Goal: Transaction & Acquisition: Purchase product/service

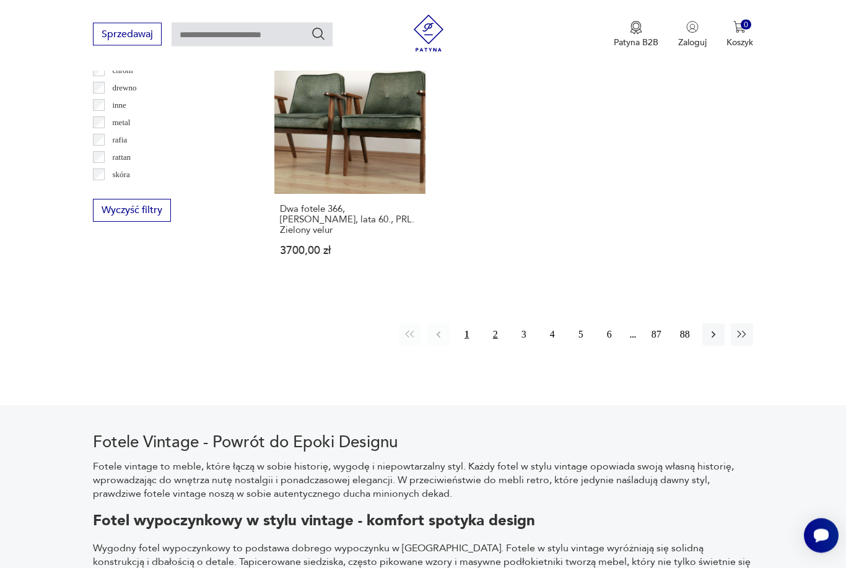
click at [503, 346] on button "2" at bounding box center [495, 335] width 22 height 22
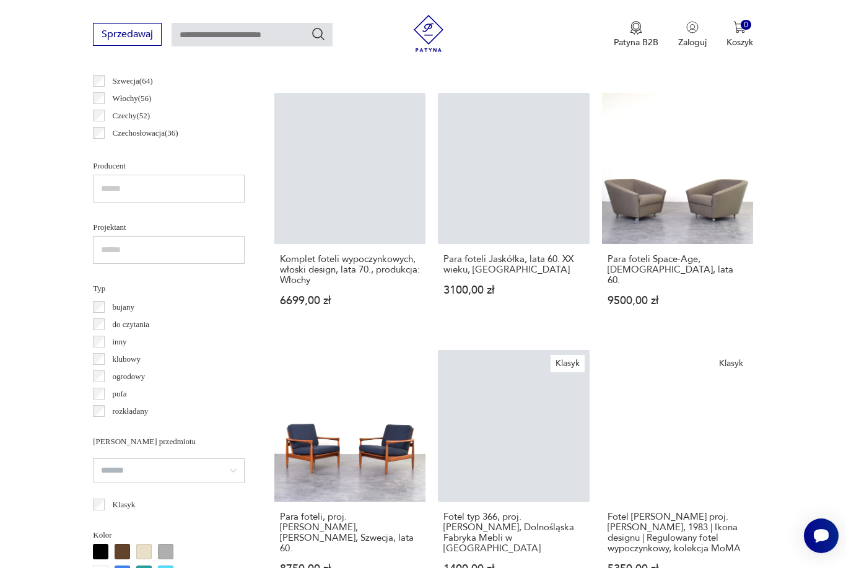
scroll to position [743, 0]
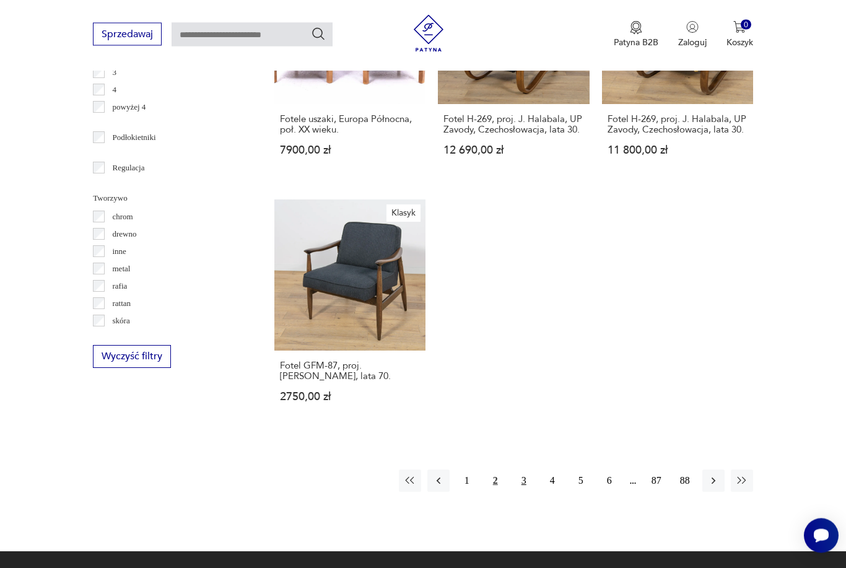
click at [528, 492] on button "3" at bounding box center [524, 481] width 22 height 22
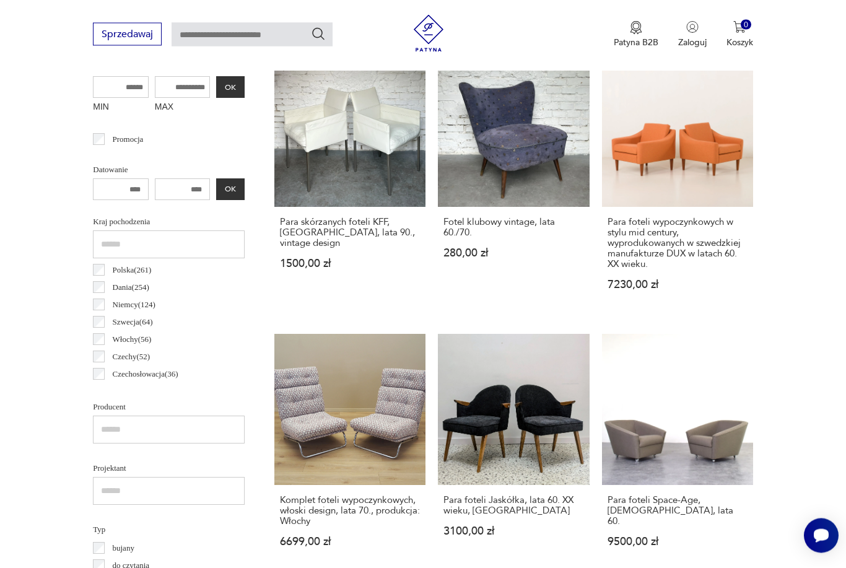
scroll to position [329, 0]
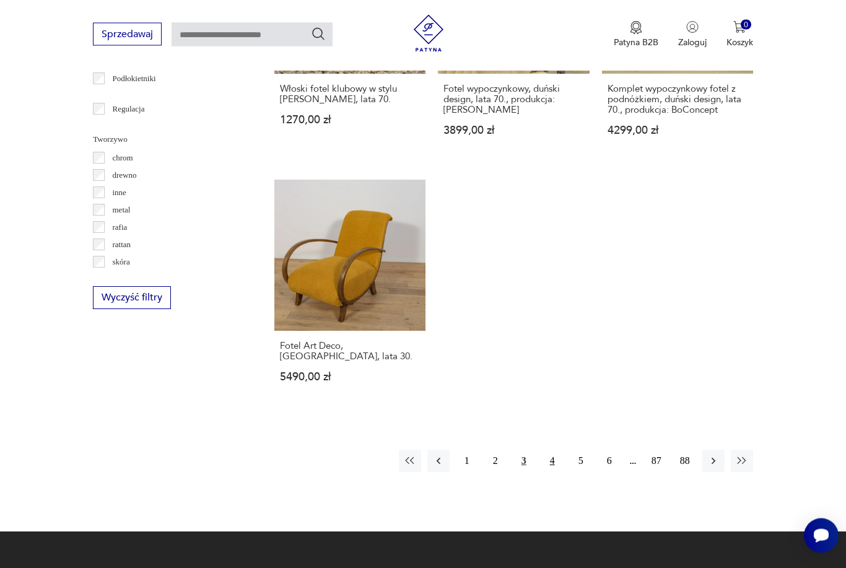
click at [551, 455] on button "4" at bounding box center [552, 461] width 22 height 22
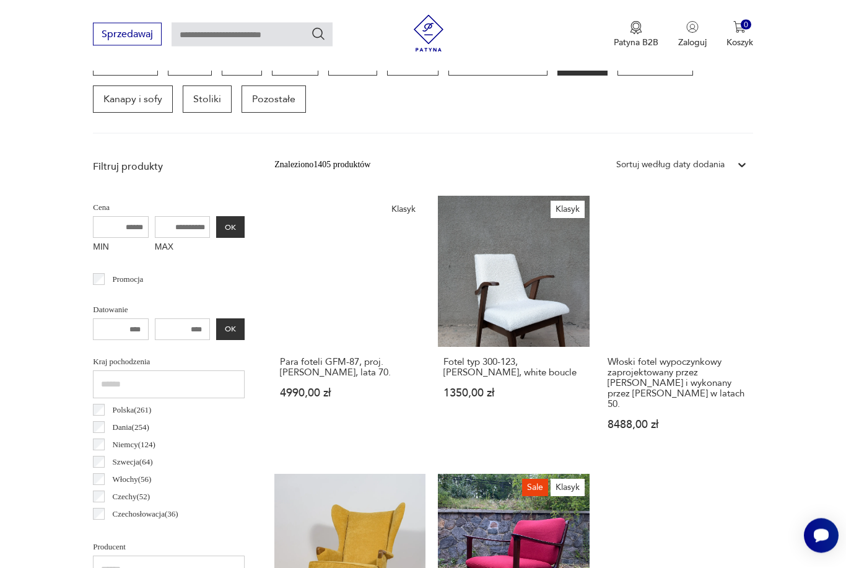
scroll to position [329, 0]
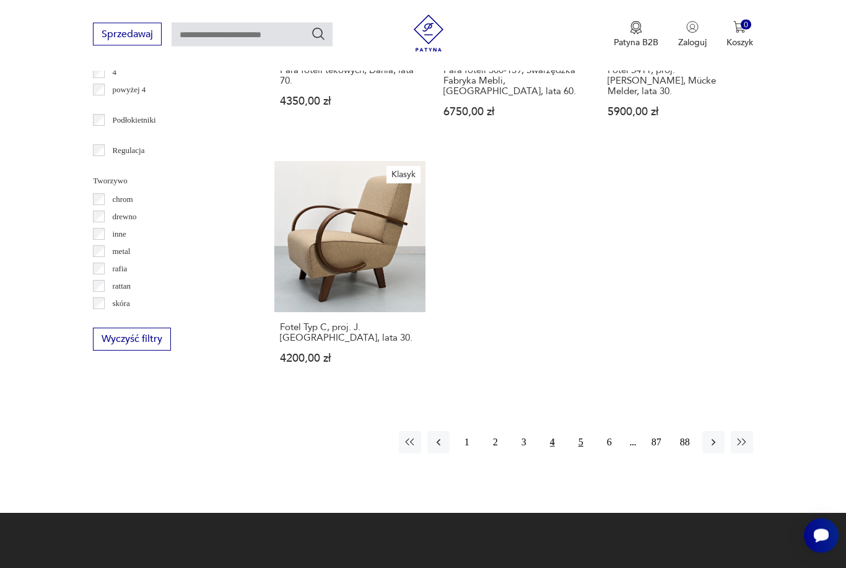
click at [581, 454] on button "5" at bounding box center [581, 443] width 22 height 22
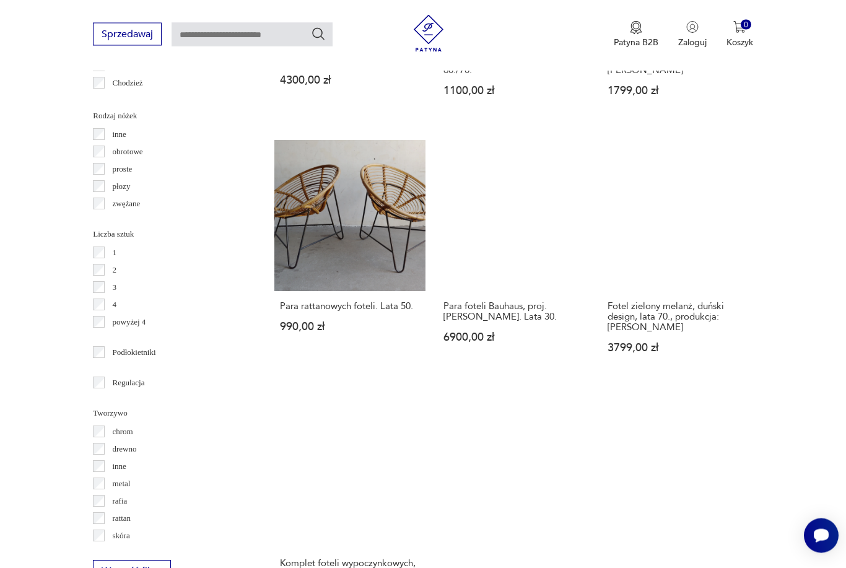
scroll to position [1449, 0]
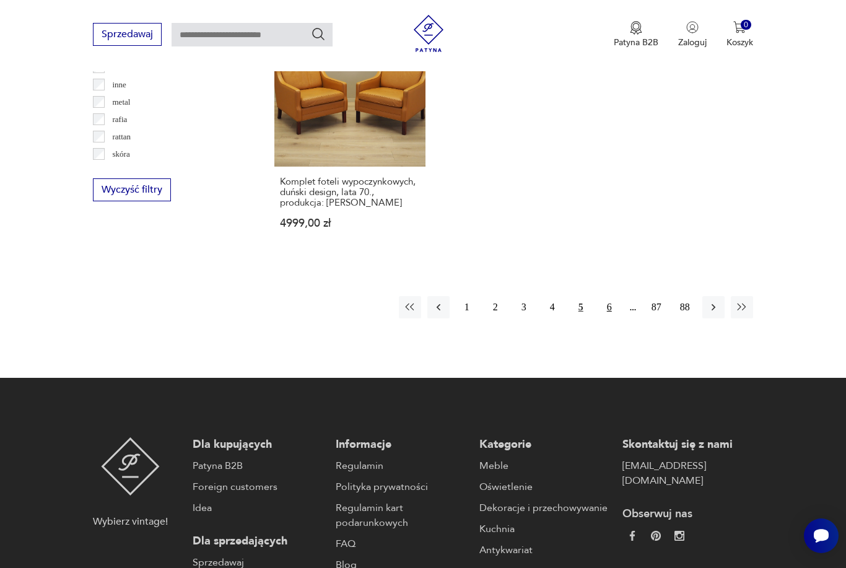
click at [611, 318] on button "6" at bounding box center [609, 307] width 22 height 22
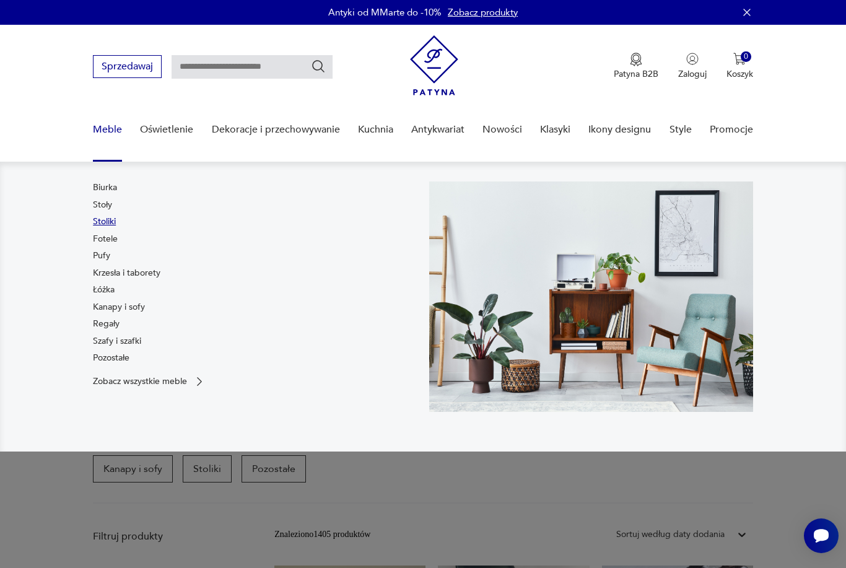
click at [102, 220] on link "Stoliki" at bounding box center [104, 221] width 23 height 12
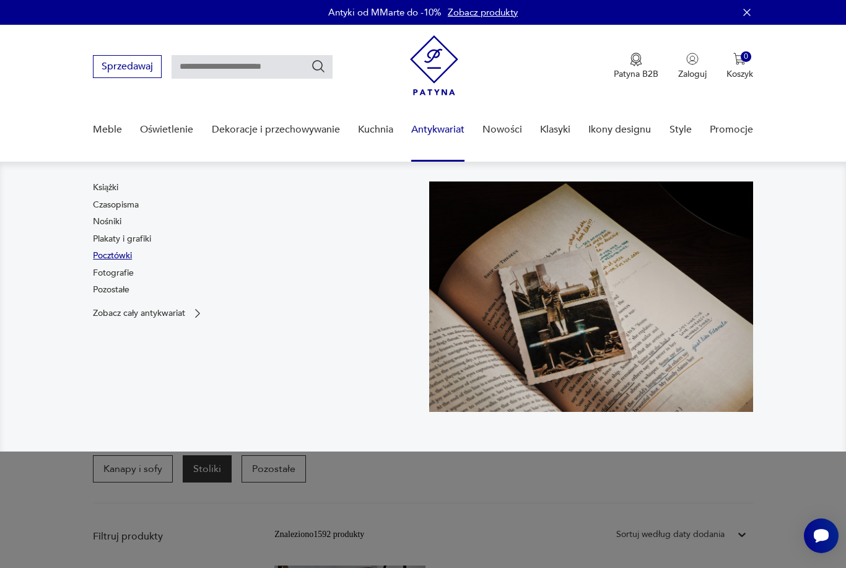
click at [102, 257] on link "Pocztówki" at bounding box center [112, 256] width 39 height 12
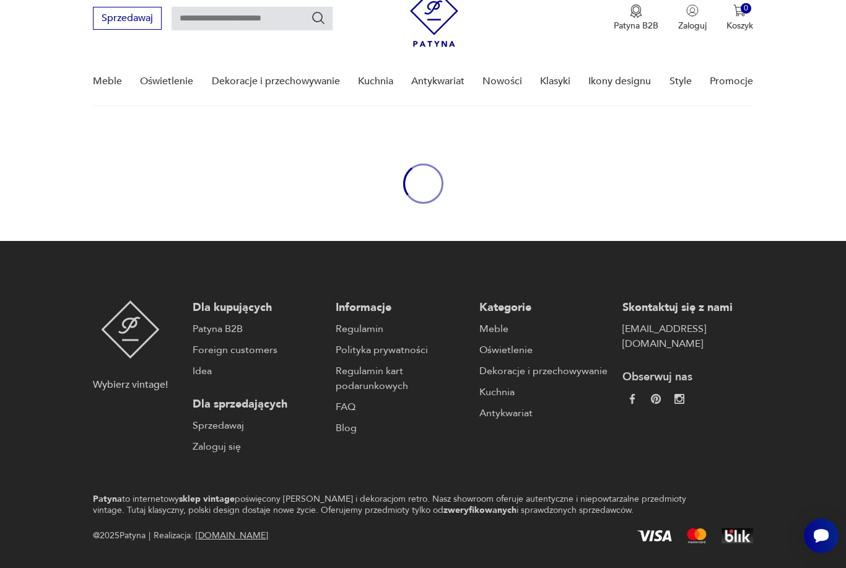
scroll to position [83, 0]
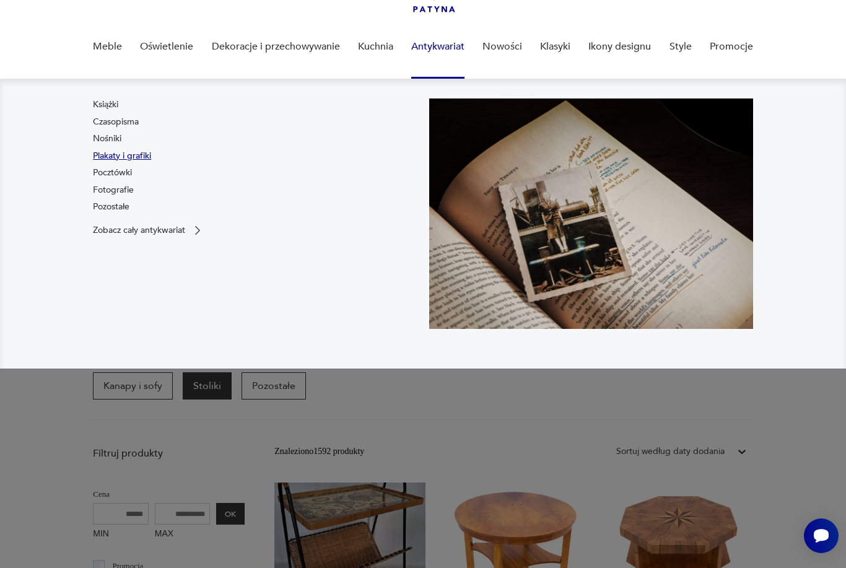
click at [107, 151] on link "Plakaty i grafiki" at bounding box center [122, 156] width 58 height 12
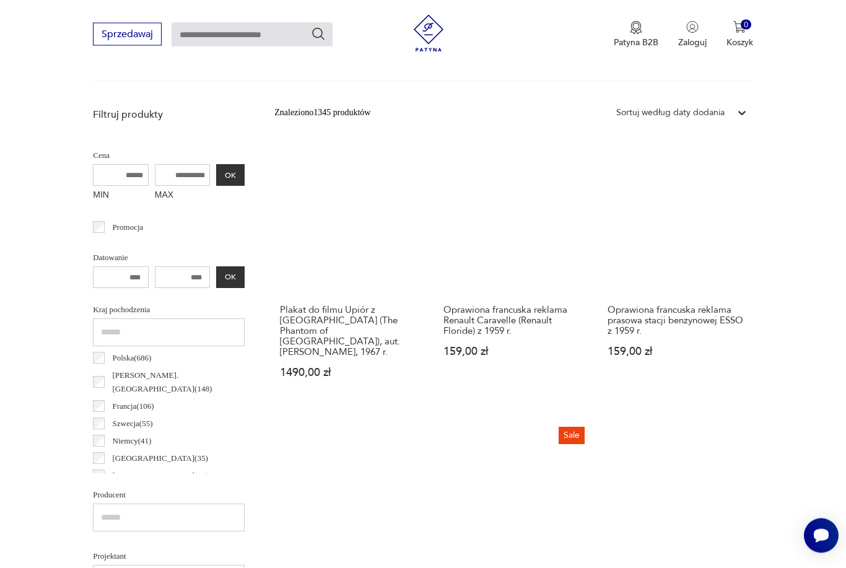
scroll to position [376, 0]
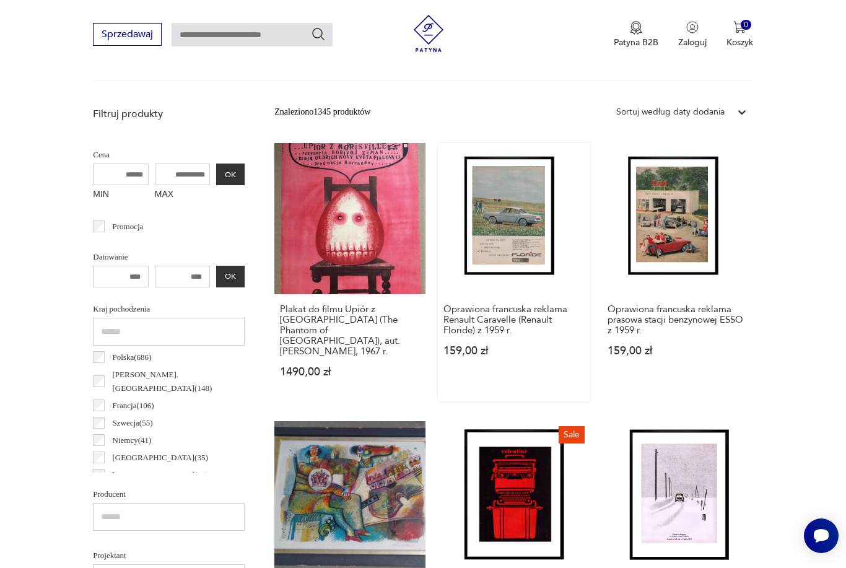
click at [503, 284] on link "Oprawiona francuska reklama Renault Caravelle (Renault Floride) z 1959 r. 159,0…" at bounding box center [513, 272] width 151 height 258
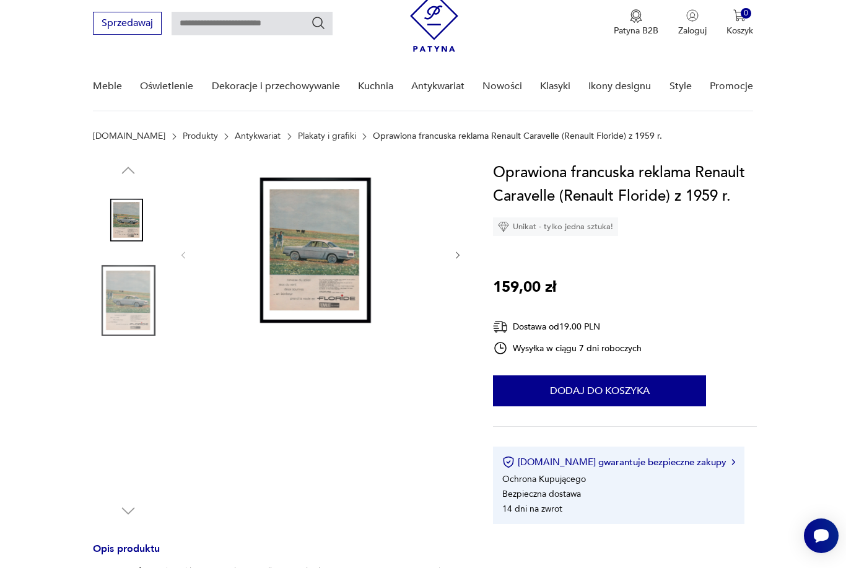
click at [316, 303] on img at bounding box center [320, 254] width 239 height 186
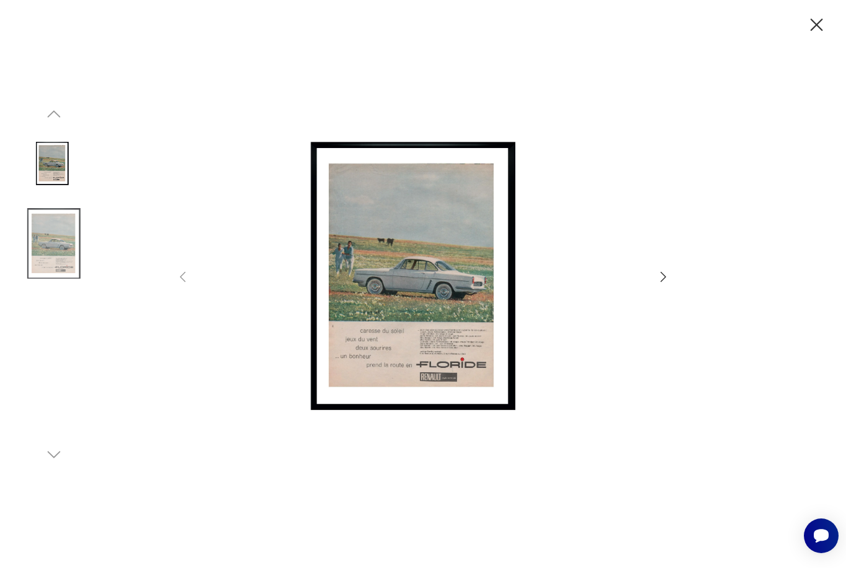
click at [642, 296] on img at bounding box center [422, 283] width 441 height 454
click at [664, 284] on icon "button" at bounding box center [663, 276] width 15 height 15
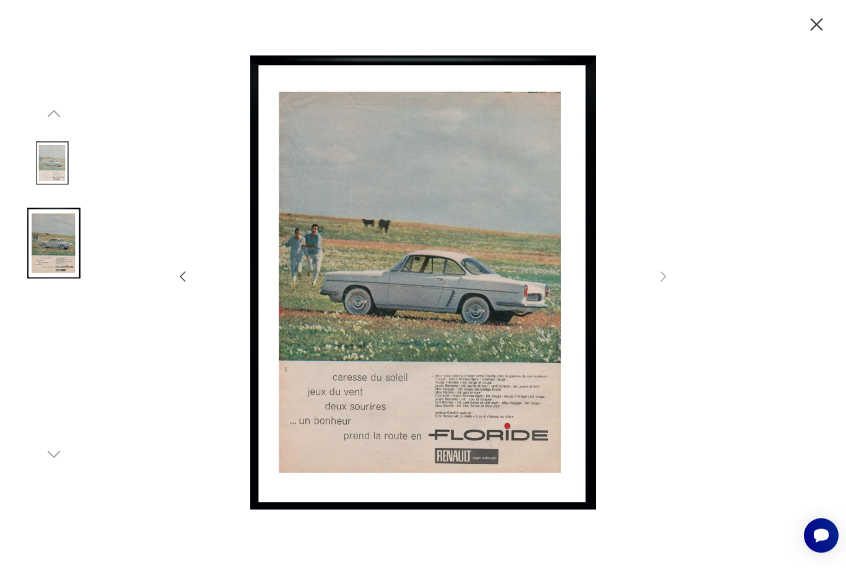
scroll to position [56, 0]
click at [812, 31] on icon "button" at bounding box center [817, 25] width 22 height 22
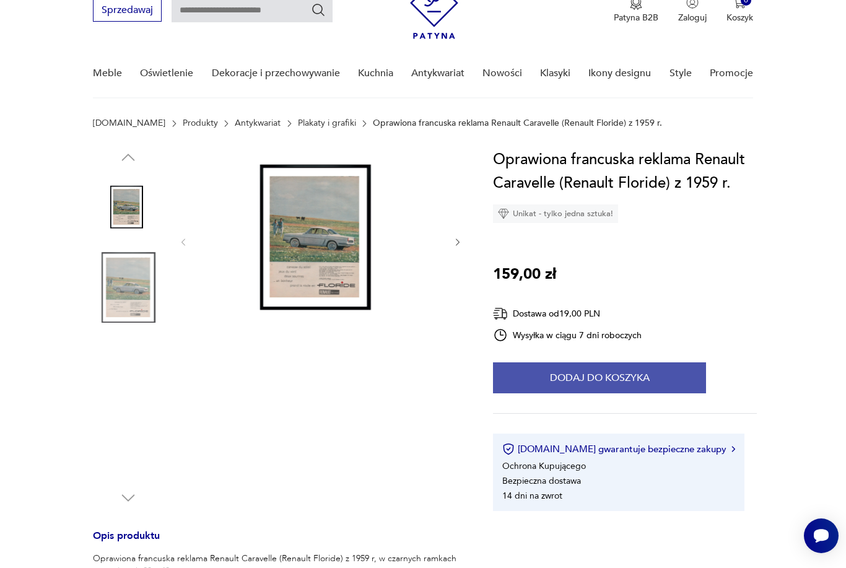
click at [622, 391] on button "Dodaj do koszyka" at bounding box center [599, 377] width 213 height 31
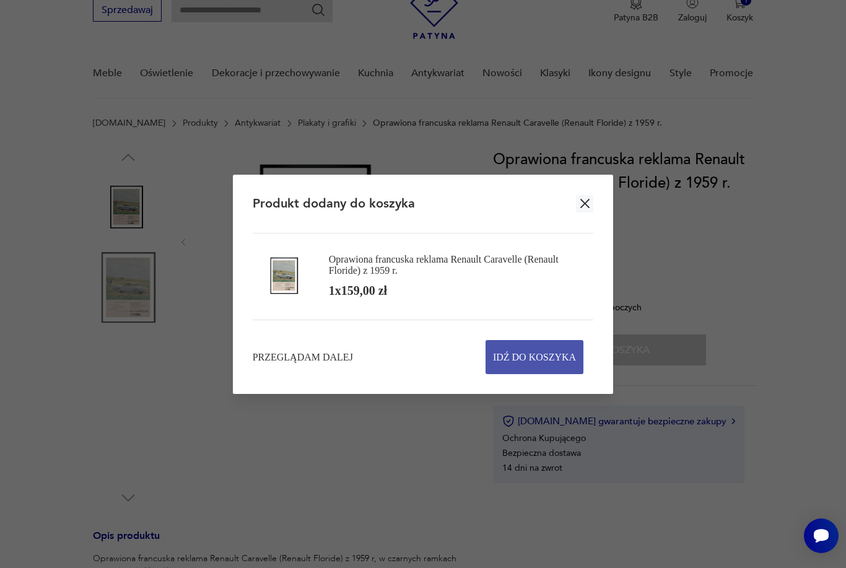
click at [546, 373] on span "Idź do koszyka" at bounding box center [534, 357] width 83 height 33
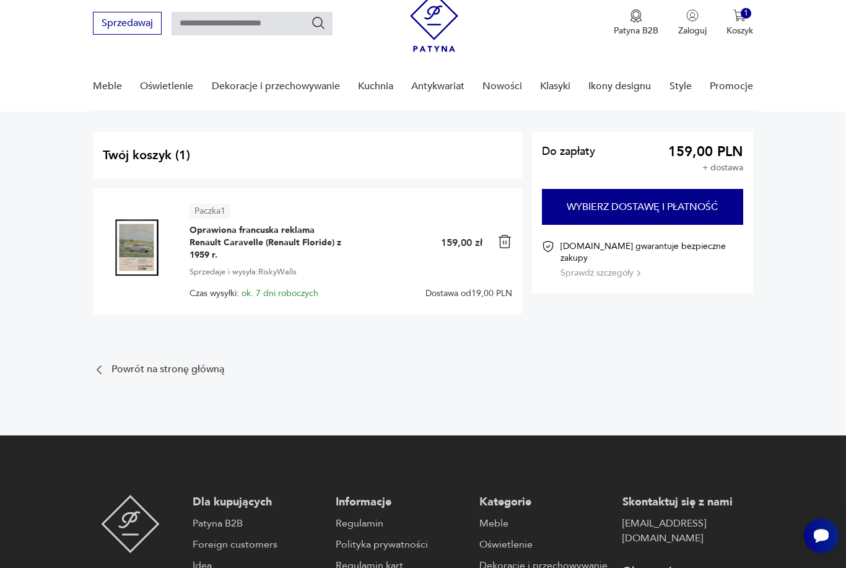
click at [146, 246] on img at bounding box center [139, 249] width 72 height 72
click at [144, 263] on img at bounding box center [139, 249] width 72 height 72
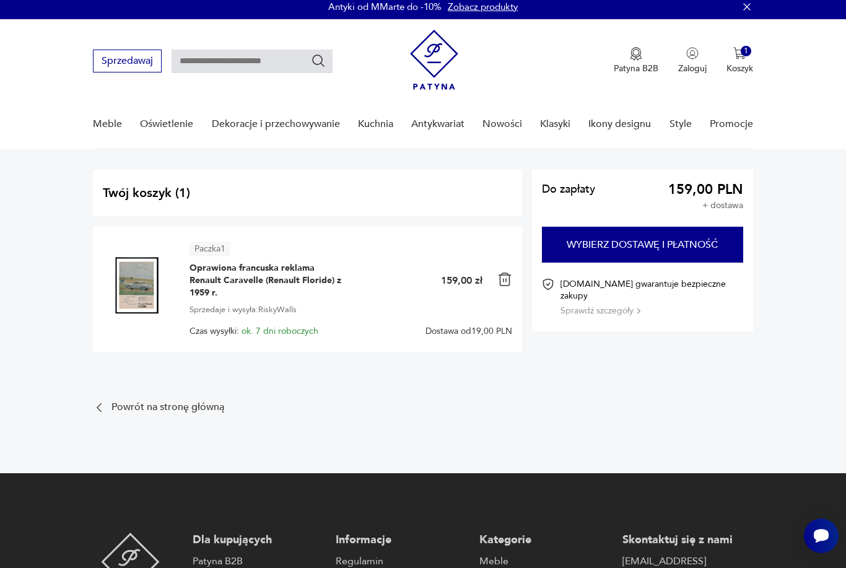
scroll to position [0, 0]
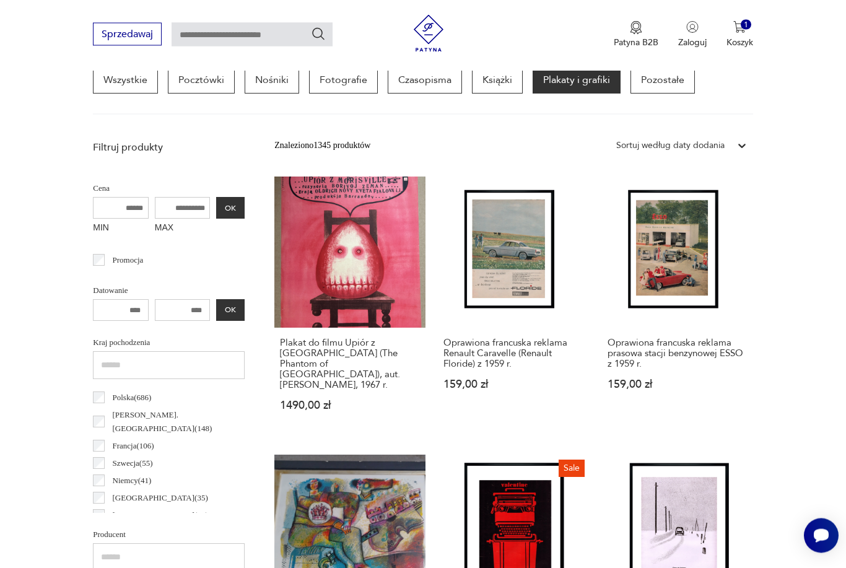
scroll to position [344, 0]
click at [684, 279] on link "Oprawiona francuska reklama prasowa stacji benzynowej ESSO z 1959 r. 159,00 zł" at bounding box center [677, 305] width 151 height 258
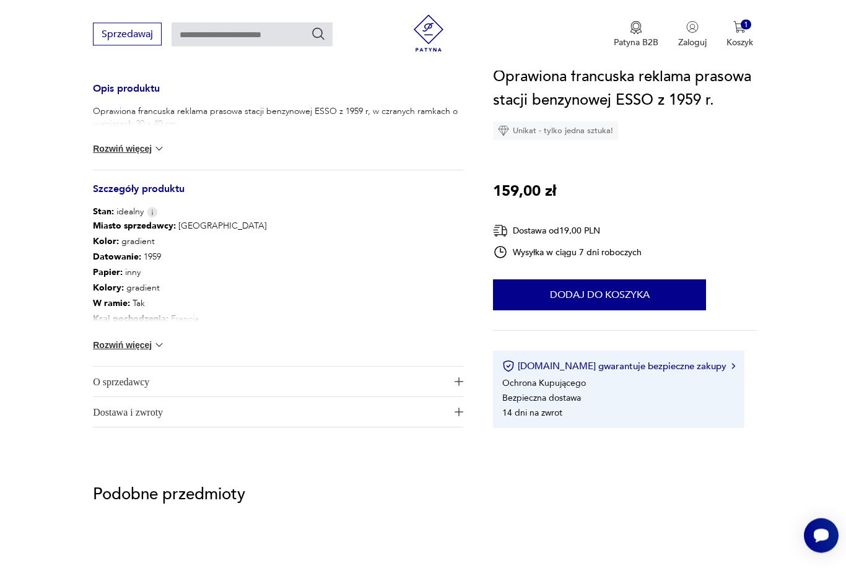
scroll to position [503, 0]
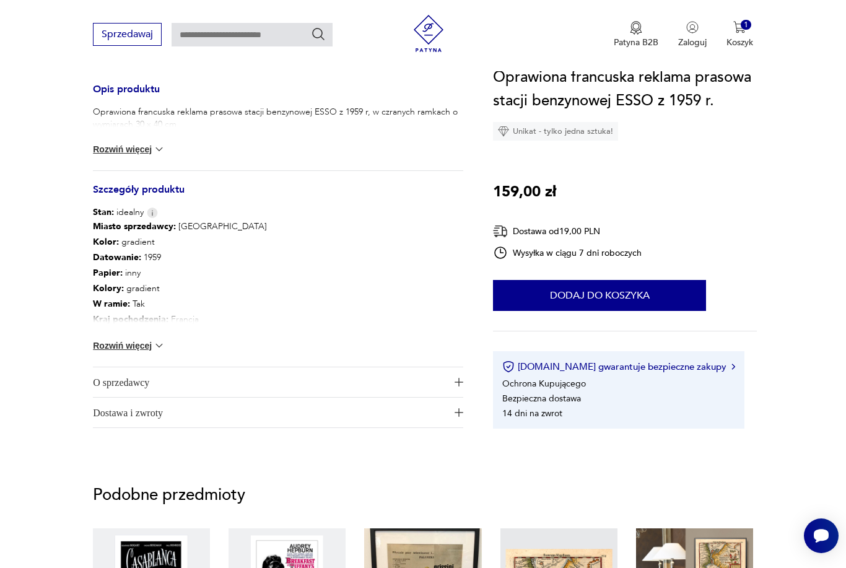
click at [114, 321] on b "Kraj pochodzenia :" at bounding box center [131, 319] width 76 height 12
click at [113, 311] on p "W ramie : Tak" at bounding box center [180, 303] width 174 height 15
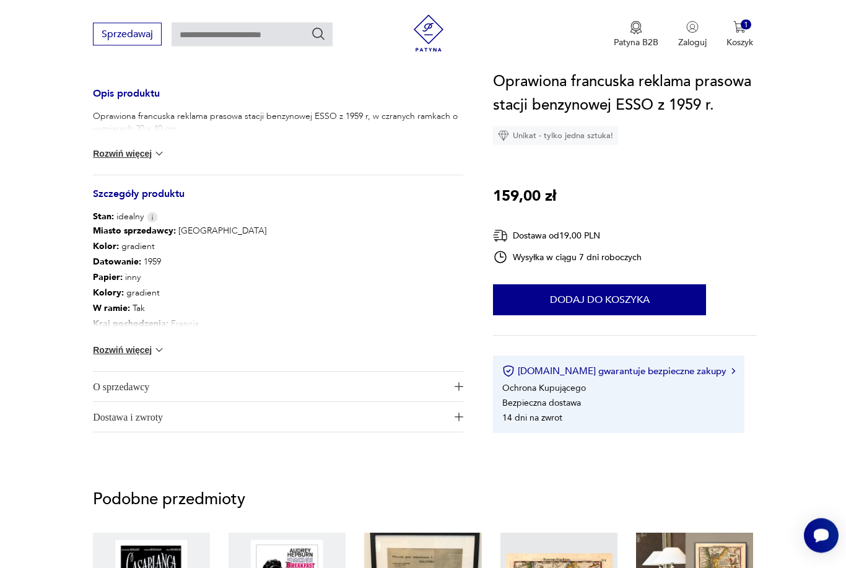
scroll to position [498, 0]
click at [162, 152] on img at bounding box center [159, 153] width 12 height 12
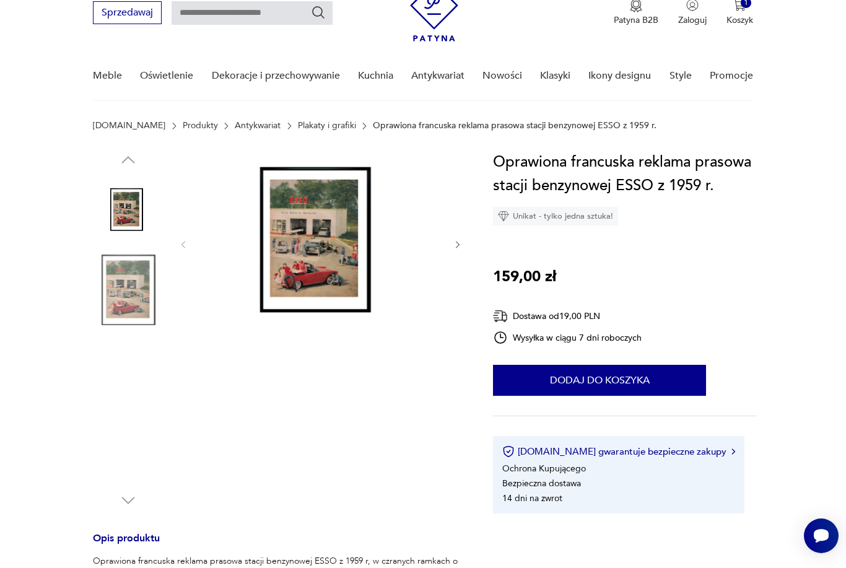
scroll to position [53, 0]
click at [838, 227] on section "Opis produktu Oprawiona francuska reklama prasowa stacji benzynowej ESSO z 1959…" at bounding box center [423, 529] width 846 height 756
click at [324, 279] on img at bounding box center [320, 244] width 239 height 186
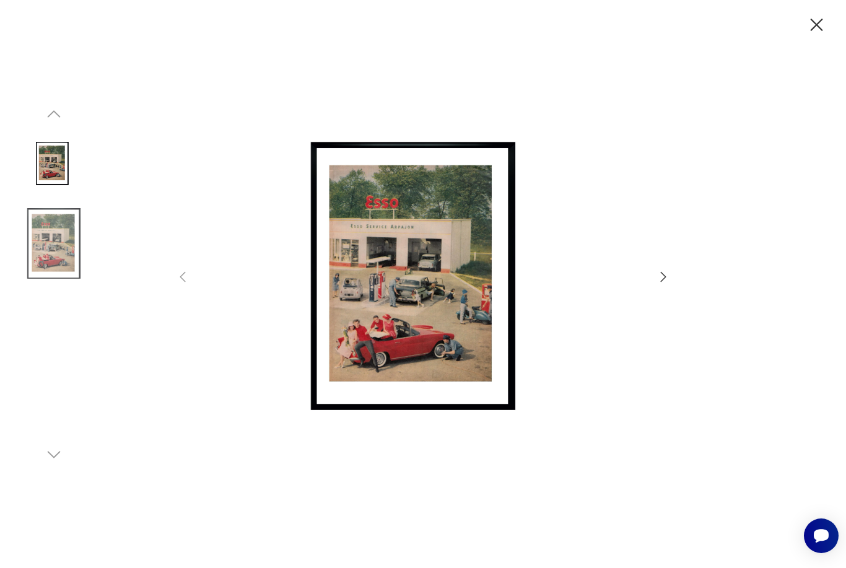
click at [822, 27] on icon "button" at bounding box center [817, 25] width 22 height 22
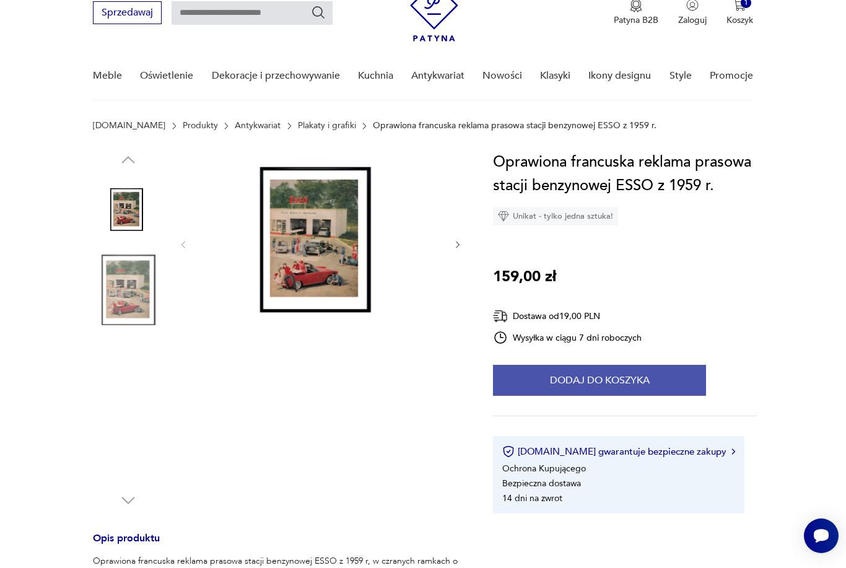
click at [643, 381] on button "Dodaj do koszyka" at bounding box center [599, 380] width 213 height 31
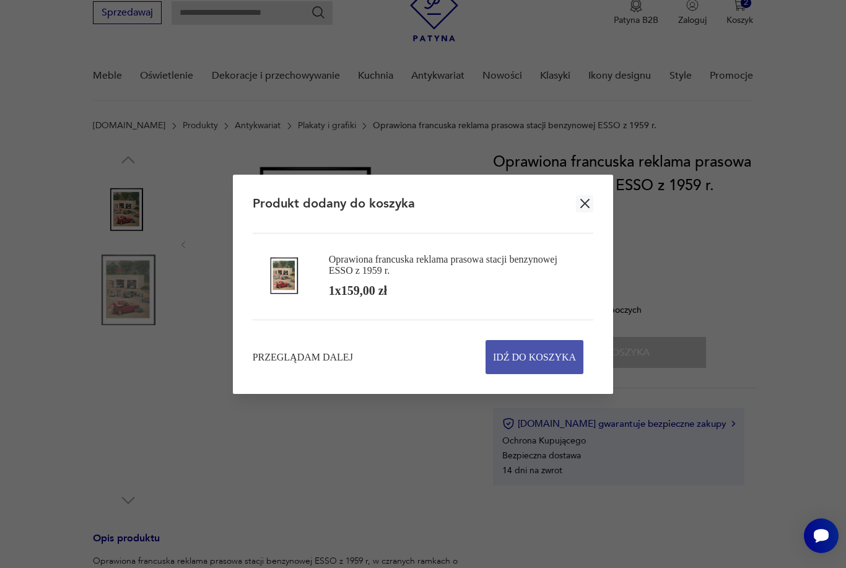
click at [541, 372] on span "Idź do koszyka" at bounding box center [534, 357] width 83 height 33
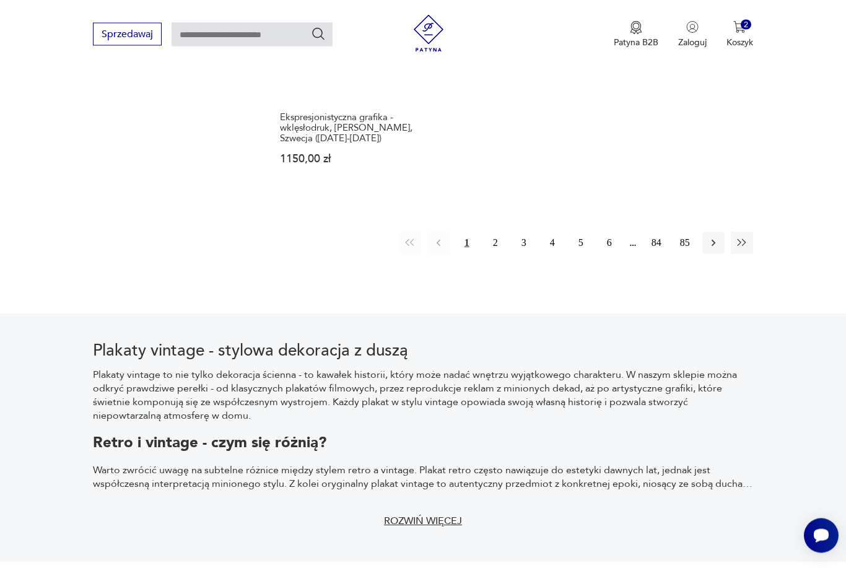
scroll to position [1878, 0]
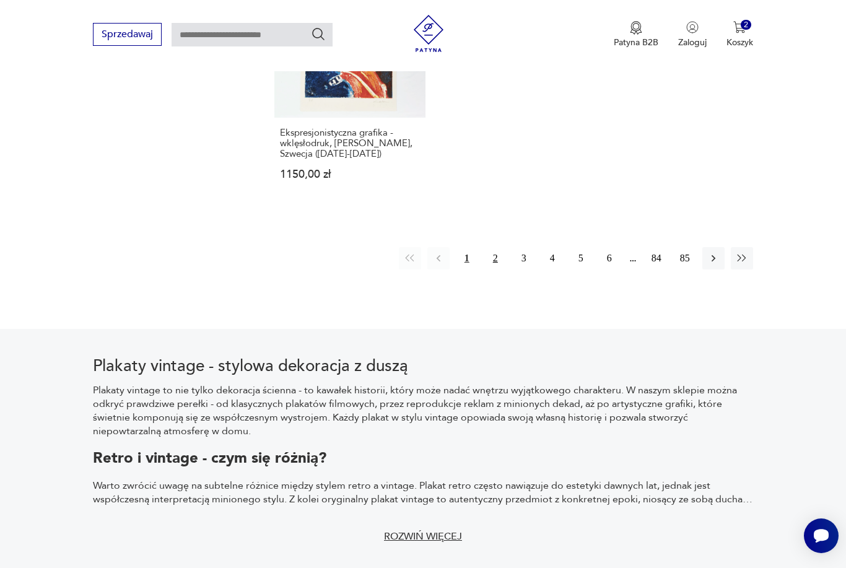
click at [495, 269] on button "2" at bounding box center [495, 258] width 22 height 22
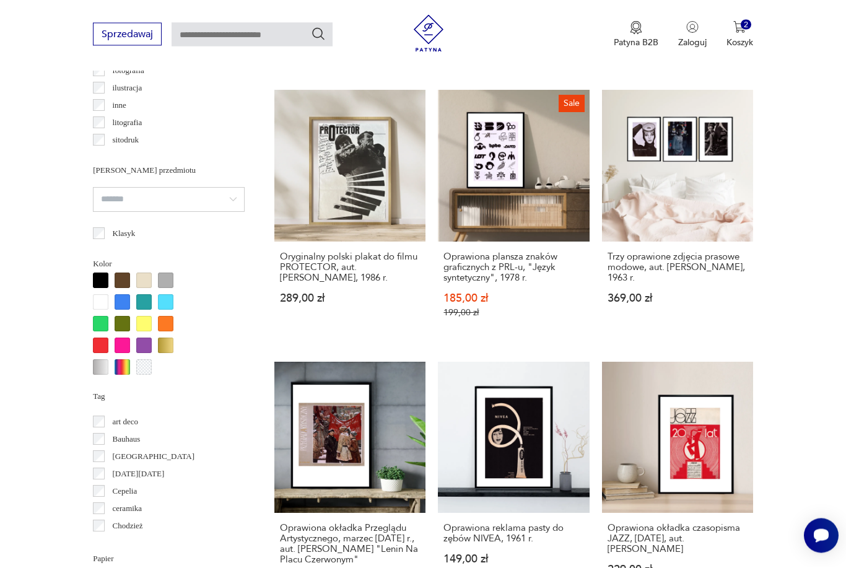
scroll to position [969, 0]
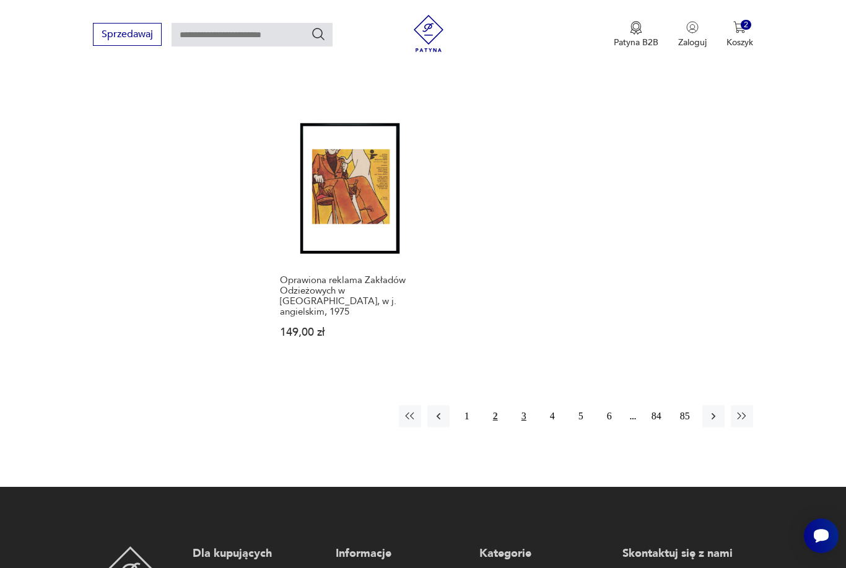
click at [529, 427] on button "3" at bounding box center [524, 416] width 22 height 22
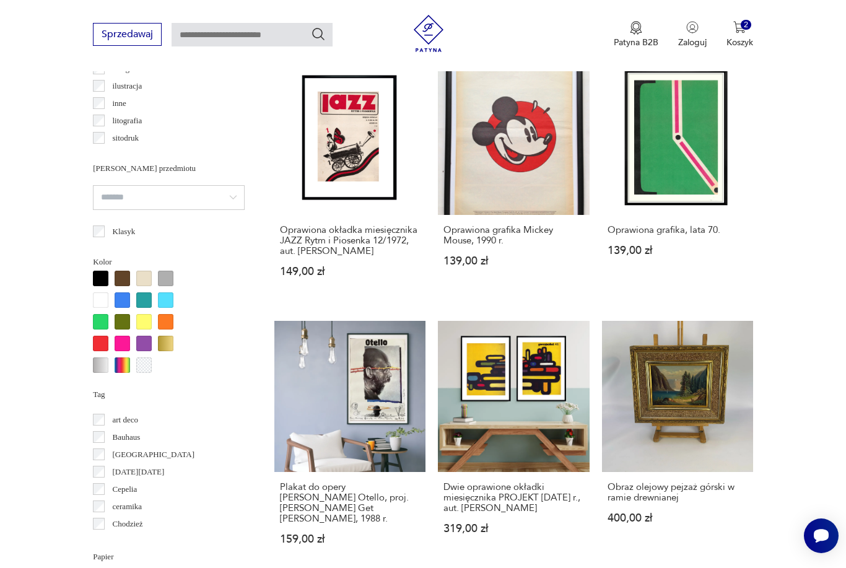
scroll to position [970, 0]
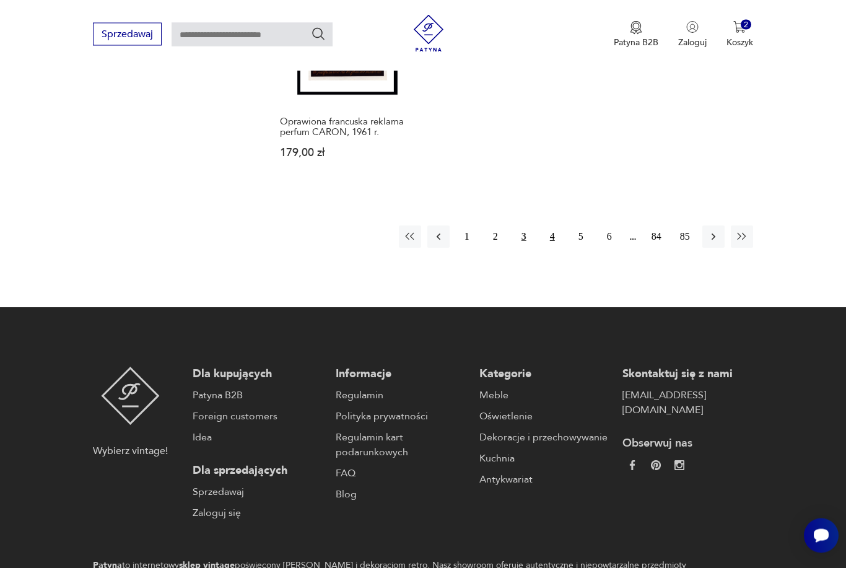
click at [552, 248] on button "4" at bounding box center [552, 237] width 22 height 22
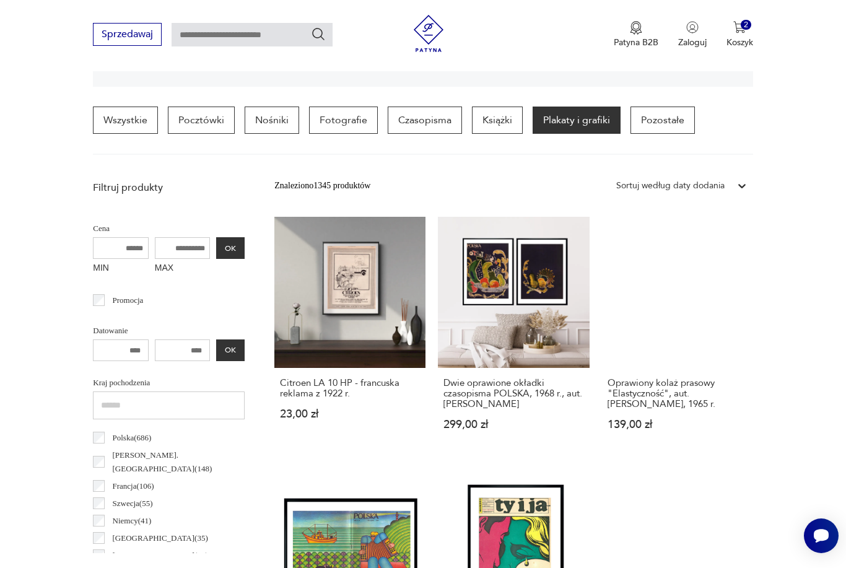
scroll to position [292, 0]
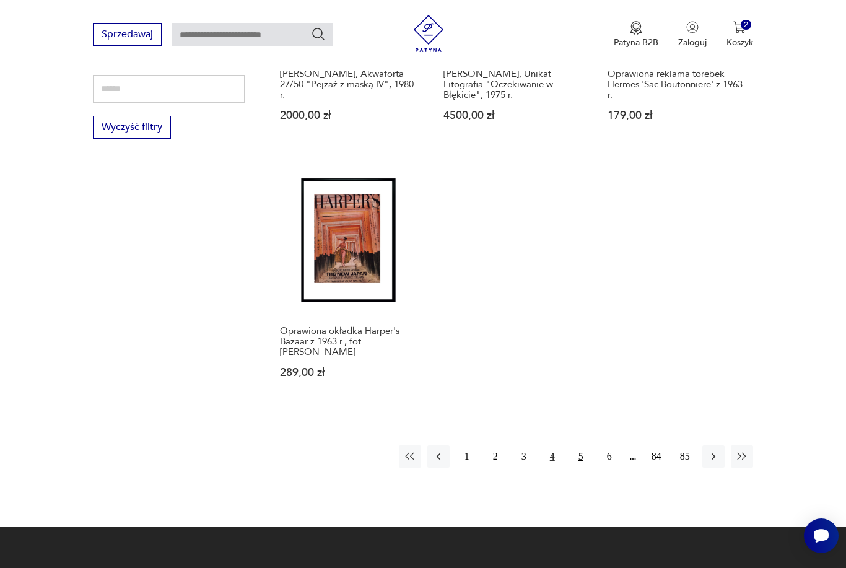
click at [582, 467] on button "5" at bounding box center [581, 456] width 22 height 22
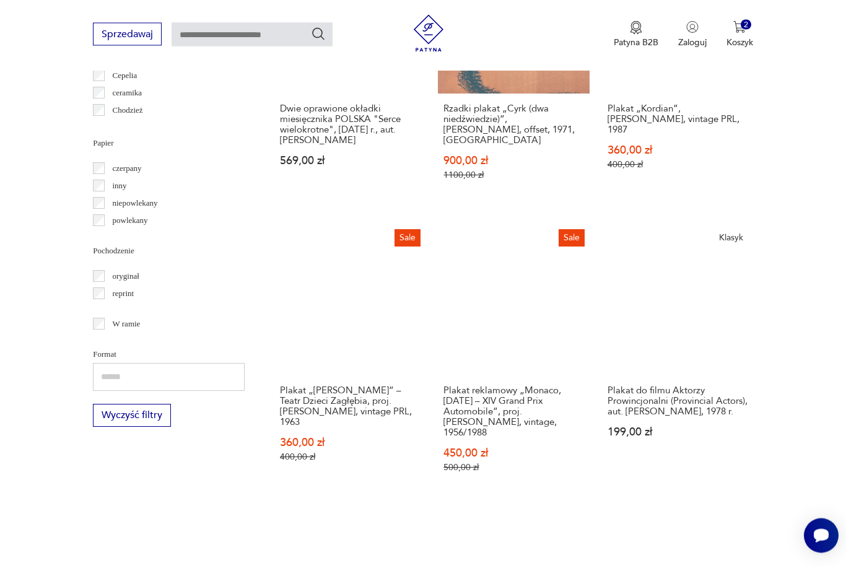
scroll to position [1384, 0]
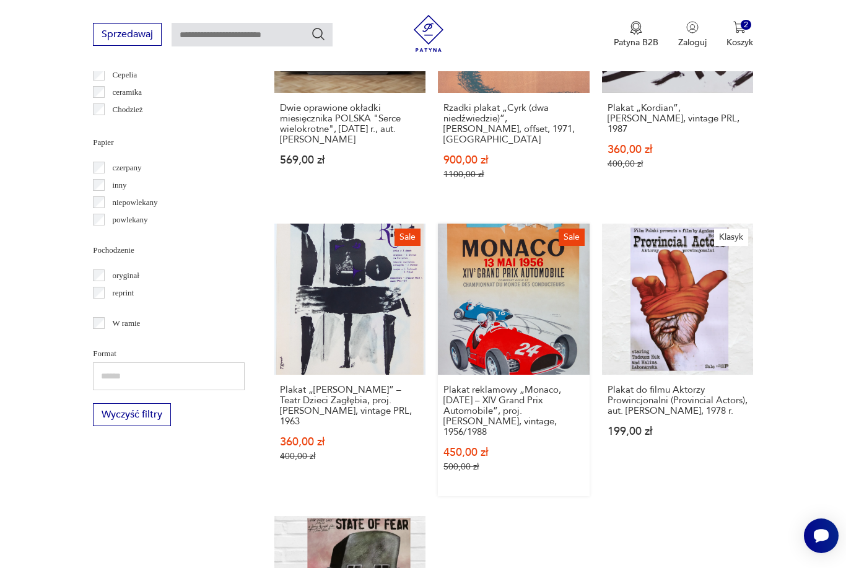
click at [511, 353] on link "Sale Plakat reklamowy „Monaco, 13 maja 1956 – XIV Grand Prix Automobile”, proj.…" at bounding box center [513, 360] width 151 height 272
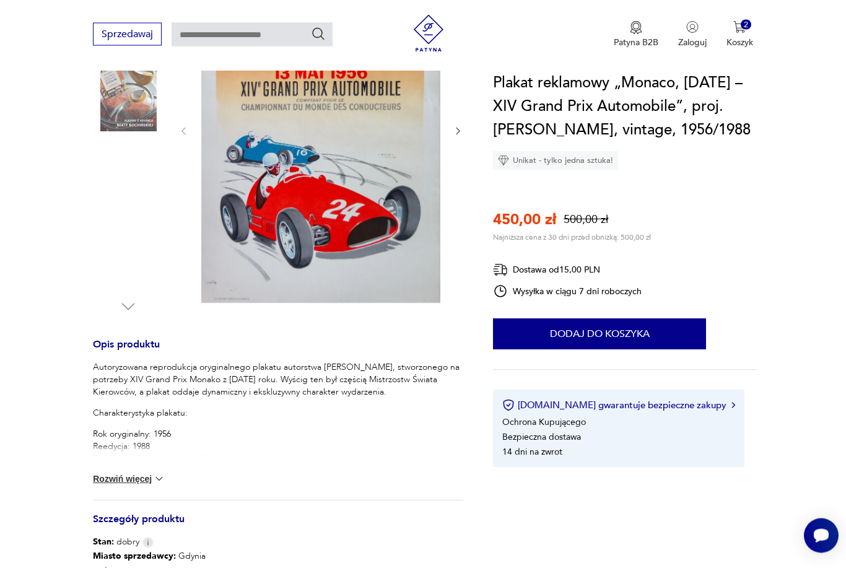
scroll to position [258, 0]
click at [143, 483] on button "Rozwiń więcej" at bounding box center [129, 478] width 72 height 12
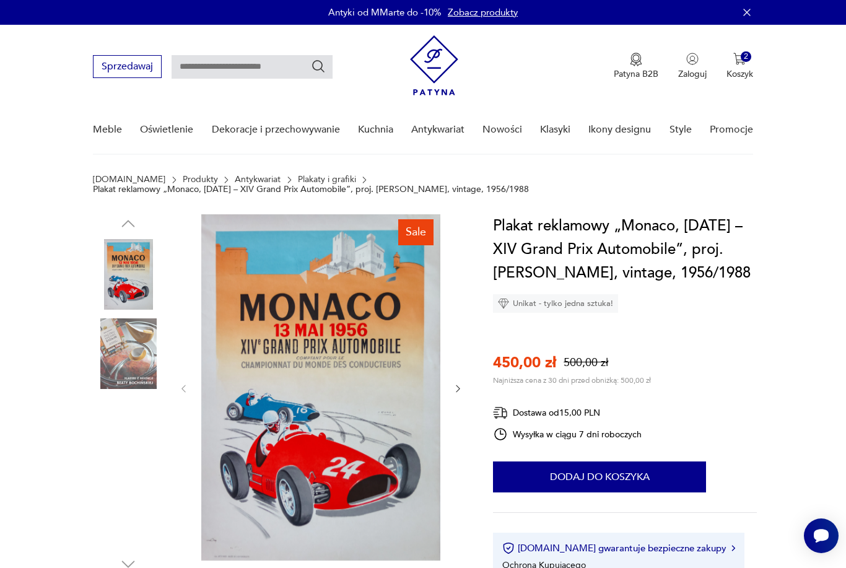
scroll to position [1, 0]
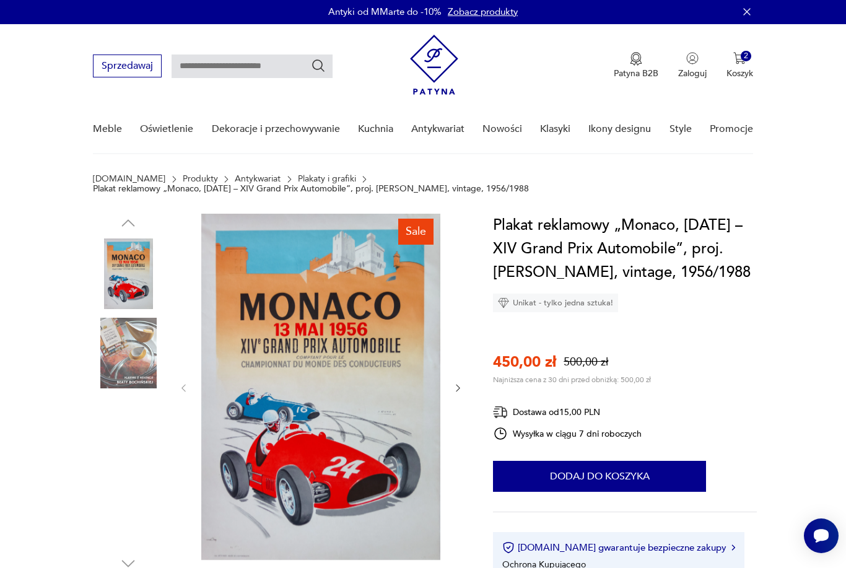
click at [120, 363] on img at bounding box center [128, 353] width 71 height 71
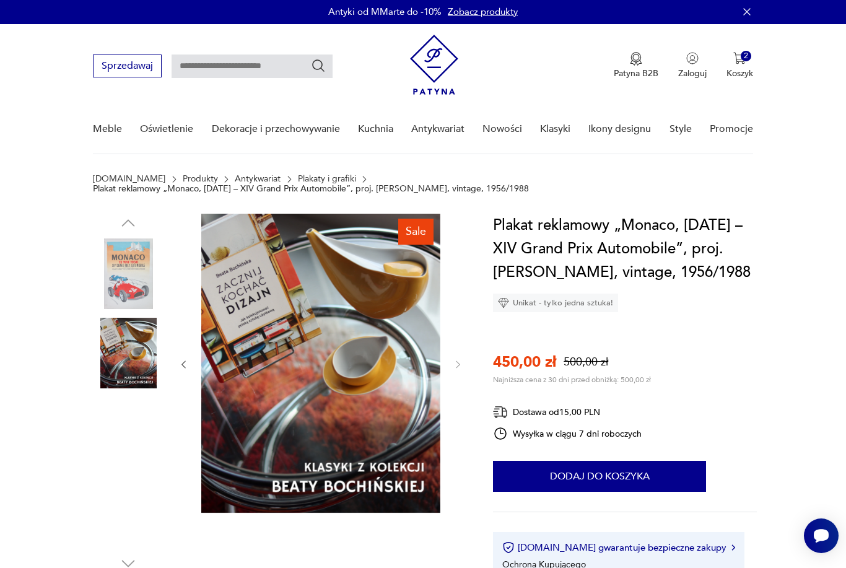
click at [132, 287] on img at bounding box center [128, 273] width 71 height 71
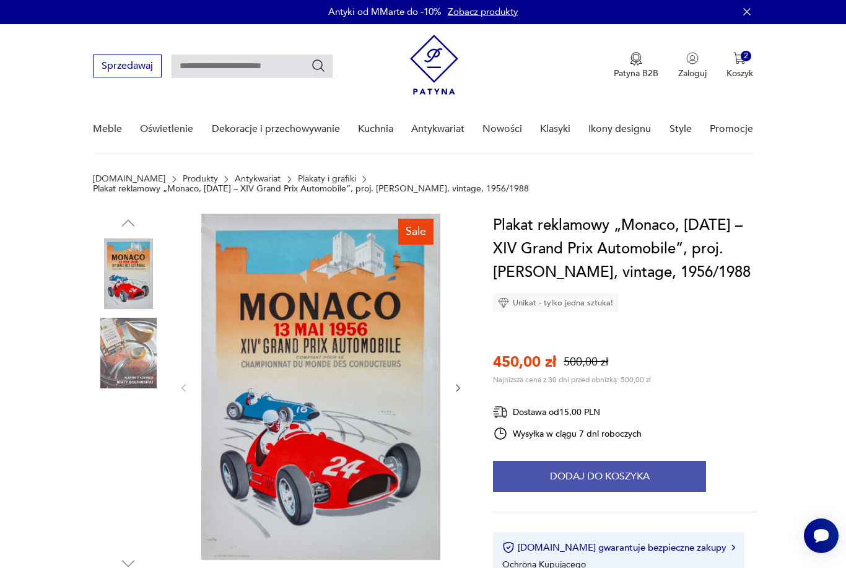
click at [630, 492] on button "Dodaj do koszyka" at bounding box center [599, 476] width 213 height 31
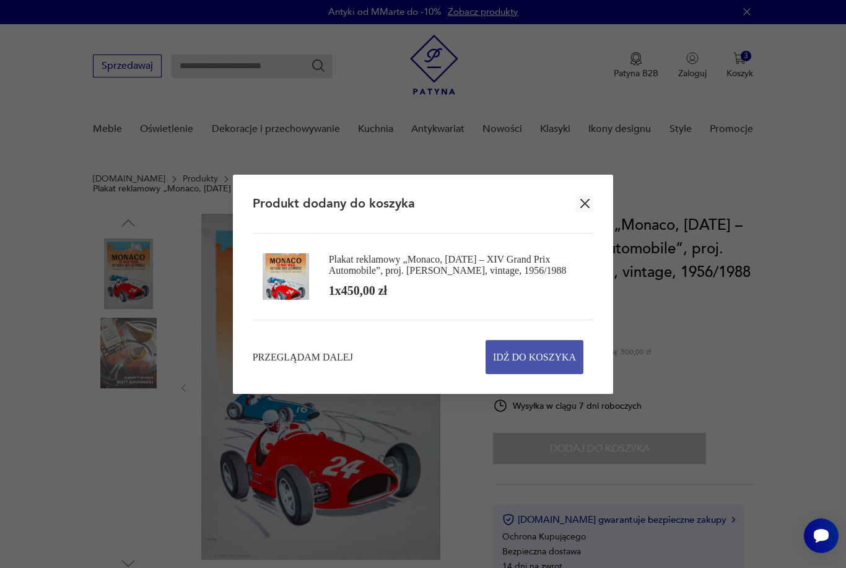
click at [539, 366] on span "Idź do koszyka" at bounding box center [534, 357] width 83 height 33
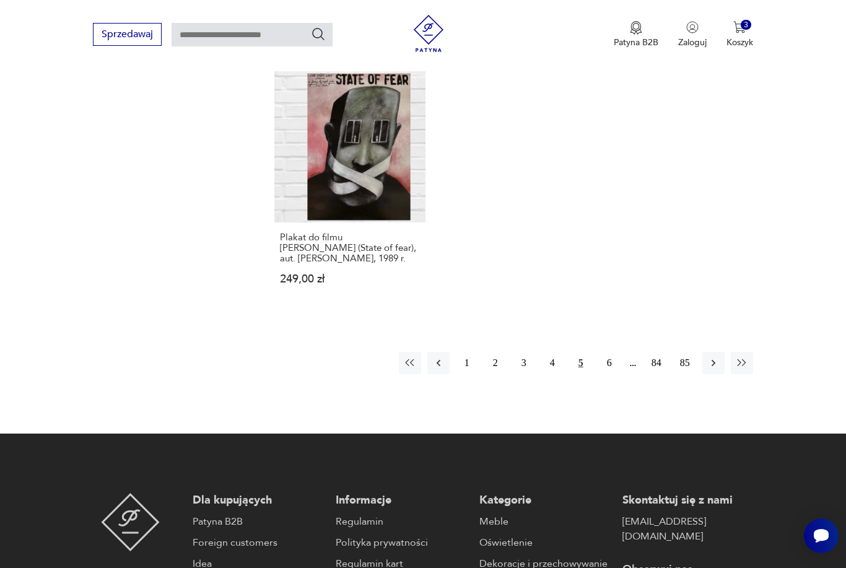
scroll to position [1867, 0]
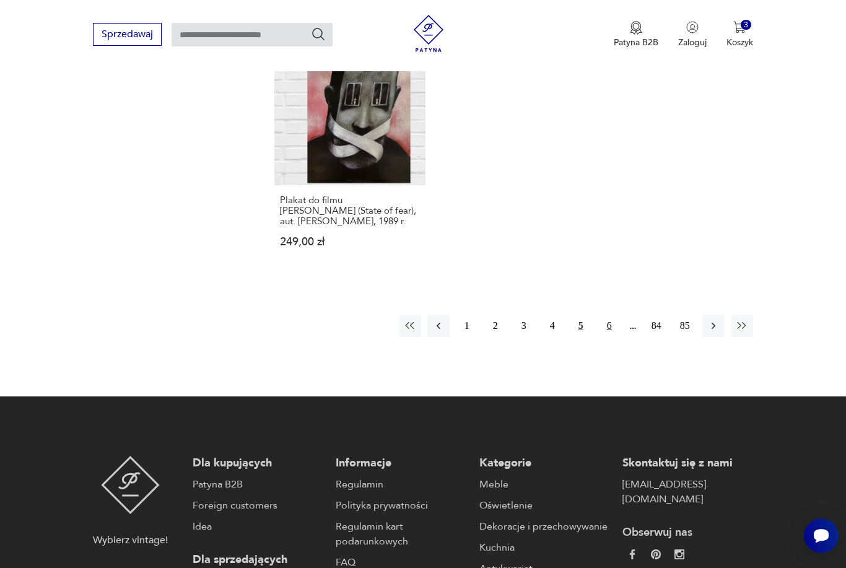
click at [608, 337] on button "6" at bounding box center [609, 326] width 22 height 22
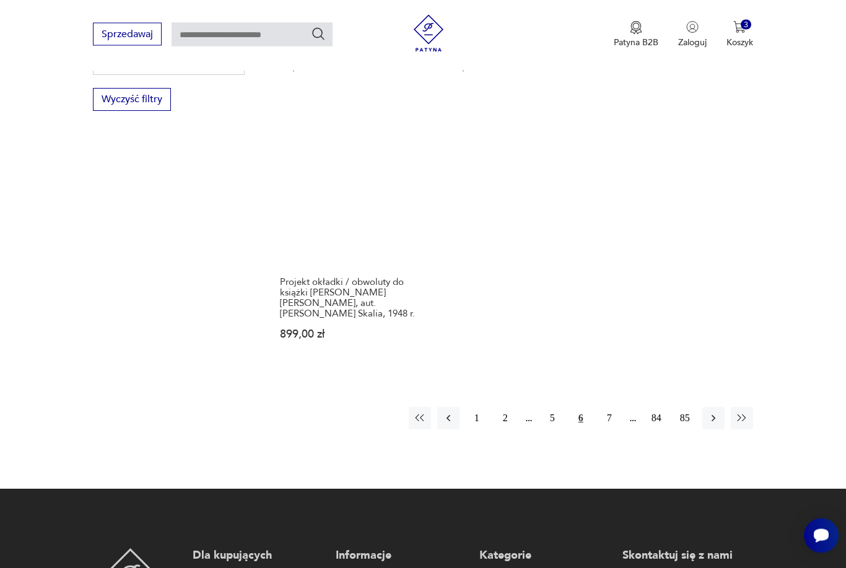
scroll to position [1700, 0]
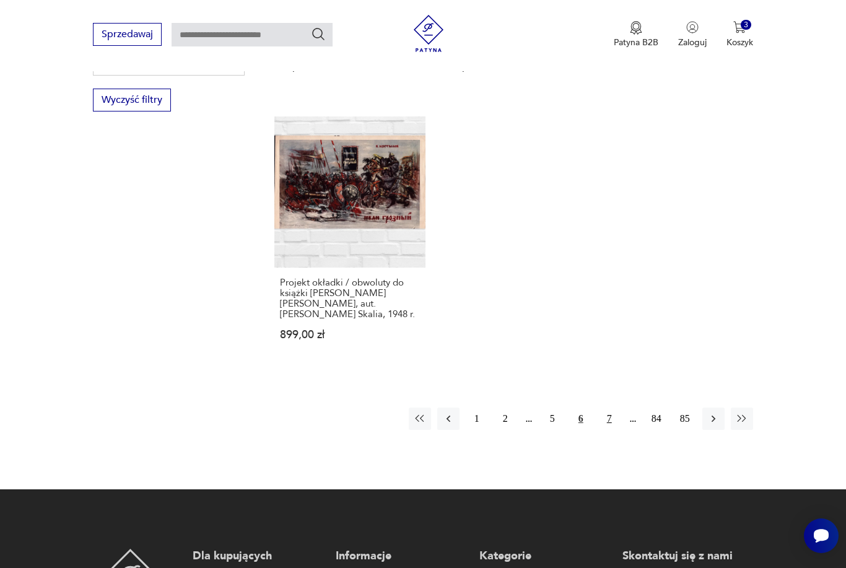
click at [611, 430] on button "7" at bounding box center [609, 418] width 22 height 22
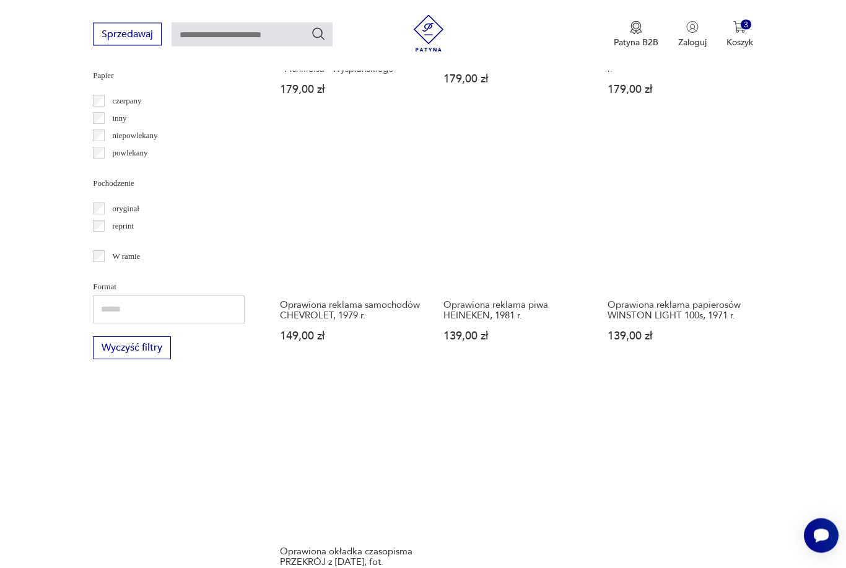
scroll to position [1453, 0]
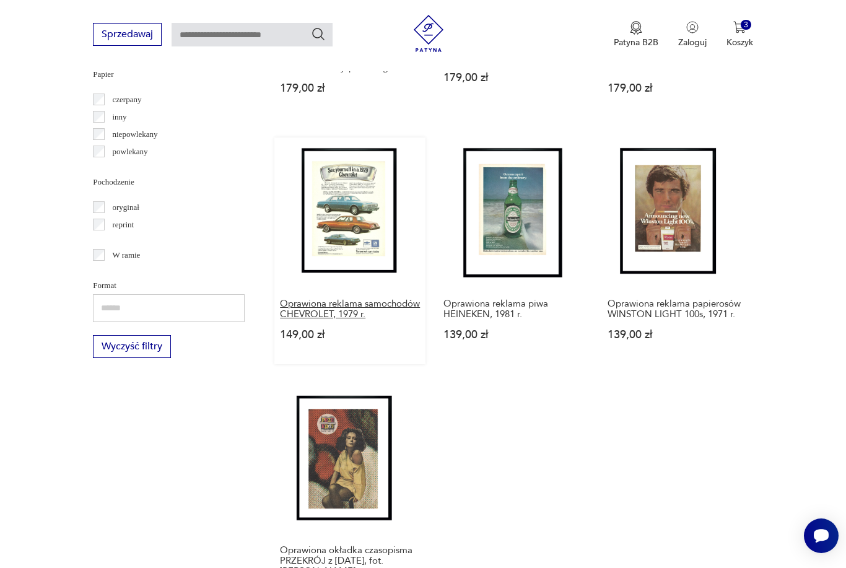
click at [321, 319] on h3 "Oprawiona reklama samochodów CHEVROLET, 1979 r." at bounding box center [350, 308] width 140 height 21
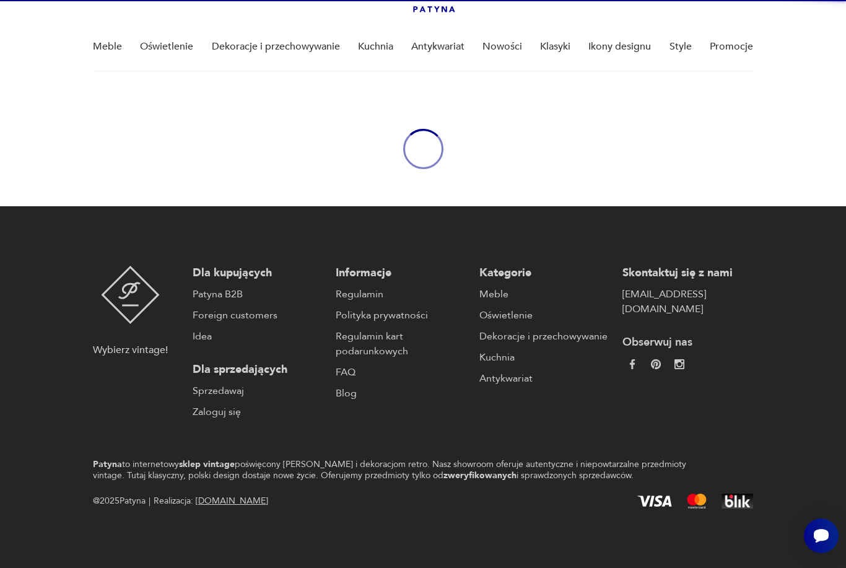
scroll to position [43, 0]
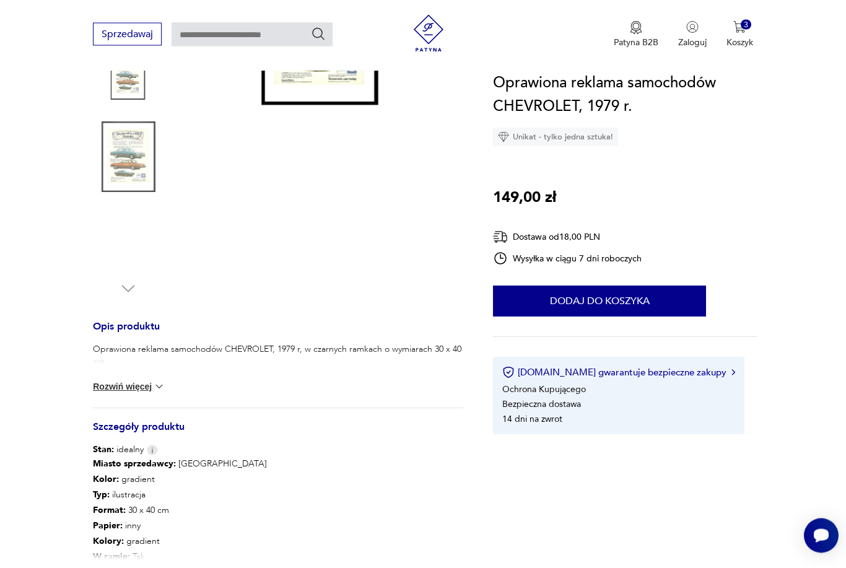
click at [135, 392] on button "Rozwiń więcej" at bounding box center [129, 387] width 72 height 12
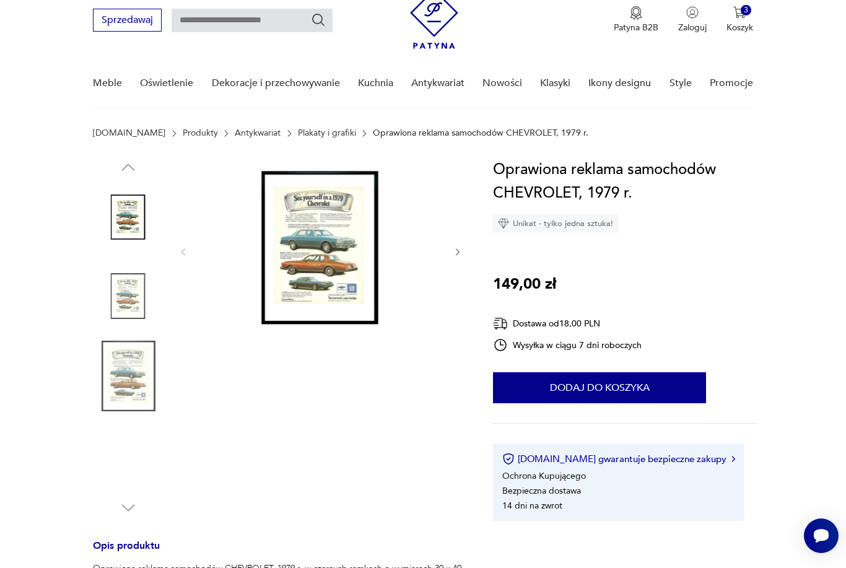
scroll to position [7, 0]
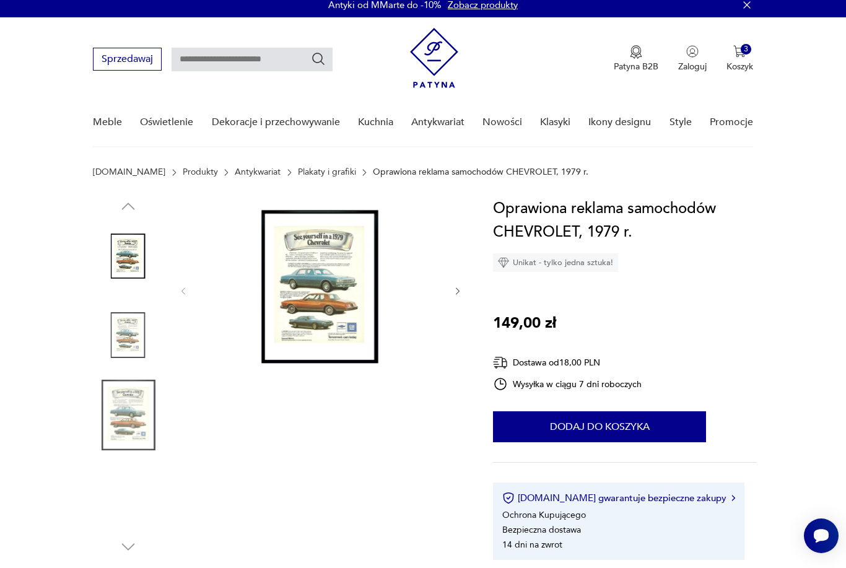
click at [121, 336] on img at bounding box center [128, 336] width 71 height 71
click at [341, 314] on img at bounding box center [320, 290] width 239 height 186
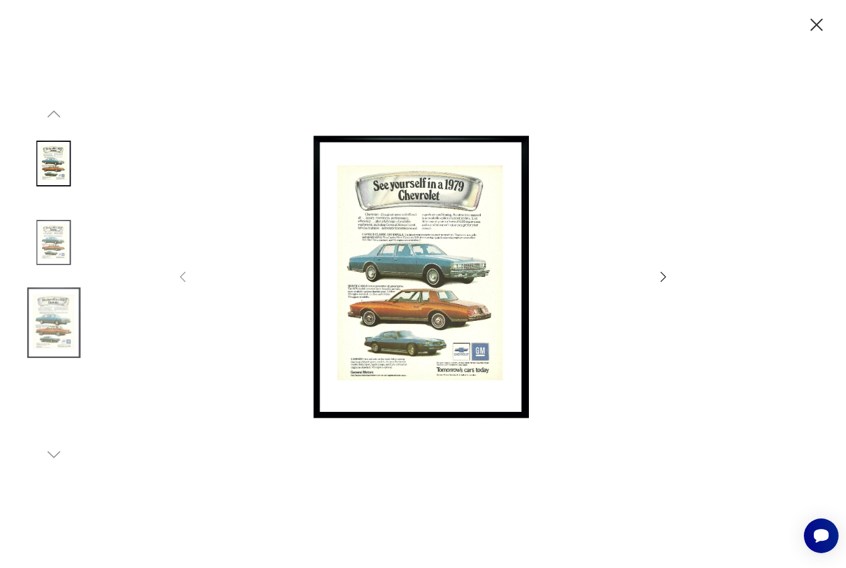
click at [477, 345] on img at bounding box center [422, 283] width 441 height 454
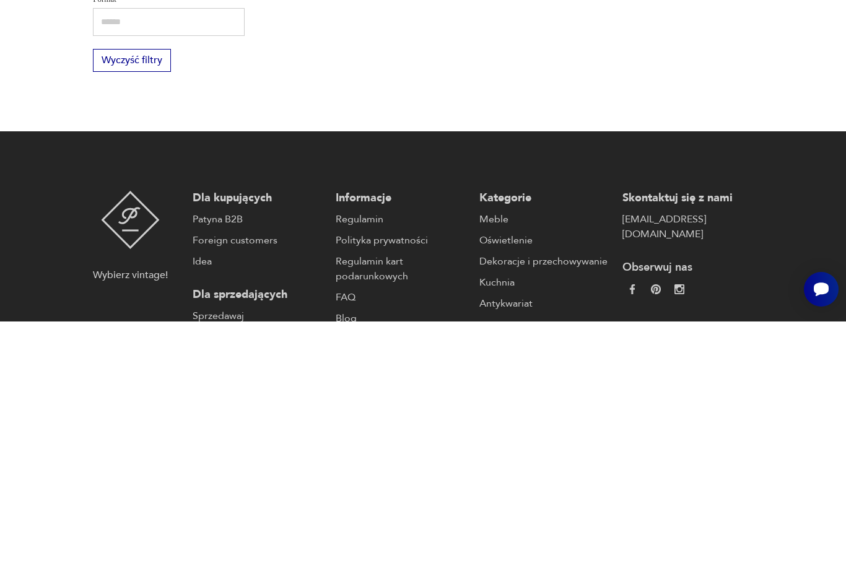
scroll to position [1665, 0]
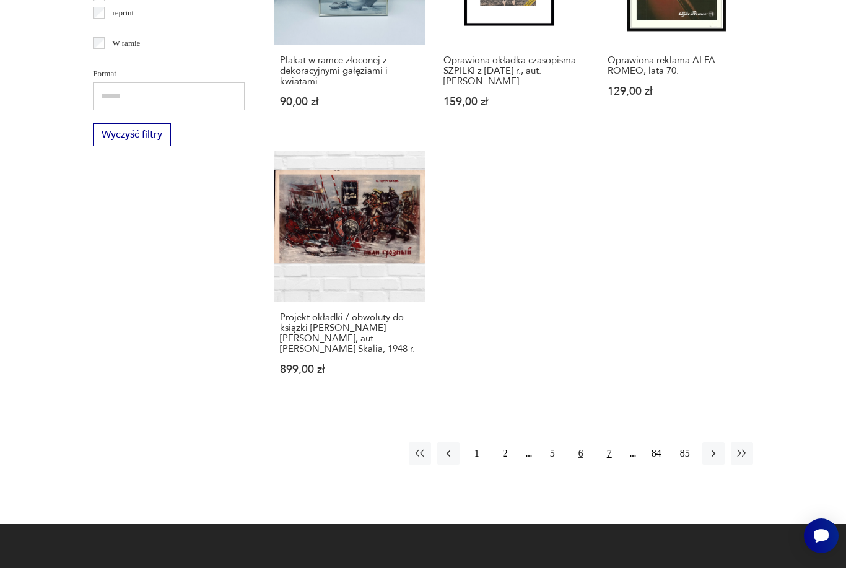
click at [612, 464] on button "7" at bounding box center [609, 453] width 22 height 22
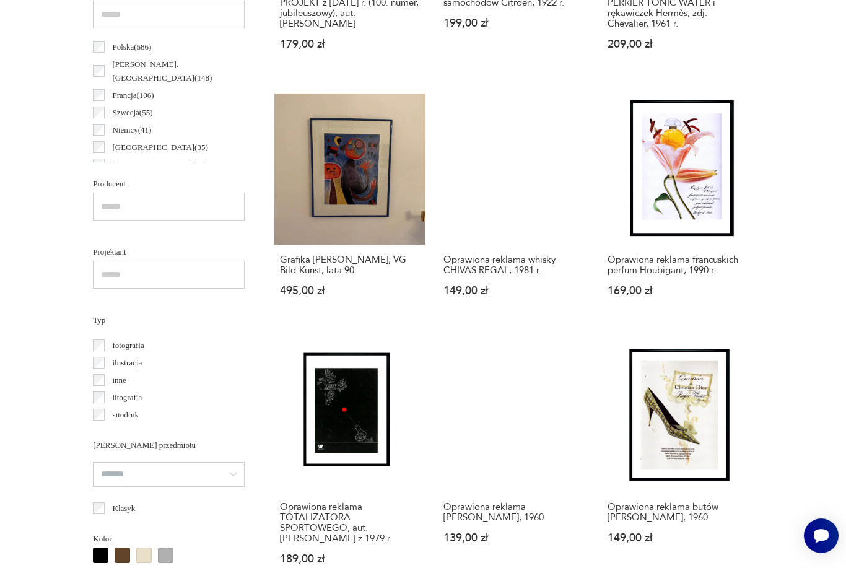
scroll to position [292, 0]
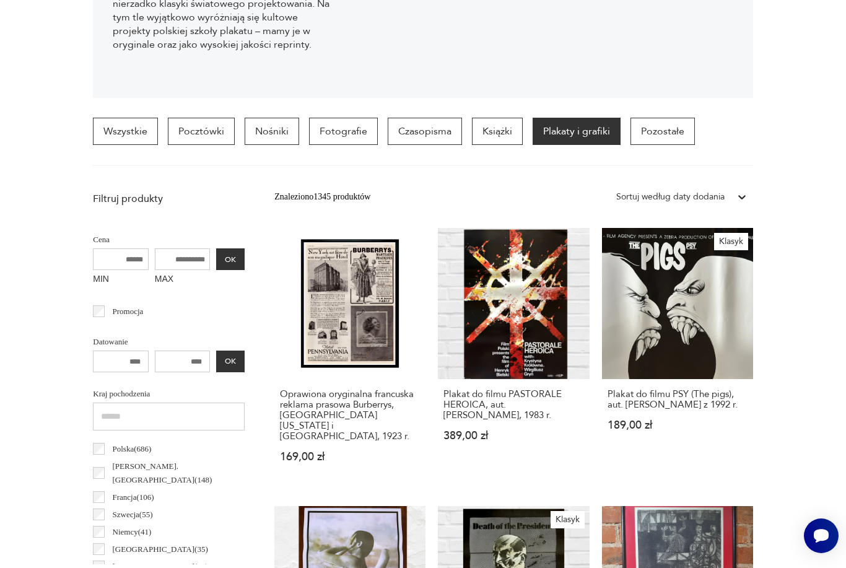
click at [764, 157] on section "Wszystkie Pocztówki Nośniki Fotografie Czasopisma Książki Plakaty i grafiki Poz…" at bounding box center [423, 142] width 846 height 48
click at [578, 465] on div "Plakat do filmu PASTORALE HEROICA, aut. Waldemar Świerzy, 1983 r. 389,00 zł" at bounding box center [513, 422] width 151 height 86
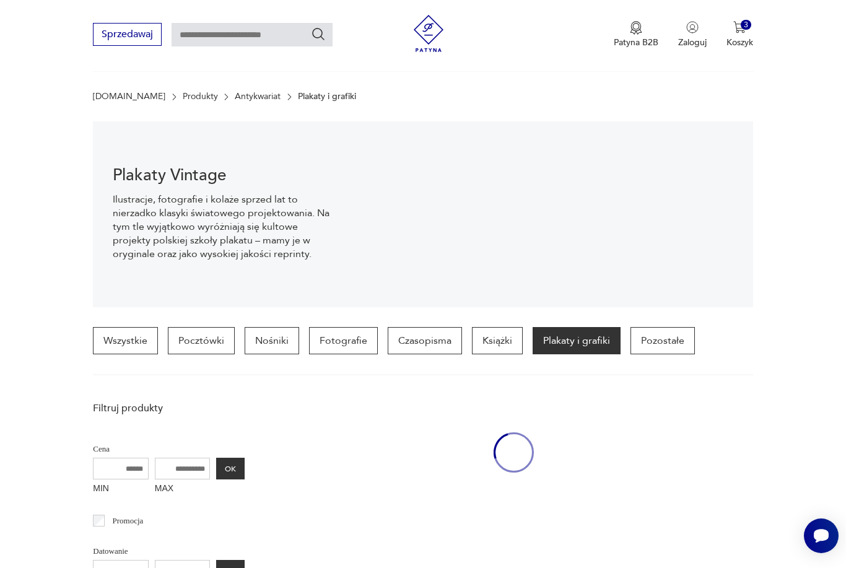
scroll to position [292, 0]
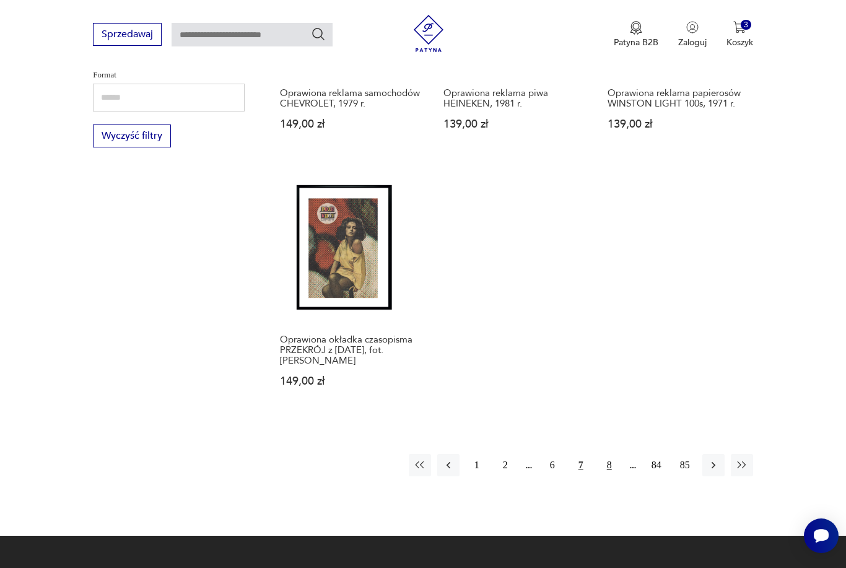
click at [606, 476] on button "8" at bounding box center [609, 465] width 22 height 22
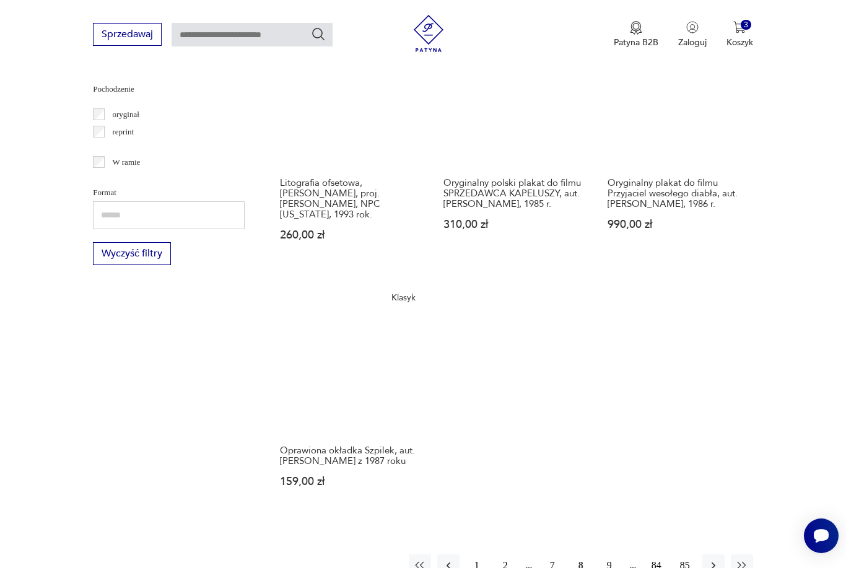
scroll to position [1518, 0]
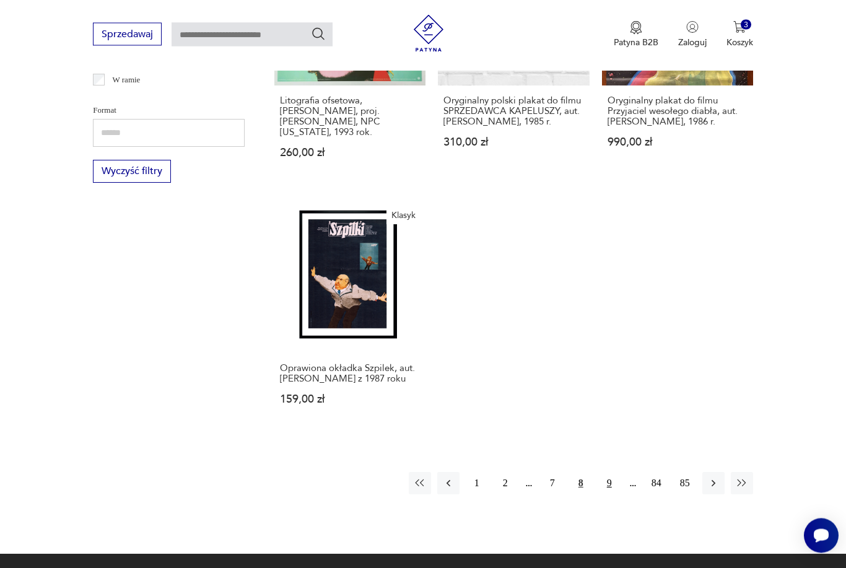
click at [609, 495] on button "9" at bounding box center [609, 483] width 22 height 22
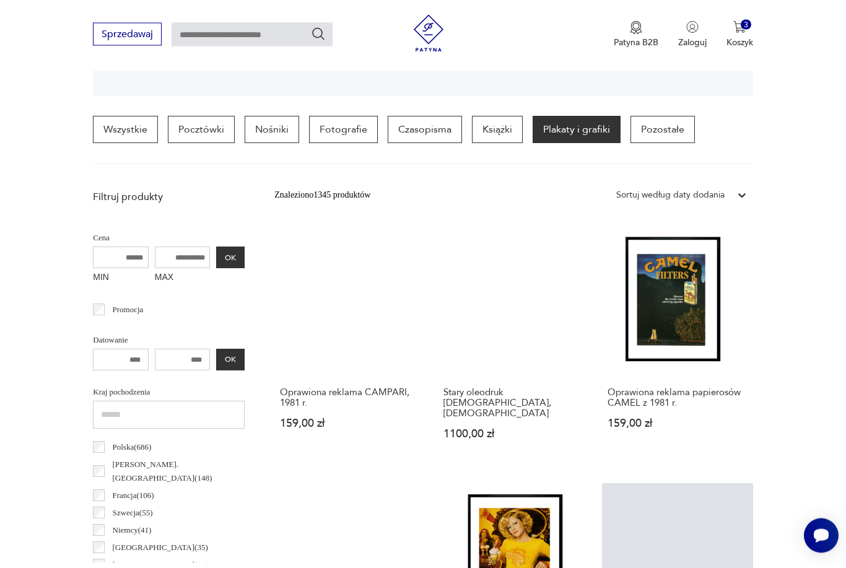
scroll to position [292, 0]
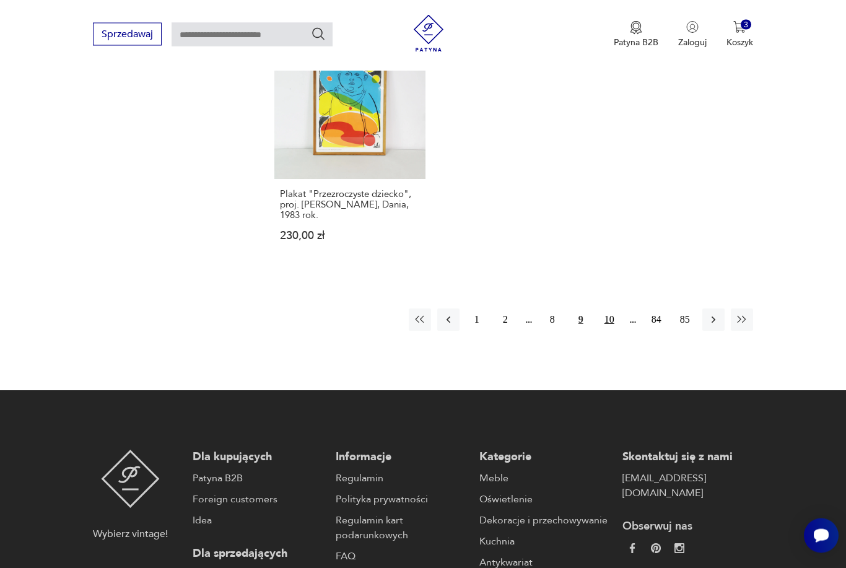
click at [612, 331] on button "10" at bounding box center [609, 320] width 22 height 22
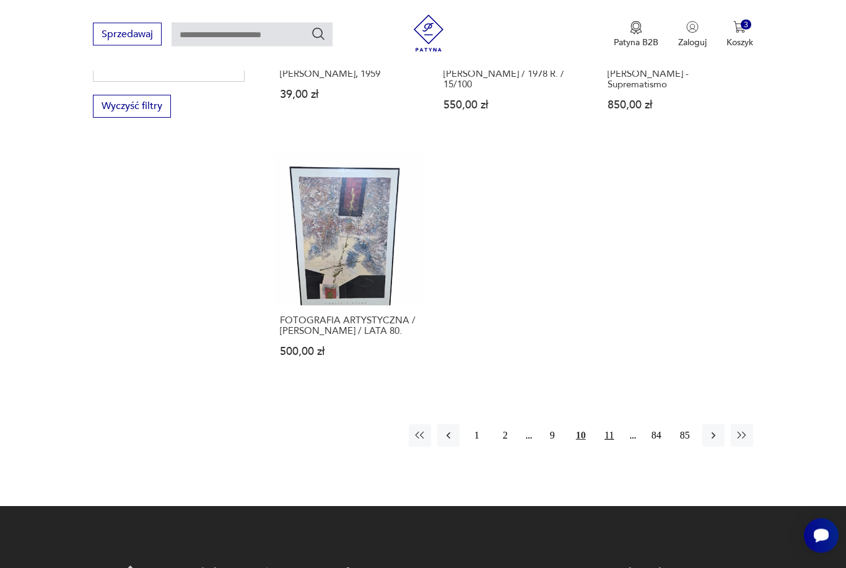
click at [620, 447] on button "11" at bounding box center [609, 436] width 22 height 22
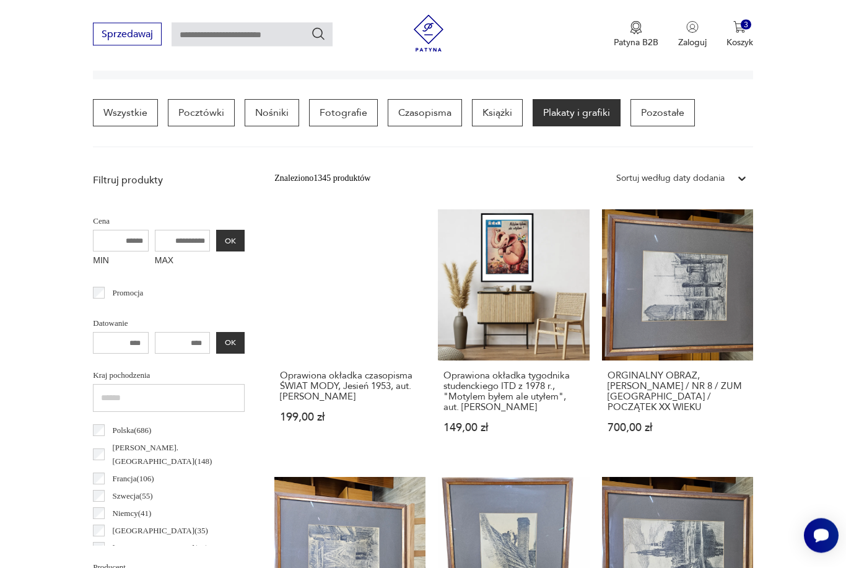
scroll to position [292, 0]
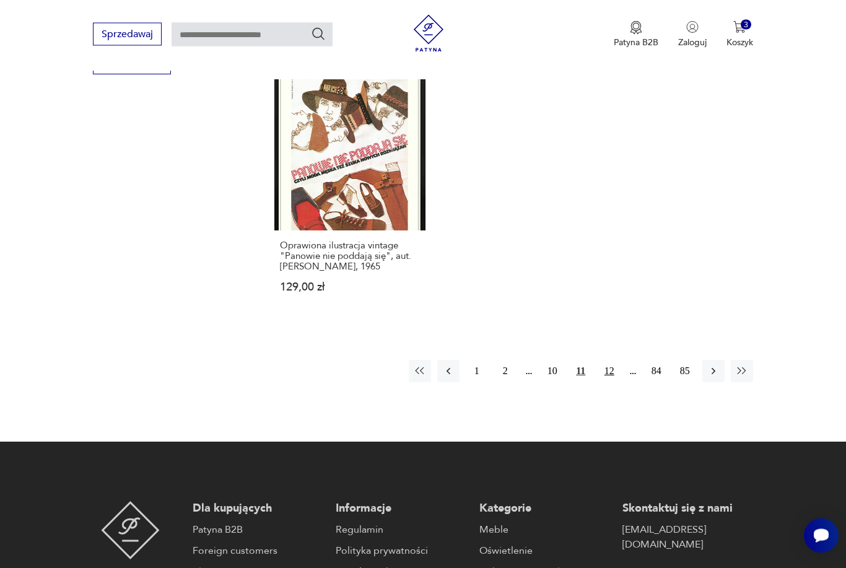
click at [609, 383] on button "12" at bounding box center [609, 371] width 22 height 22
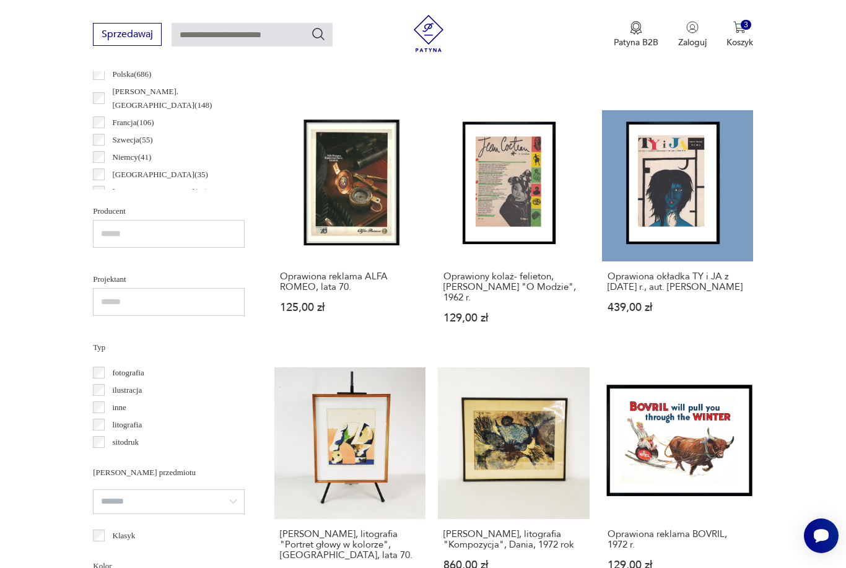
scroll to position [292, 0]
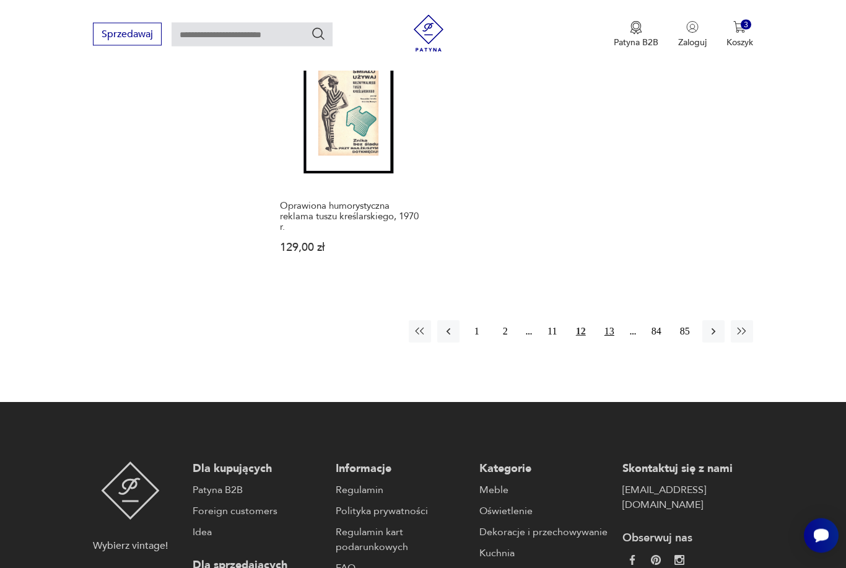
click at [604, 343] on button "13" at bounding box center [609, 332] width 22 height 22
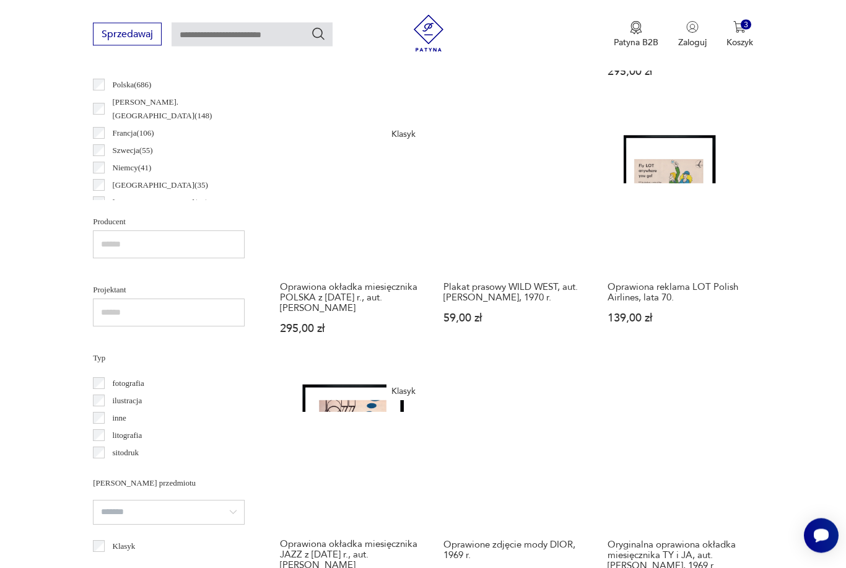
scroll to position [292, 0]
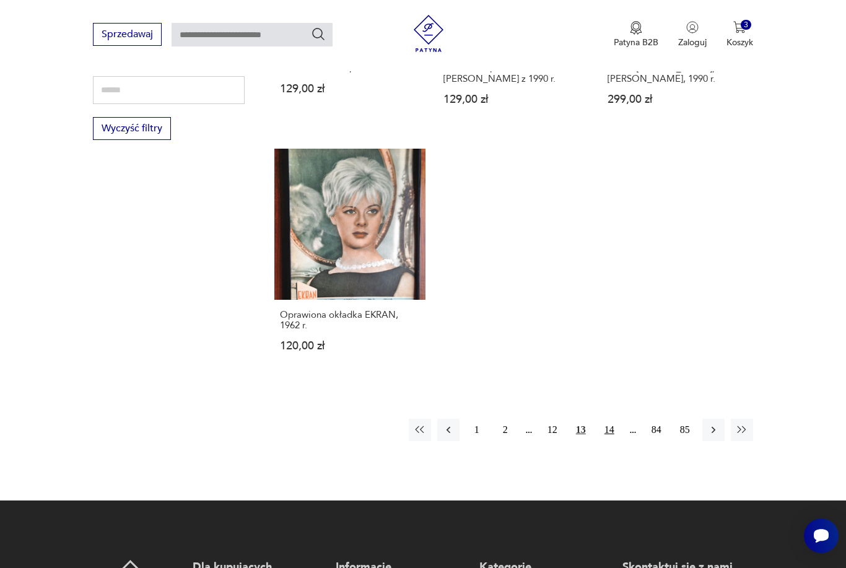
click at [617, 441] on button "14" at bounding box center [609, 430] width 22 height 22
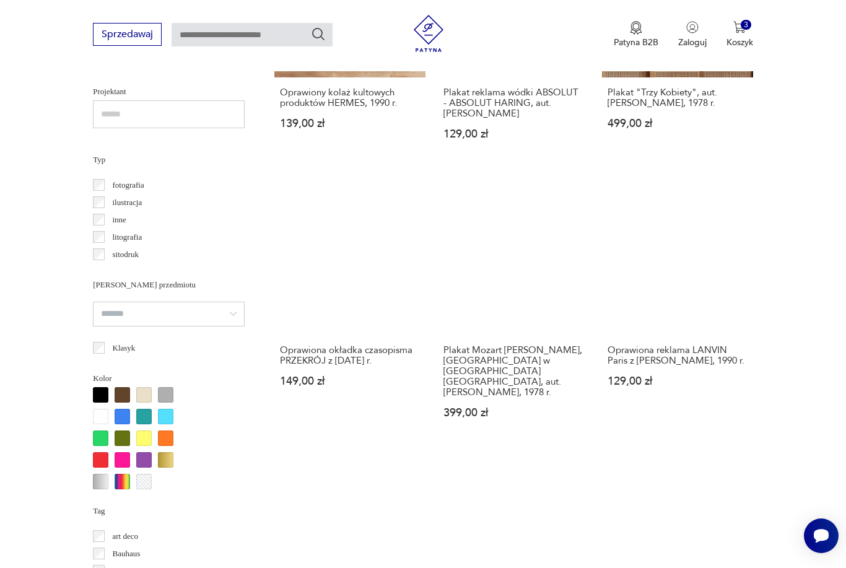
scroll to position [292, 0]
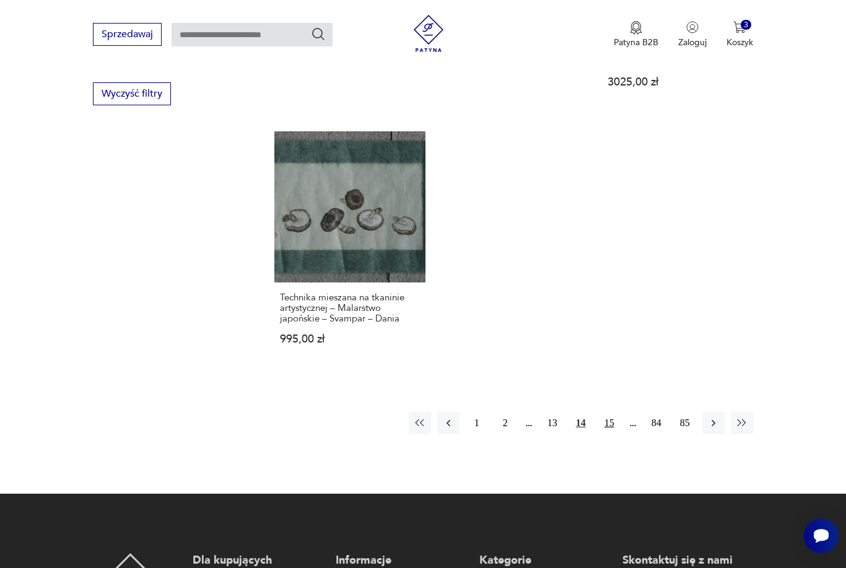
click at [615, 434] on button "15" at bounding box center [609, 423] width 22 height 22
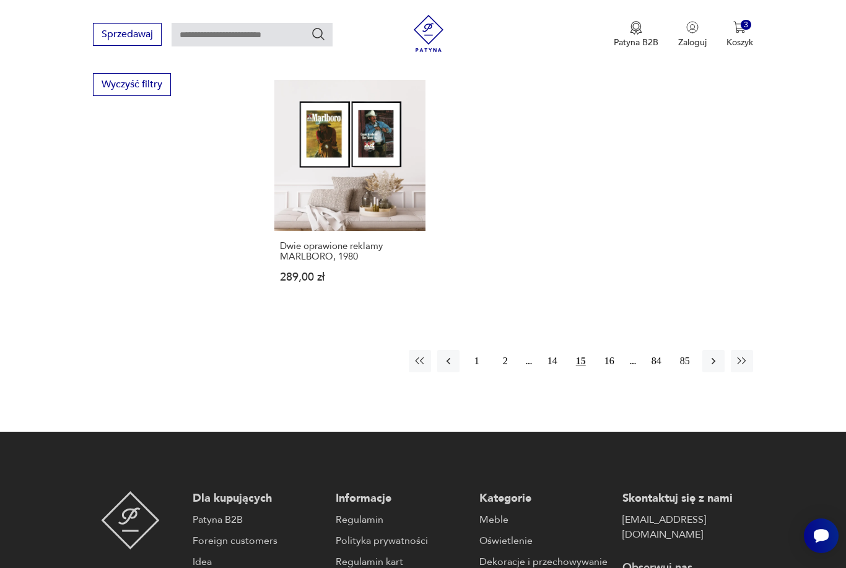
scroll to position [1716, 0]
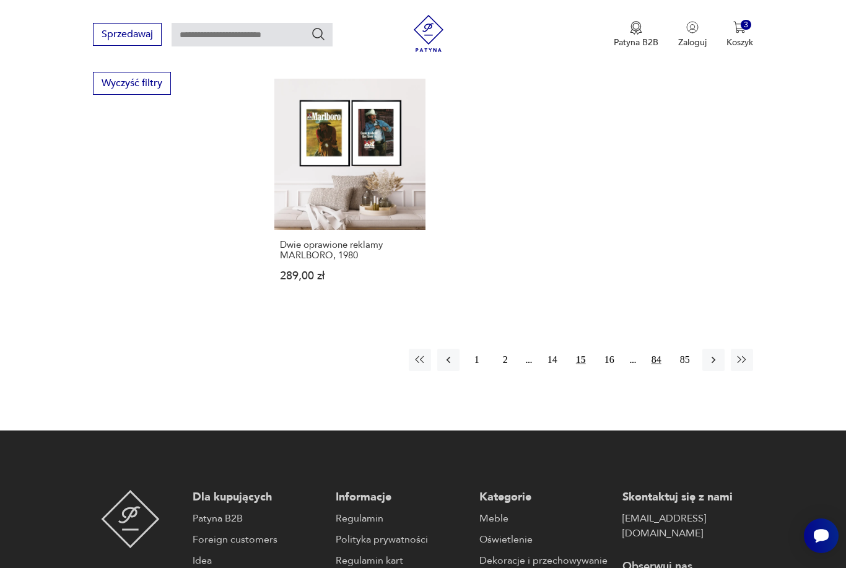
click at [662, 371] on button "84" at bounding box center [656, 360] width 22 height 22
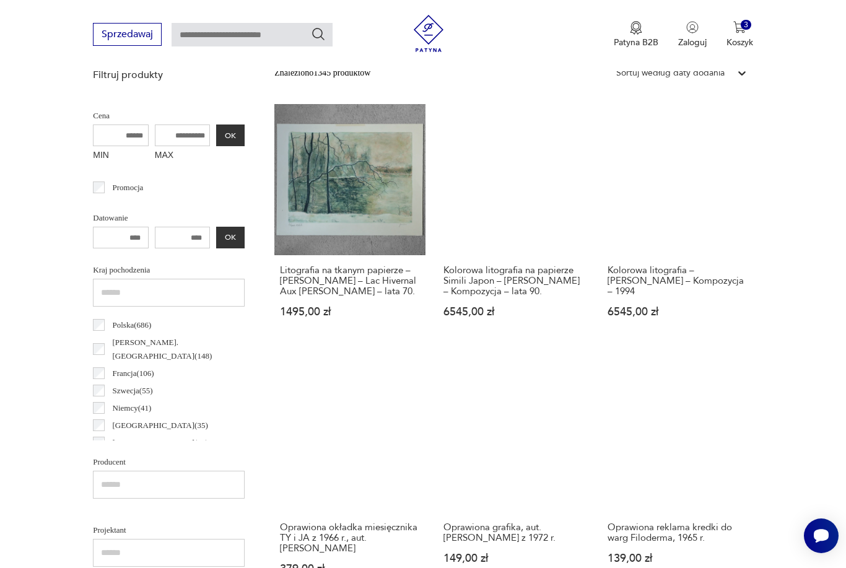
scroll to position [292, 0]
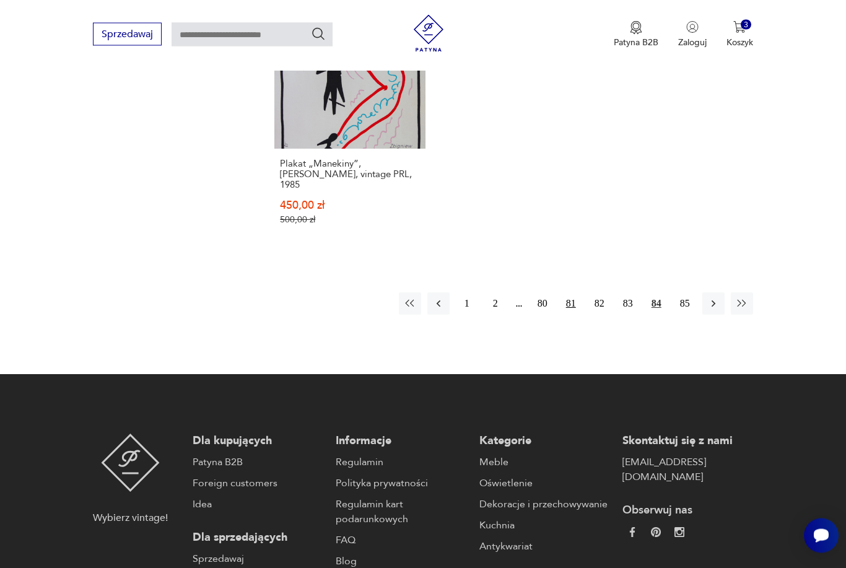
click at [565, 315] on button "81" at bounding box center [571, 304] width 22 height 22
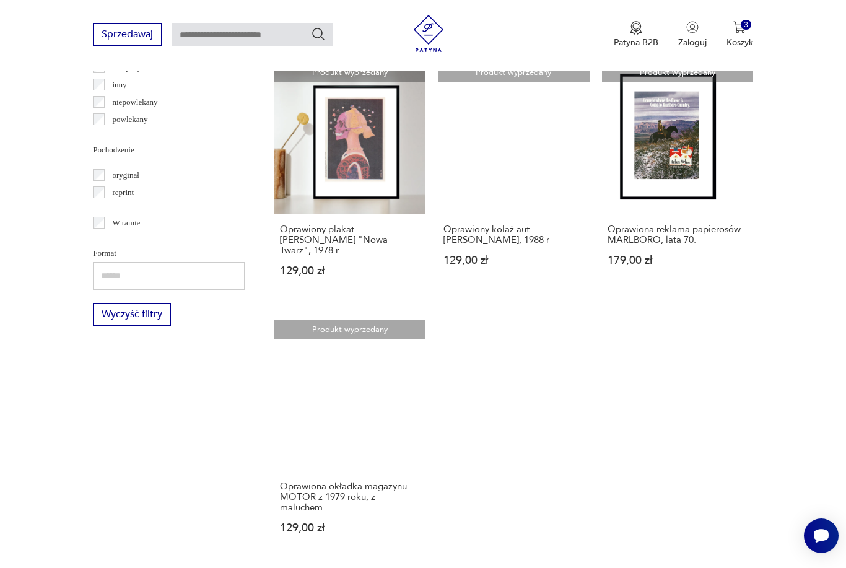
scroll to position [1490, 0]
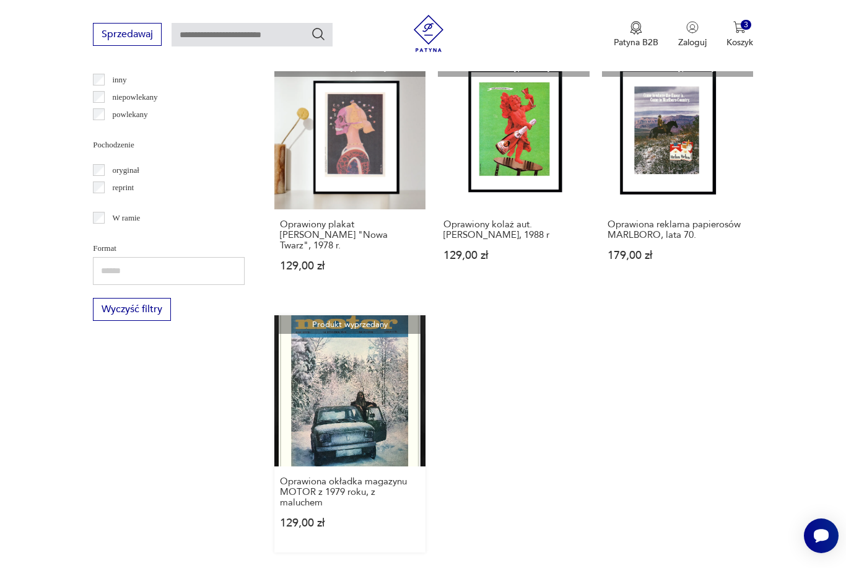
click at [338, 461] on link "Produkt wyprzedany Oprawiona okładka magazynu MOTOR z 1979 roku, z maluchem 129…" at bounding box center [349, 433] width 151 height 237
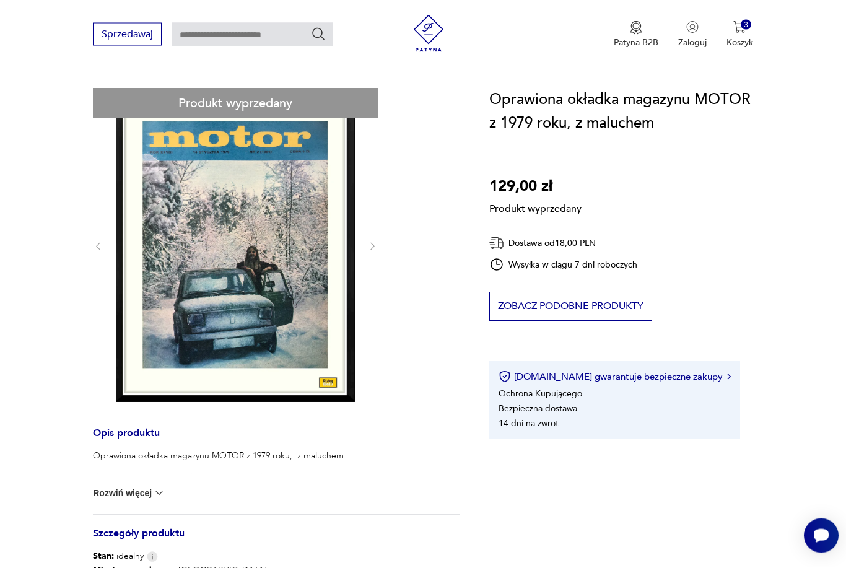
scroll to position [118, 0]
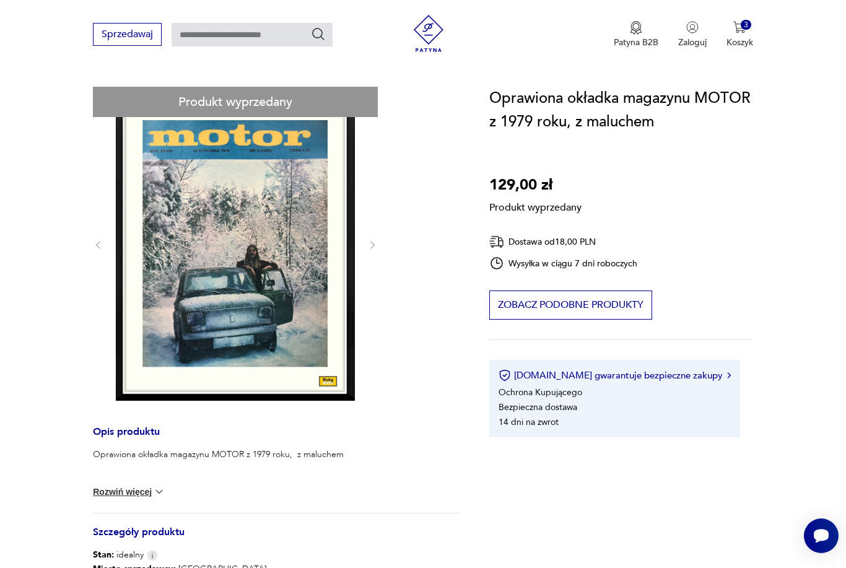
click at [131, 495] on button "Rozwiń więcej" at bounding box center [129, 491] width 72 height 12
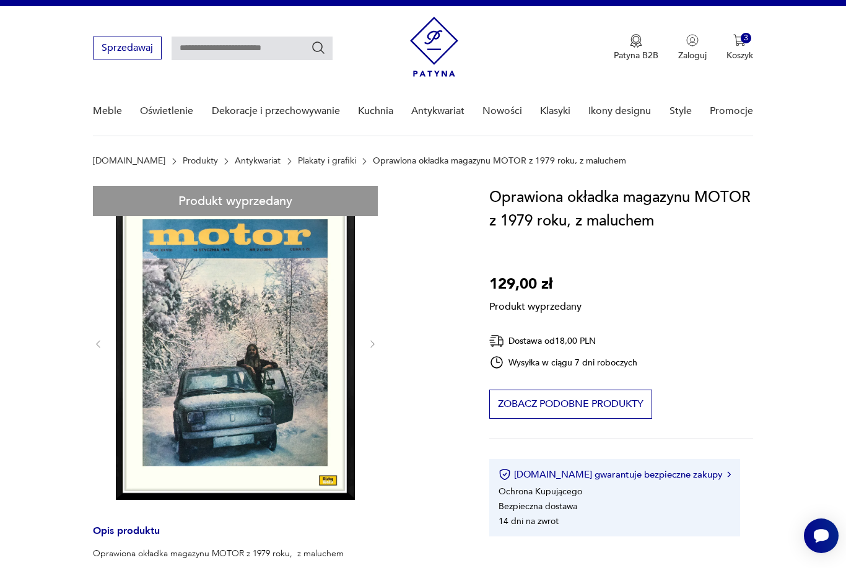
scroll to position [15, 0]
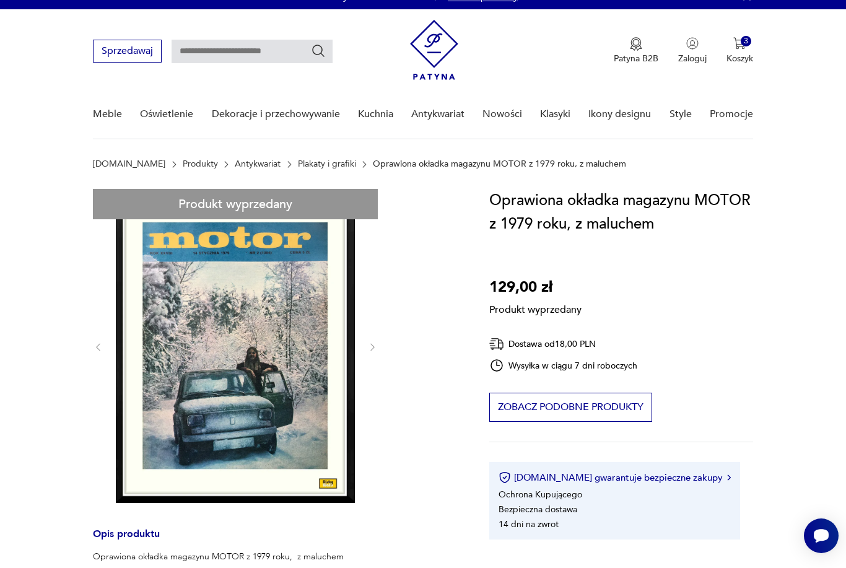
click at [178, 441] on div "Produkt wyprzedany Opis produktu Oprawiona okładka magazynu MOTOR z 1979 roku, …" at bounding box center [276, 535] width 366 height 692
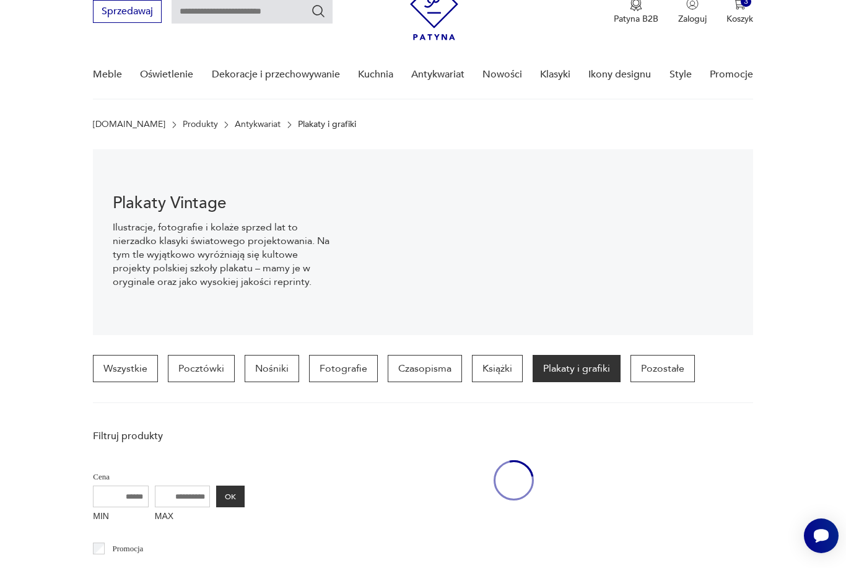
scroll to position [1530, 0]
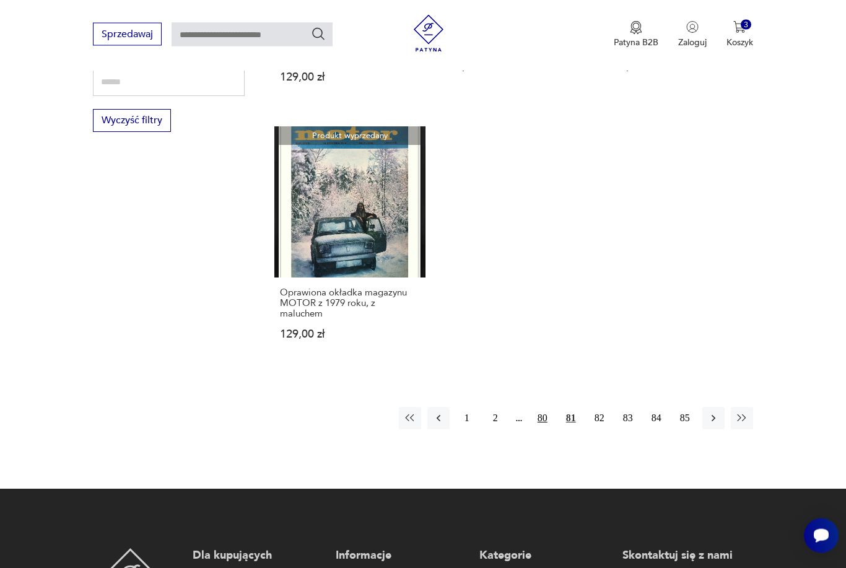
click at [545, 430] on button "80" at bounding box center [542, 418] width 22 height 22
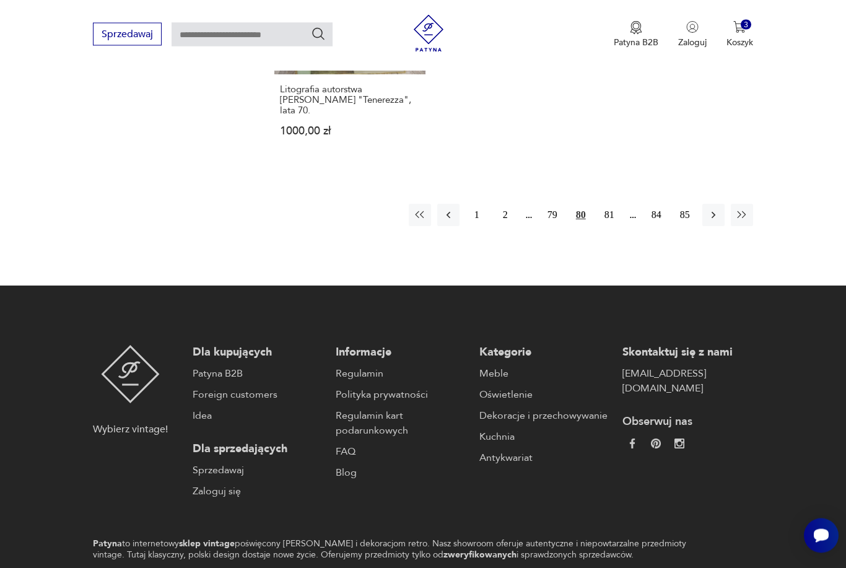
scroll to position [1885, 0]
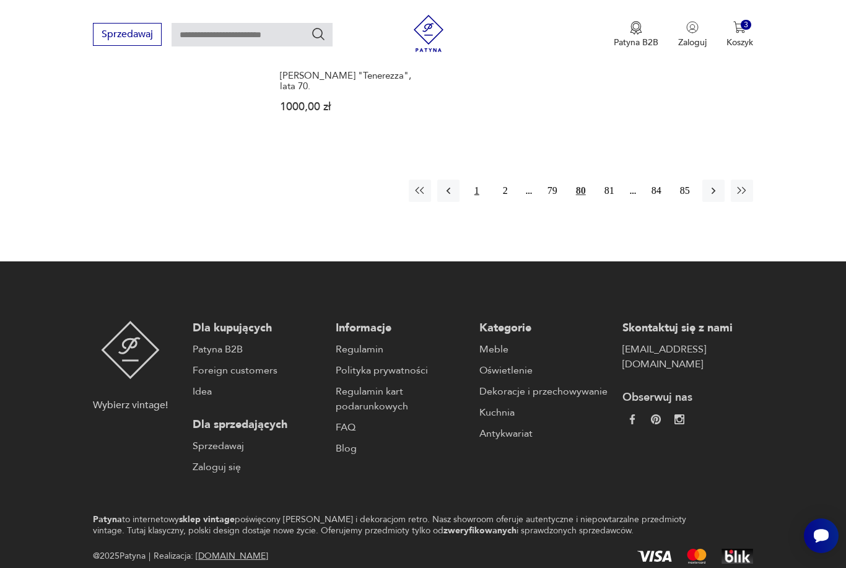
click at [484, 202] on button "1" at bounding box center [477, 191] width 22 height 22
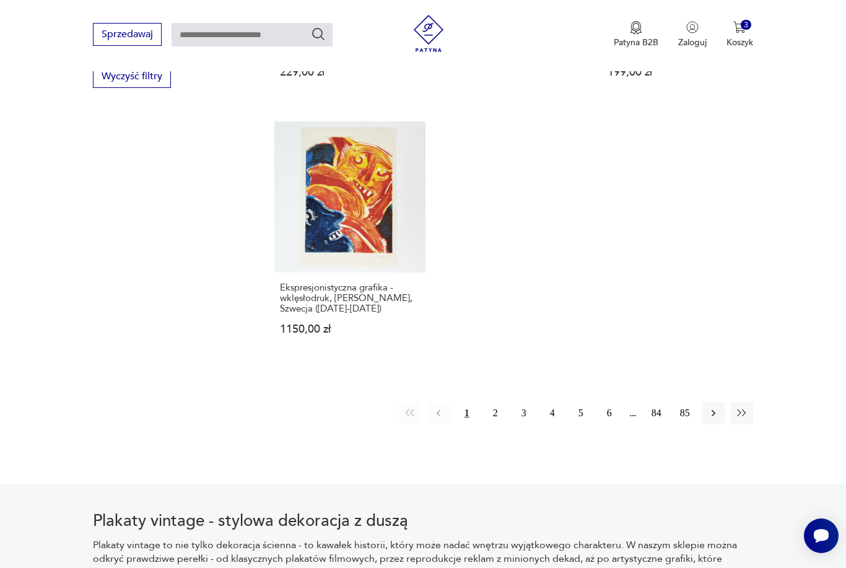
scroll to position [1783, 0]
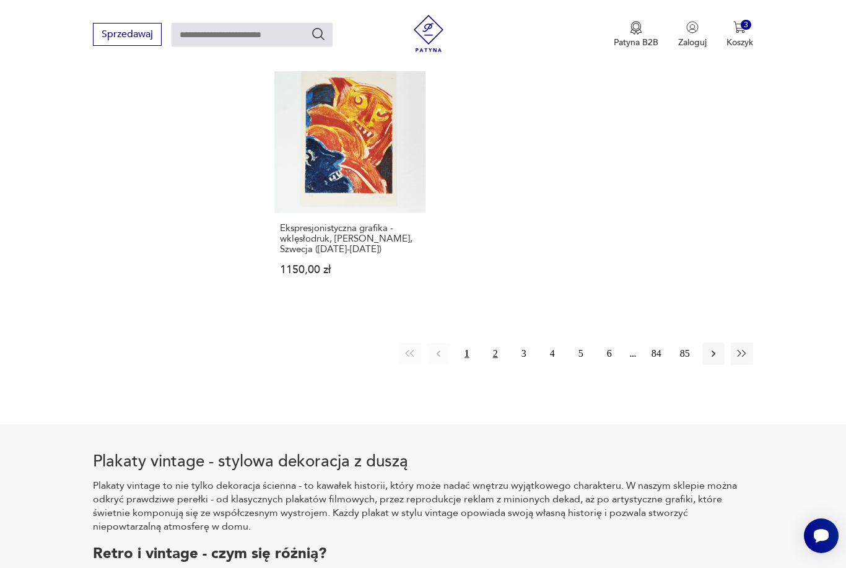
click at [489, 365] on button "2" at bounding box center [495, 353] width 22 height 22
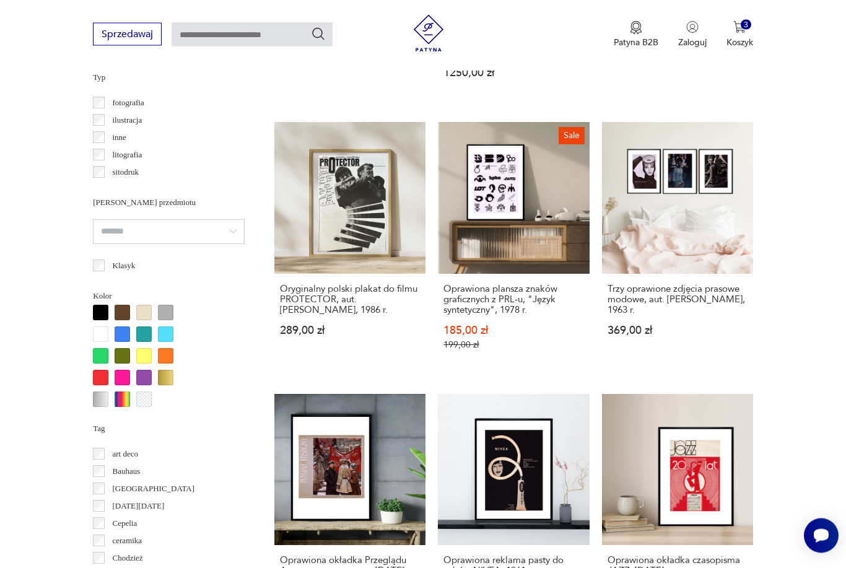
scroll to position [937, 0]
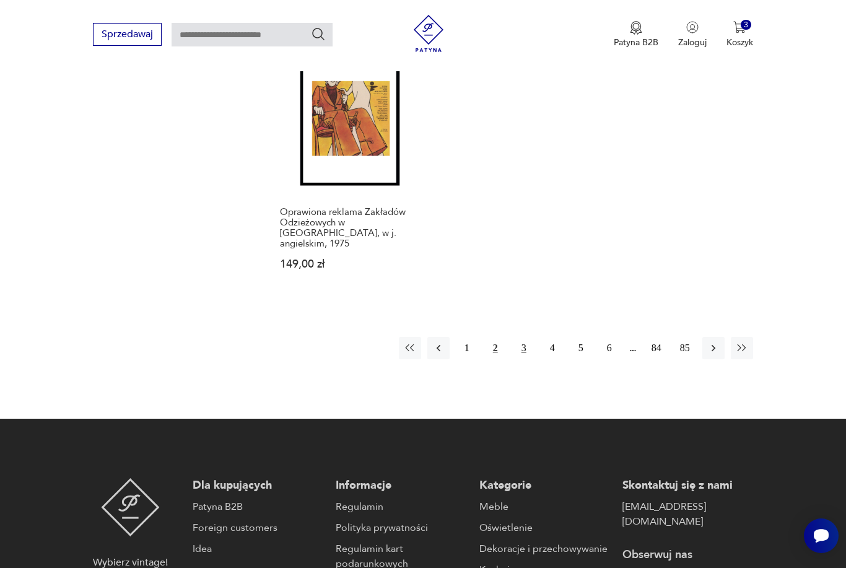
click at [521, 359] on button "3" at bounding box center [524, 348] width 22 height 22
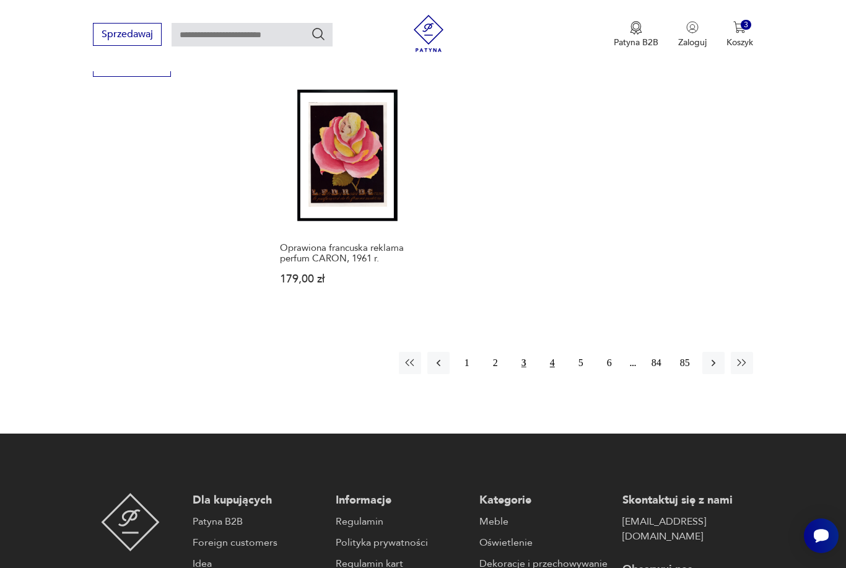
click at [550, 374] on button "4" at bounding box center [552, 363] width 22 height 22
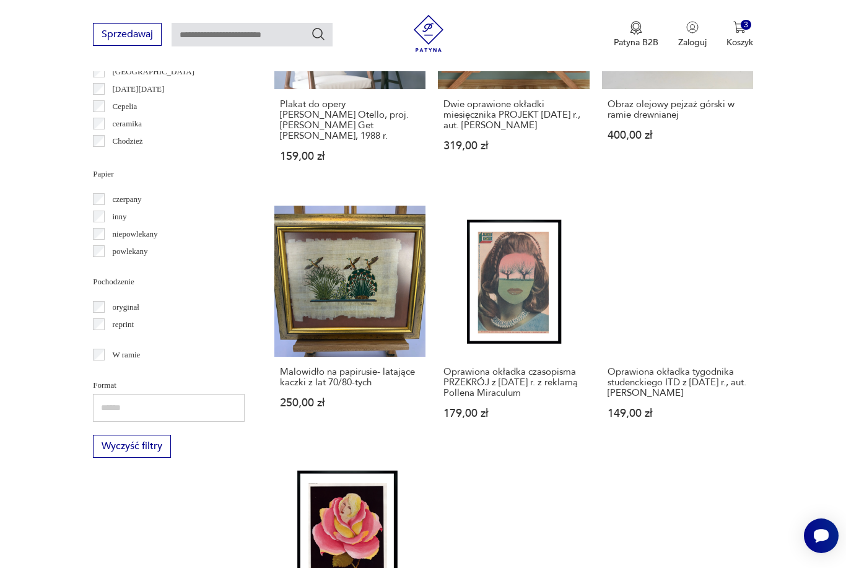
scroll to position [292, 0]
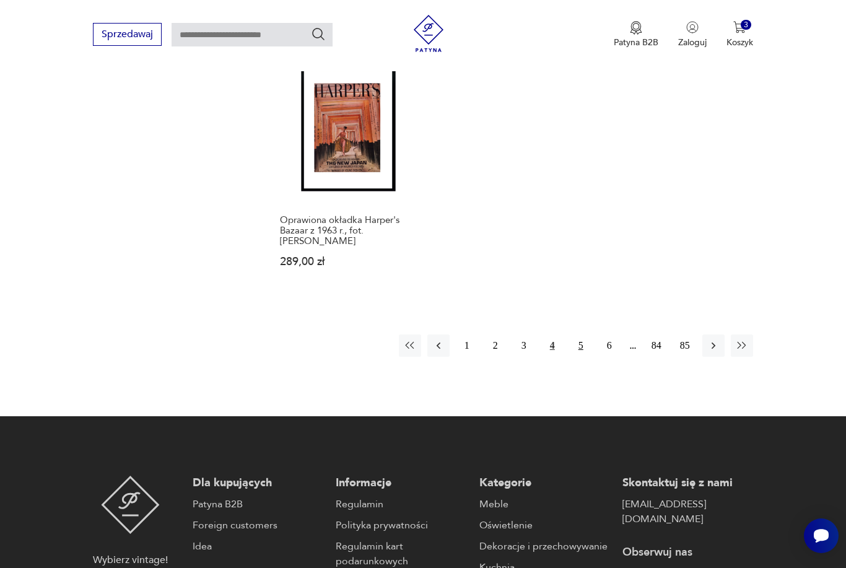
click at [581, 357] on button "5" at bounding box center [581, 345] width 22 height 22
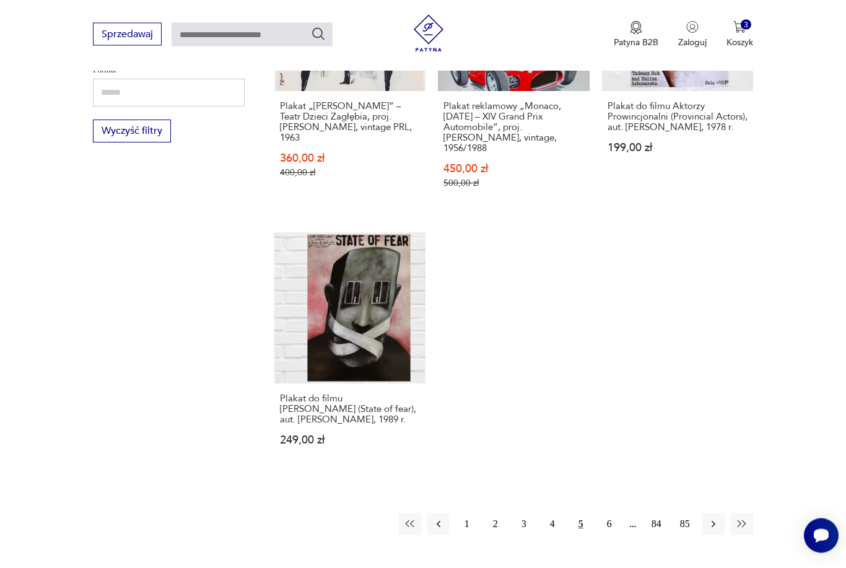
scroll to position [1705, 0]
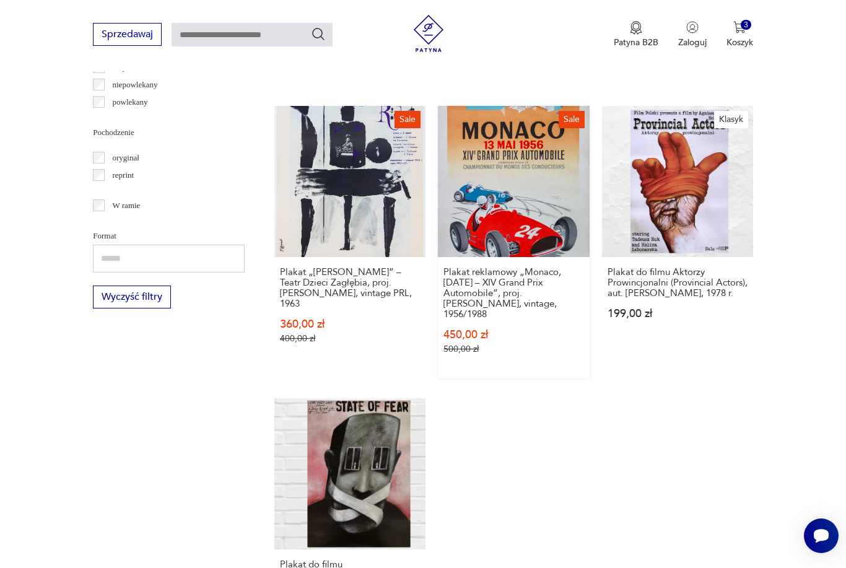
click at [520, 227] on link "Sale Plakat reklamowy „Monaco, 13 maja 1956 – XIV Grand Prix Automobile”, proj.…" at bounding box center [513, 242] width 151 height 272
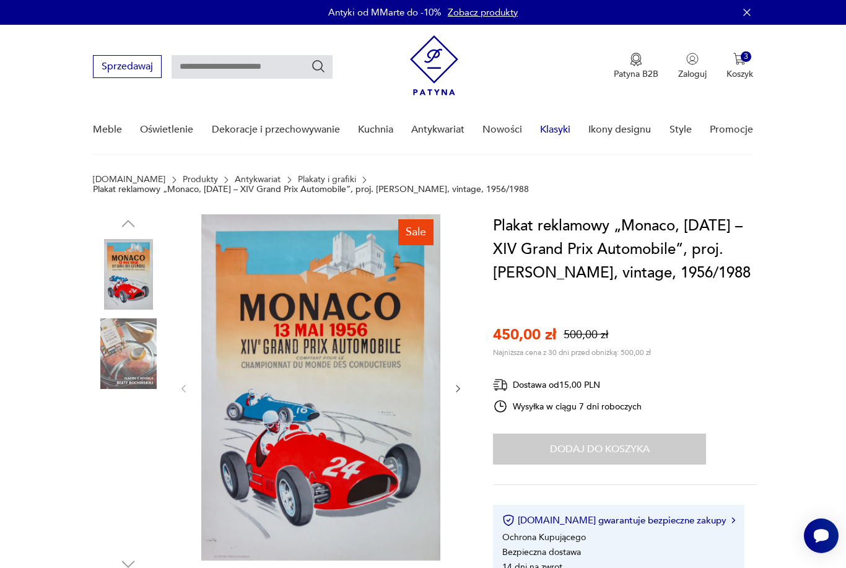
click at [563, 133] on link "Klasyki" at bounding box center [555, 130] width 30 height 48
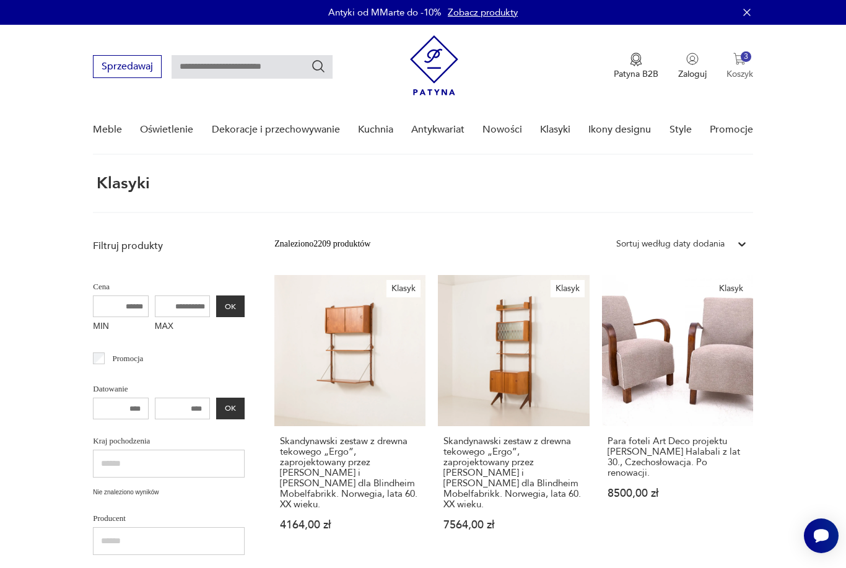
click at [749, 63] on button "3 Koszyk" at bounding box center [739, 66] width 27 height 27
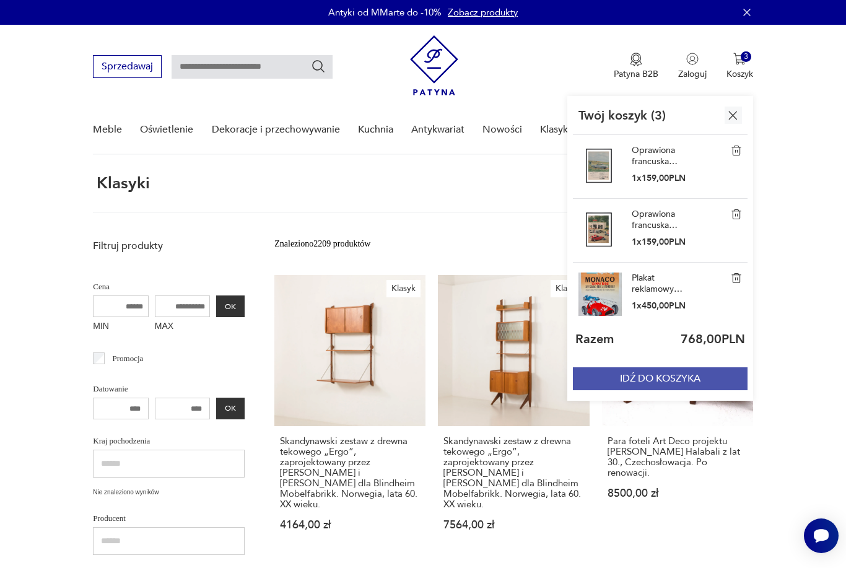
click at [693, 380] on button "IDŹ DO KOSZYKA" at bounding box center [660, 378] width 175 height 23
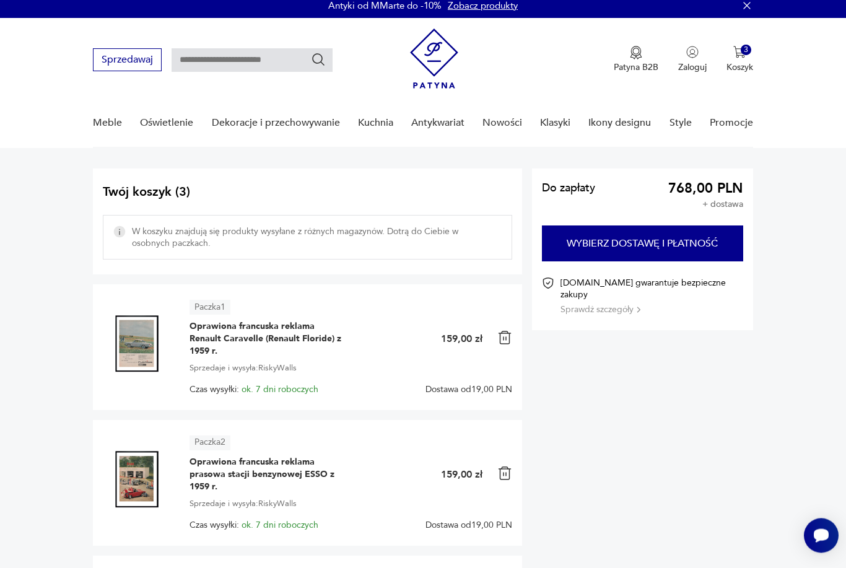
scroll to position [7, 0]
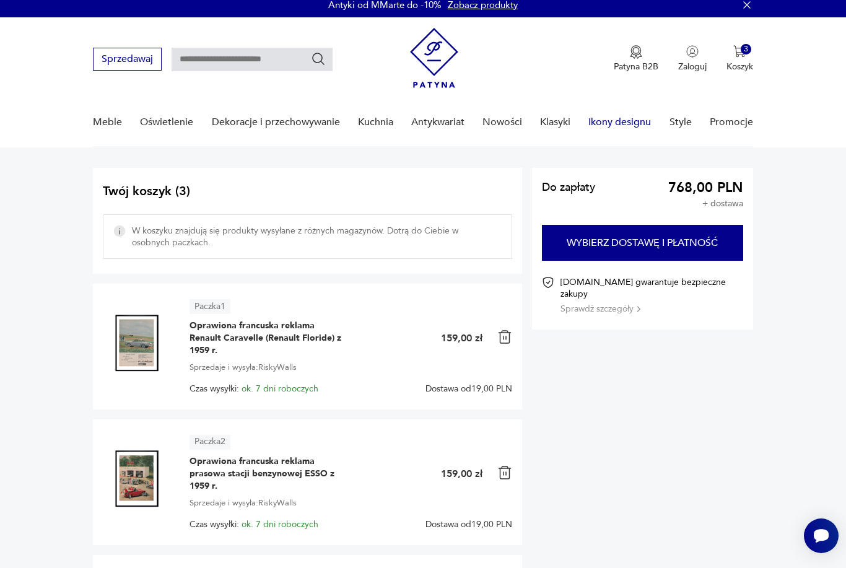
click at [635, 116] on link "Ikony designu" at bounding box center [619, 122] width 63 height 48
click at [617, 126] on link "Ikony designu" at bounding box center [619, 122] width 63 height 48
click at [621, 116] on link "Ikony designu" at bounding box center [619, 122] width 63 height 48
click at [620, 116] on link "Ikony designu" at bounding box center [619, 122] width 63 height 48
click at [622, 120] on link "Ikony designu" at bounding box center [619, 122] width 63 height 48
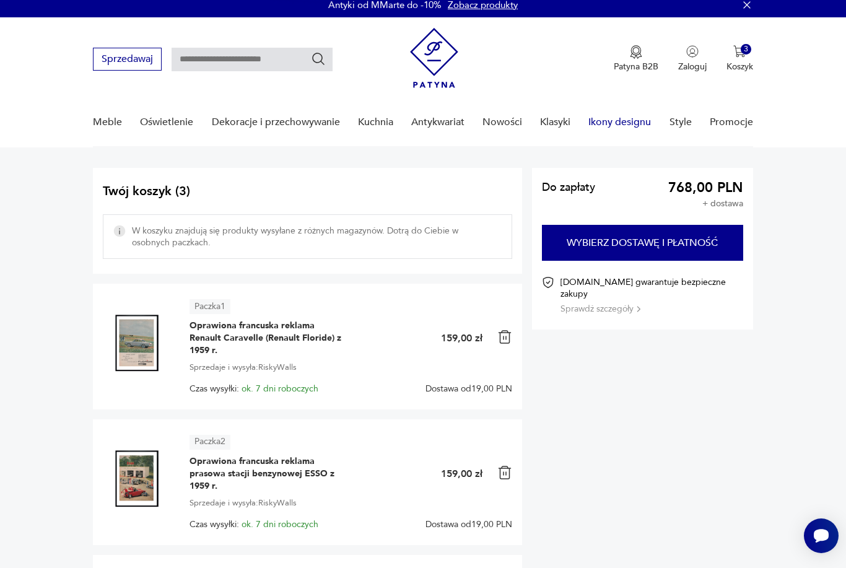
click at [627, 121] on link "Ikony designu" at bounding box center [619, 122] width 63 height 48
click at [627, 120] on link "Ikony designu" at bounding box center [619, 122] width 63 height 48
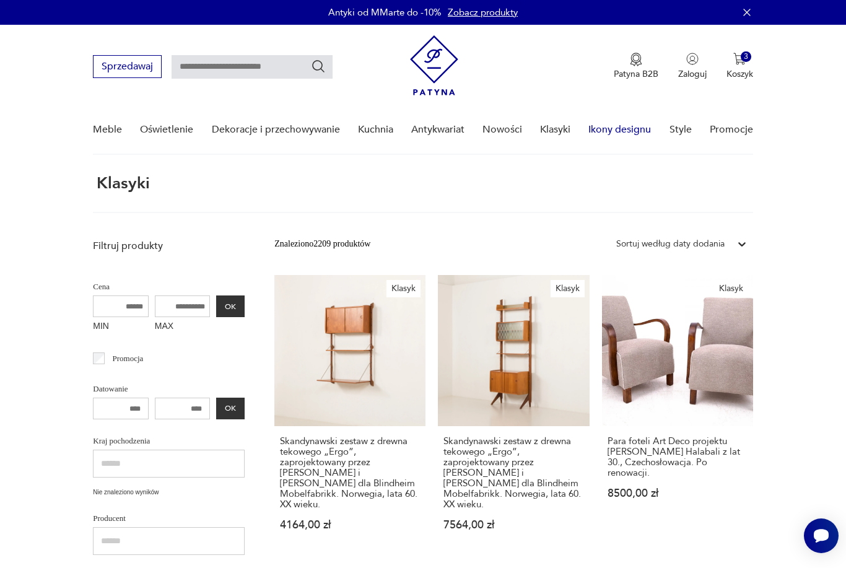
click at [630, 139] on link "Ikony designu" at bounding box center [619, 130] width 63 height 48
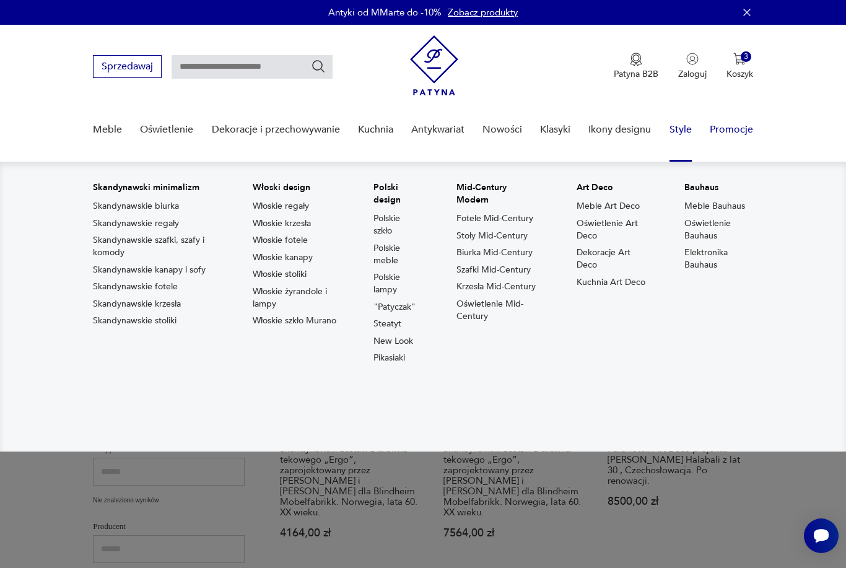
click at [741, 134] on link "Promocje" at bounding box center [731, 130] width 43 height 48
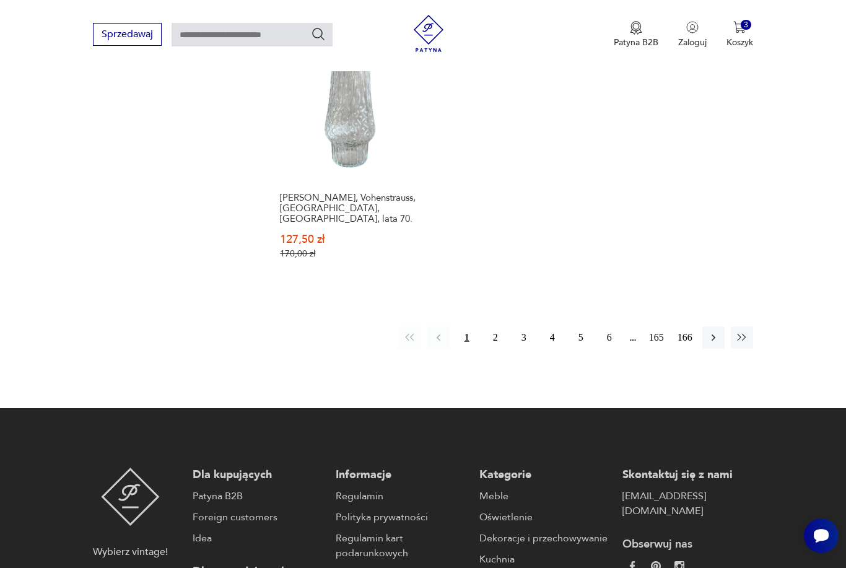
scroll to position [1812, 0]
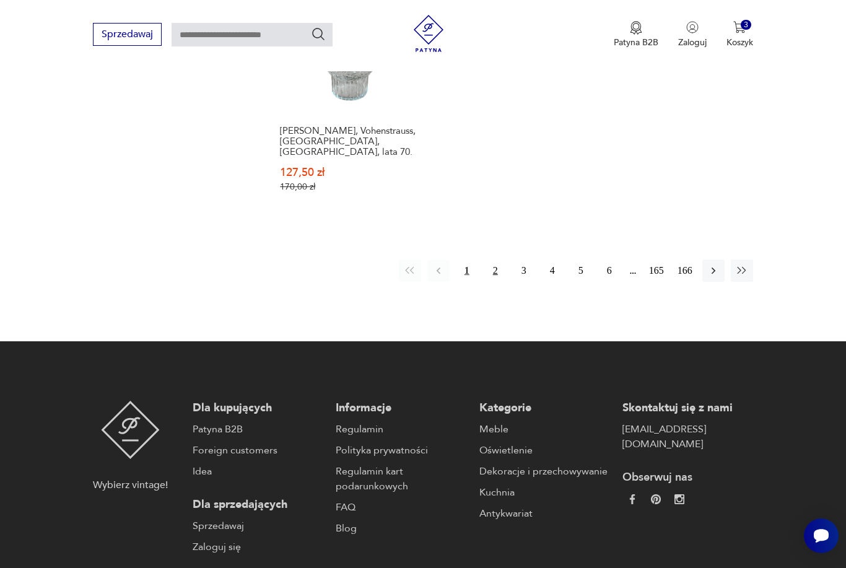
click at [502, 270] on button "2" at bounding box center [495, 270] width 22 height 22
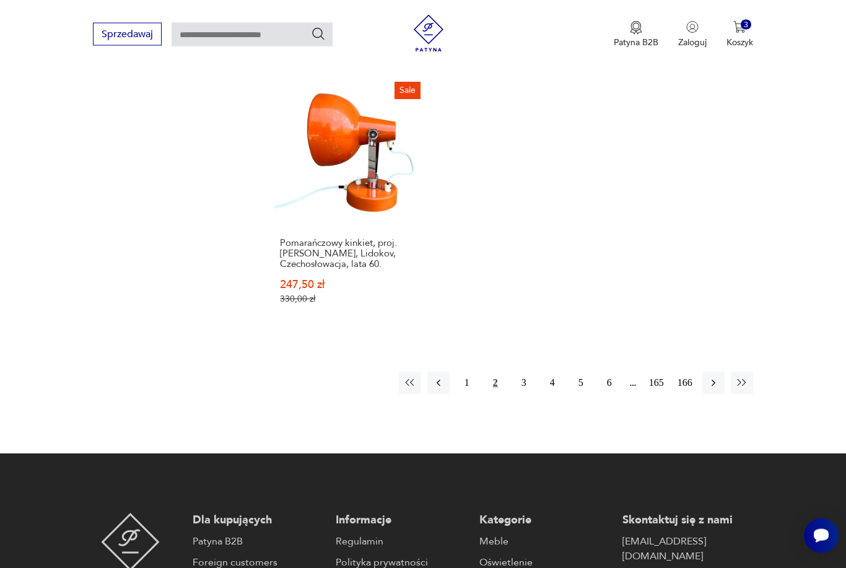
scroll to position [1711, 0]
click at [525, 394] on button "3" at bounding box center [524, 382] width 22 height 22
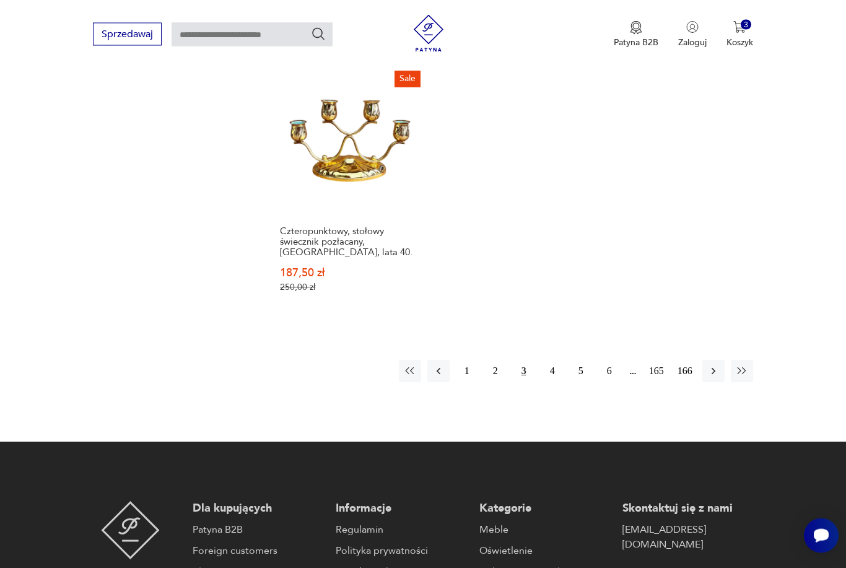
scroll to position [1701, 0]
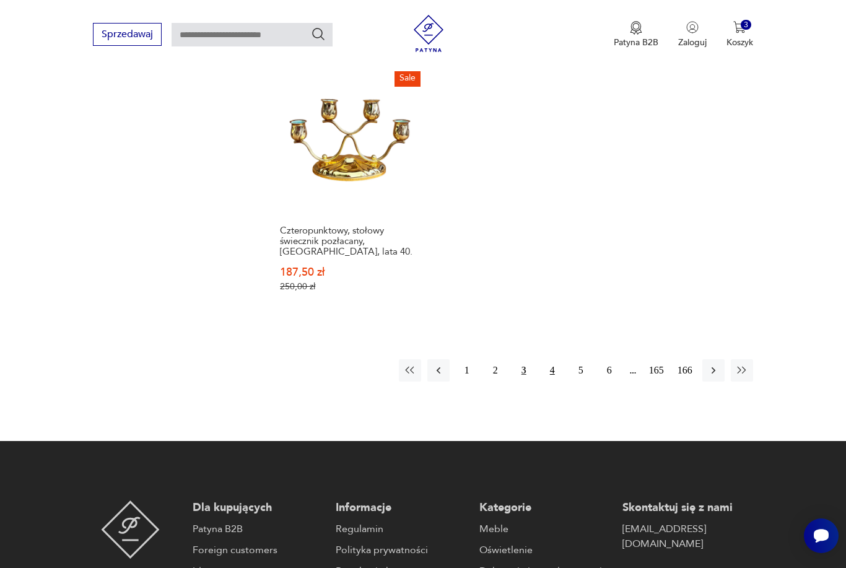
click at [555, 378] on button "4" at bounding box center [552, 370] width 22 height 22
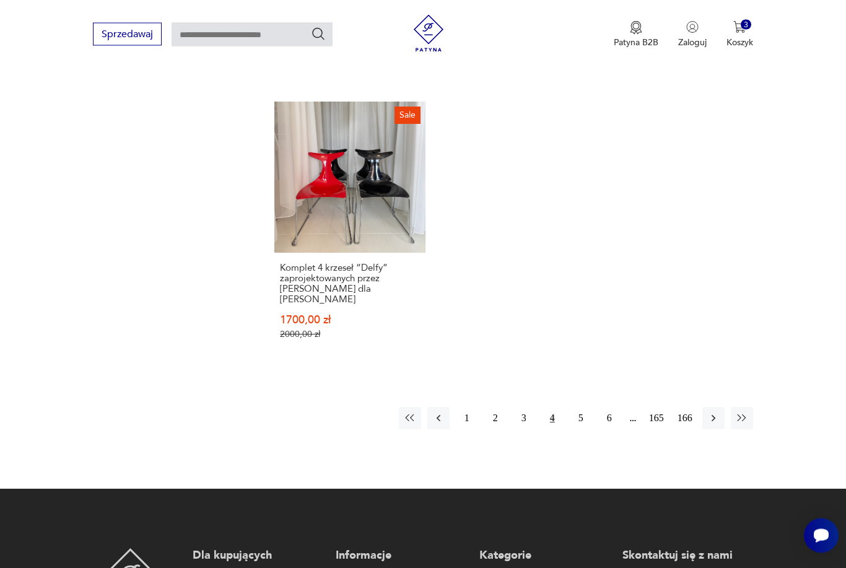
scroll to position [1688, 0]
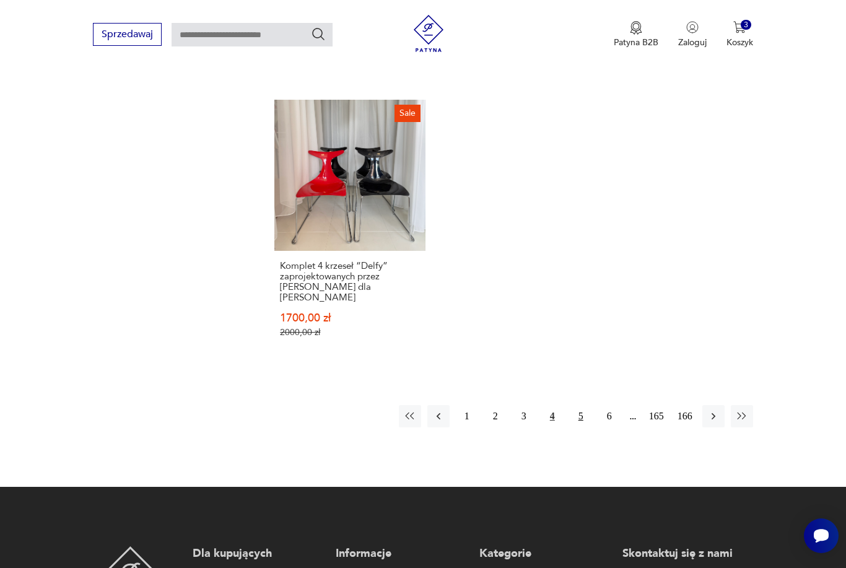
click at [578, 427] on button "5" at bounding box center [581, 416] width 22 height 22
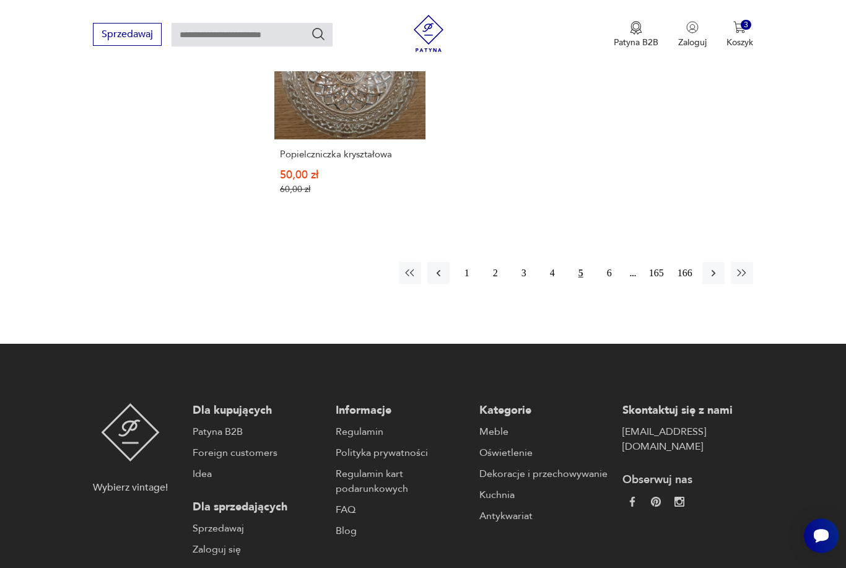
scroll to position [1829, 0]
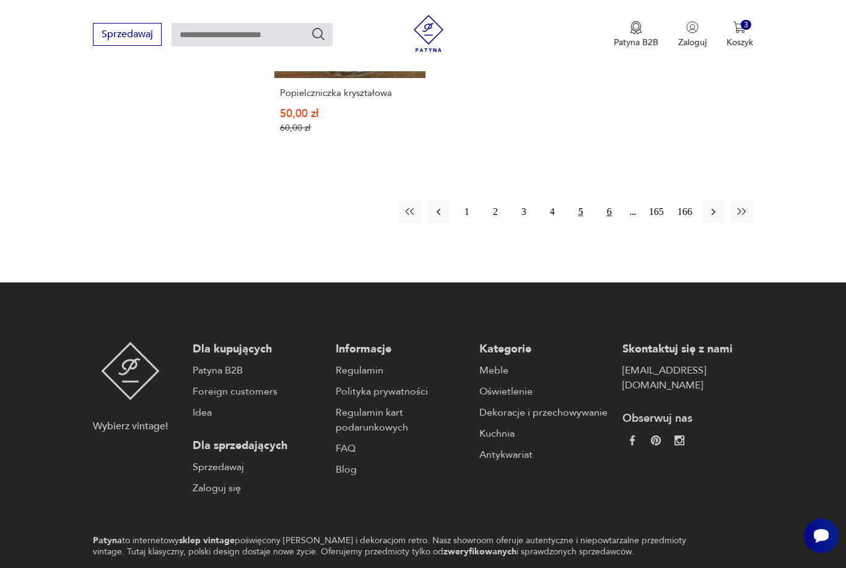
click at [607, 223] on button "6" at bounding box center [609, 212] width 22 height 22
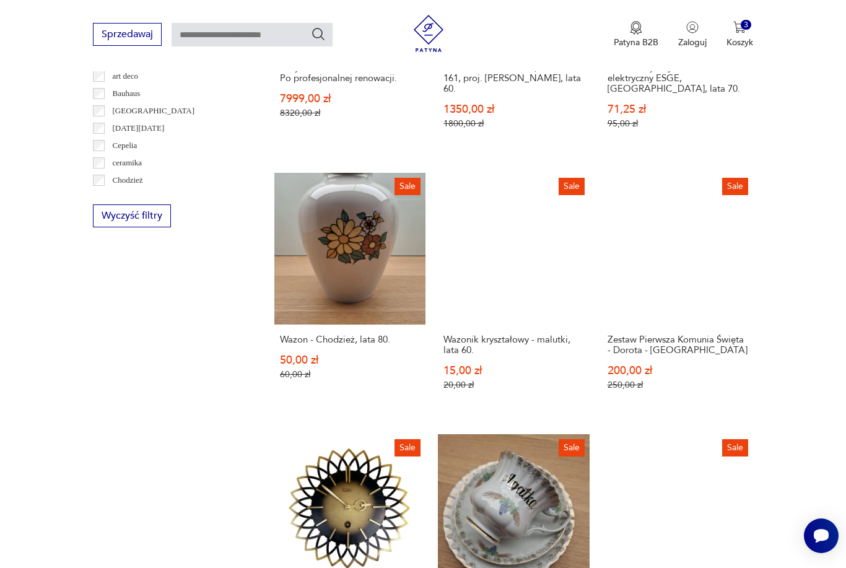
scroll to position [649, 0]
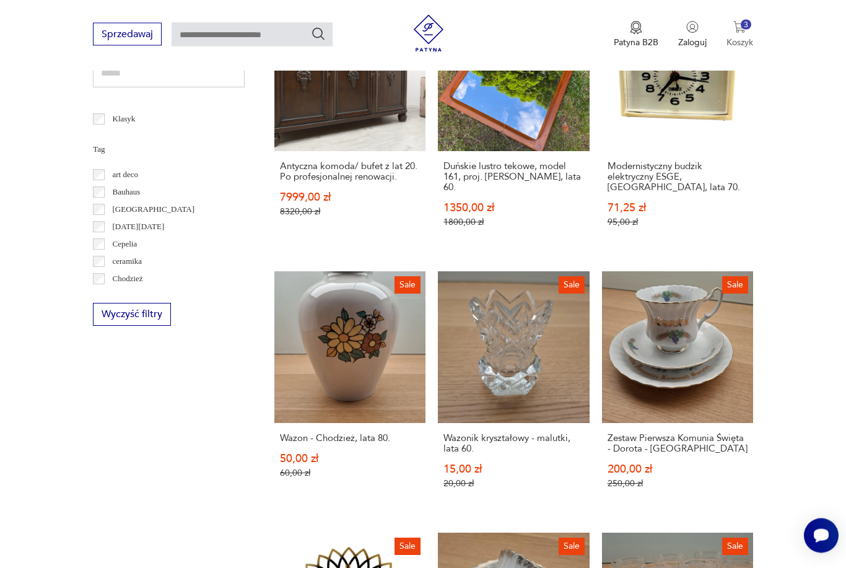
click at [731, 38] on p "Koszyk" at bounding box center [739, 43] width 27 height 12
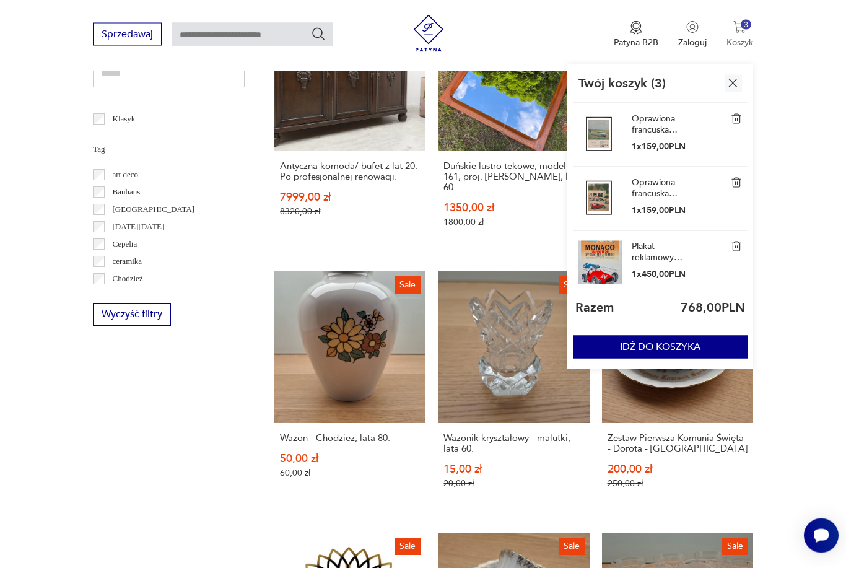
scroll to position [650, 0]
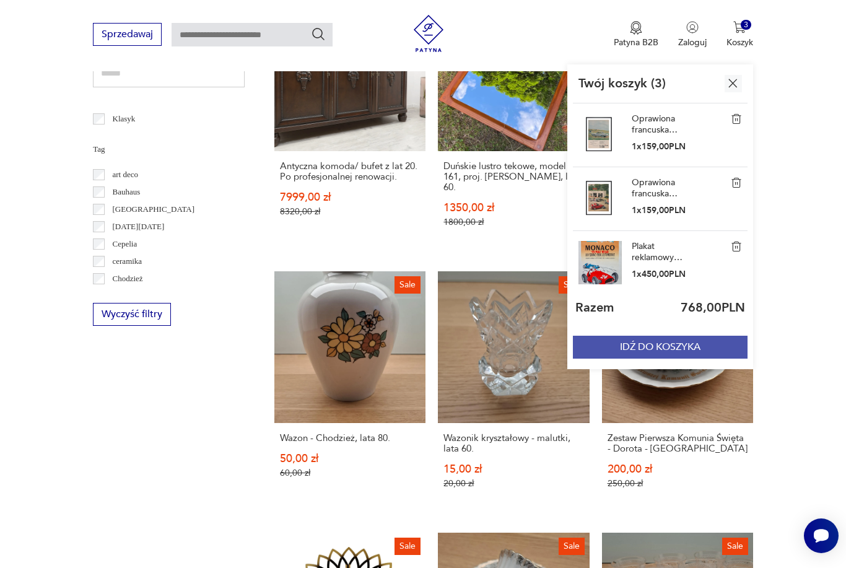
click at [698, 347] on button "IDŹ DO KOSZYKA" at bounding box center [660, 347] width 175 height 23
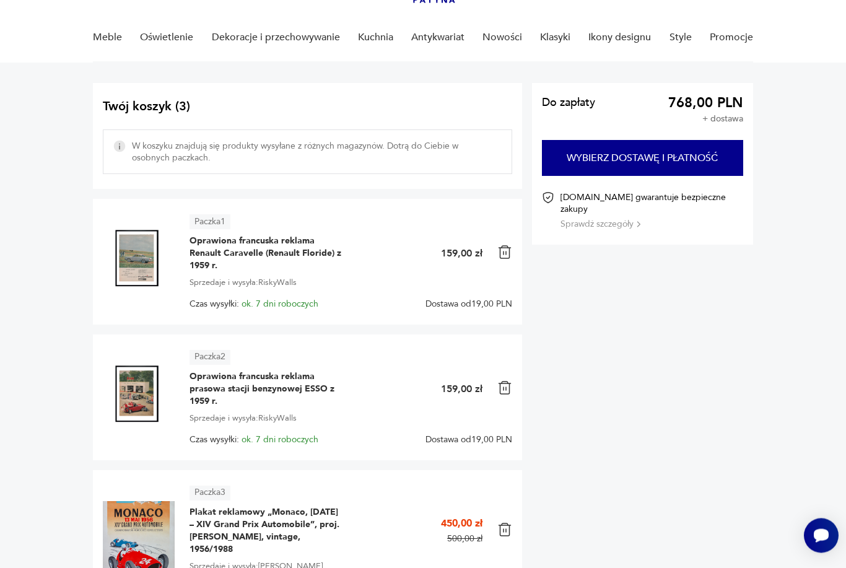
scroll to position [95, 0]
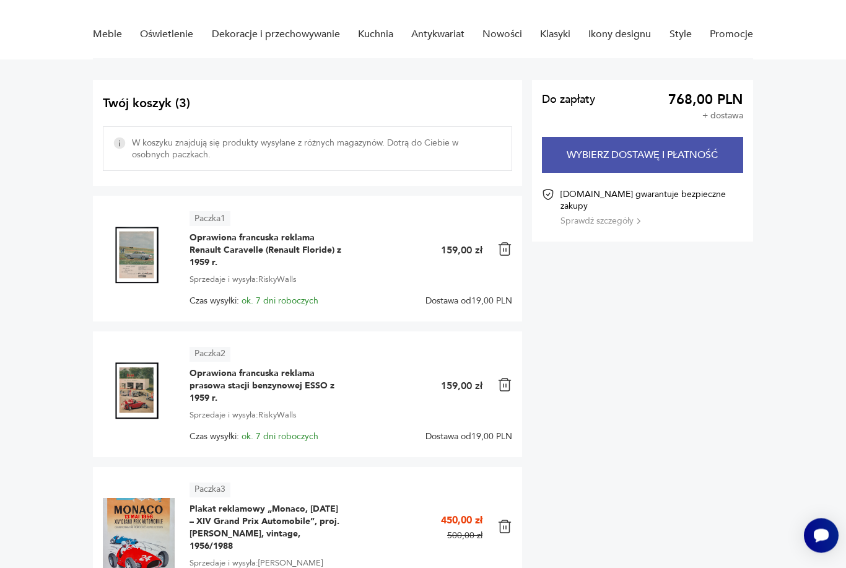
click at [689, 154] on button "Wybierz dostawę i płatność" at bounding box center [642, 155] width 201 height 36
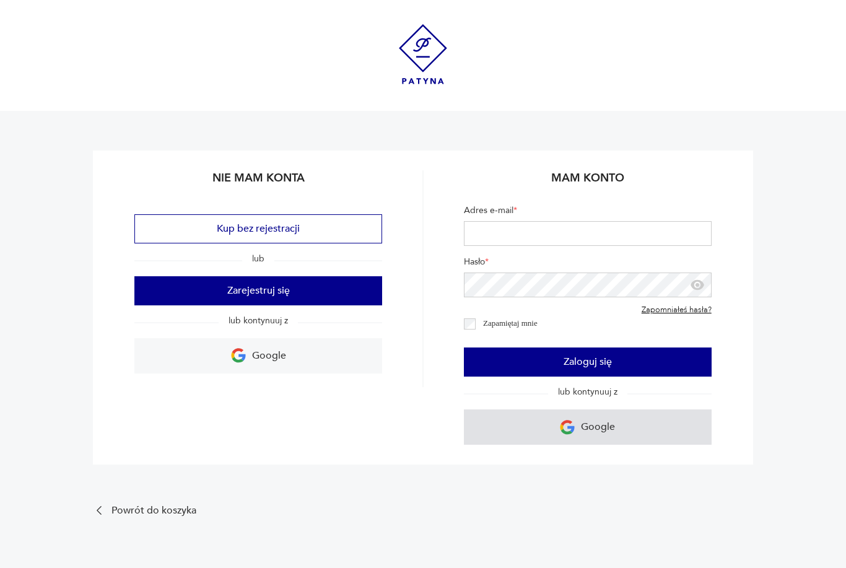
click at [609, 418] on p "Google" at bounding box center [598, 426] width 34 height 19
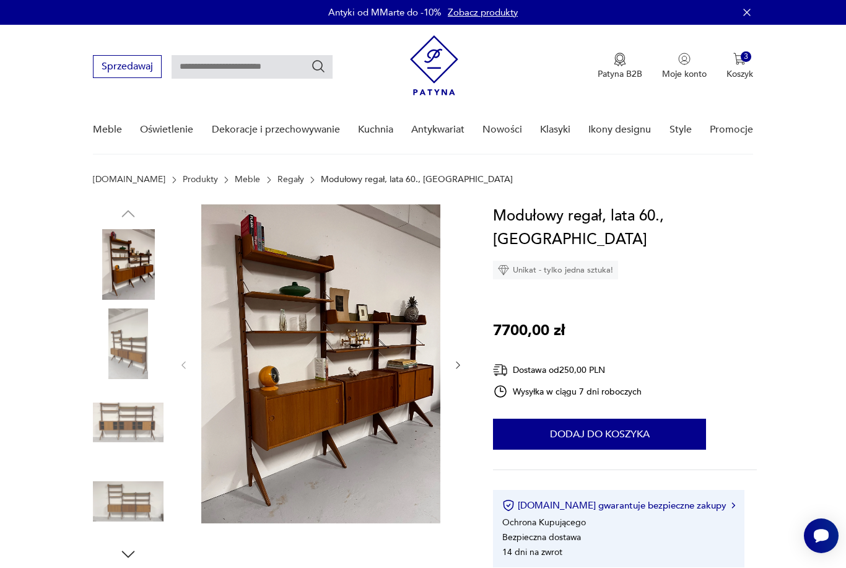
click at [270, 339] on img at bounding box center [320, 363] width 239 height 319
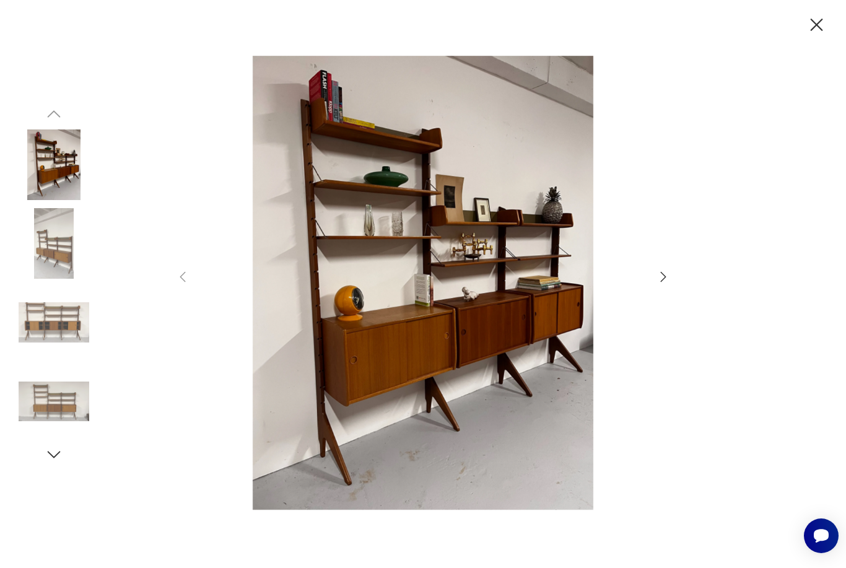
click at [664, 281] on icon "button" at bounding box center [664, 276] width 6 height 10
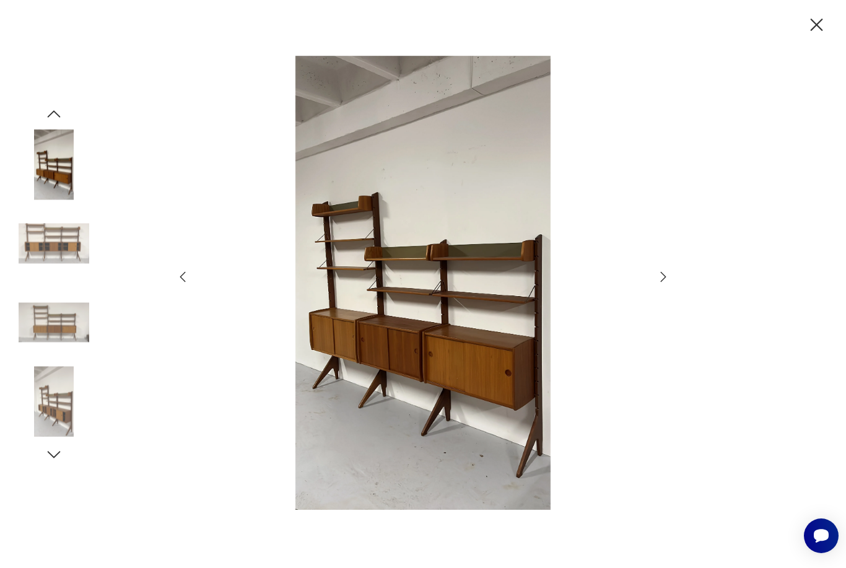
click at [667, 284] on icon "button" at bounding box center [663, 276] width 15 height 15
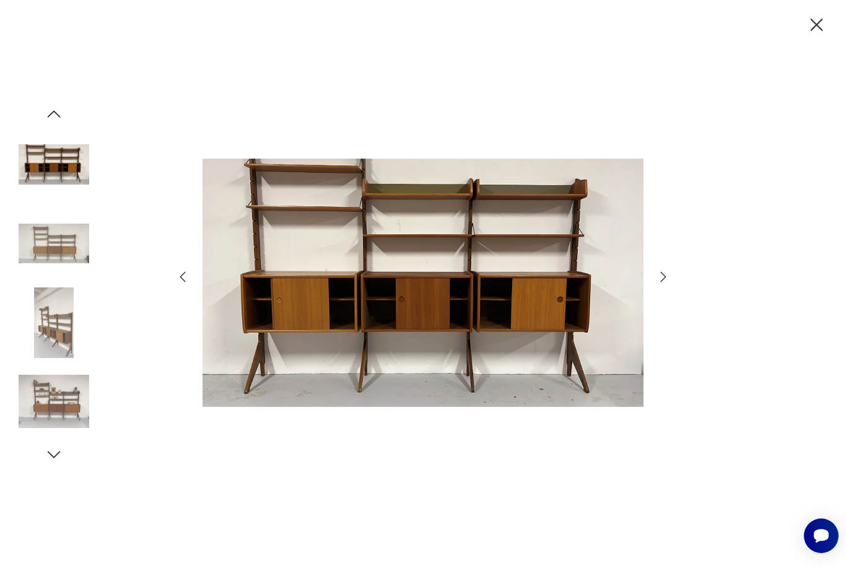
click at [667, 284] on icon "button" at bounding box center [663, 276] width 15 height 15
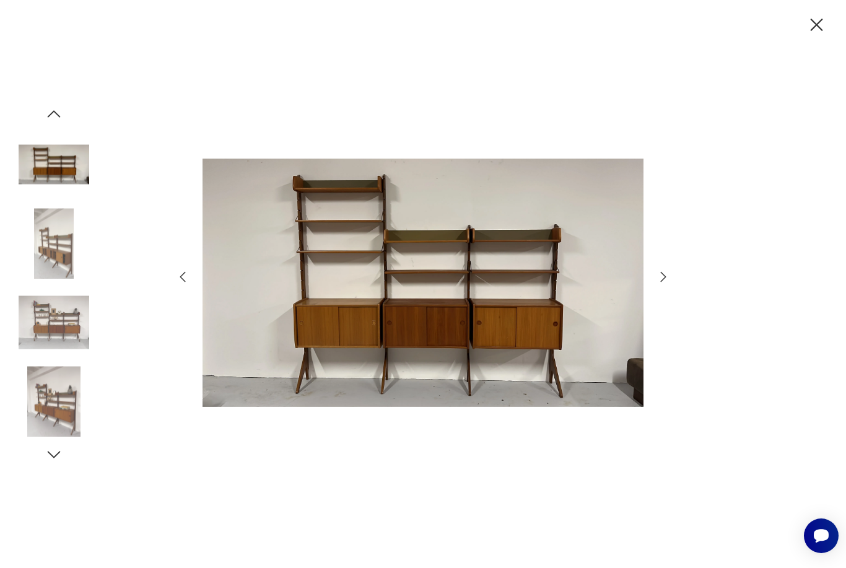
click at [668, 284] on icon "button" at bounding box center [663, 276] width 15 height 15
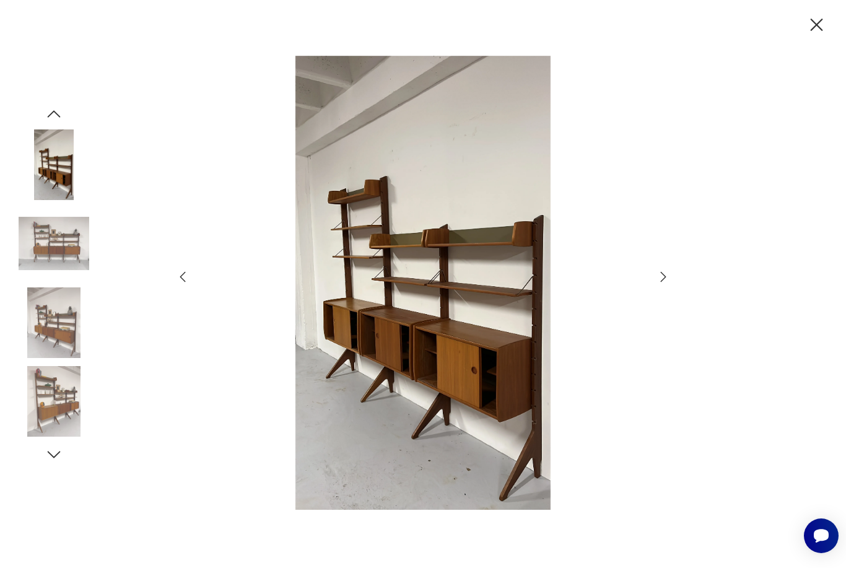
click at [663, 284] on icon "button" at bounding box center [663, 276] width 15 height 15
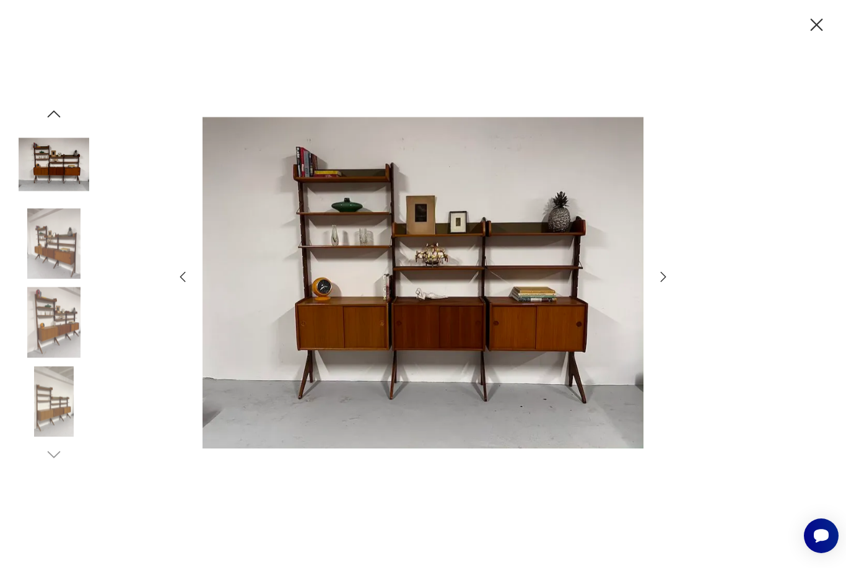
click at [827, 25] on icon "button" at bounding box center [817, 25] width 22 height 22
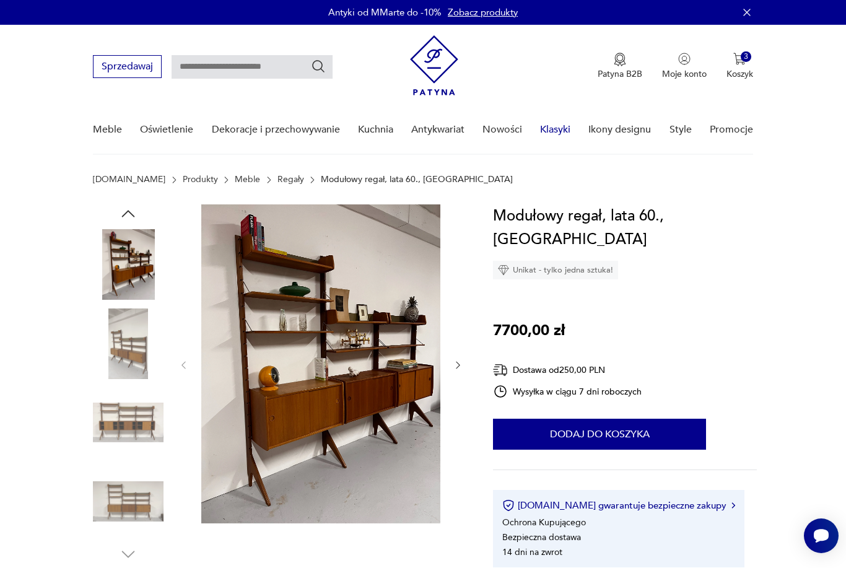
click at [554, 141] on link "Klasyki" at bounding box center [555, 130] width 30 height 48
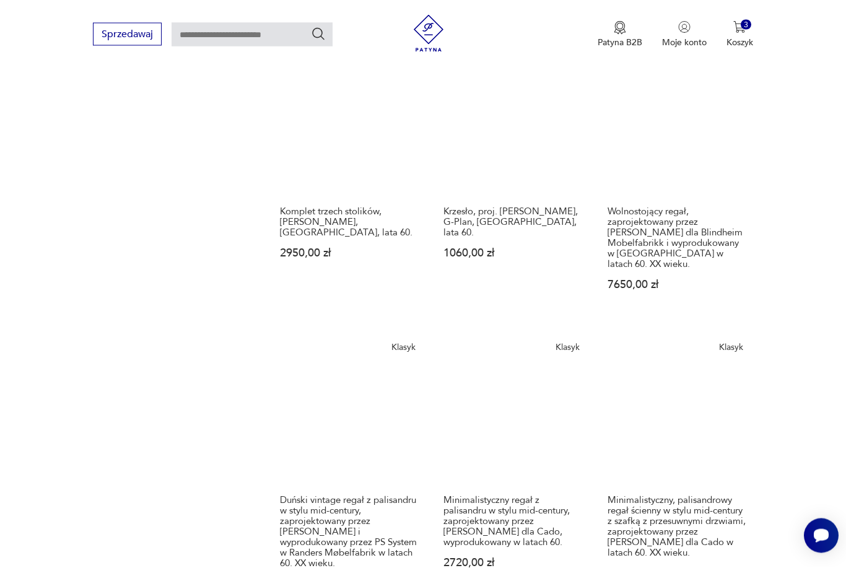
scroll to position [1054, 0]
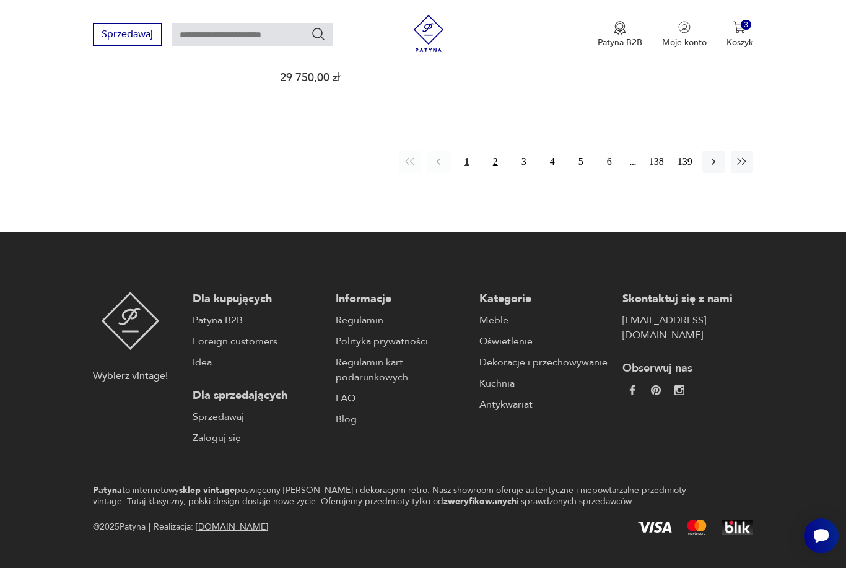
click at [503, 173] on button "2" at bounding box center [495, 161] width 22 height 22
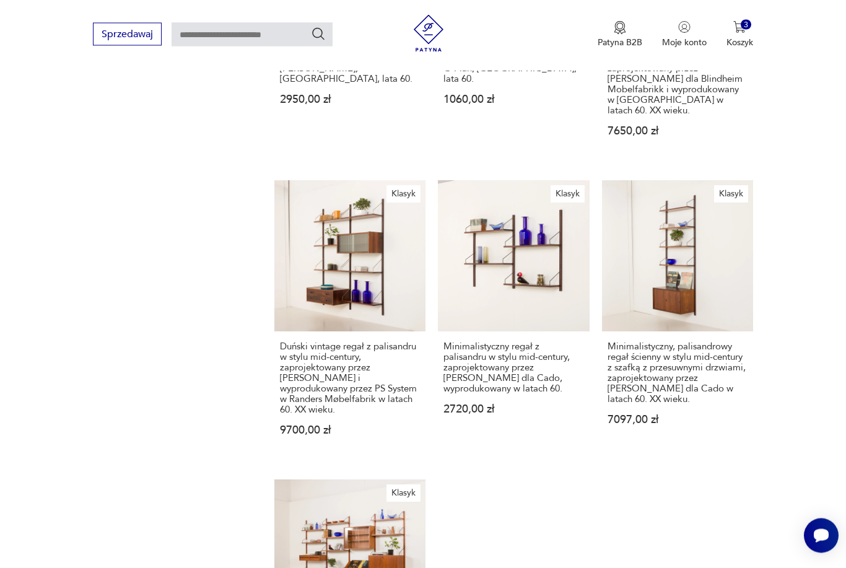
scroll to position [47, 0]
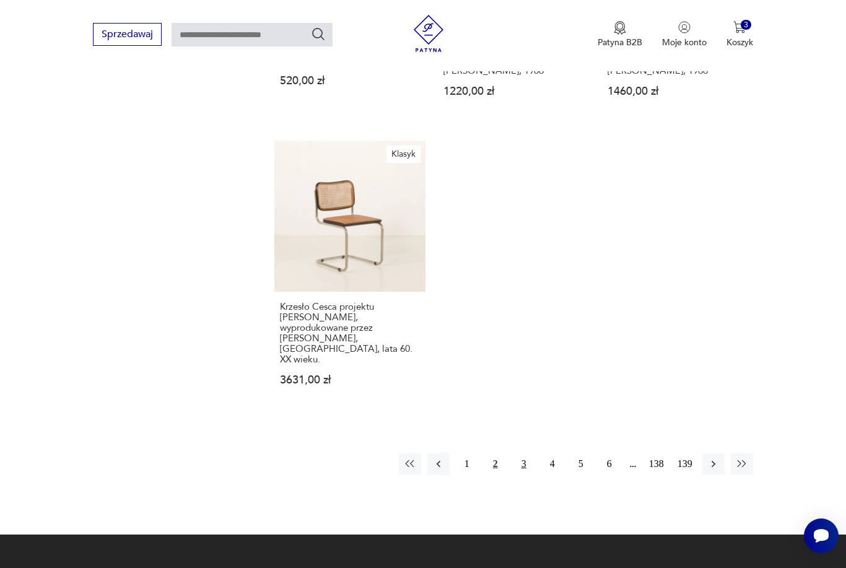
click at [522, 475] on button "3" at bounding box center [524, 464] width 22 height 22
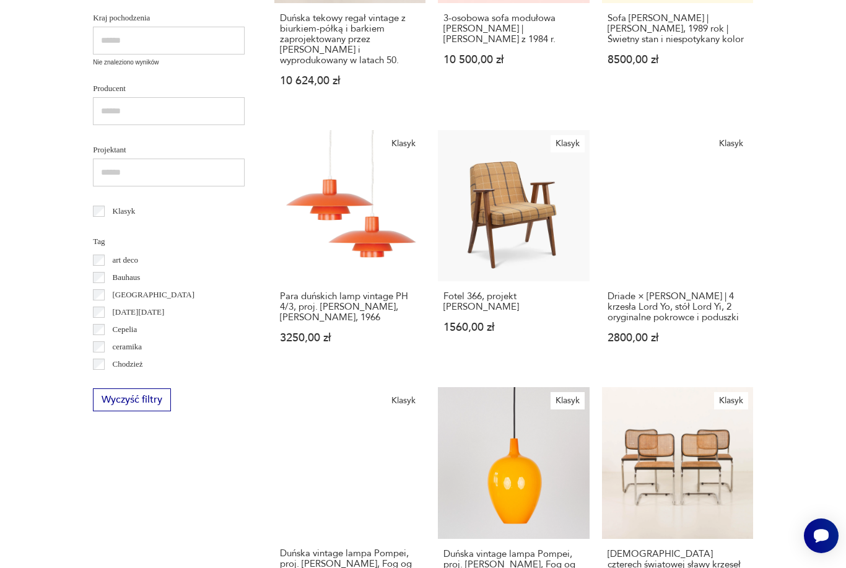
scroll to position [47, 0]
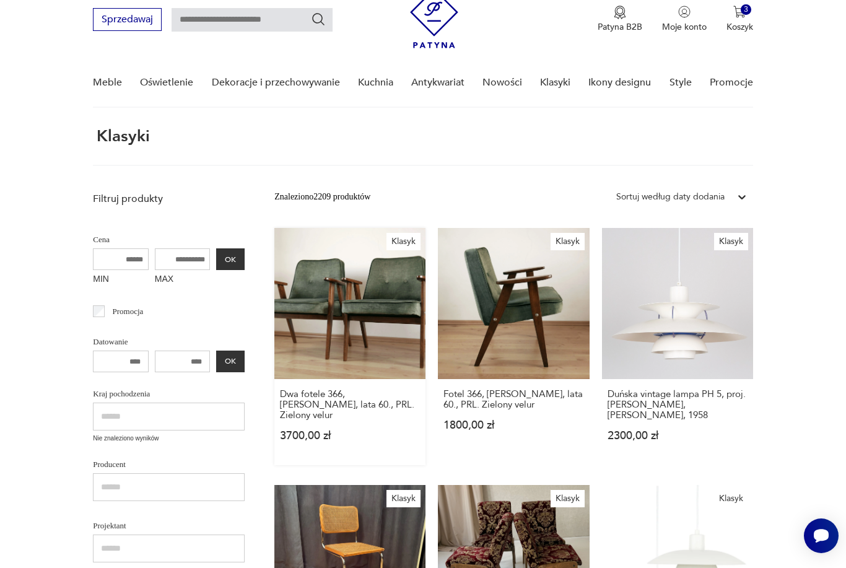
click at [347, 344] on link "Klasyk Dwa fotele 366, Chierowski, lata 60., PRL. Zielony velur 3700,00 zł" at bounding box center [349, 346] width 151 height 237
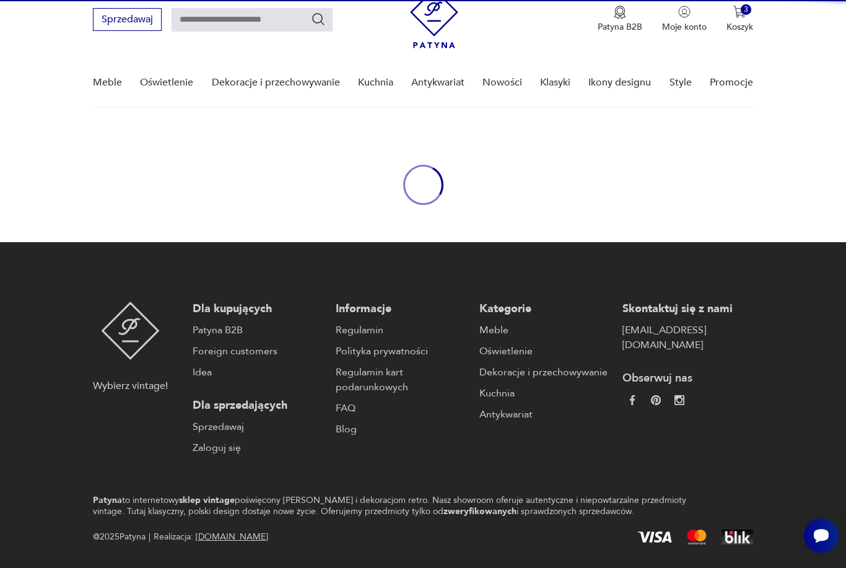
scroll to position [43, 0]
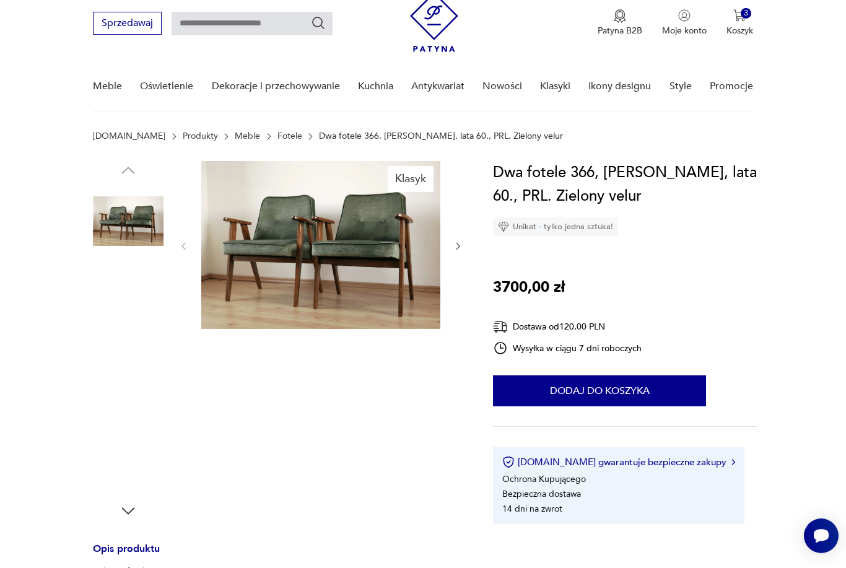
click at [376, 268] on img at bounding box center [320, 245] width 239 height 168
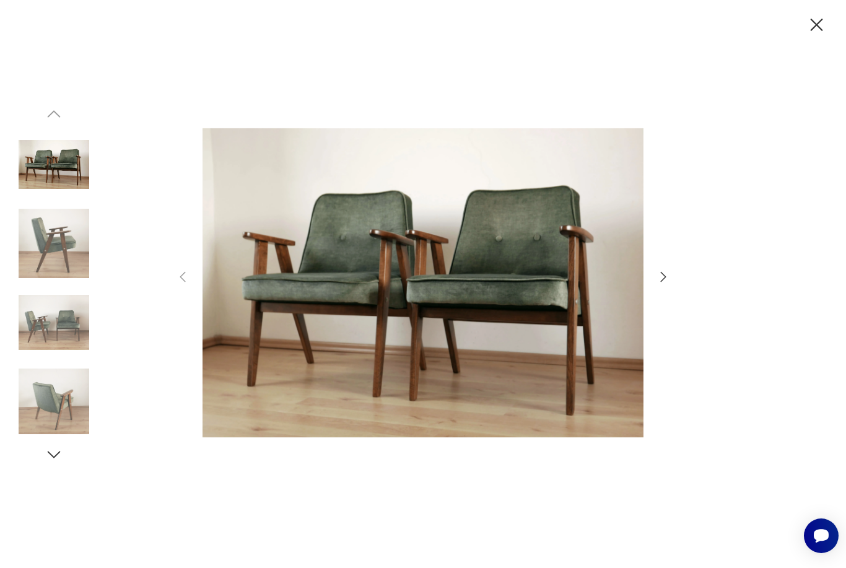
click at [666, 284] on icon "button" at bounding box center [663, 276] width 15 height 15
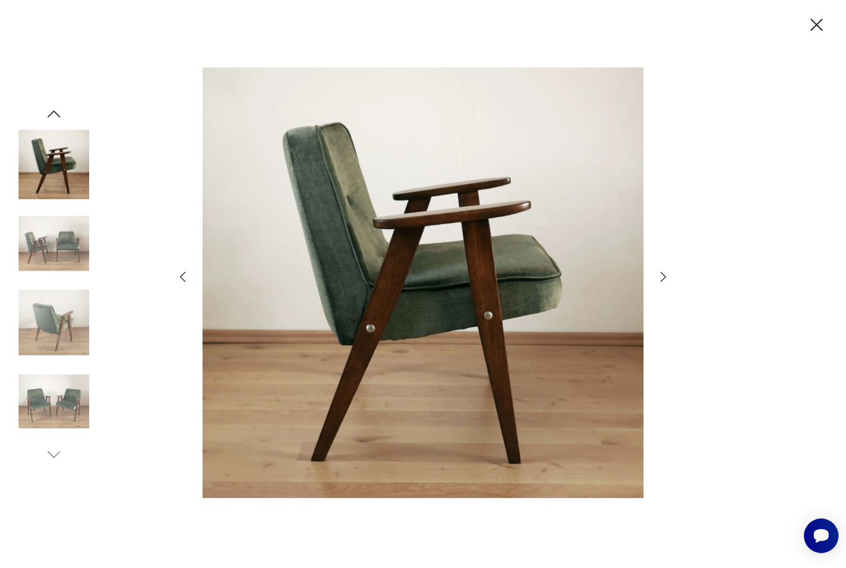
click at [663, 284] on icon "button" at bounding box center [663, 276] width 15 height 15
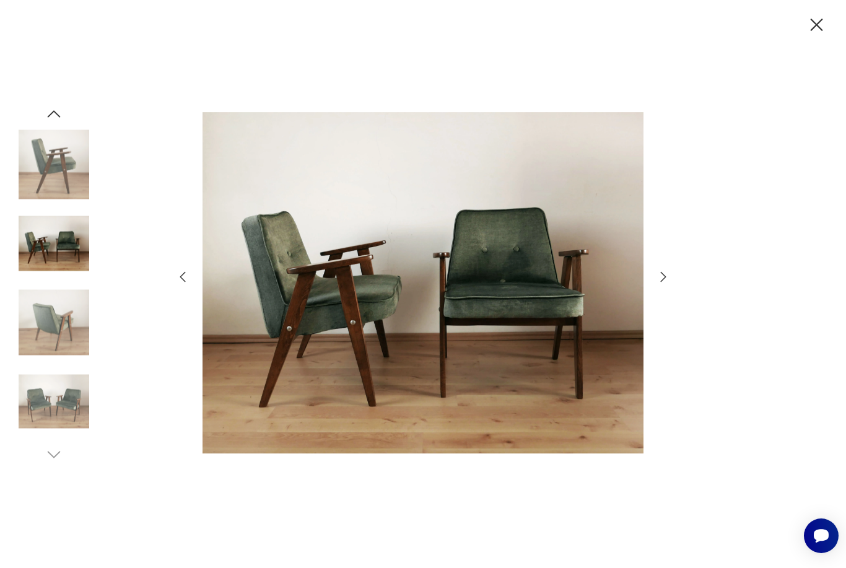
click at [661, 284] on icon "button" at bounding box center [663, 276] width 15 height 15
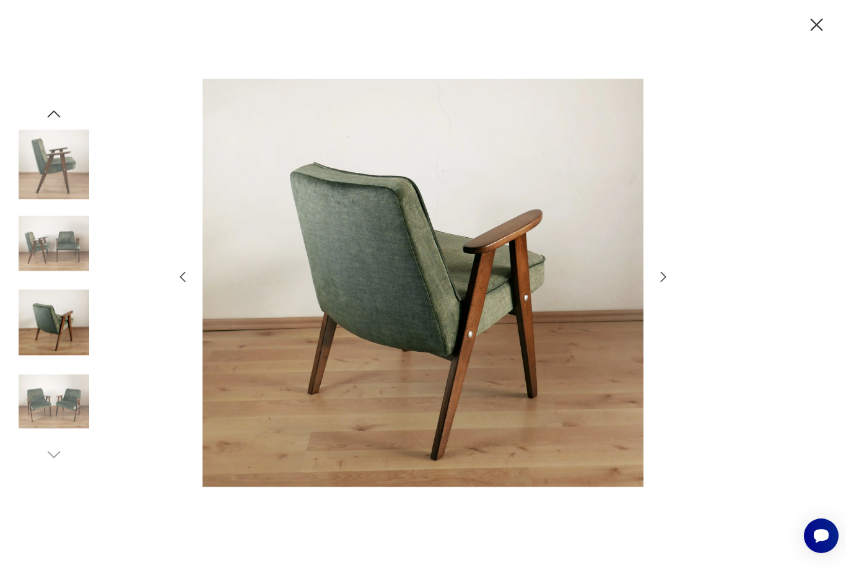
click at [654, 309] on div at bounding box center [422, 284] width 495 height 457
click at [822, 24] on icon "button" at bounding box center [817, 25] width 22 height 22
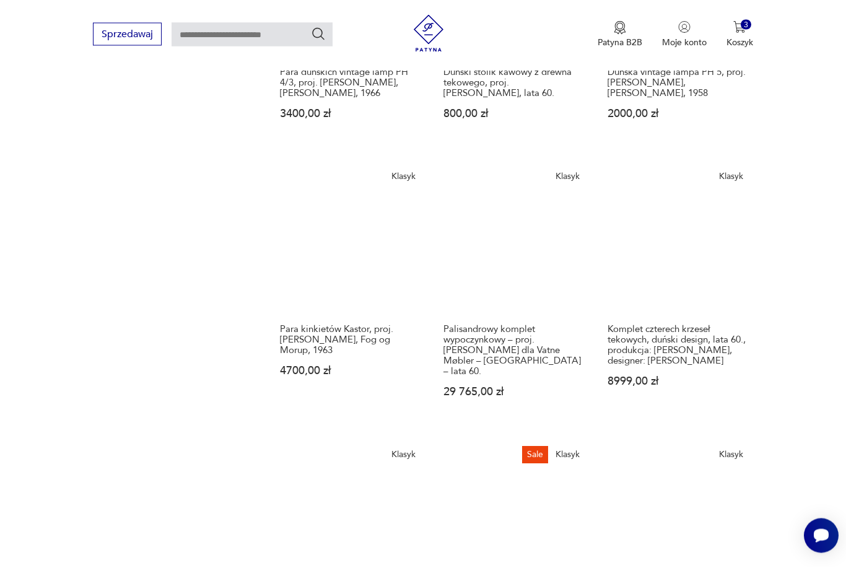
scroll to position [885, 0]
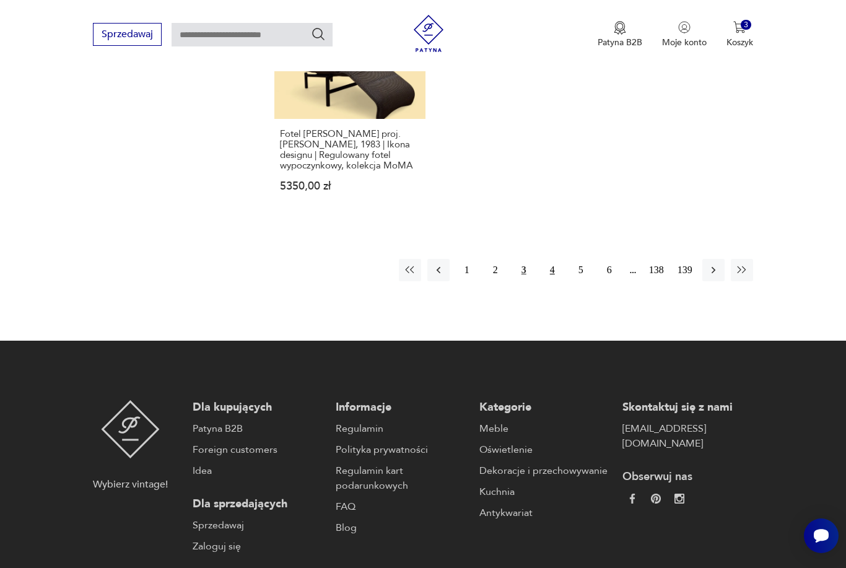
click at [554, 281] on button "4" at bounding box center [552, 270] width 22 height 22
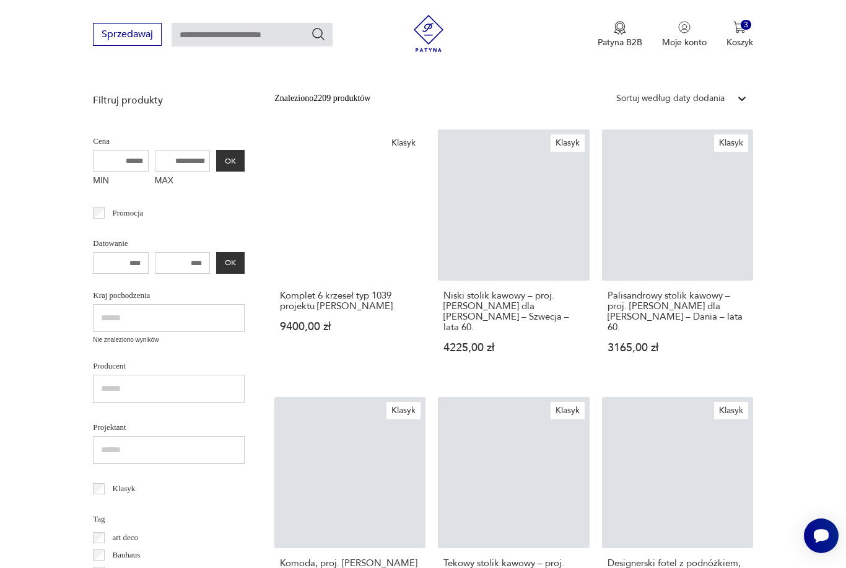
scroll to position [154, 0]
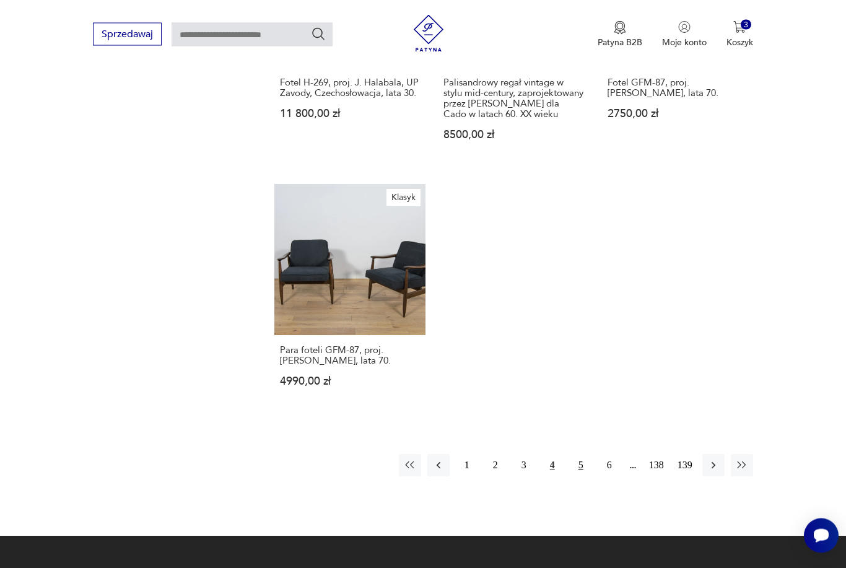
click at [588, 477] on button "5" at bounding box center [581, 465] width 22 height 22
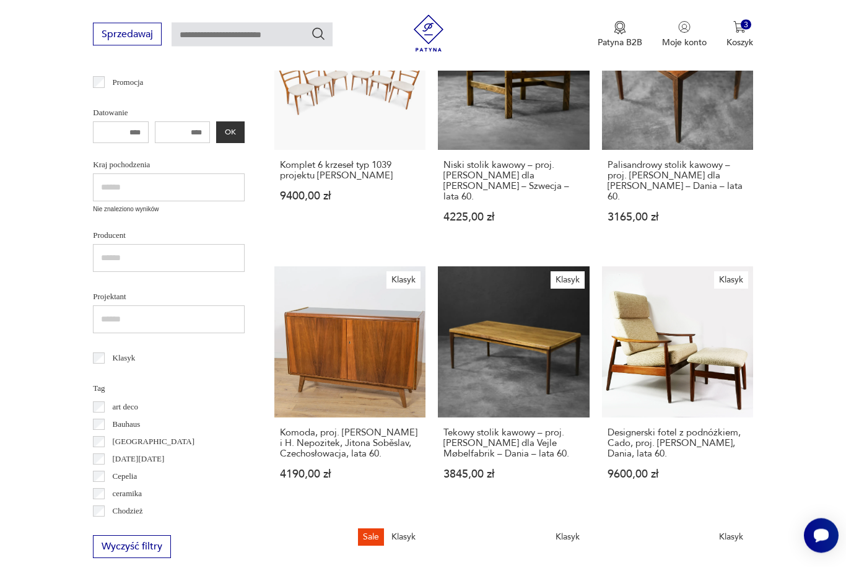
scroll to position [47, 0]
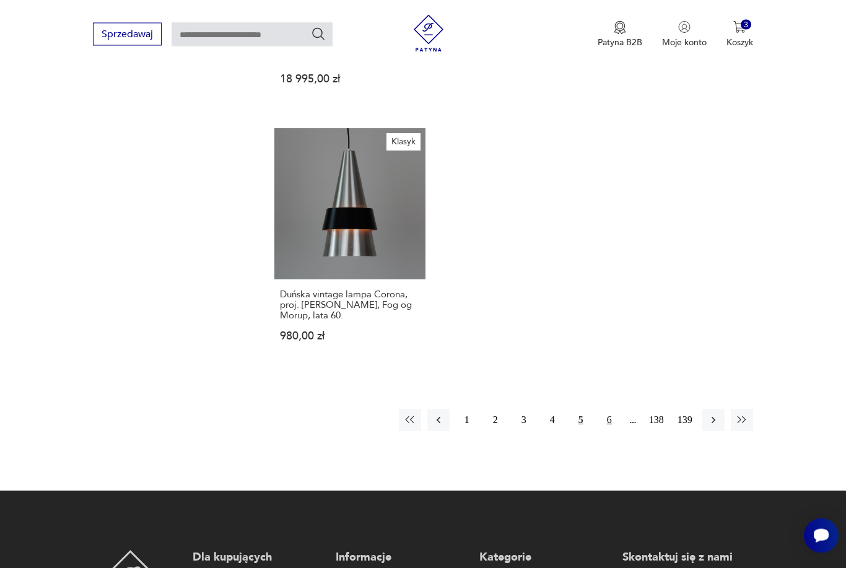
click at [614, 430] on button "6" at bounding box center [609, 420] width 22 height 22
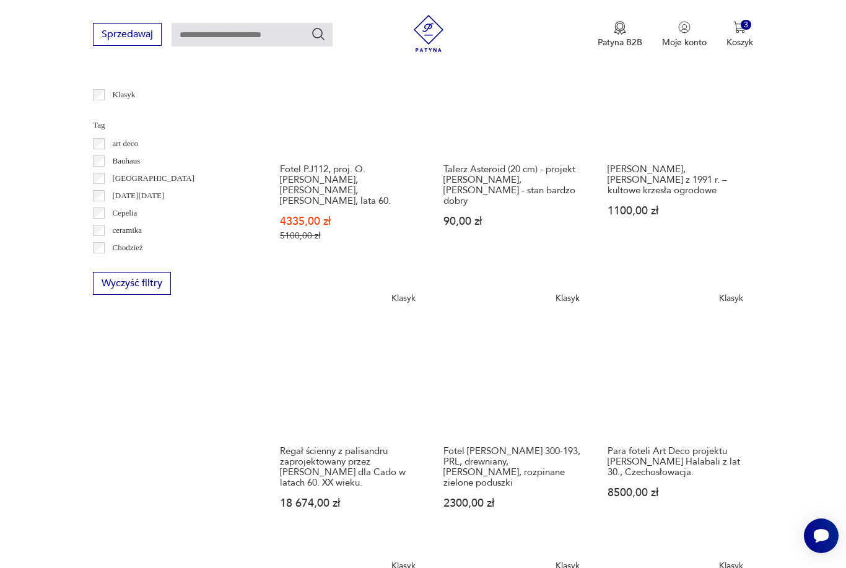
scroll to position [47, 0]
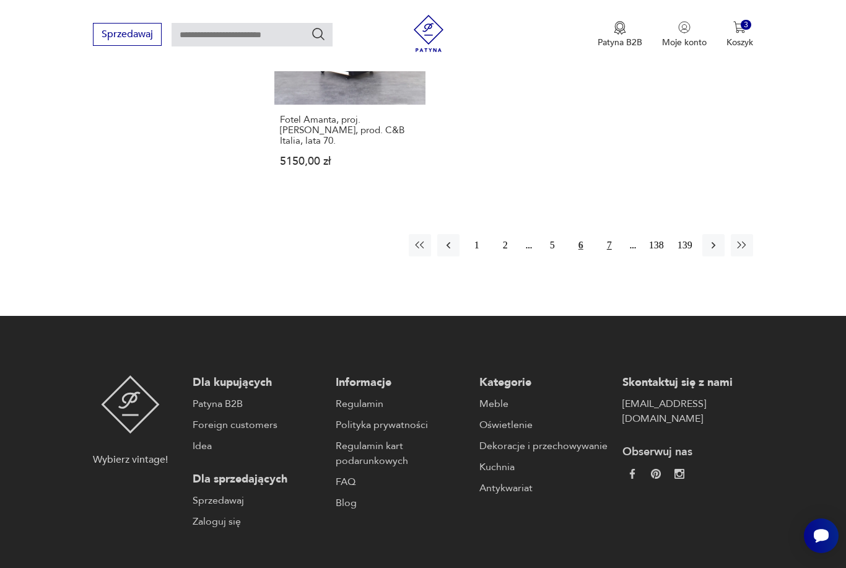
click at [606, 256] on button "7" at bounding box center [609, 245] width 22 height 22
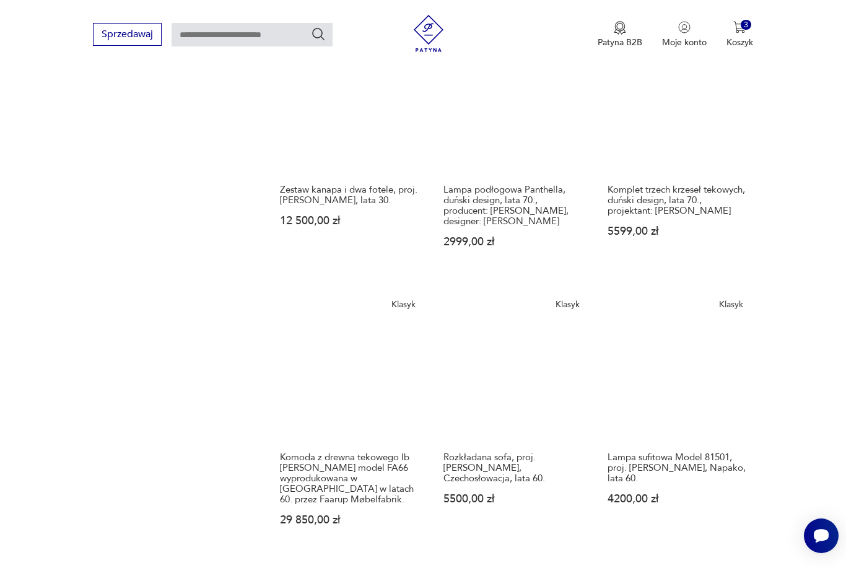
scroll to position [1067, 0]
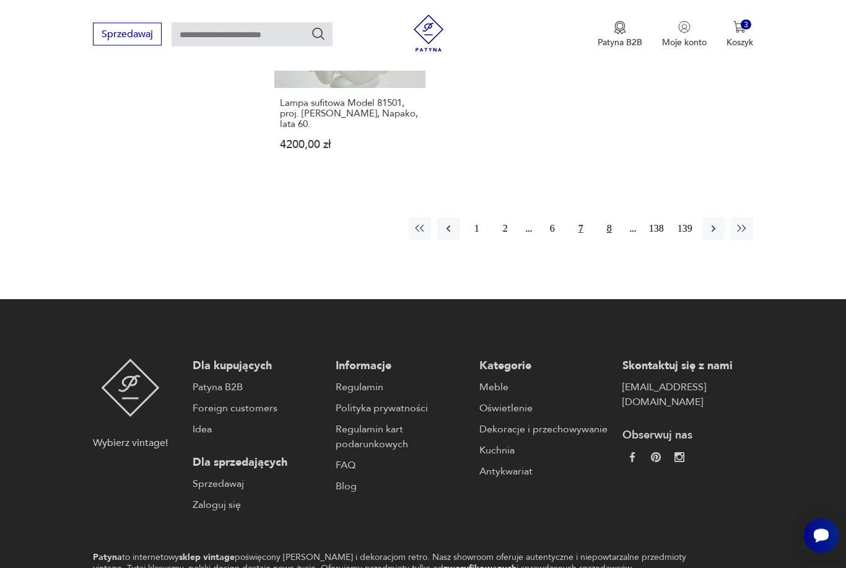
click at [619, 237] on button "8" at bounding box center [609, 229] width 22 height 22
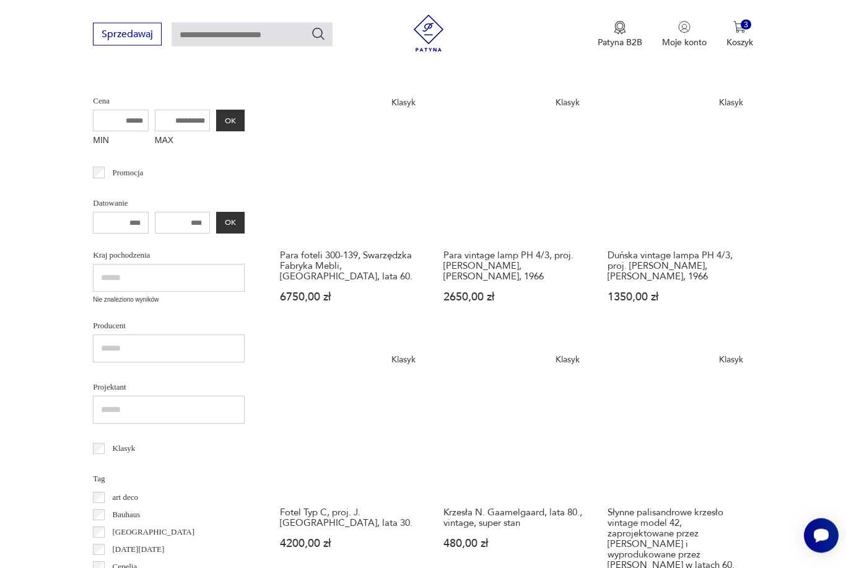
scroll to position [47, 0]
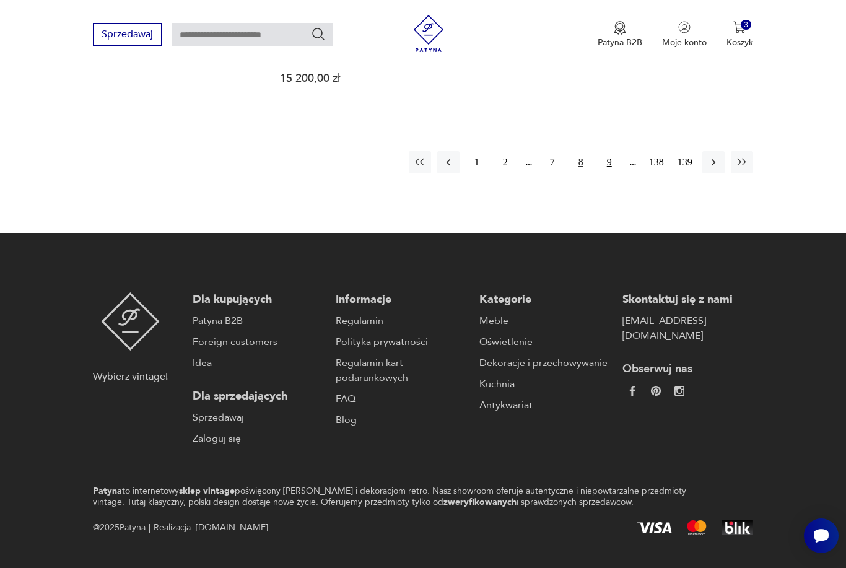
click at [606, 171] on button "9" at bounding box center [609, 162] width 22 height 22
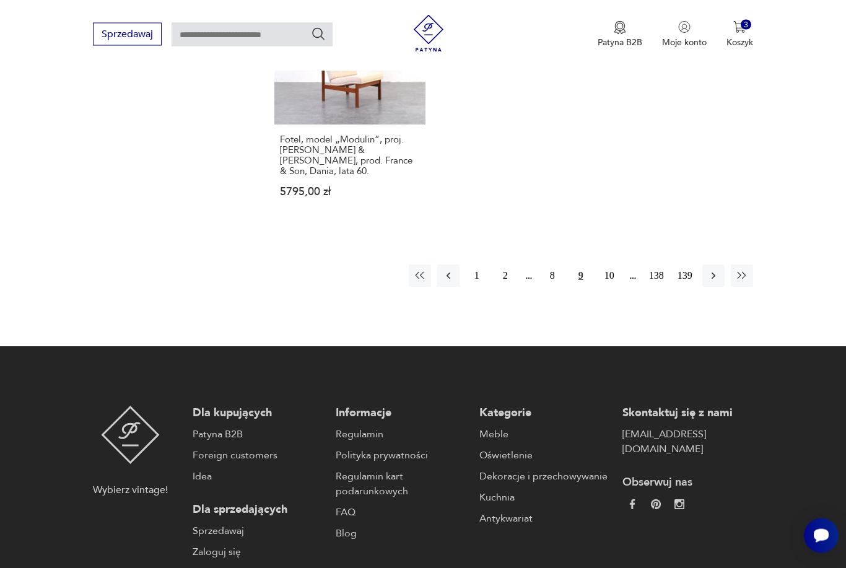
scroll to position [1685, 0]
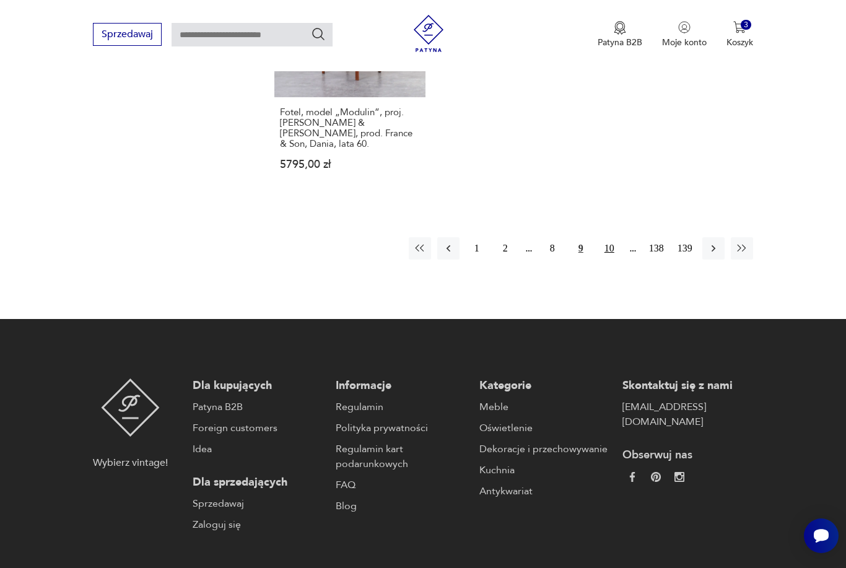
click at [607, 259] on button "10" at bounding box center [609, 248] width 22 height 22
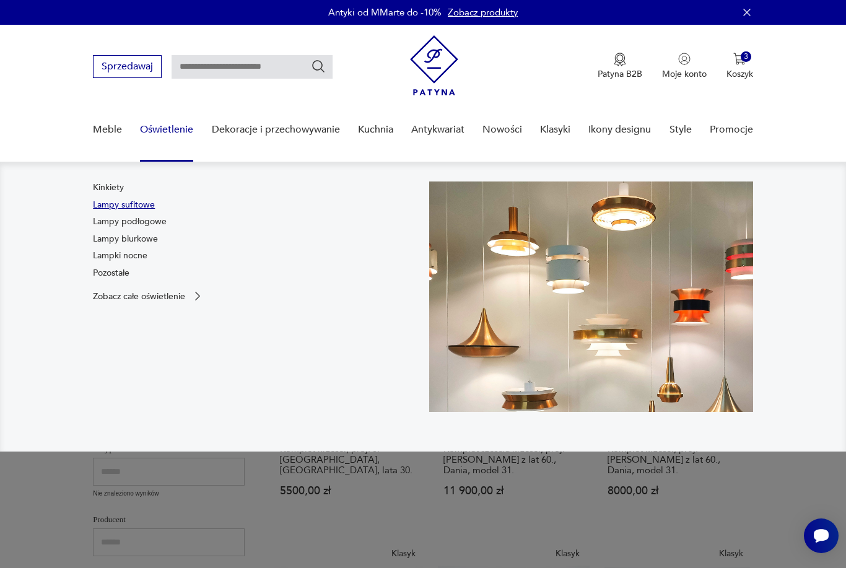
click at [116, 207] on link "Lampy sufitowe" at bounding box center [124, 205] width 62 height 12
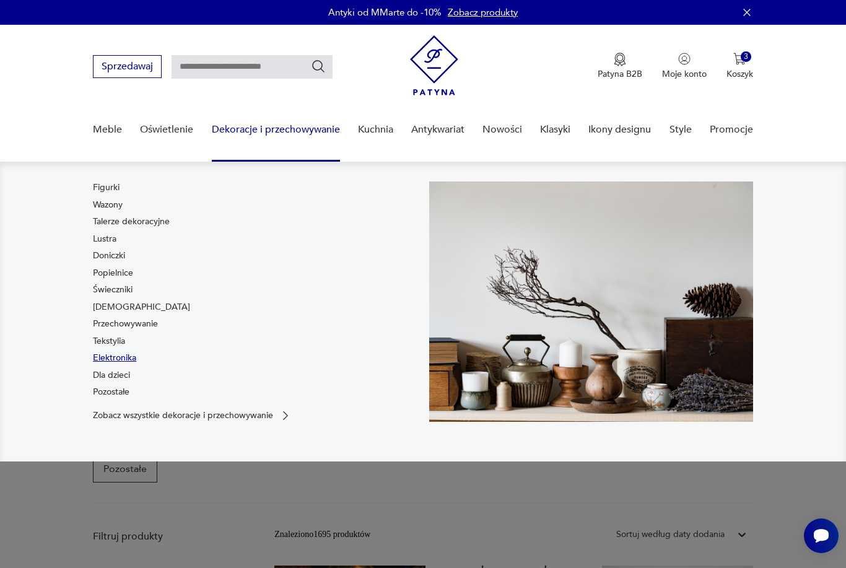
click at [105, 355] on link "Elektronika" at bounding box center [114, 358] width 43 height 12
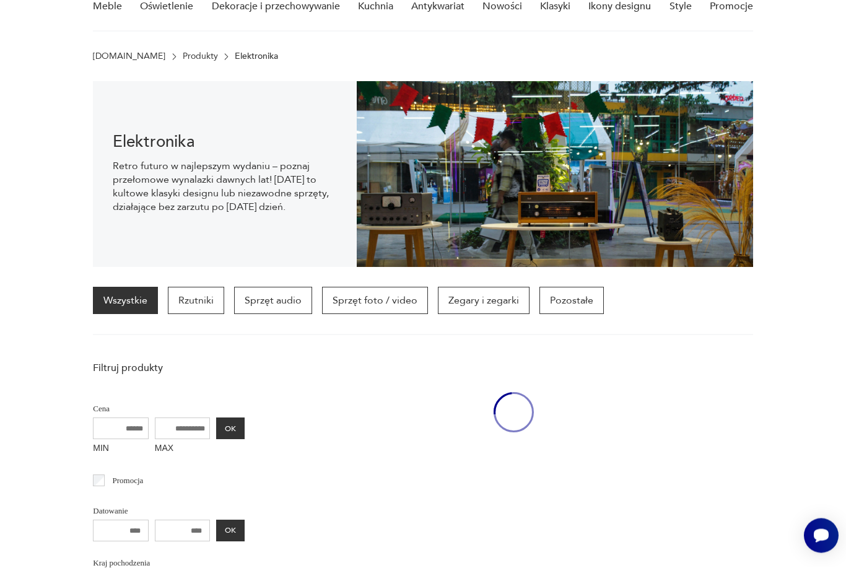
scroll to position [124, 0]
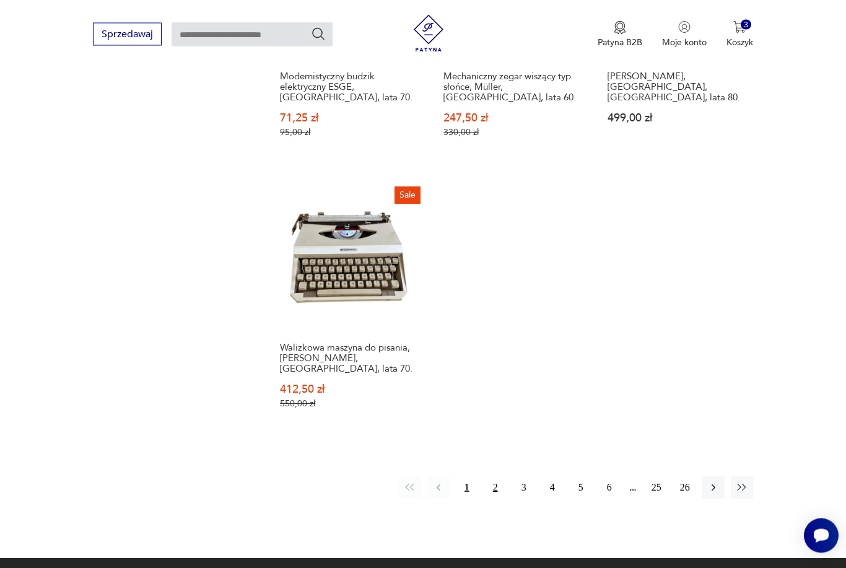
click at [500, 499] on button "2" at bounding box center [495, 488] width 22 height 22
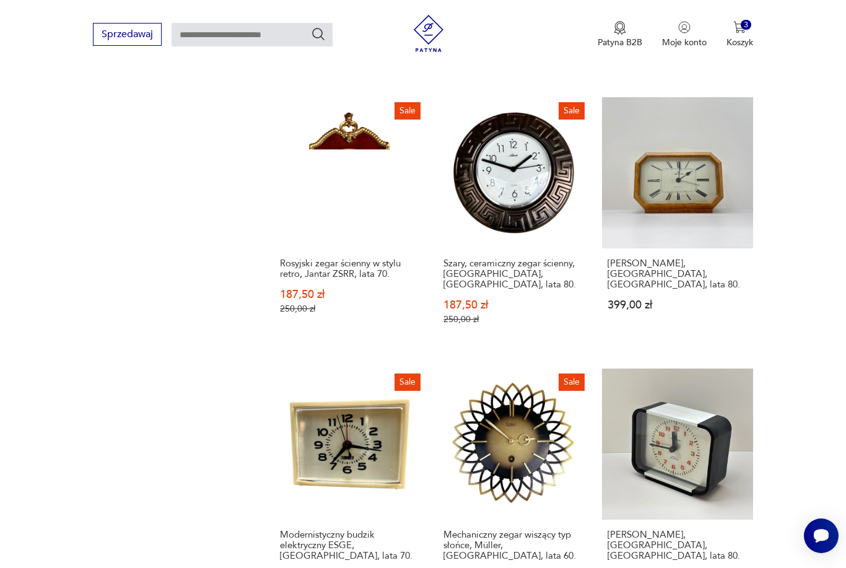
scroll to position [292, 0]
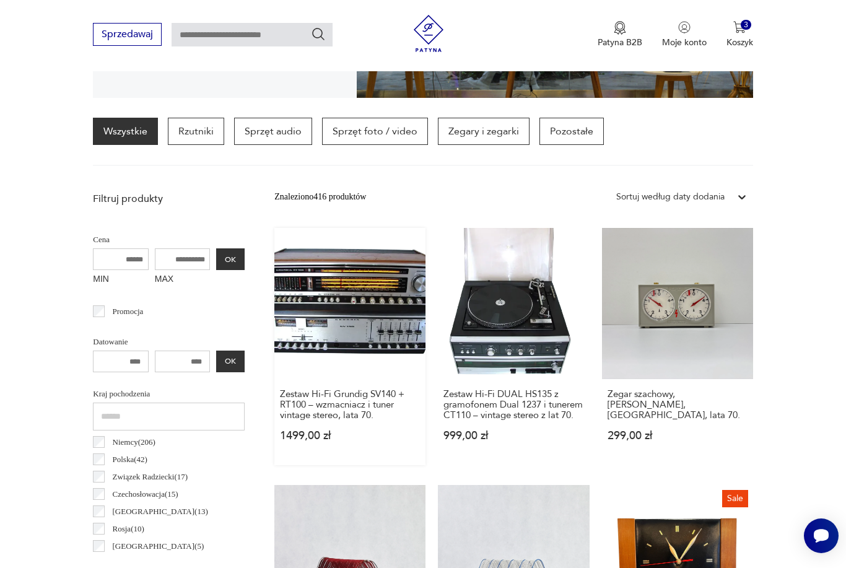
click at [358, 356] on link "Zestaw Hi-Fi Grundig SV140 + RT100 – wzmacniacz i tuner vintage stereo, lata 70…" at bounding box center [349, 346] width 151 height 237
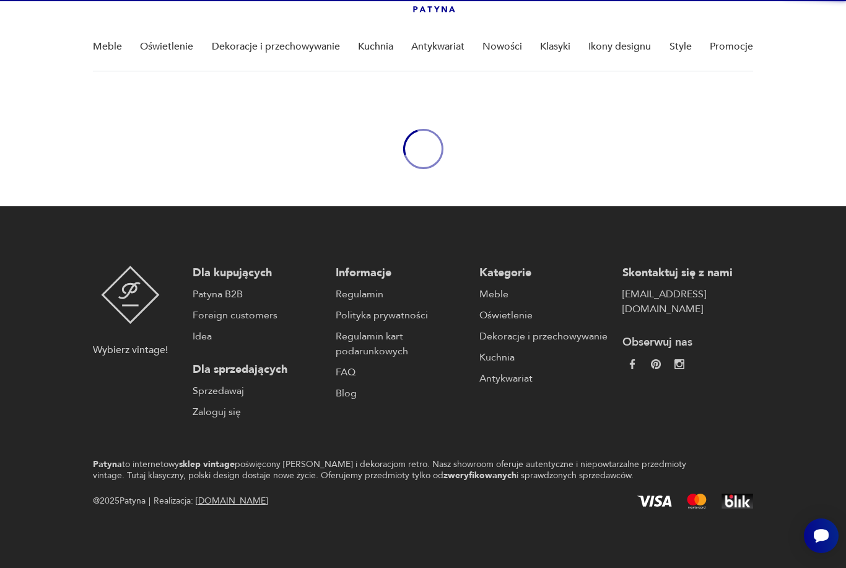
scroll to position [43, 0]
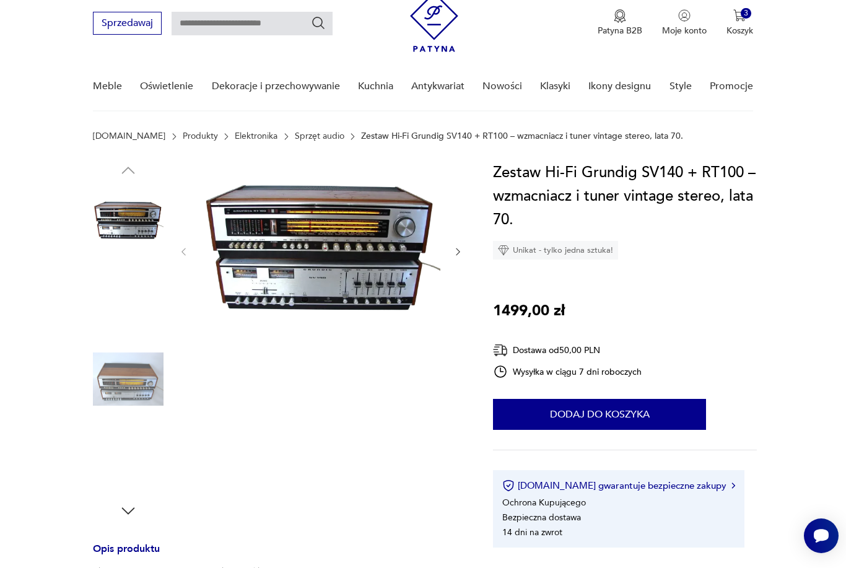
click at [373, 277] on img at bounding box center [320, 250] width 239 height 179
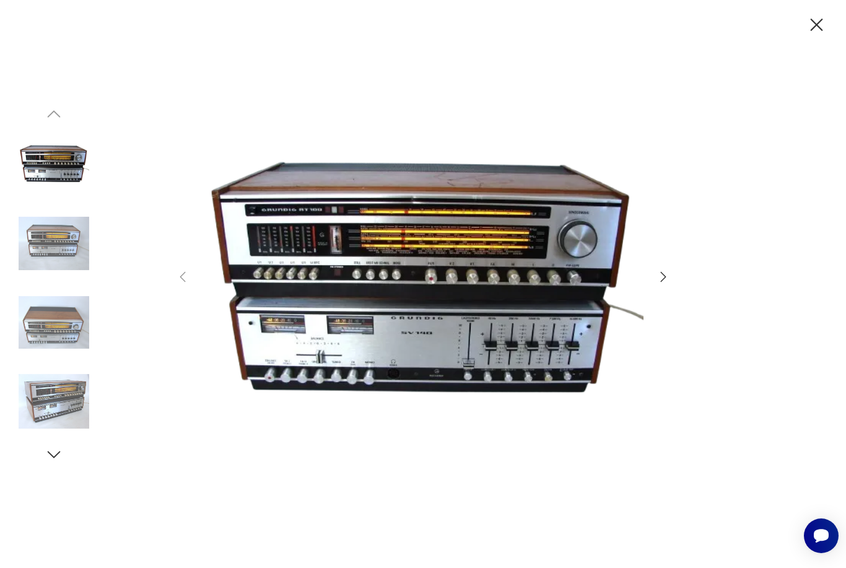
scroll to position [55, 0]
click at [663, 284] on icon "button" at bounding box center [663, 276] width 15 height 15
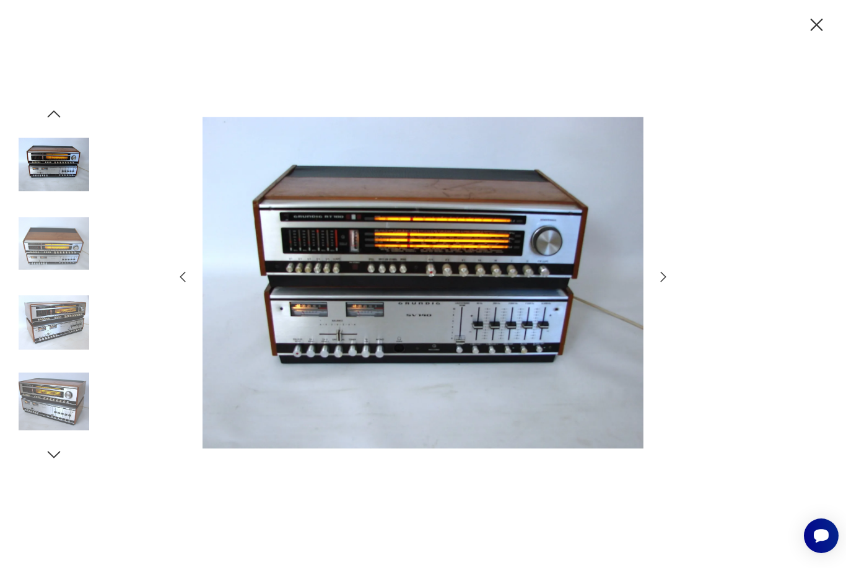
click at [667, 284] on icon "button" at bounding box center [663, 276] width 15 height 15
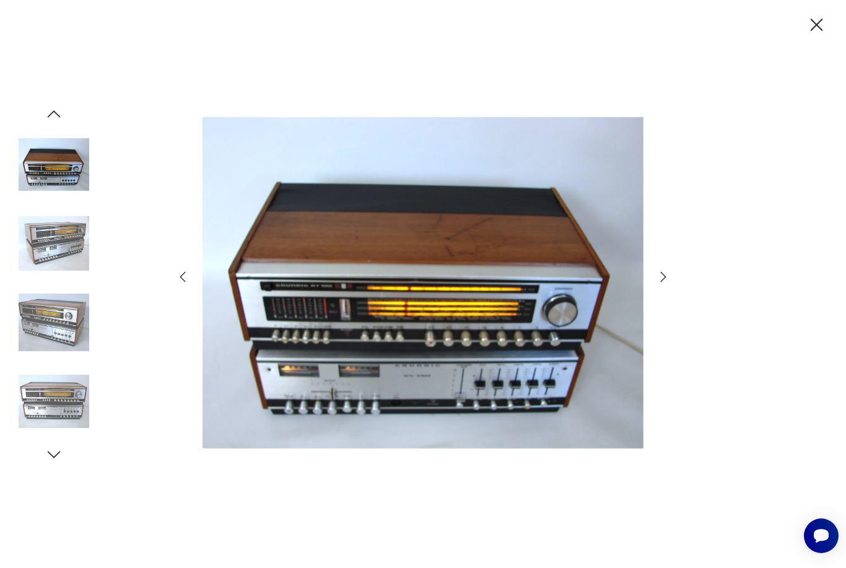
click at [663, 284] on icon "button" at bounding box center [663, 276] width 15 height 15
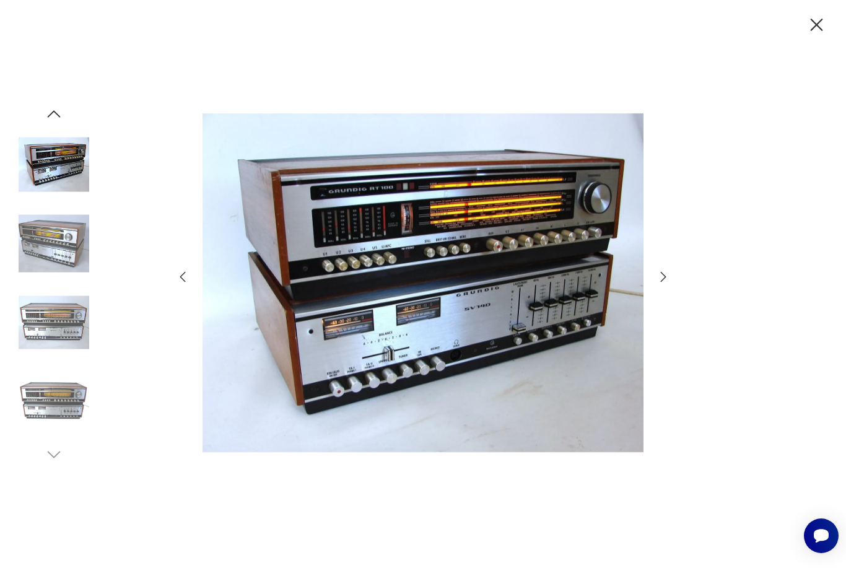
click at [659, 311] on div at bounding box center [422, 284] width 495 height 457
click at [657, 304] on div at bounding box center [422, 284] width 495 height 457
click at [660, 284] on icon "button" at bounding box center [663, 276] width 15 height 15
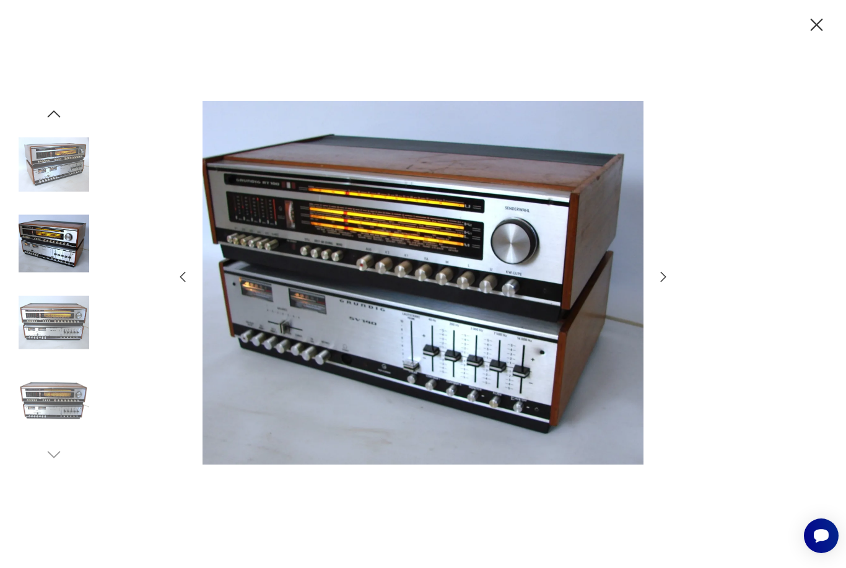
click at [660, 284] on icon "button" at bounding box center [663, 276] width 15 height 15
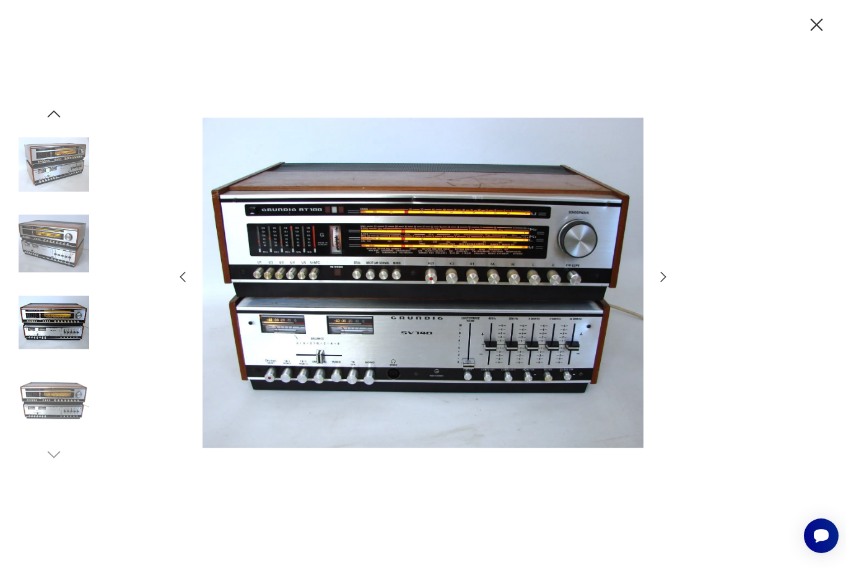
click at [656, 313] on div at bounding box center [422, 284] width 495 height 457
click at [811, 32] on icon "button" at bounding box center [817, 25] width 22 height 22
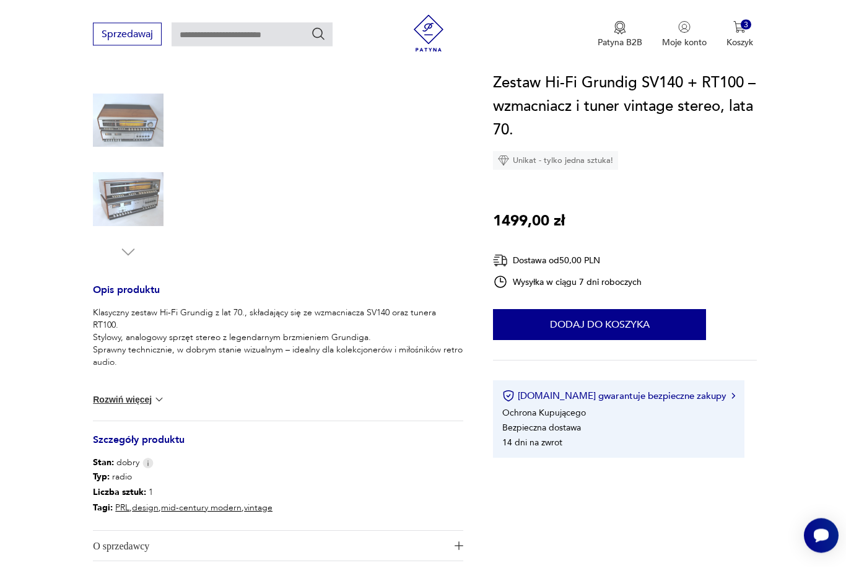
scroll to position [299, 0]
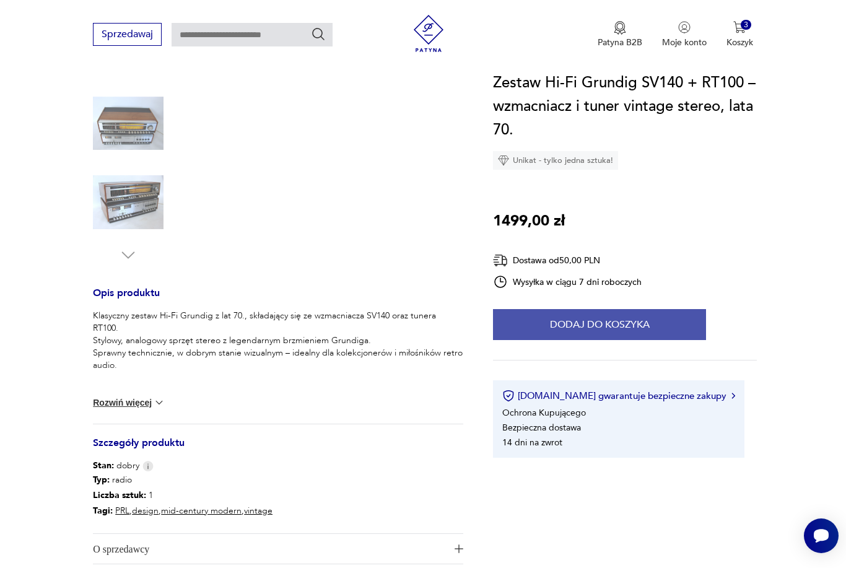
click at [642, 326] on button "Dodaj do koszyka" at bounding box center [599, 324] width 213 height 31
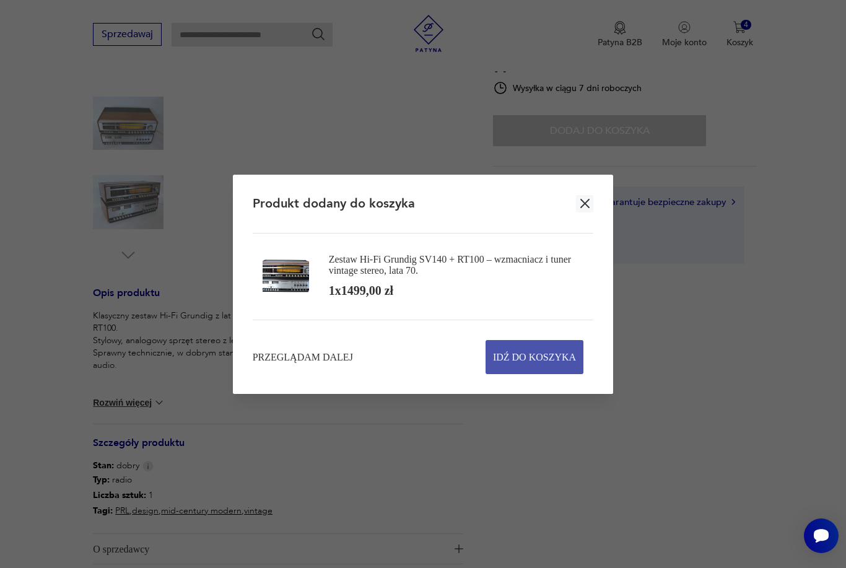
click at [561, 360] on span "Idź do koszyka" at bounding box center [534, 357] width 83 height 33
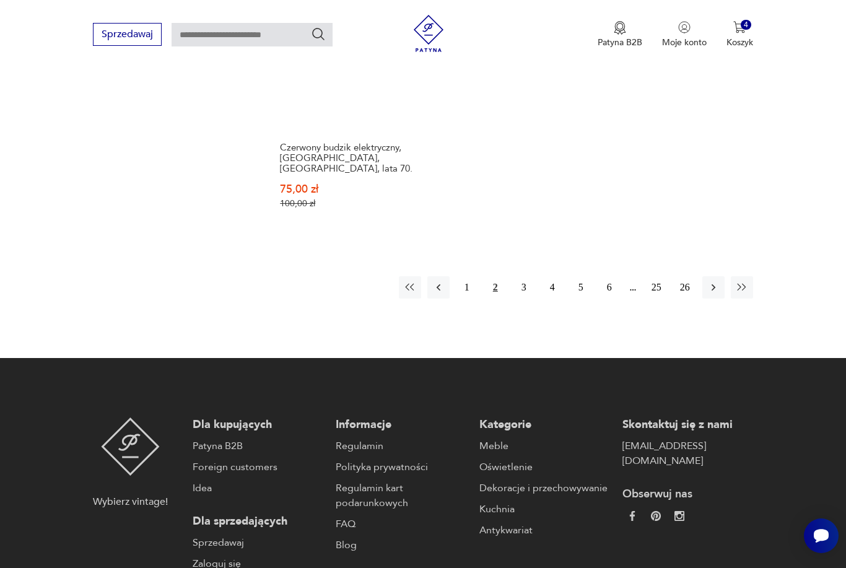
scroll to position [1906, 0]
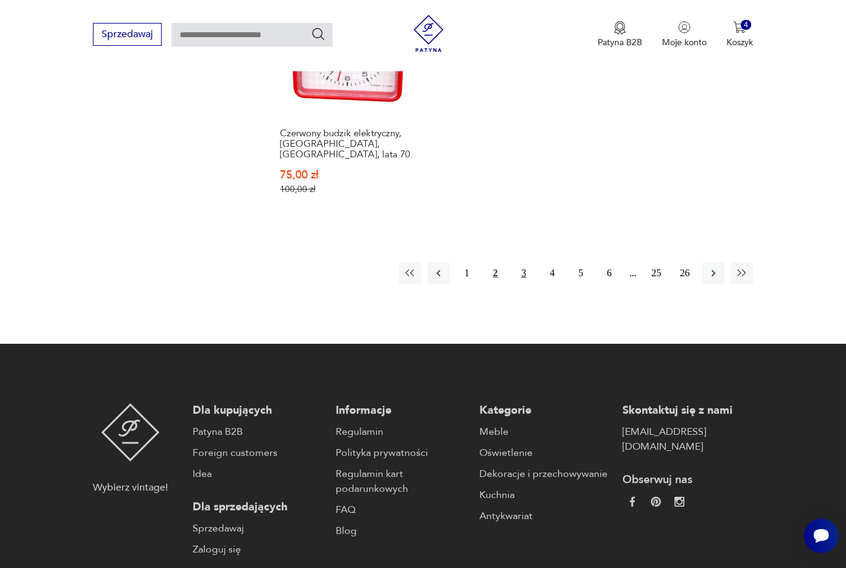
click at [526, 284] on button "3" at bounding box center [524, 273] width 22 height 22
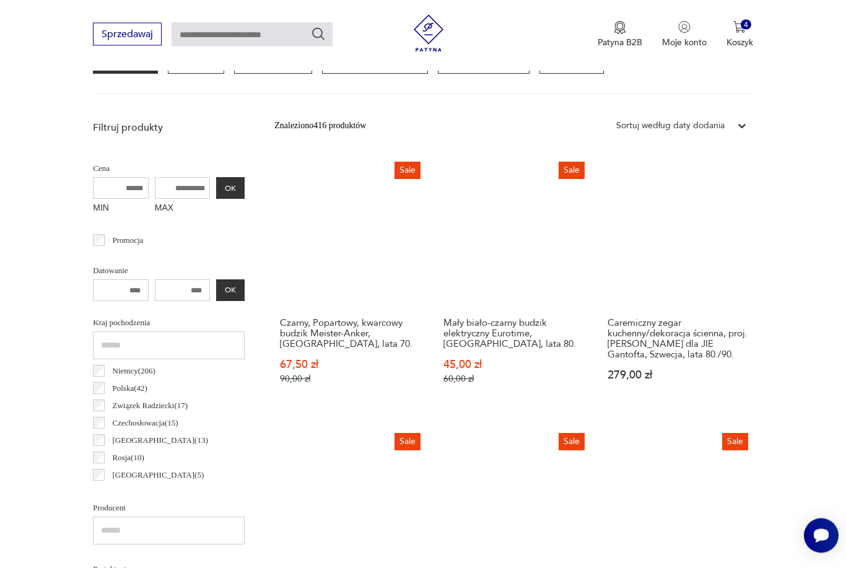
scroll to position [333, 0]
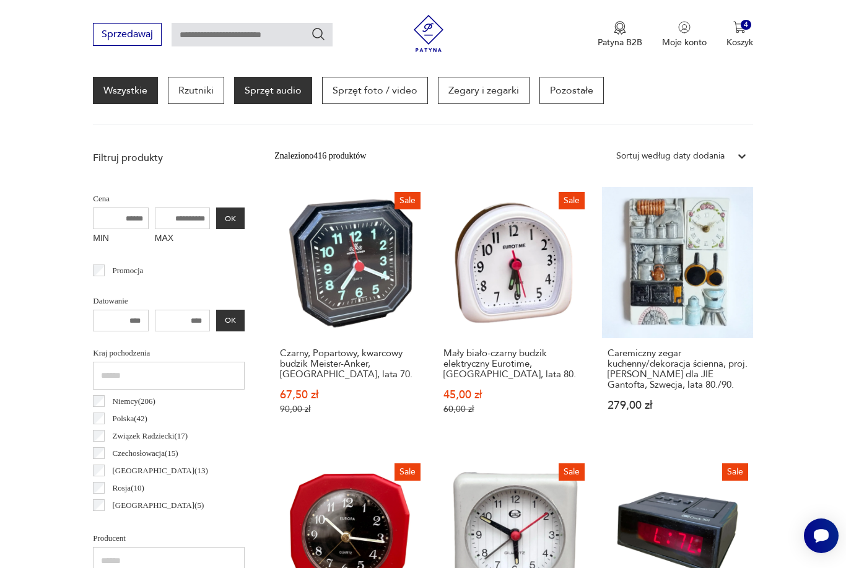
click at [287, 85] on p "Sprzęt audio" at bounding box center [273, 90] width 78 height 27
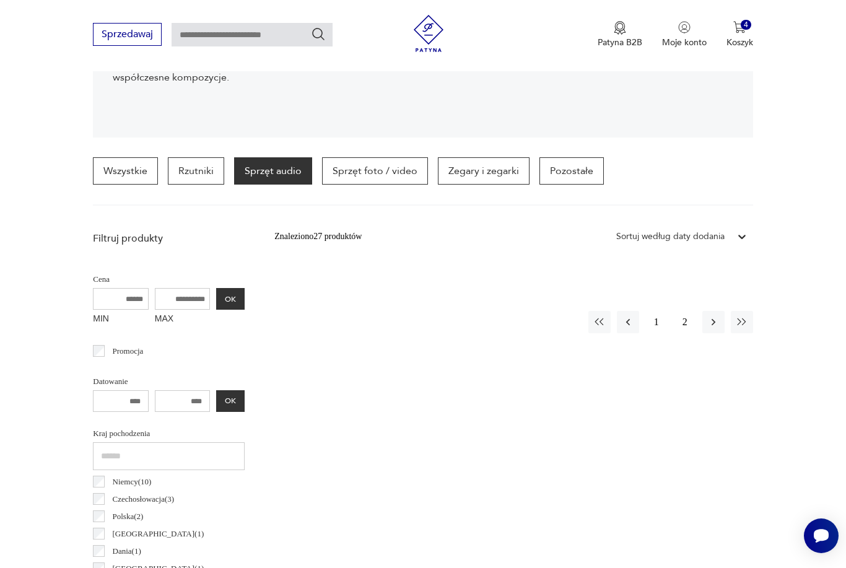
scroll to position [284, 0]
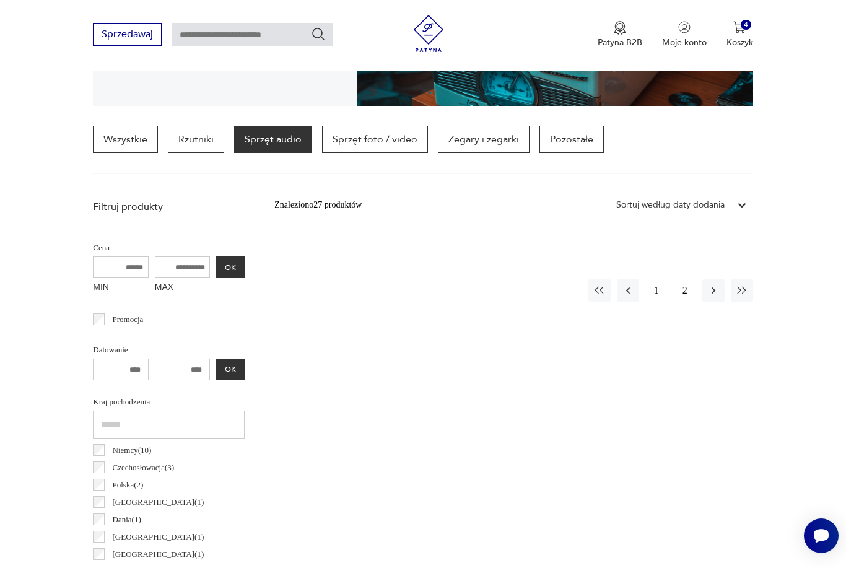
click at [276, 142] on p "Sprzęt audio" at bounding box center [273, 139] width 78 height 27
click at [266, 148] on p "Sprzęt audio" at bounding box center [273, 139] width 78 height 27
click at [127, 149] on link "Wszystkie" at bounding box center [125, 139] width 65 height 27
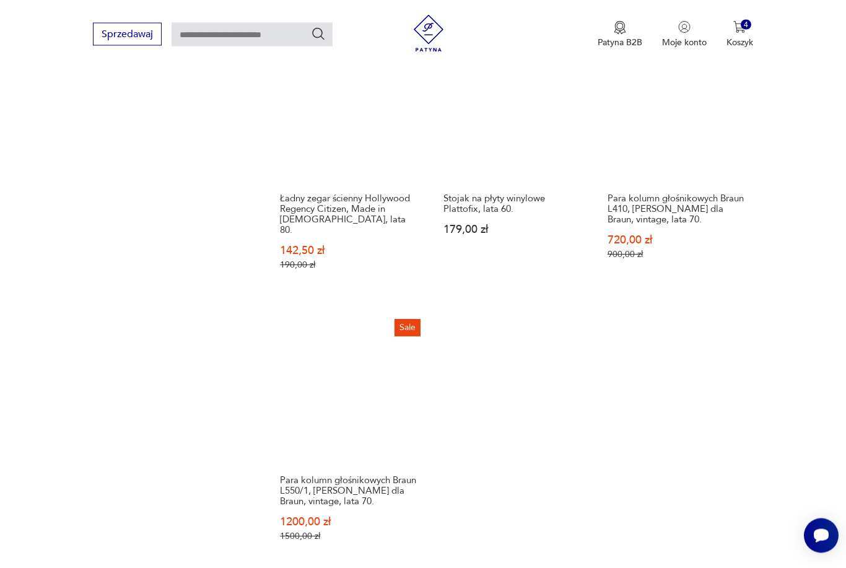
scroll to position [1577, 0]
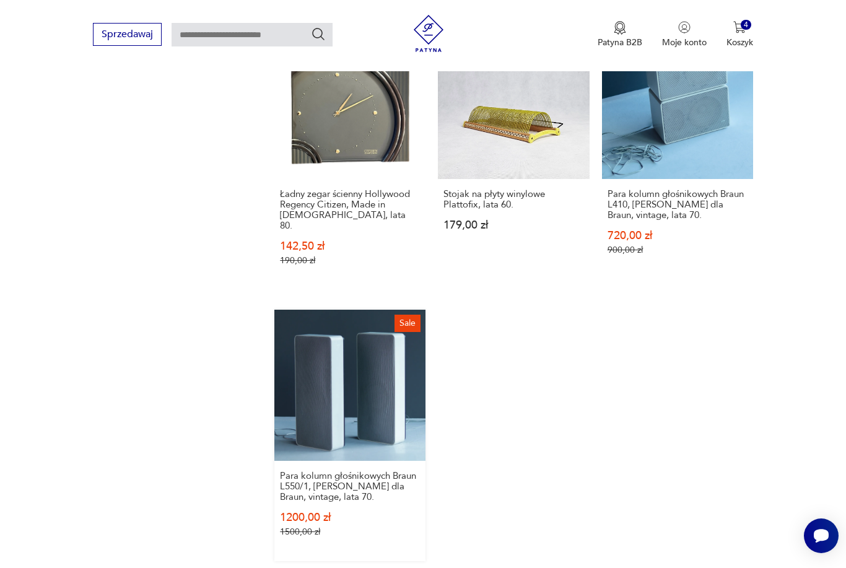
click at [312, 428] on link "Sale Para kolumn głośnikowych Braun L550/1, Dieter Rams dla Braun, vintage, lat…" at bounding box center [349, 435] width 151 height 251
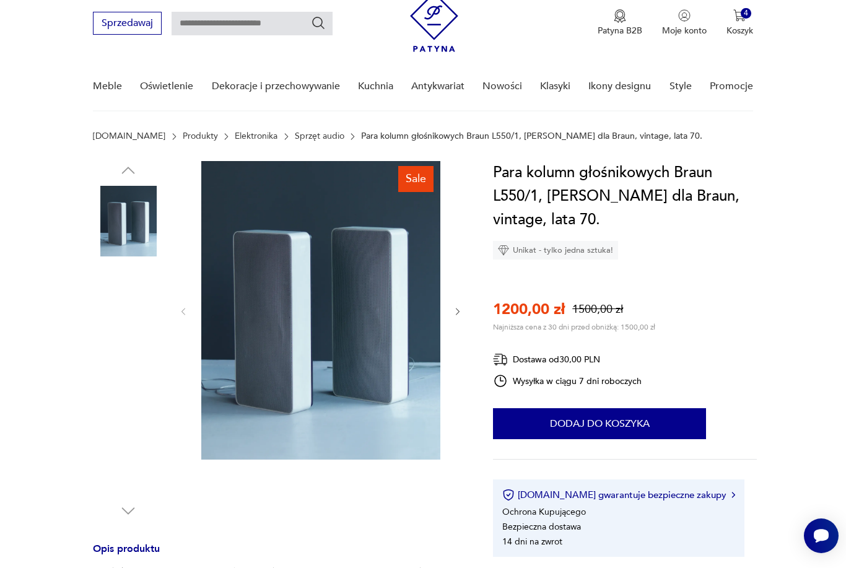
click at [409, 377] on img at bounding box center [320, 310] width 239 height 298
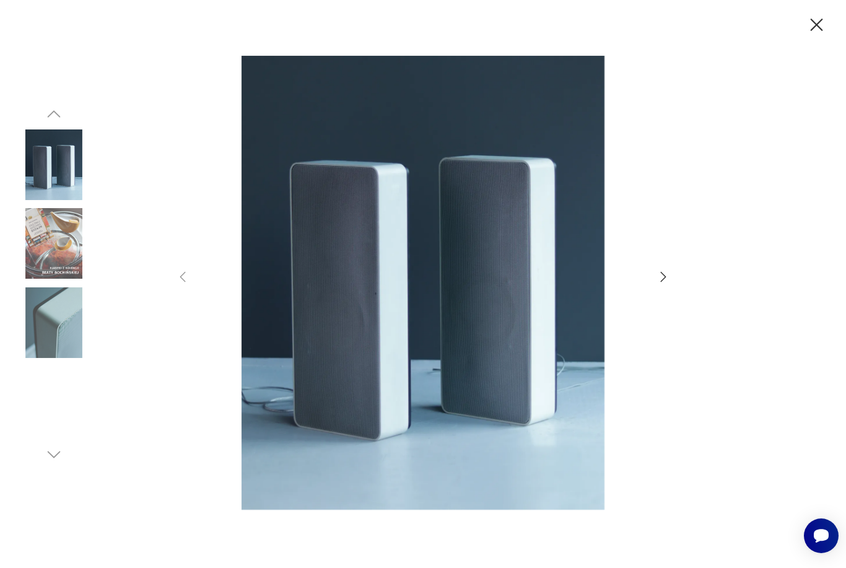
click at [665, 284] on icon "button" at bounding box center [663, 276] width 15 height 15
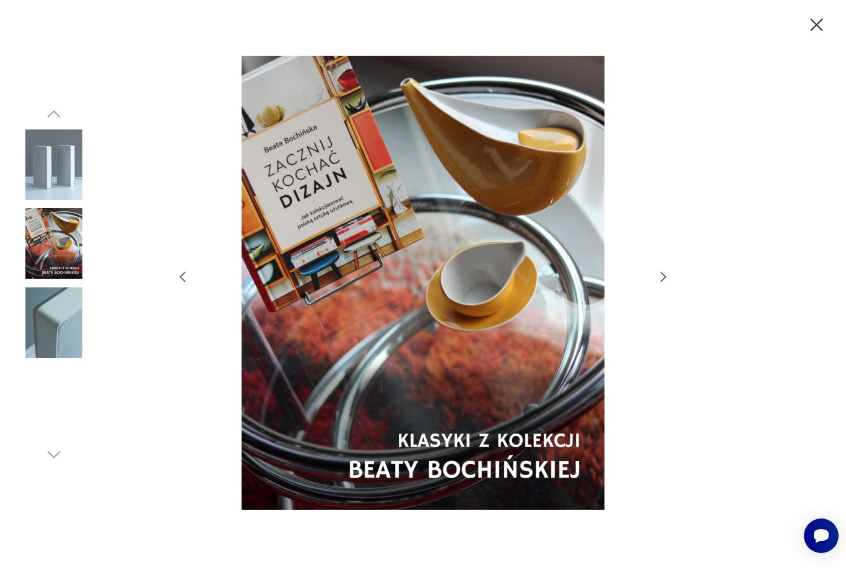
click at [658, 284] on icon "button" at bounding box center [663, 276] width 15 height 15
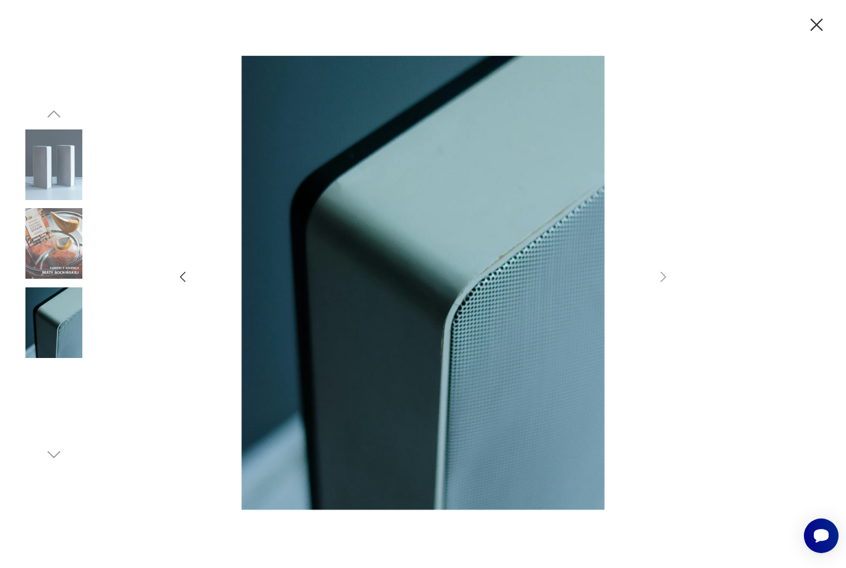
click at [659, 304] on div at bounding box center [422, 284] width 495 height 457
click at [661, 305] on div at bounding box center [422, 284] width 495 height 457
click at [827, 20] on icon "button" at bounding box center [817, 25] width 22 height 22
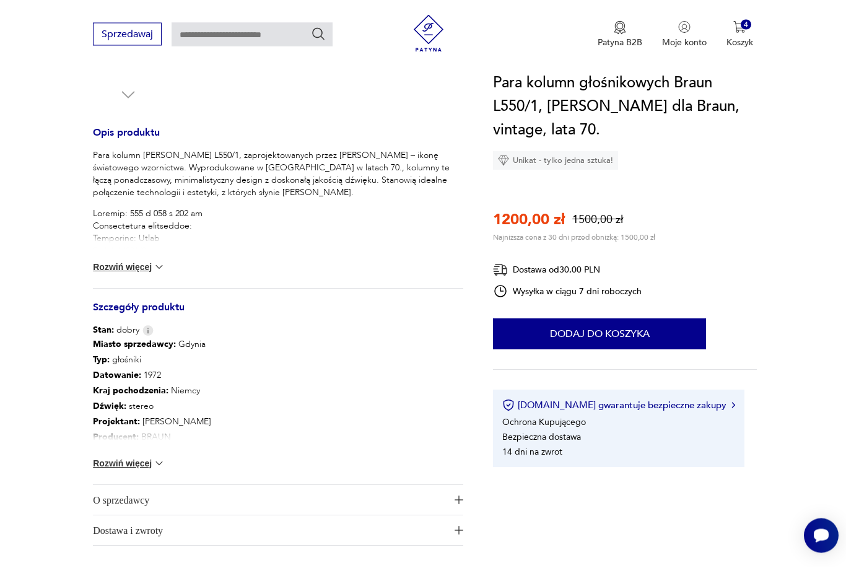
scroll to position [459, 0]
click at [135, 464] on button "Rozwiń więcej" at bounding box center [129, 463] width 72 height 12
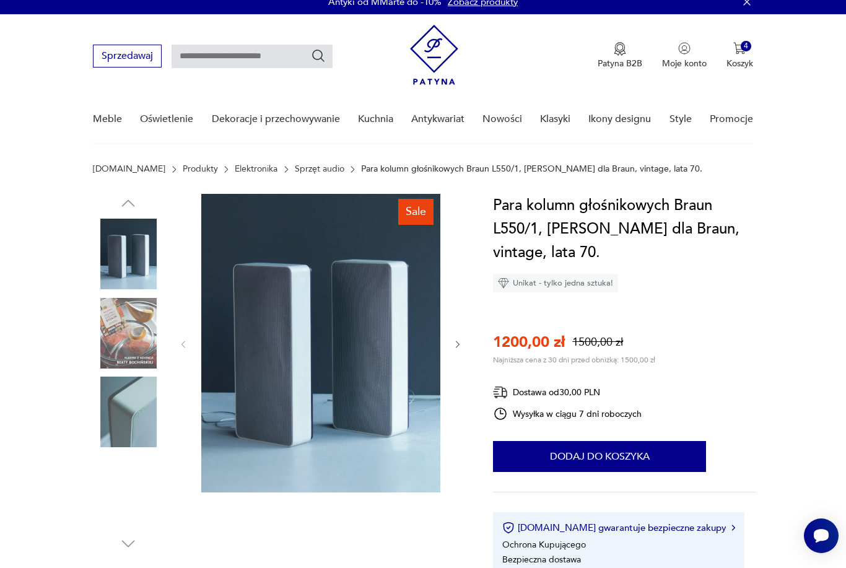
scroll to position [0, 0]
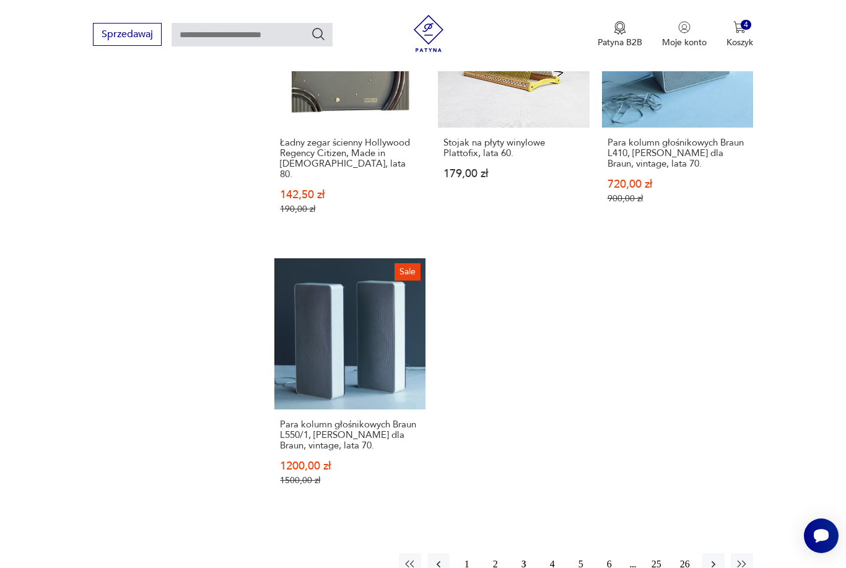
scroll to position [1684, 0]
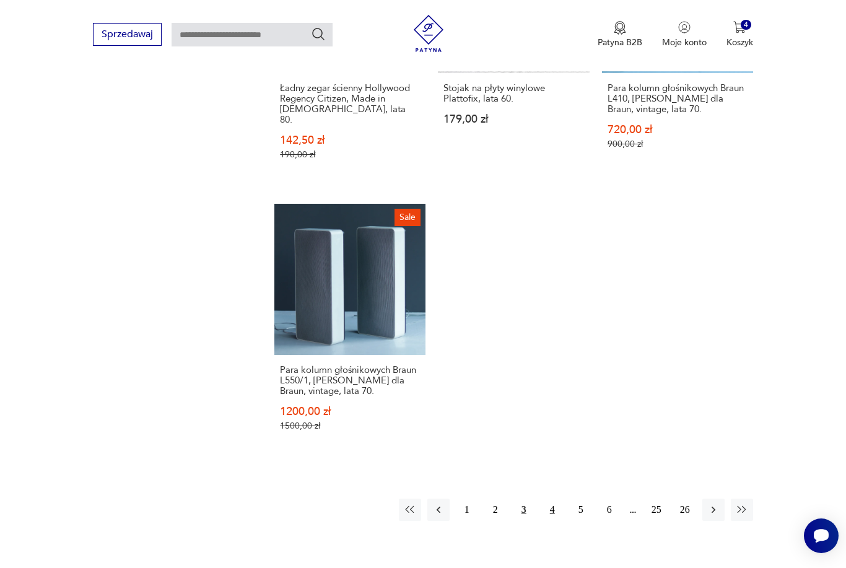
click at [562, 521] on button "4" at bounding box center [552, 509] width 22 height 22
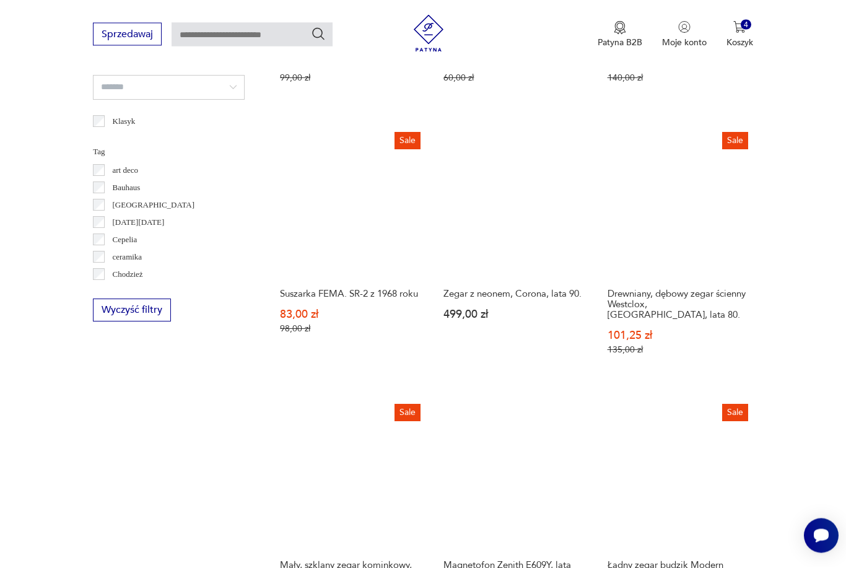
scroll to position [292, 0]
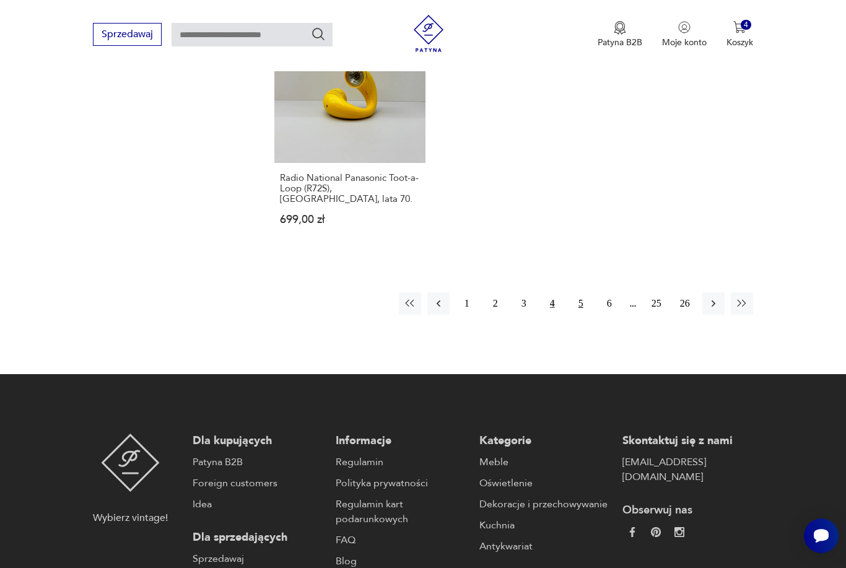
click at [578, 315] on button "5" at bounding box center [581, 303] width 22 height 22
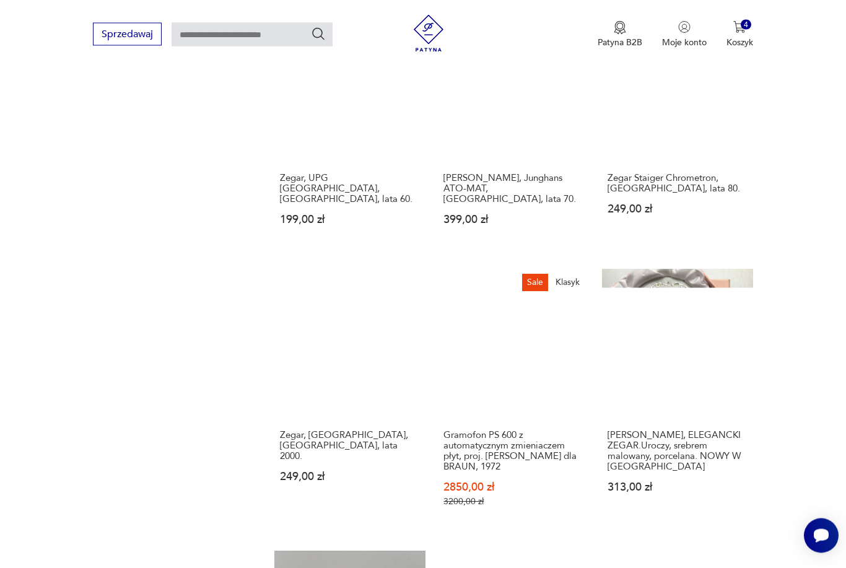
scroll to position [292, 0]
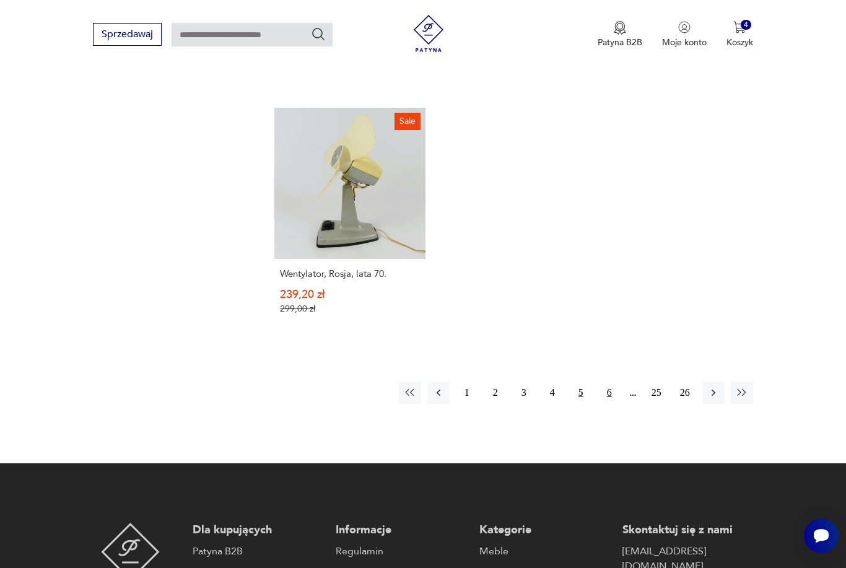
click at [616, 382] on button "6" at bounding box center [609, 392] width 22 height 22
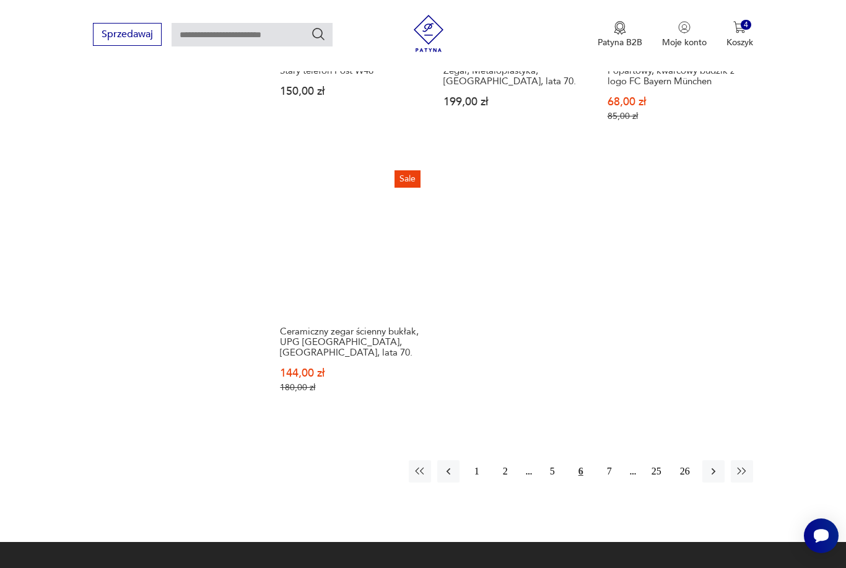
scroll to position [1688, 0]
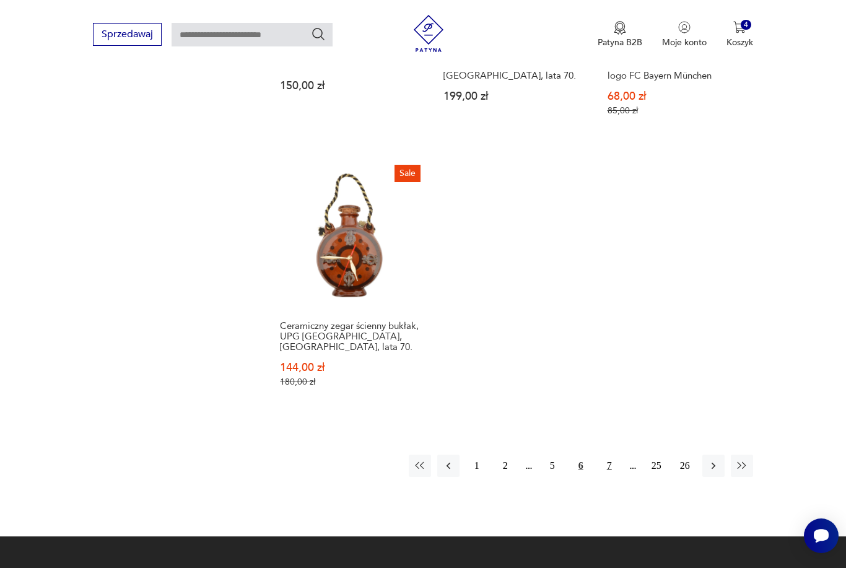
click at [608, 477] on button "7" at bounding box center [609, 465] width 22 height 22
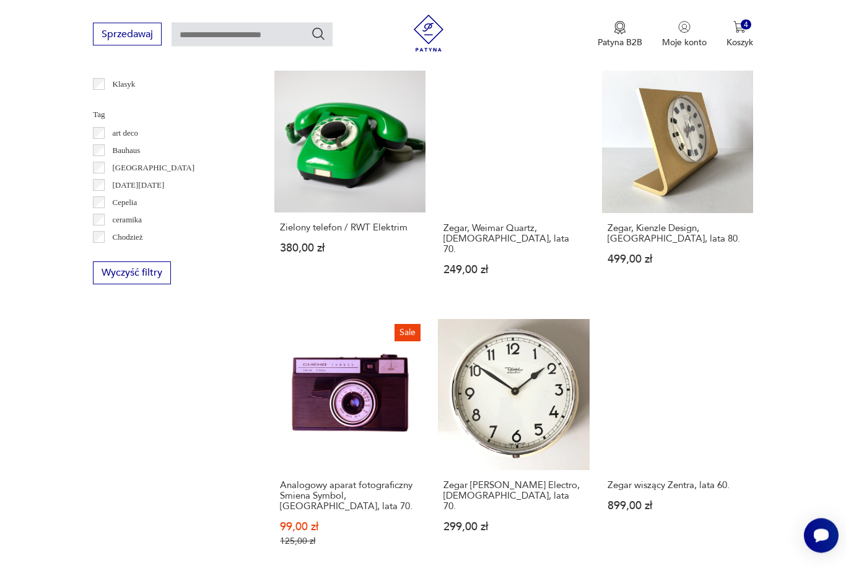
scroll to position [971, 0]
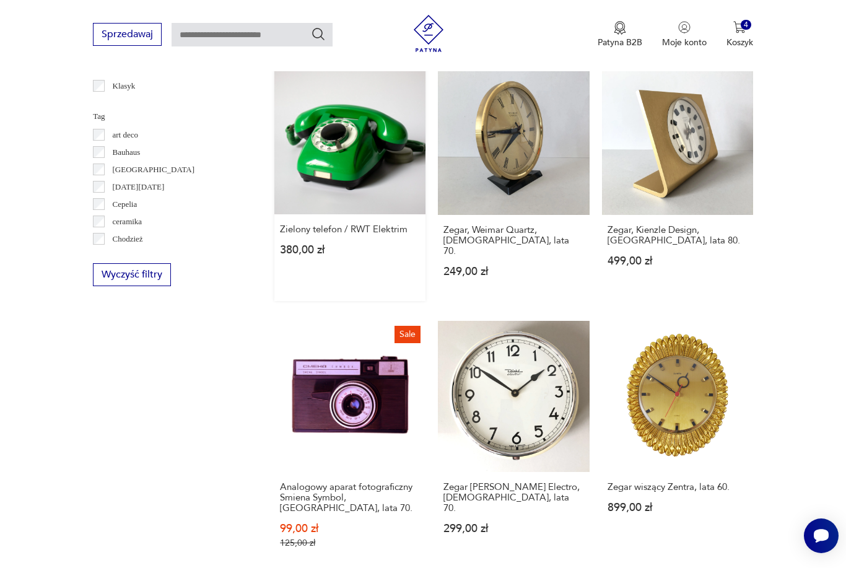
click at [308, 193] on link "Zielony telefon / RWT Elektrim 380,00 zł" at bounding box center [349, 181] width 151 height 237
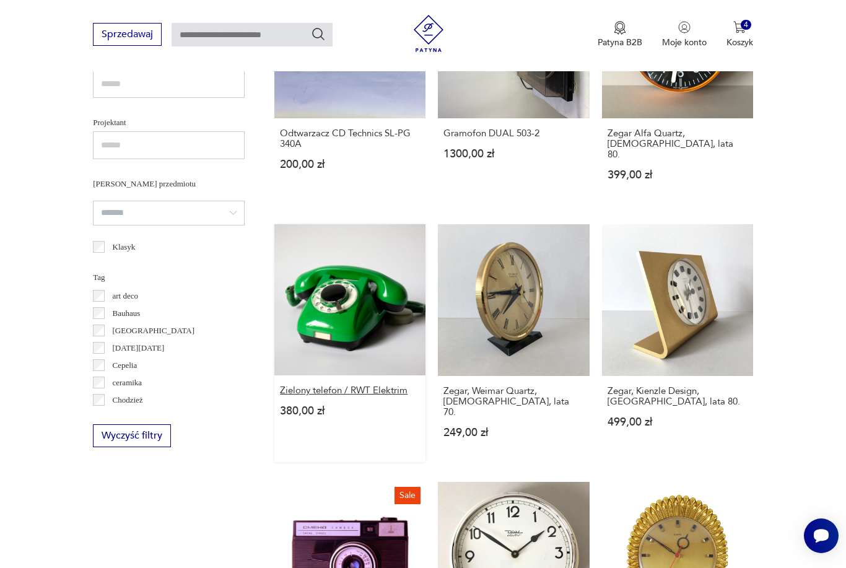
click at [306, 396] on h3 "Zielony telefon / RWT Elektrim" at bounding box center [350, 390] width 140 height 11
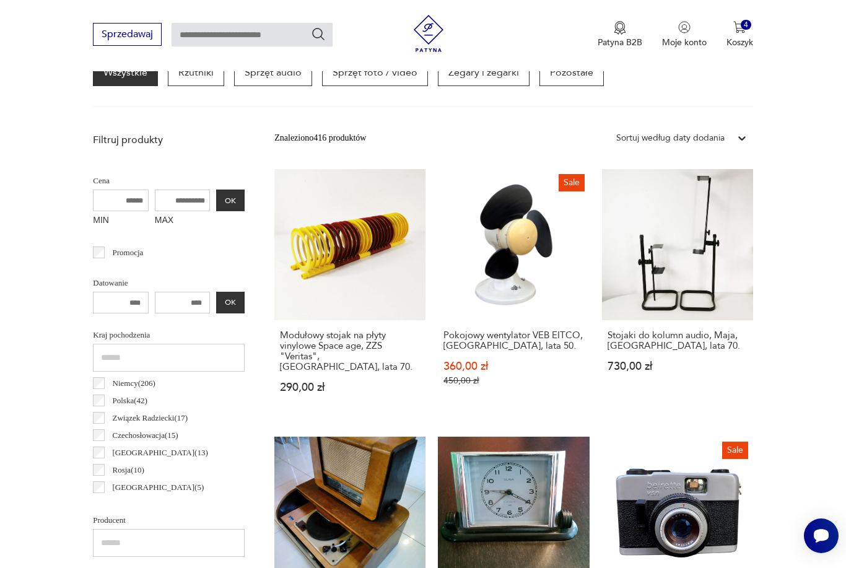
scroll to position [352, 0]
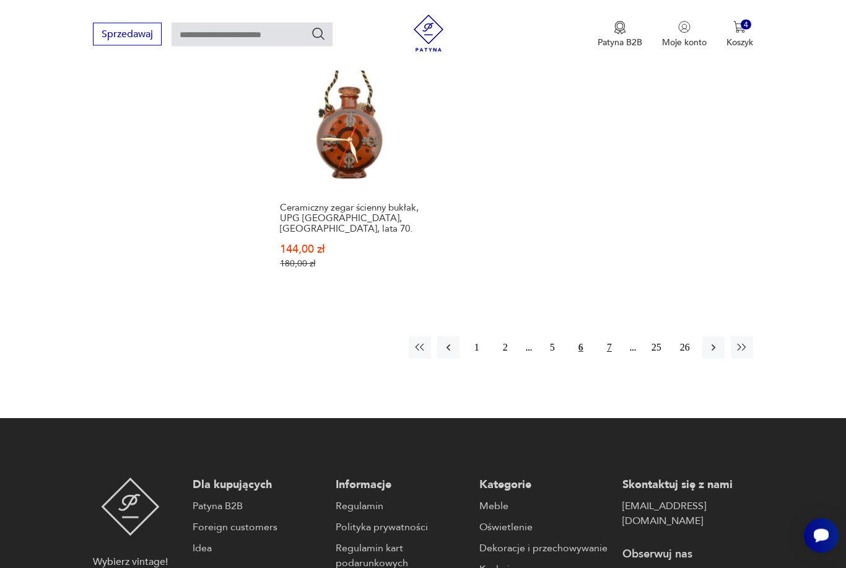
click at [614, 359] on button "7" at bounding box center [609, 348] width 22 height 22
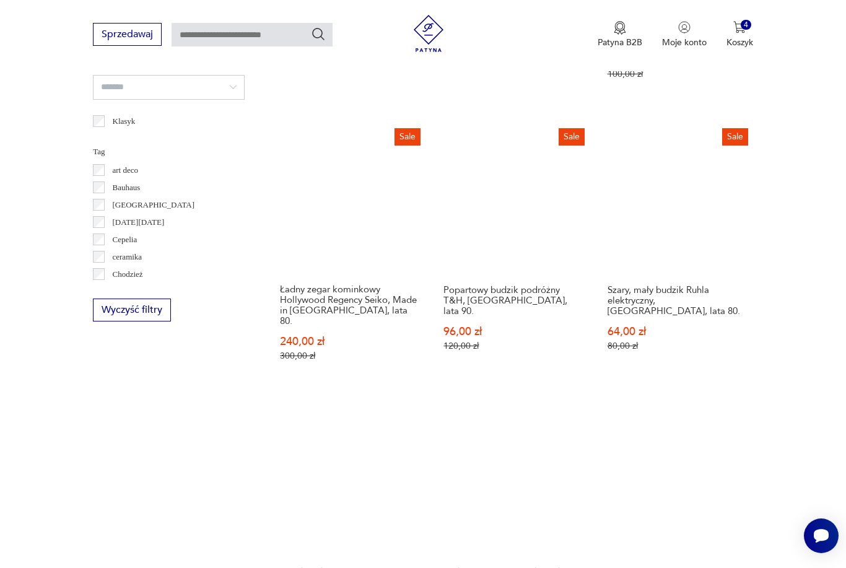
scroll to position [292, 0]
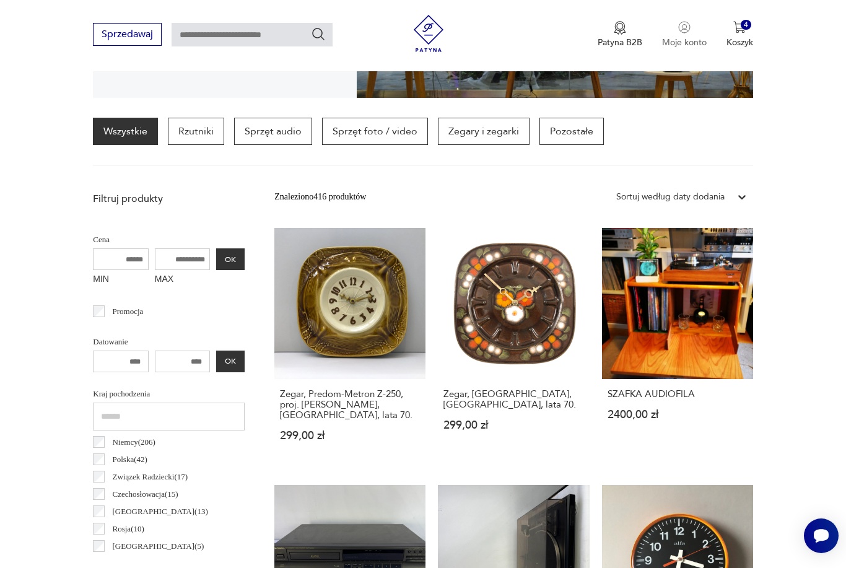
click at [692, 40] on p "Moje konto" at bounding box center [684, 43] width 45 height 12
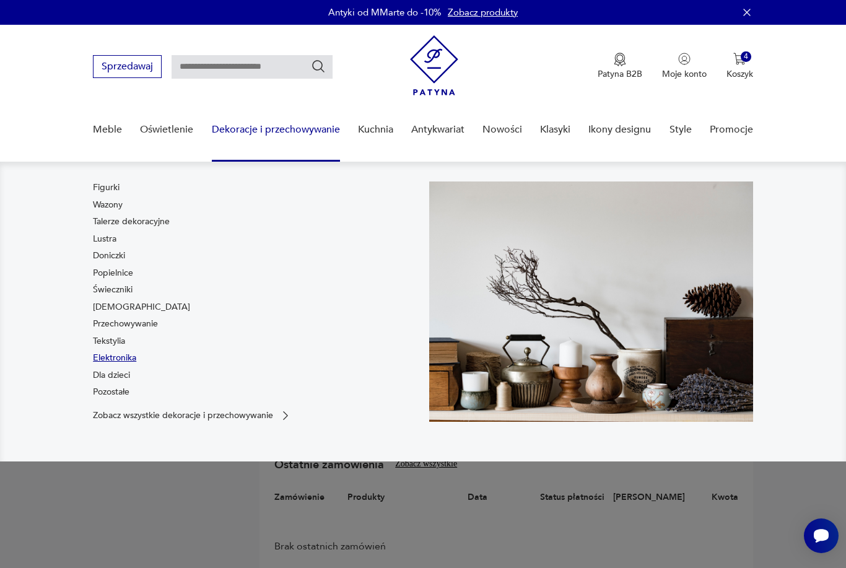
click at [99, 356] on link "Elektronika" at bounding box center [114, 358] width 43 height 12
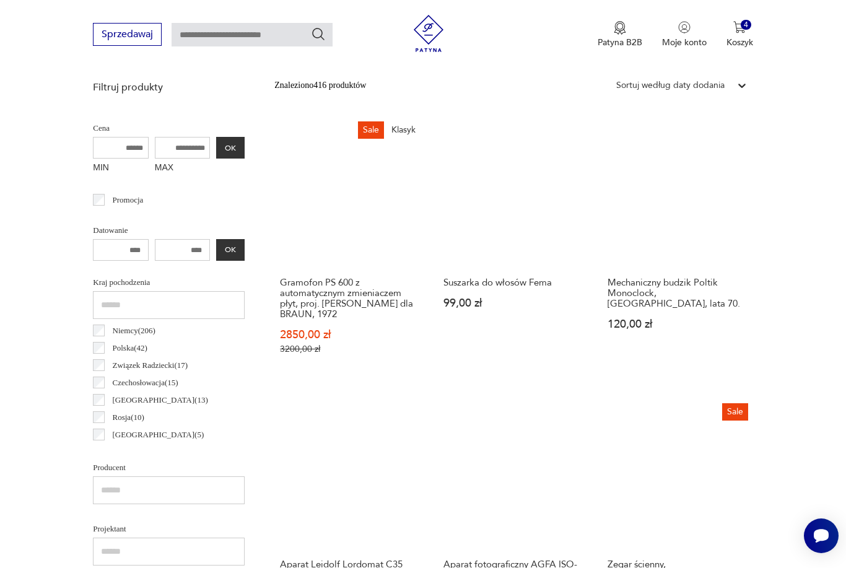
scroll to position [415, 0]
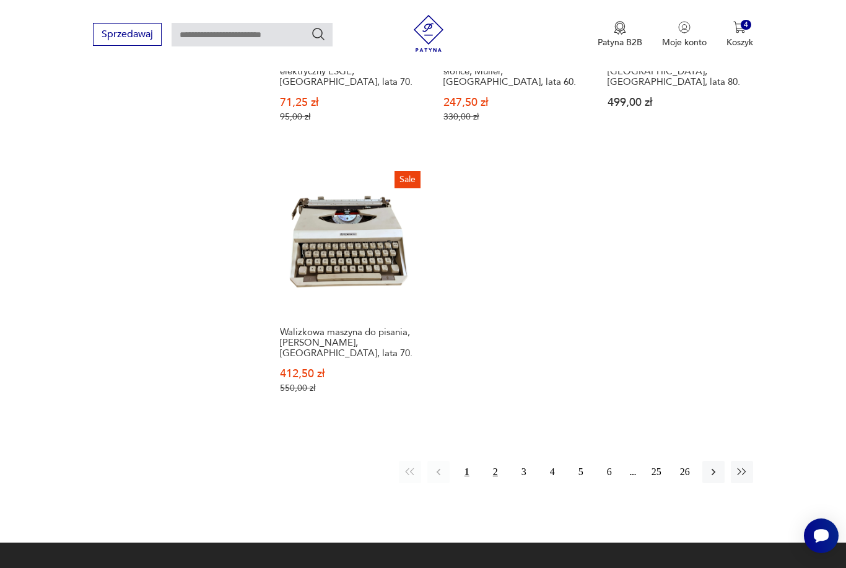
click at [500, 483] on button "2" at bounding box center [495, 472] width 22 height 22
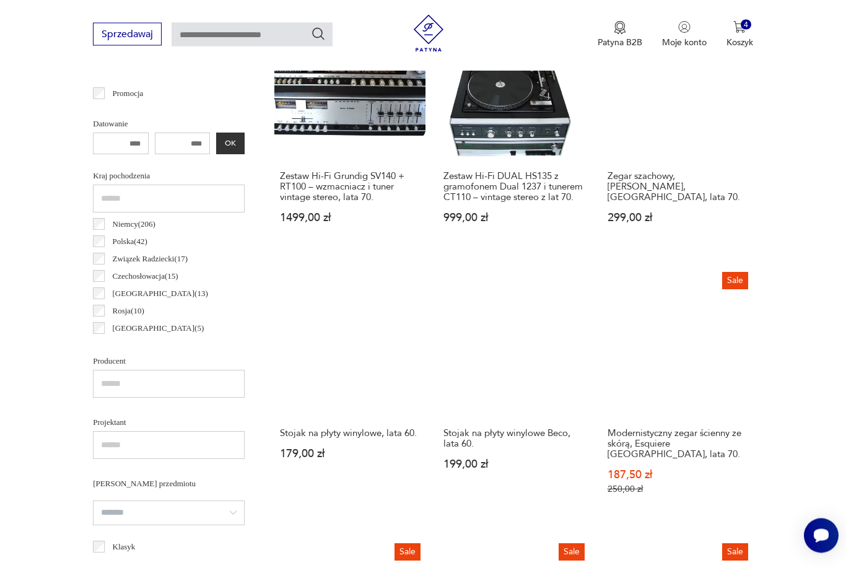
scroll to position [510, 0]
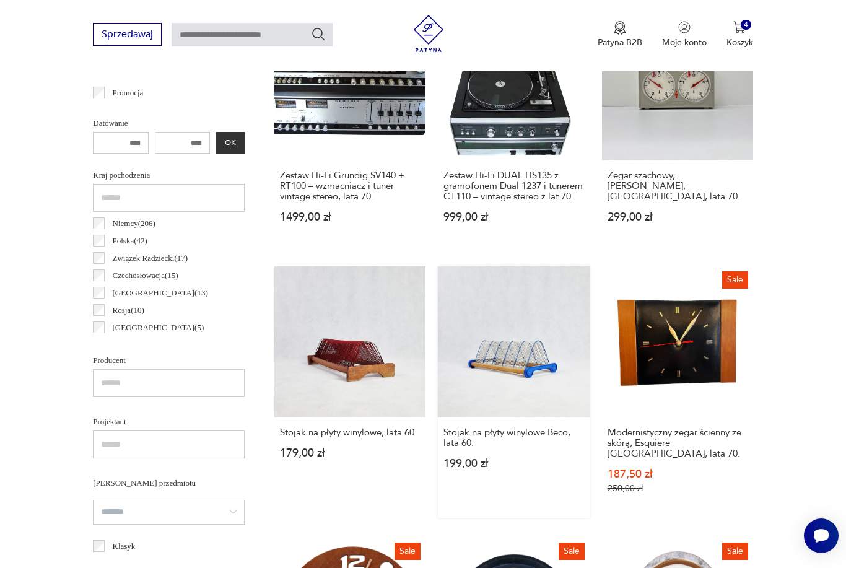
click at [487, 398] on link "Stojak na płyty winylowe Beco, lata 60. 199,00 zł" at bounding box center [513, 391] width 151 height 251
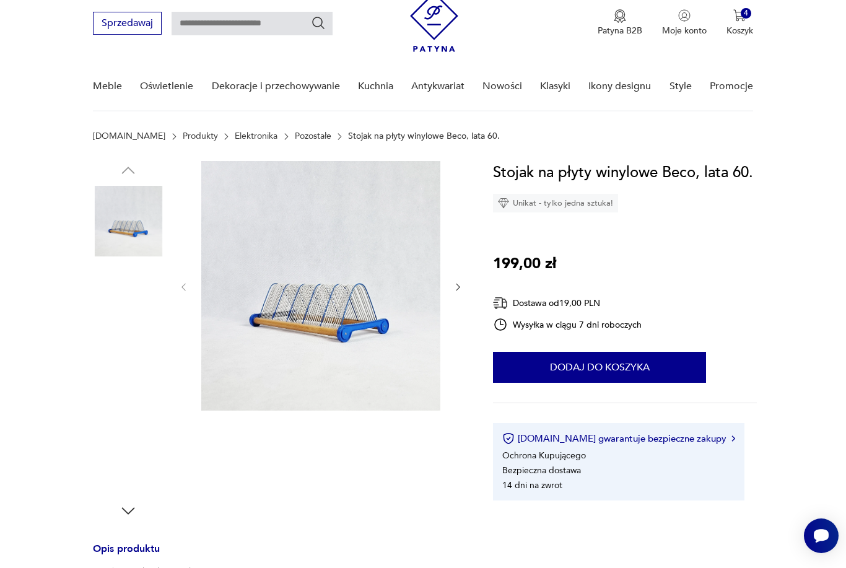
click at [385, 352] on img at bounding box center [320, 286] width 239 height 250
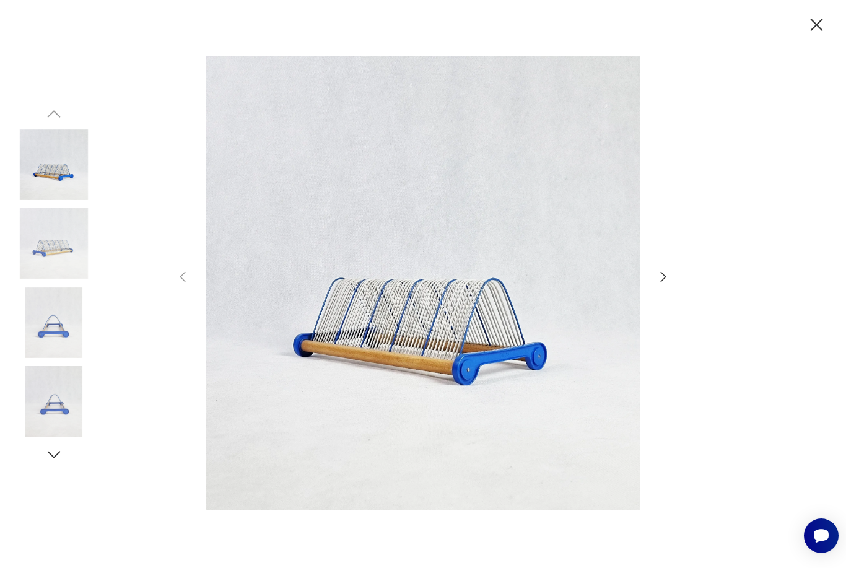
click at [669, 284] on icon "button" at bounding box center [663, 276] width 15 height 15
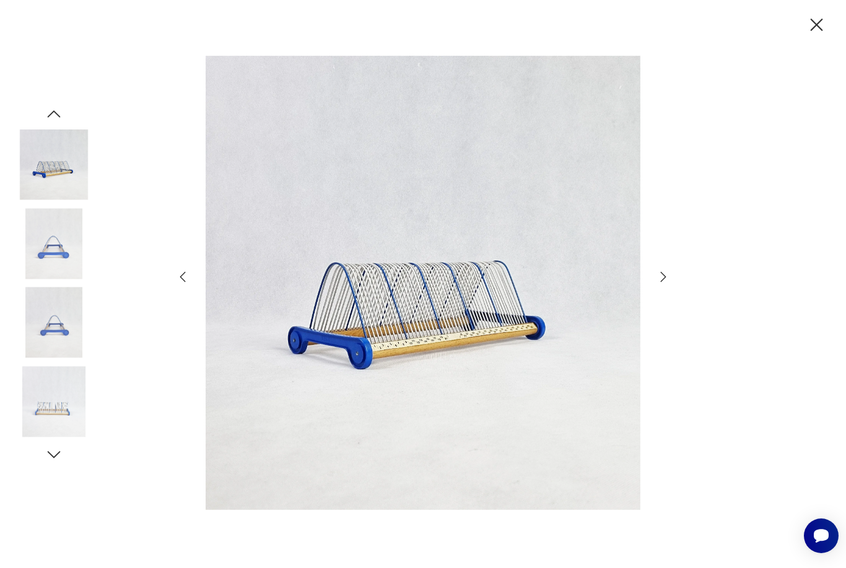
click at [814, 23] on icon "button" at bounding box center [816, 25] width 12 height 12
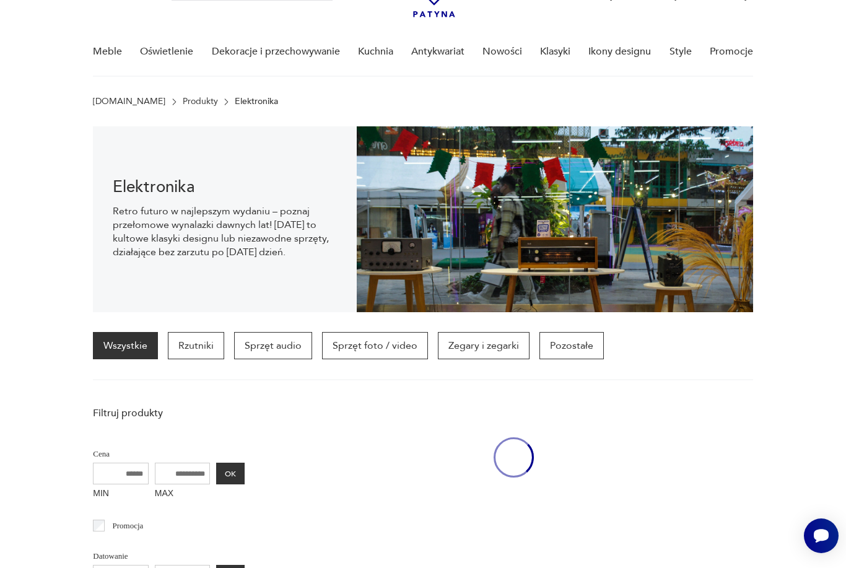
scroll to position [550, 0]
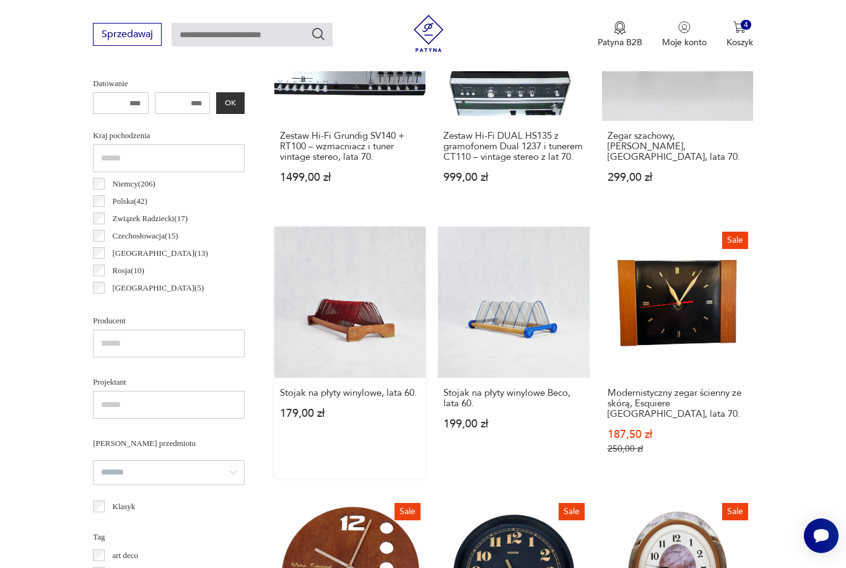
click at [339, 336] on link "Stojak na płyty winylowe, lata 60. 179,00 zł" at bounding box center [349, 352] width 151 height 251
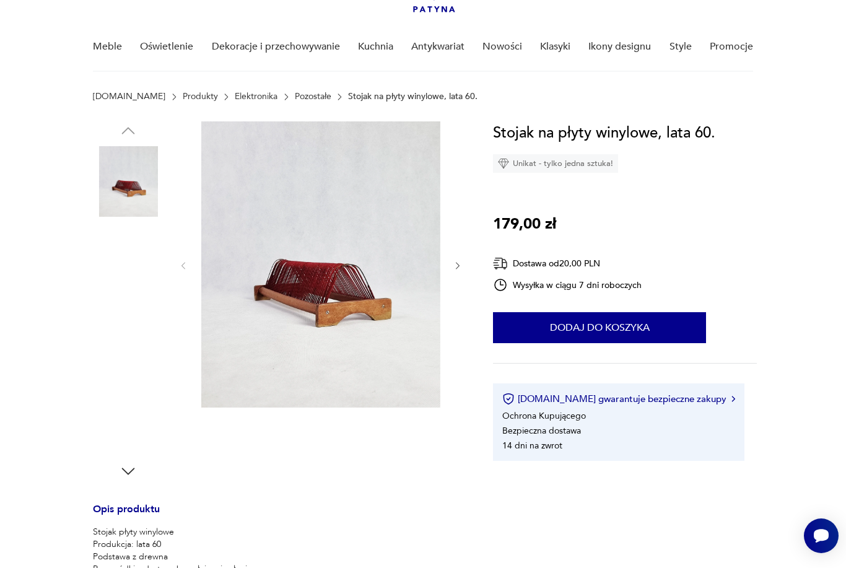
click at [370, 310] on img at bounding box center [320, 264] width 239 height 286
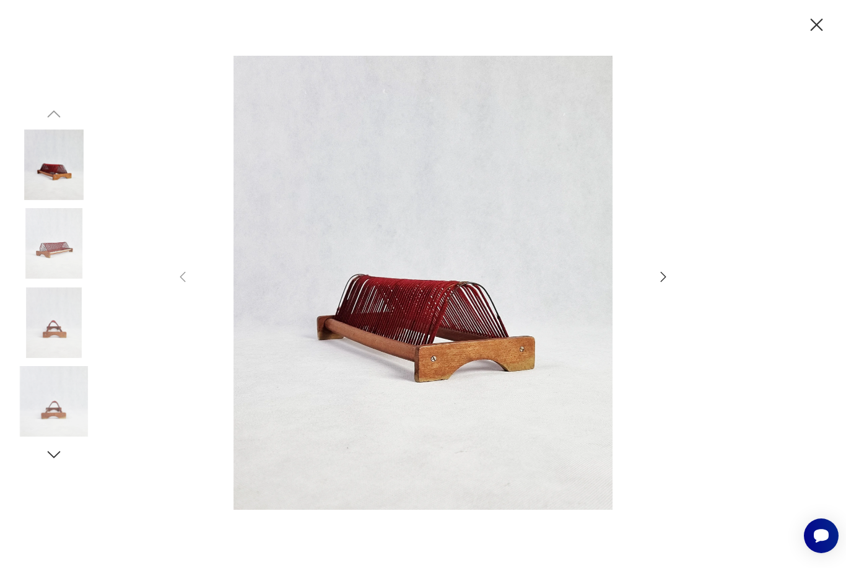
click at [669, 284] on icon "button" at bounding box center [663, 276] width 15 height 15
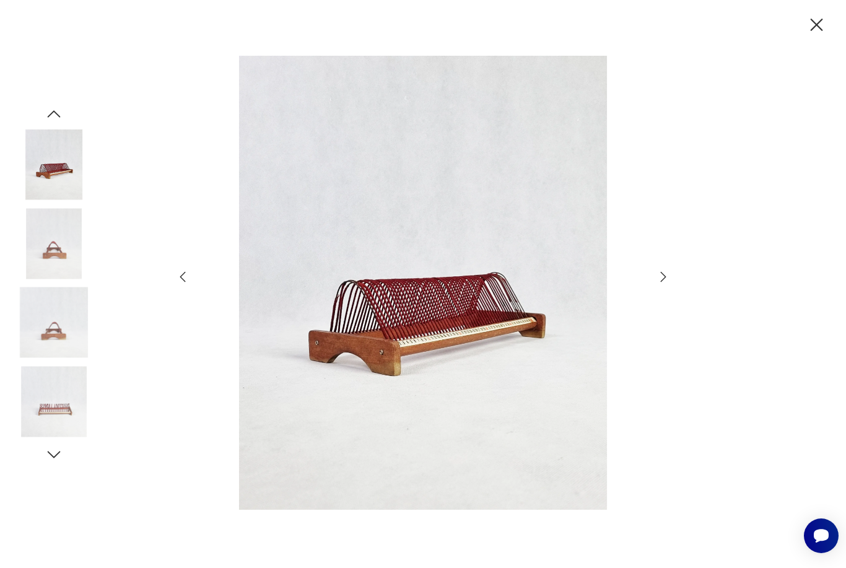
click at [668, 284] on icon "button" at bounding box center [663, 276] width 15 height 15
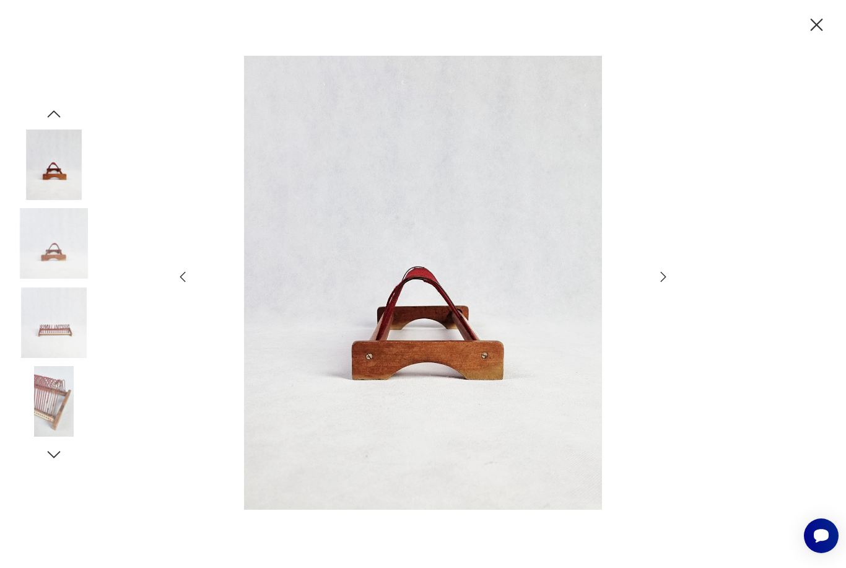
click at [668, 284] on icon "button" at bounding box center [663, 276] width 15 height 15
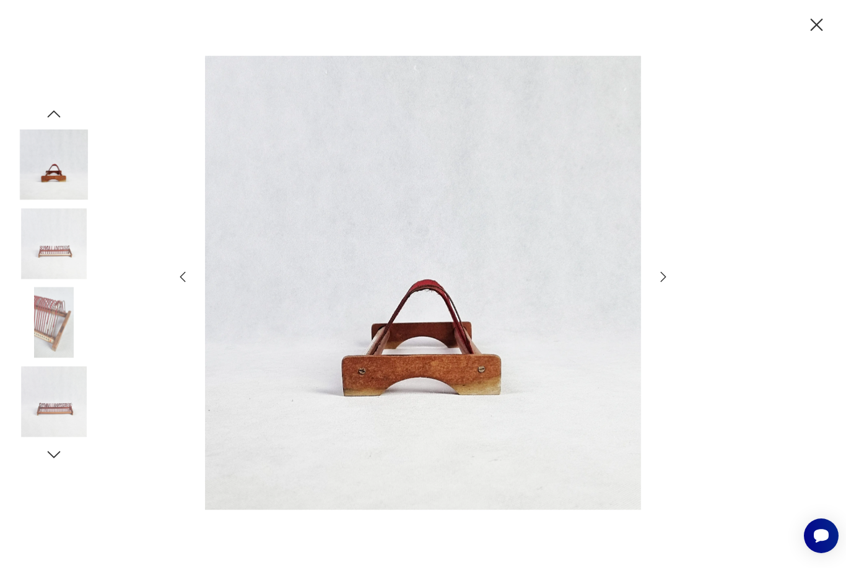
click at [667, 284] on icon "button" at bounding box center [663, 276] width 15 height 15
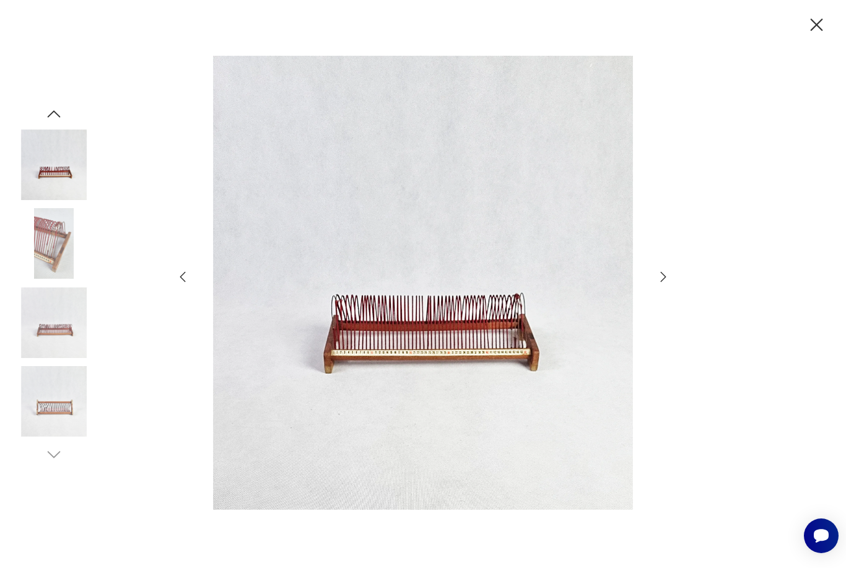
click at [666, 284] on icon "button" at bounding box center [663, 276] width 15 height 15
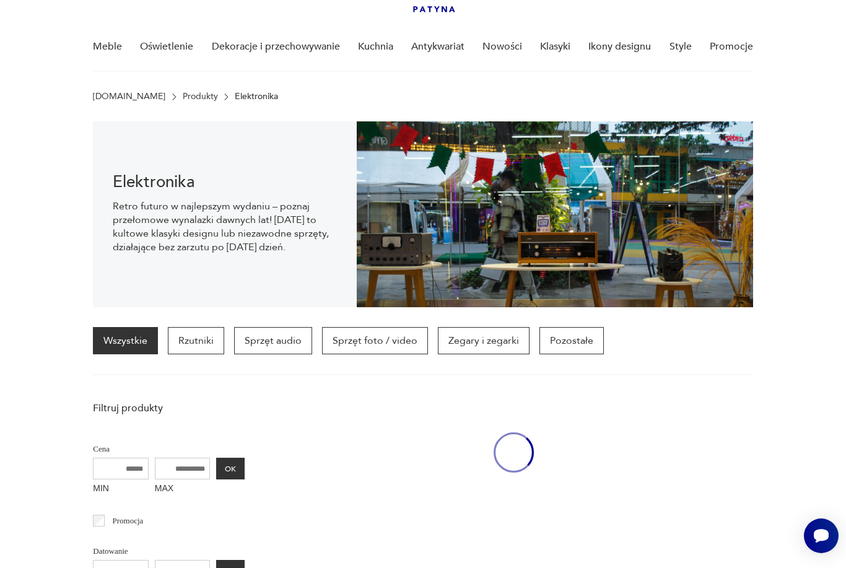
scroll to position [550, 0]
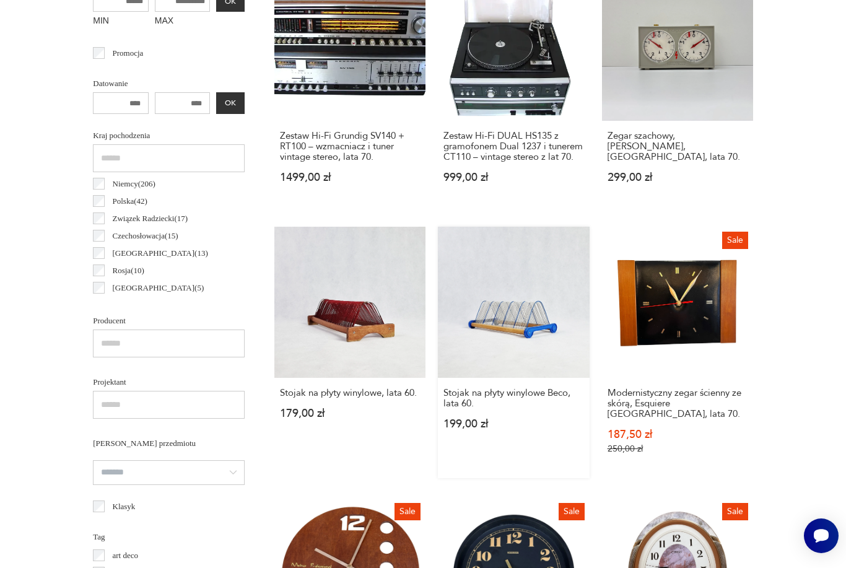
click at [531, 333] on link "Stojak na płyty winylowe Beco, lata 60. 199,00 zł" at bounding box center [513, 352] width 151 height 251
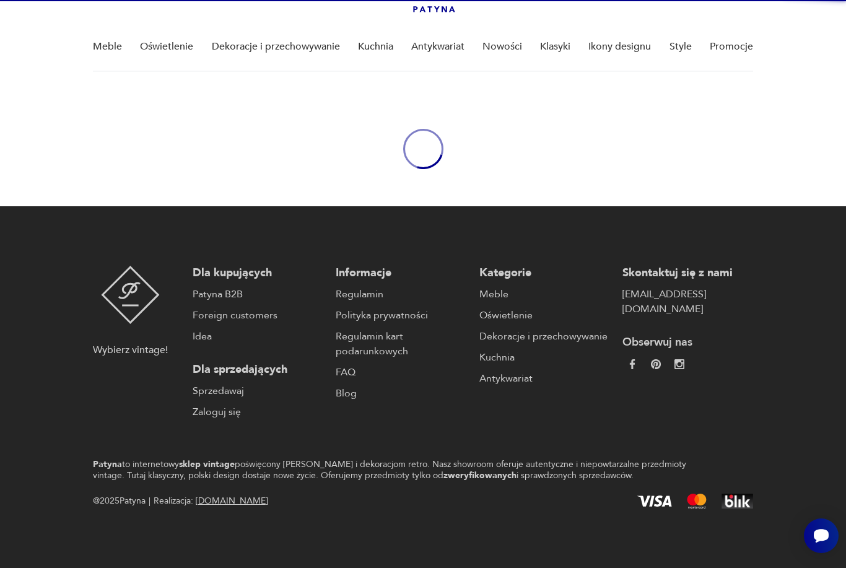
scroll to position [83, 0]
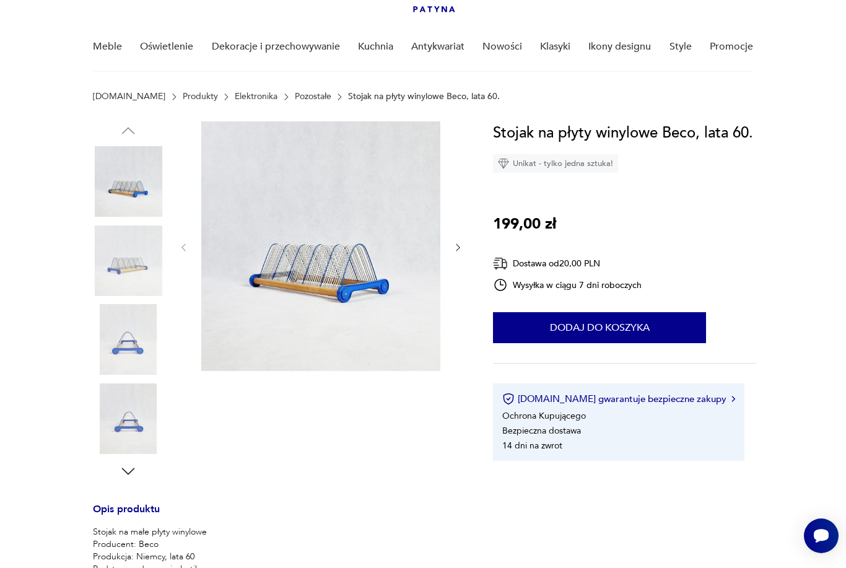
click at [468, 234] on section "Opis produktu Stojak na małe płyty winylowe Producent: Beco Produkcja: Niemcy, …" at bounding box center [423, 508] width 846 height 775
click at [459, 245] on icon "button" at bounding box center [458, 247] width 11 height 11
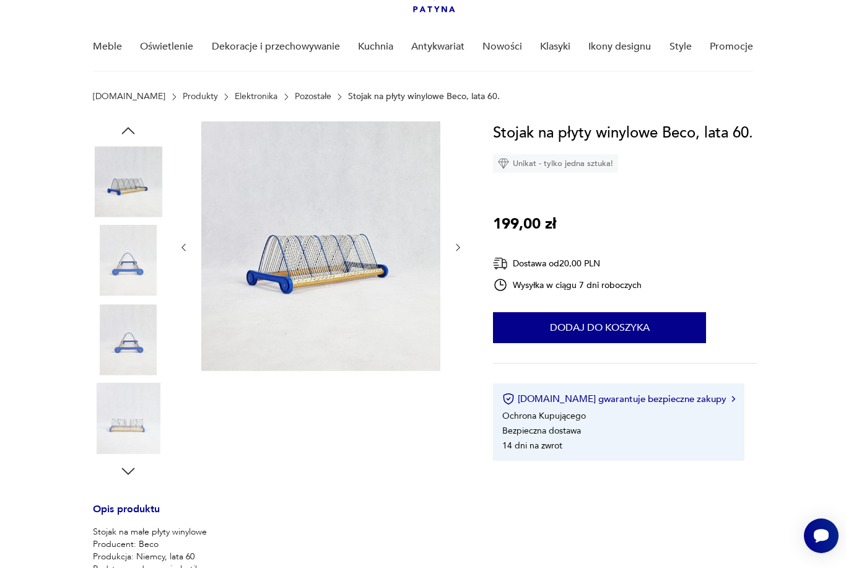
click at [454, 252] on icon "button" at bounding box center [458, 247] width 11 height 11
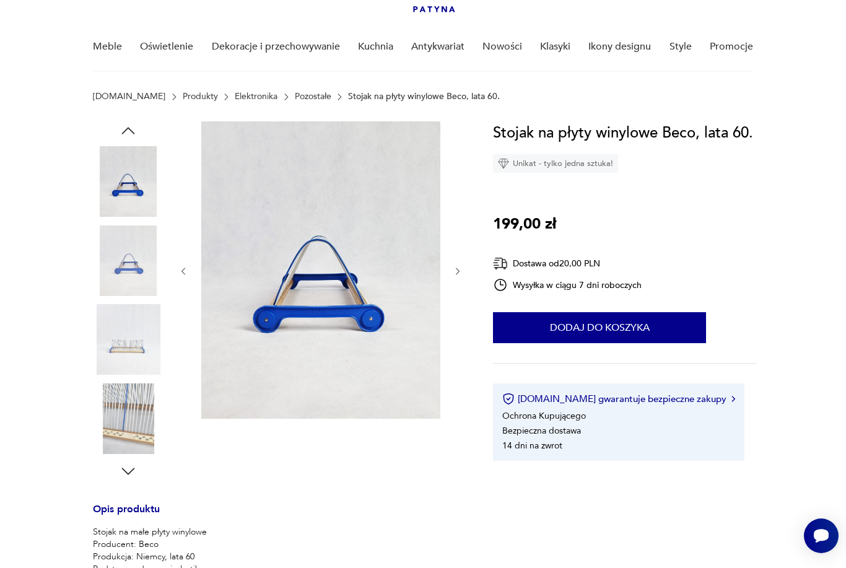
click at [453, 261] on div at bounding box center [320, 271] width 285 height 300
click at [454, 263] on div at bounding box center [320, 271] width 285 height 300
click at [461, 277] on button "button" at bounding box center [458, 271] width 11 height 12
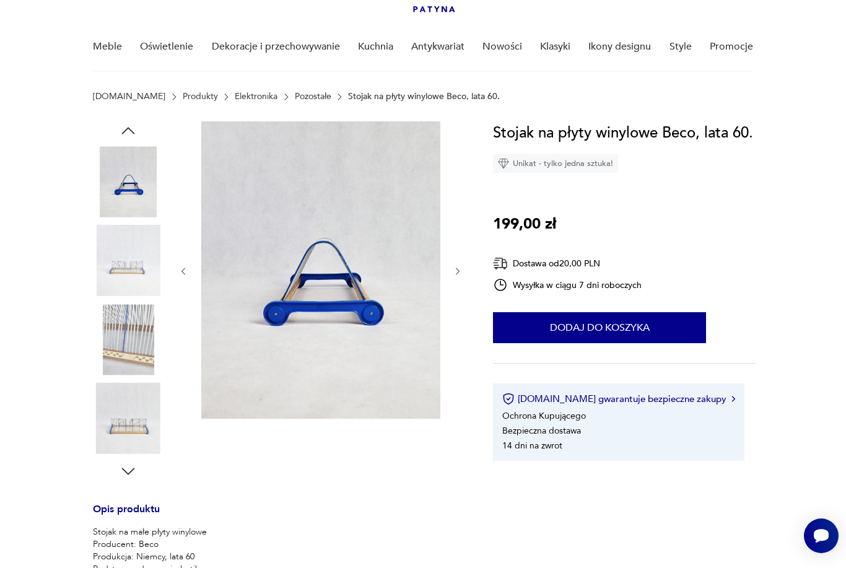
click at [461, 277] on button "button" at bounding box center [458, 271] width 11 height 12
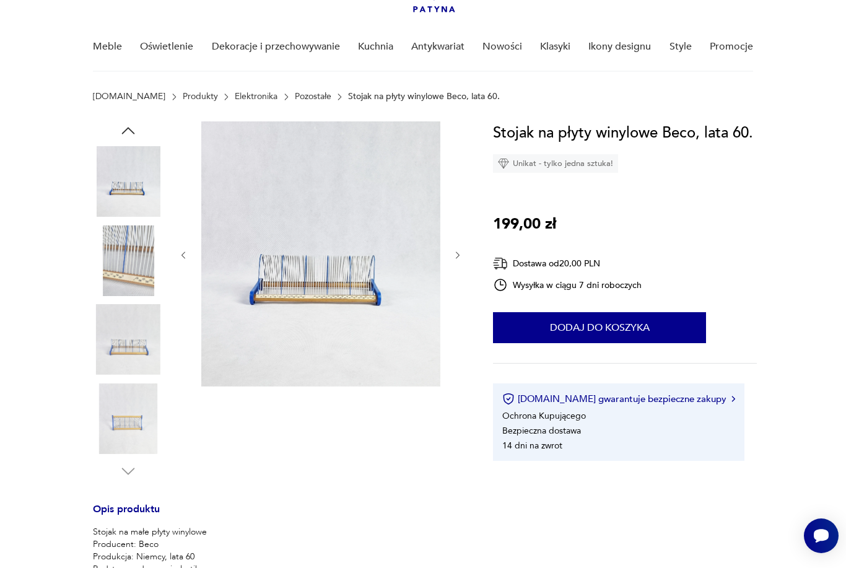
click at [383, 301] on img at bounding box center [320, 253] width 239 height 265
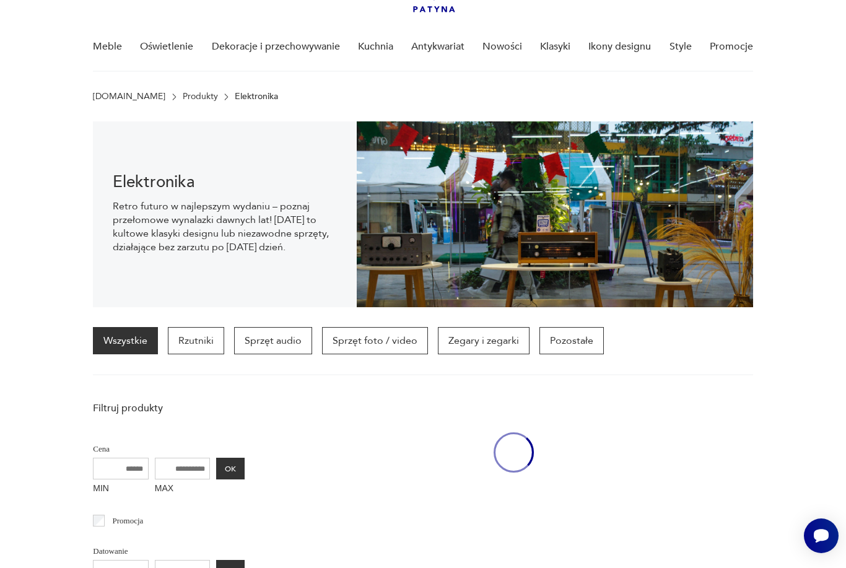
scroll to position [550, 0]
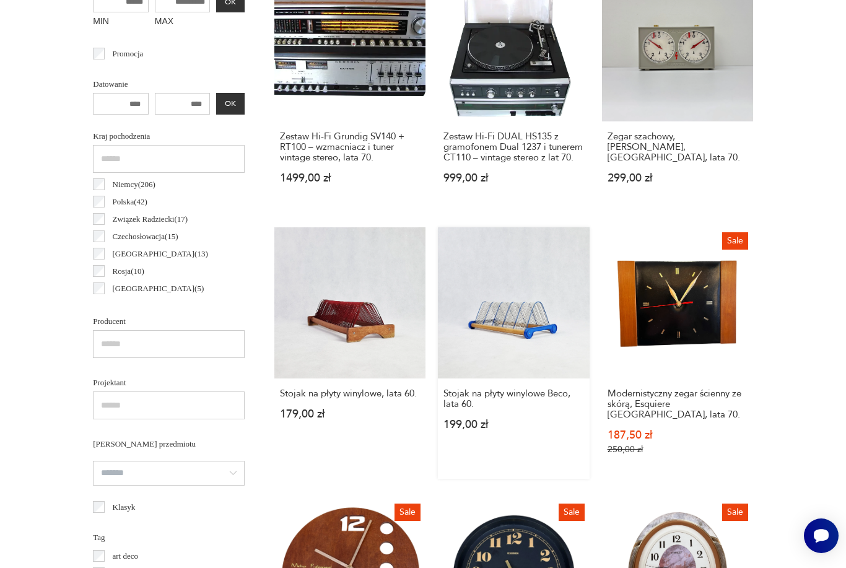
click at [526, 348] on link "Stojak na płyty winylowe Beco, lata 60. 199,00 zł" at bounding box center [513, 352] width 151 height 251
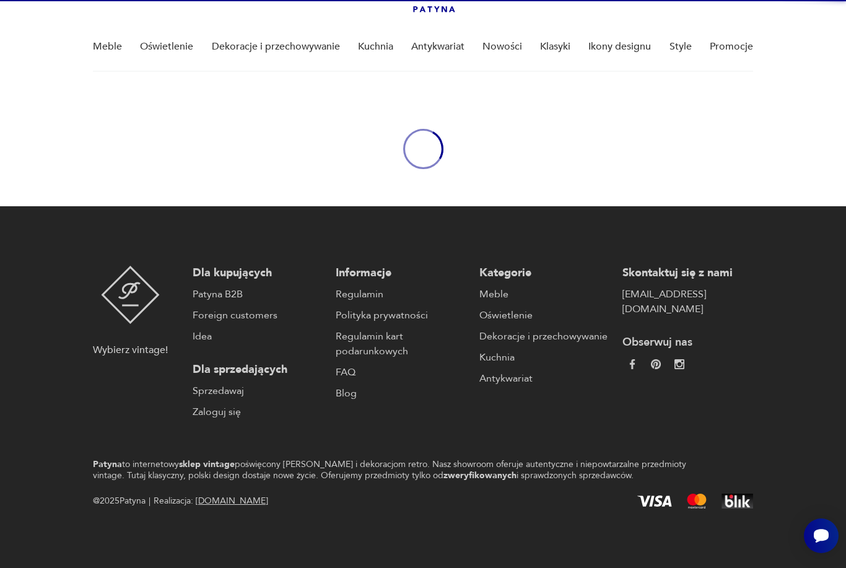
scroll to position [83, 0]
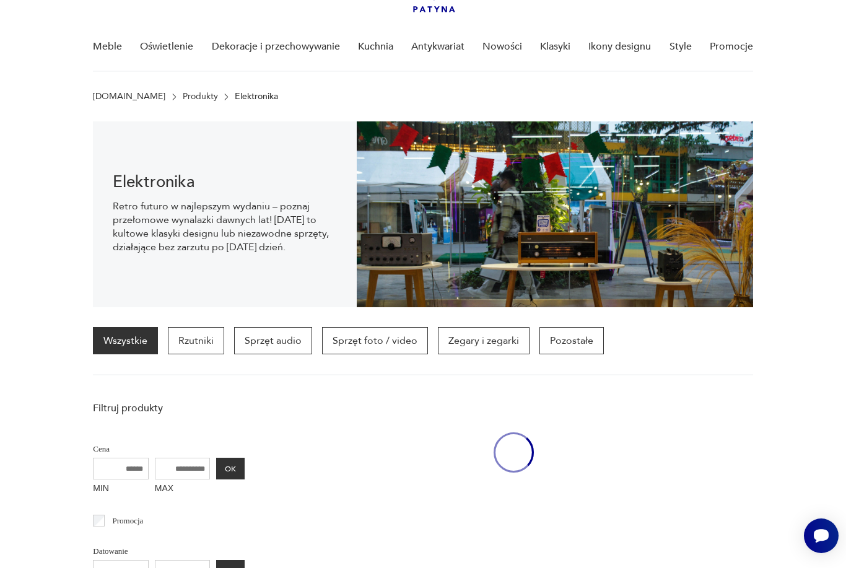
scroll to position [550, 0]
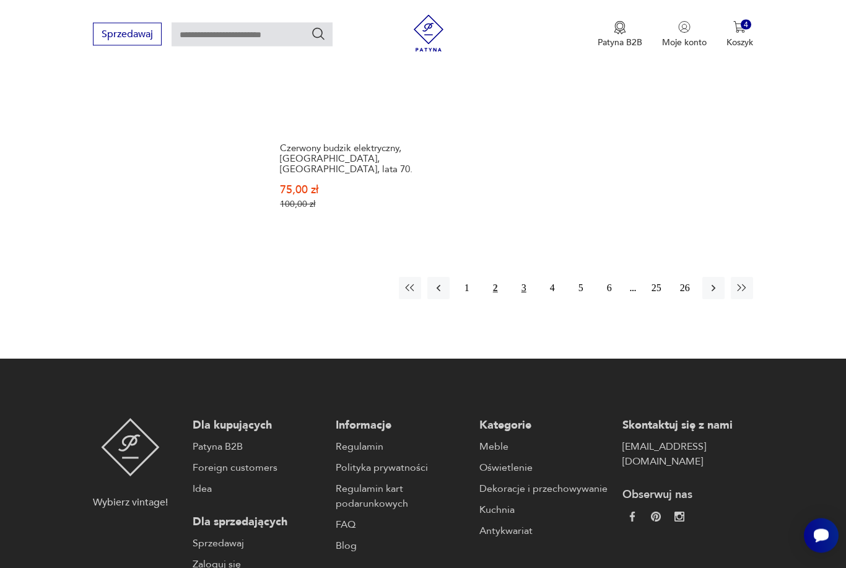
click at [522, 300] on button "3" at bounding box center [524, 288] width 22 height 22
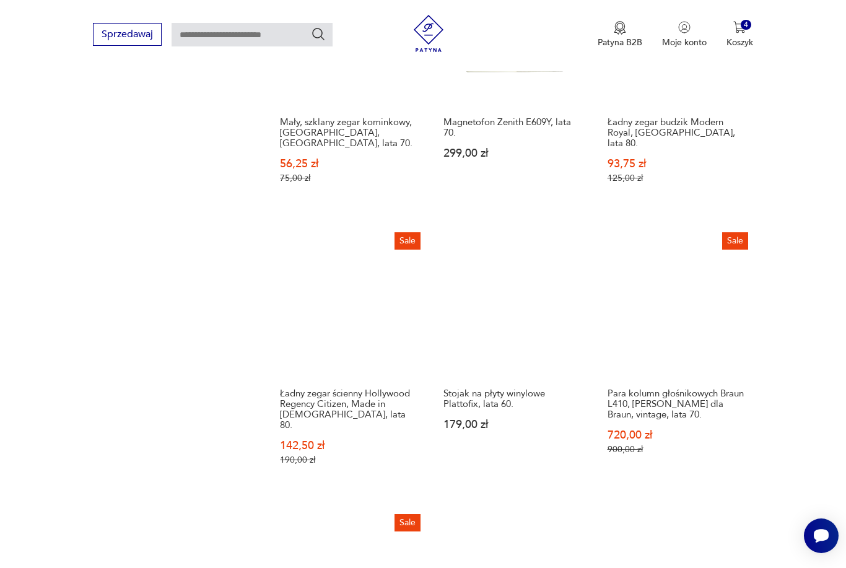
scroll to position [1406, 0]
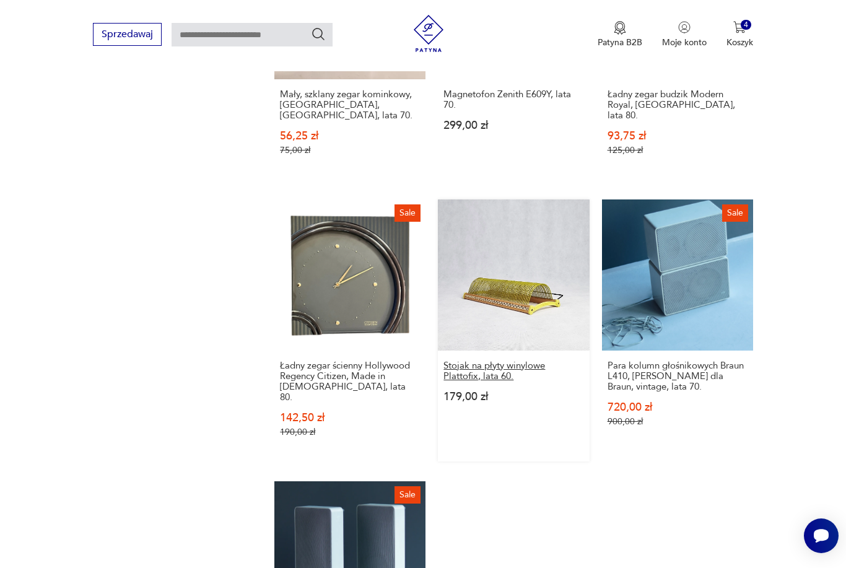
click at [524, 381] on h3 "Stojak na płyty winylowe Plattofix, lata 60." at bounding box center [513, 370] width 140 height 21
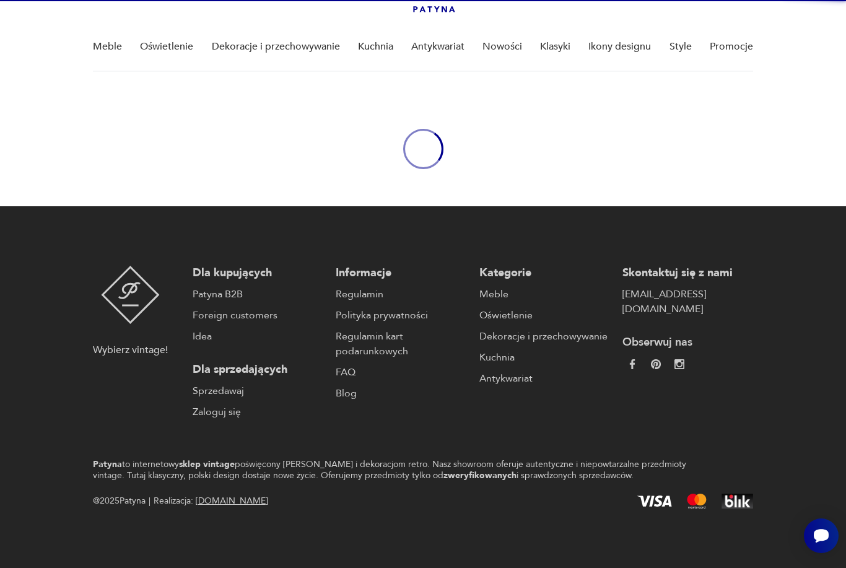
scroll to position [43, 0]
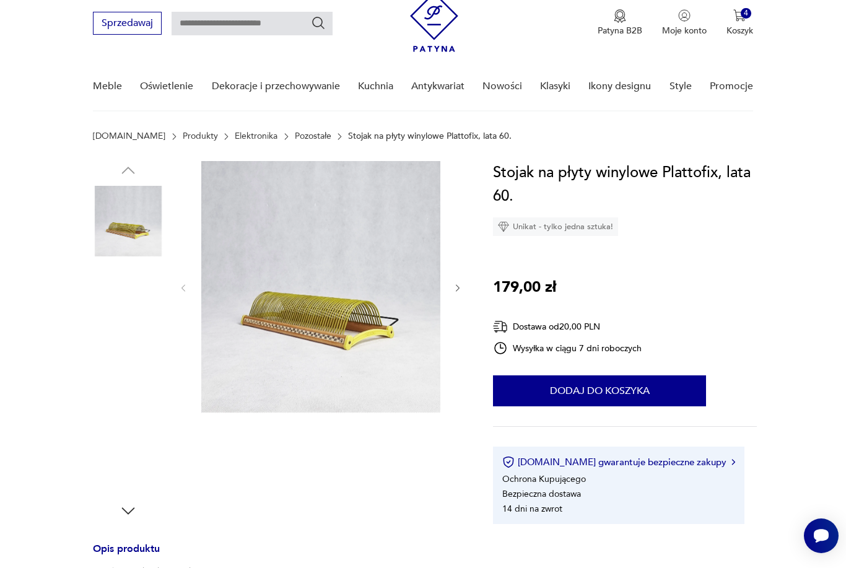
click at [453, 302] on div at bounding box center [320, 288] width 285 height 254
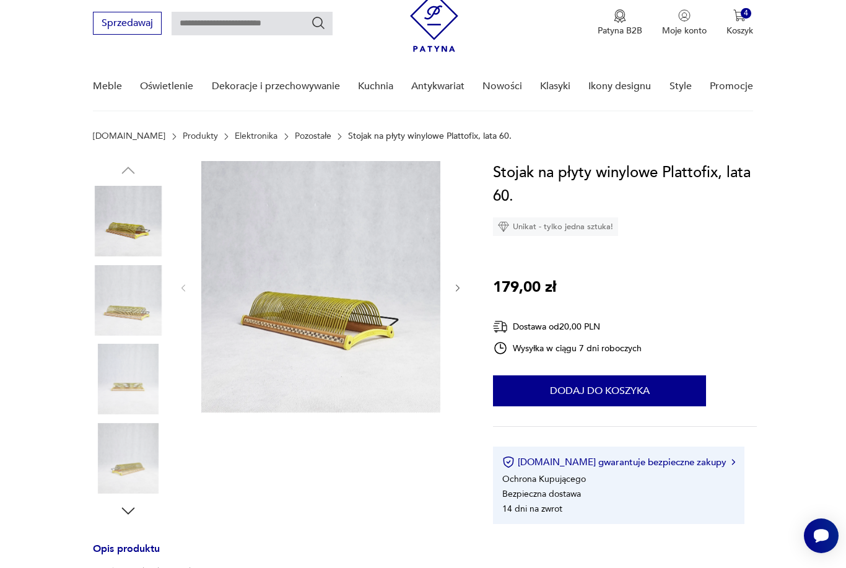
click at [463, 287] on icon "button" at bounding box center [458, 288] width 11 height 11
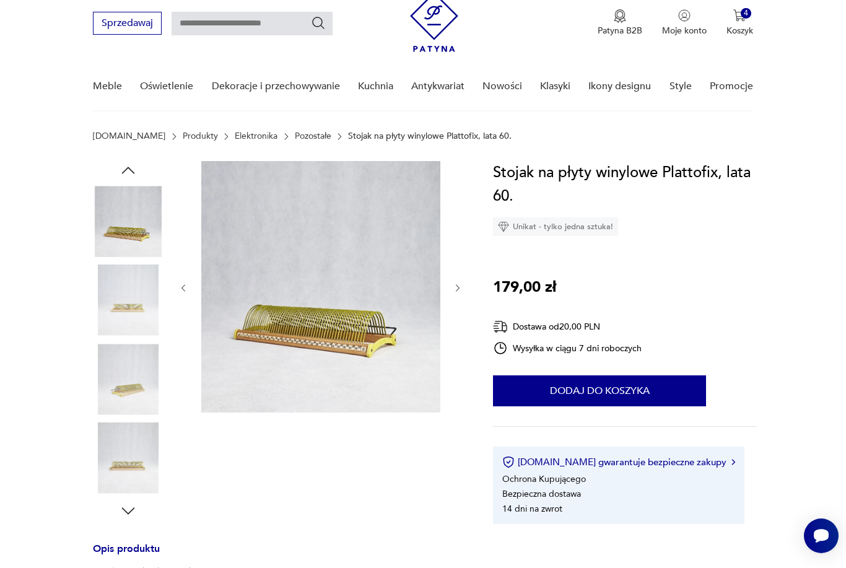
click at [463, 293] on button "button" at bounding box center [458, 288] width 11 height 12
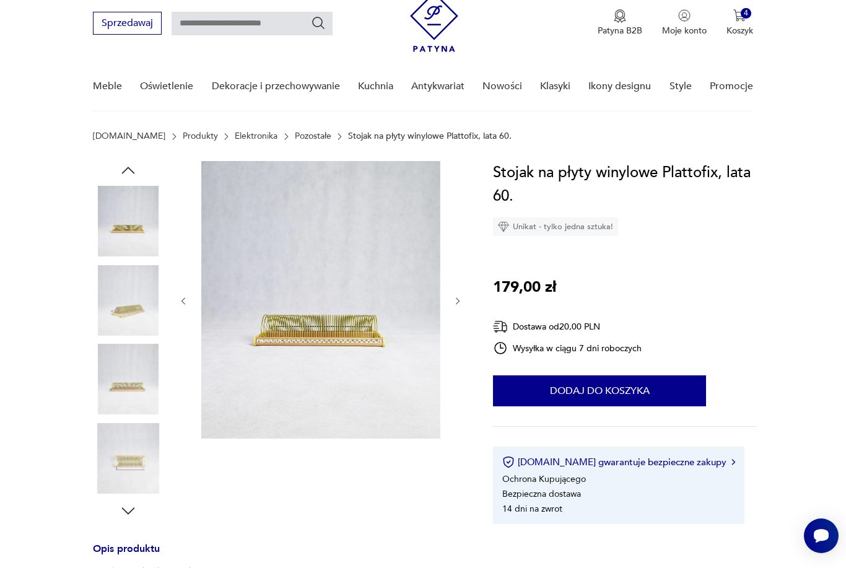
click at [466, 297] on section "Opis produktu Stojak na małe płyty winylowe Producent: Plattofix Produkcja: Nie…" at bounding box center [423, 556] width 846 height 790
click at [471, 302] on section "Opis produktu Stojak na małe płyty winylowe Producent: Plattofix Produkcja: Nie…" at bounding box center [423, 556] width 846 height 790
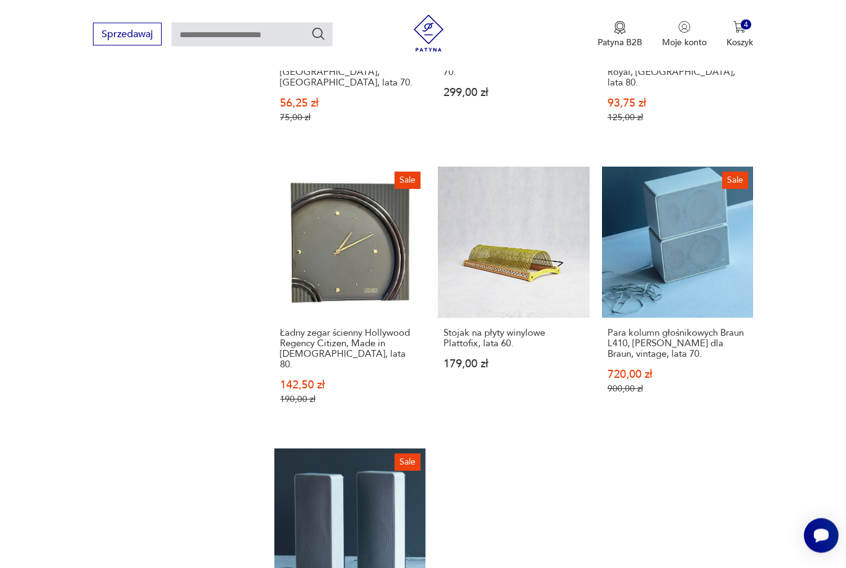
scroll to position [1439, 0]
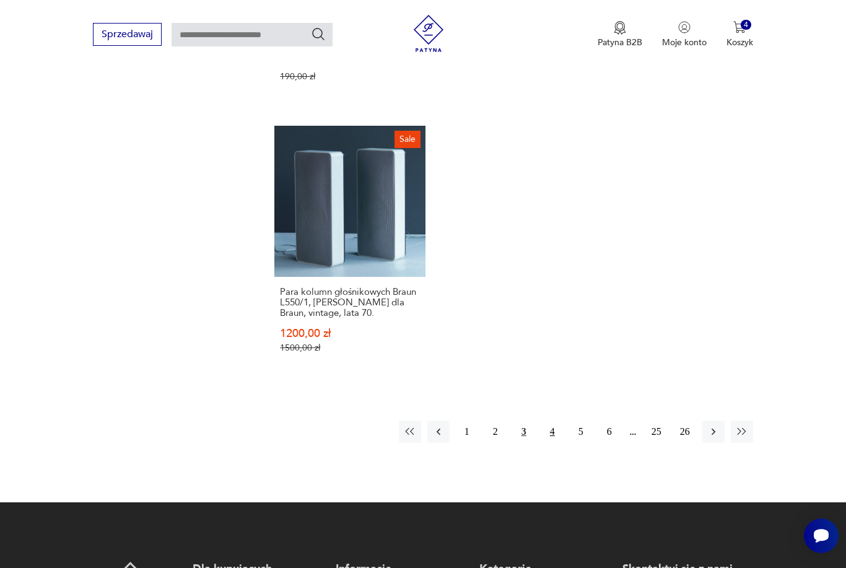
click at [554, 443] on button "4" at bounding box center [552, 431] width 22 height 22
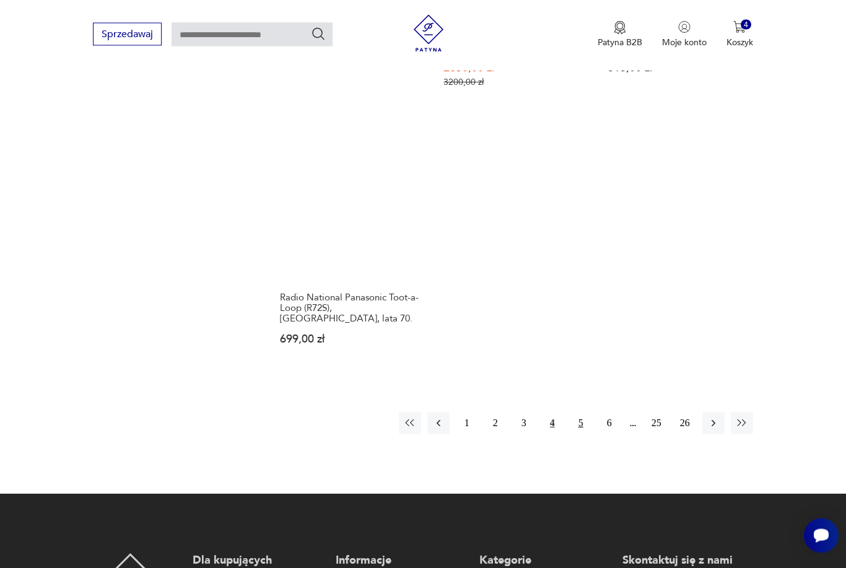
click at [582, 428] on button "5" at bounding box center [581, 423] width 22 height 22
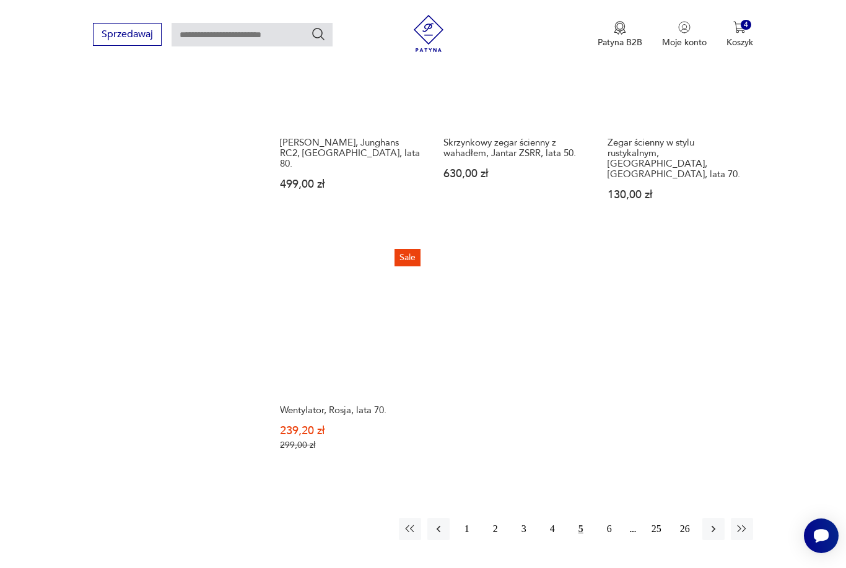
scroll to position [1630, 0]
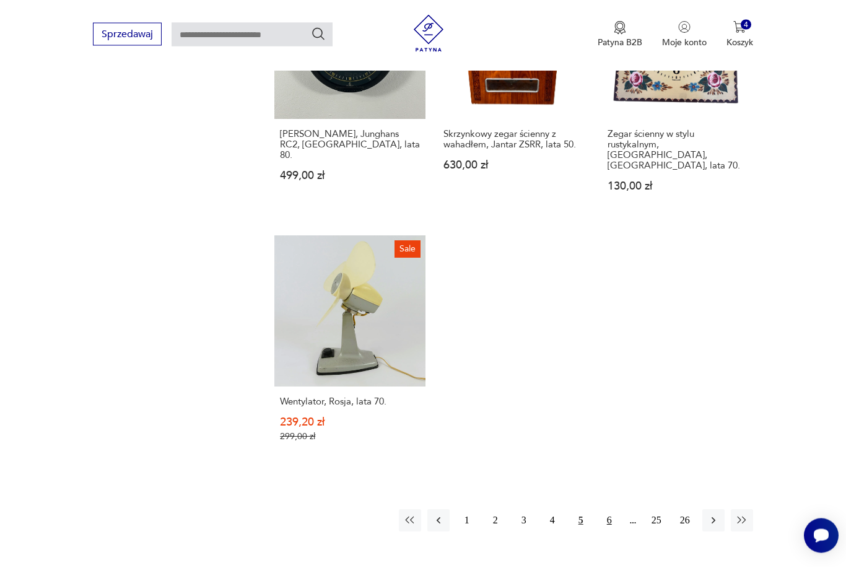
click at [609, 514] on button "6" at bounding box center [609, 521] width 22 height 22
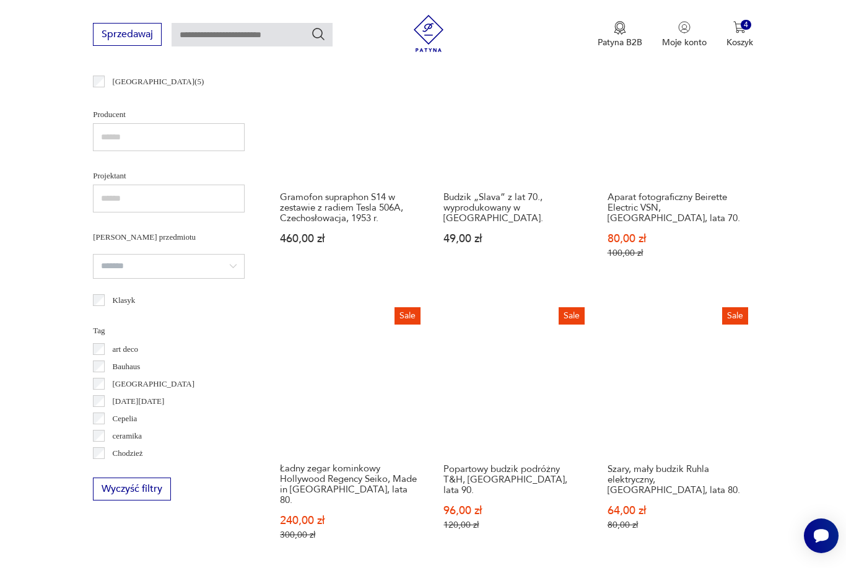
scroll to position [745, 0]
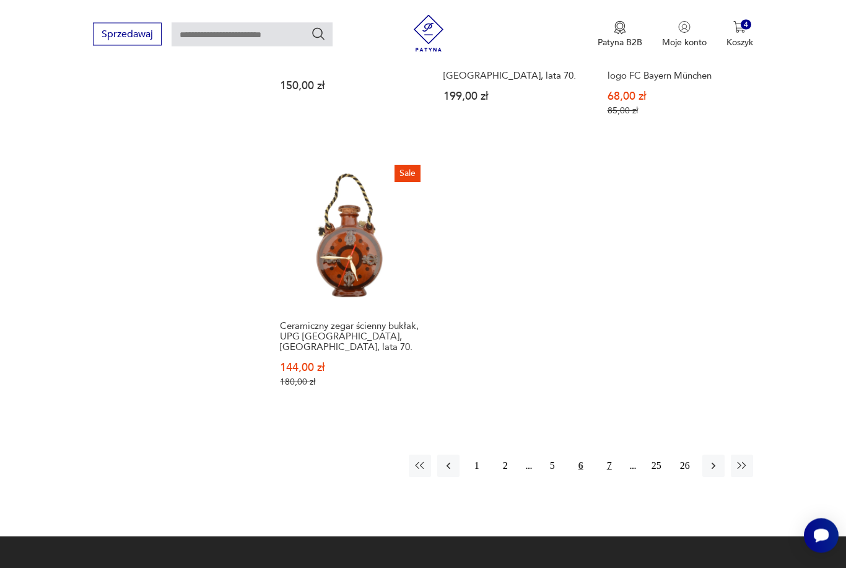
click at [615, 477] on button "7" at bounding box center [609, 466] width 22 height 22
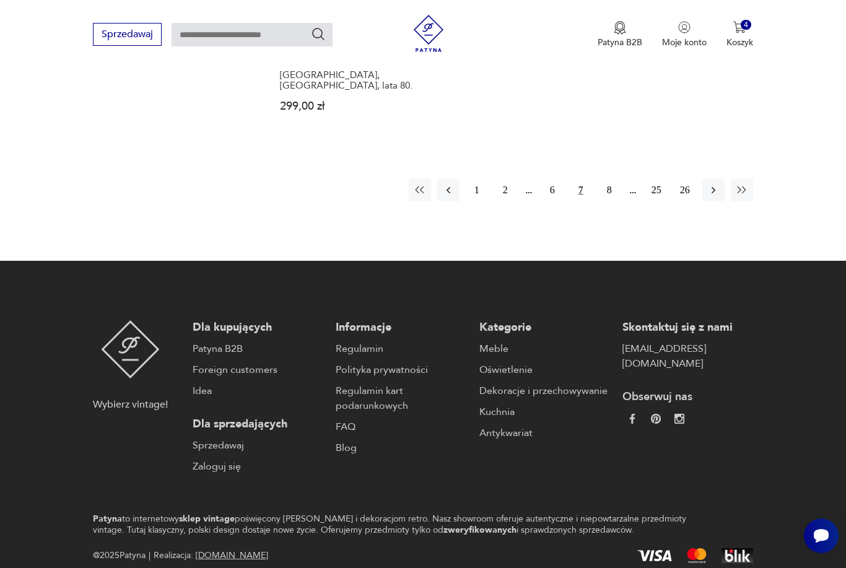
scroll to position [1919, 0]
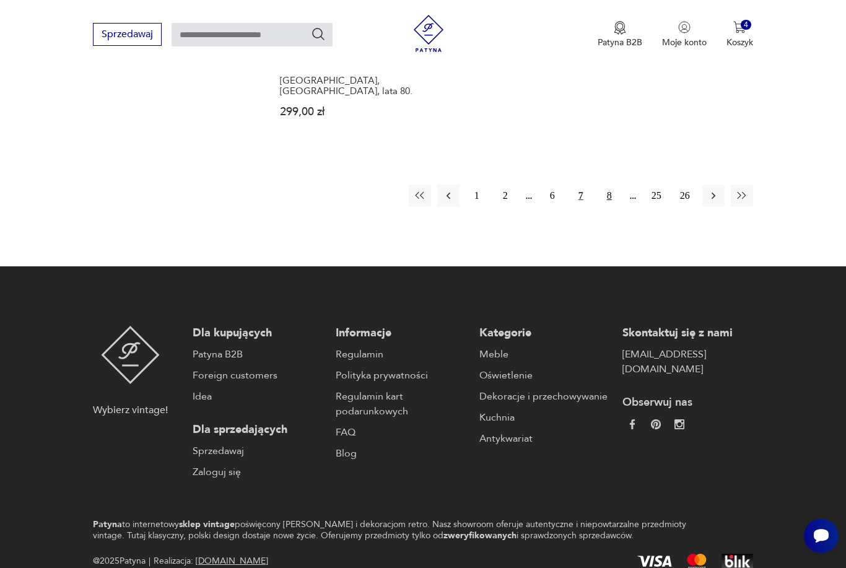
click at [607, 201] on button "8" at bounding box center [609, 196] width 22 height 22
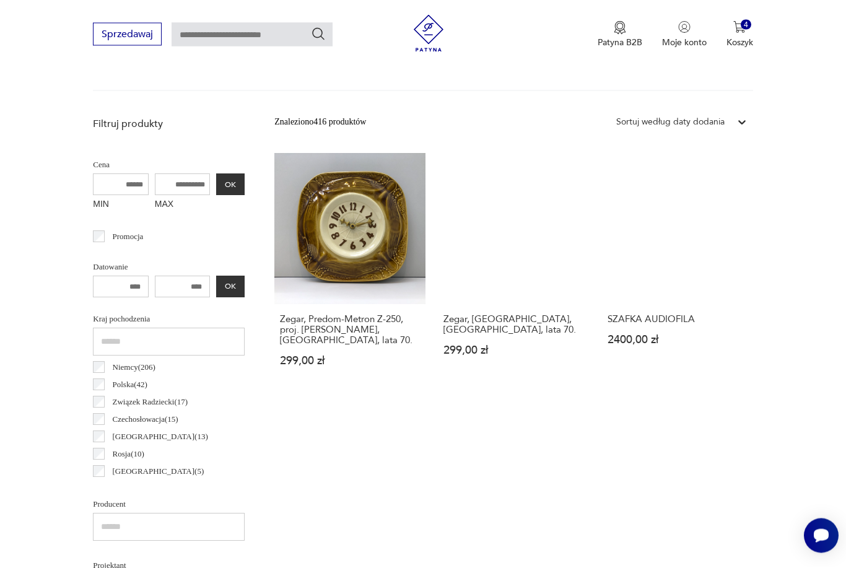
scroll to position [292, 0]
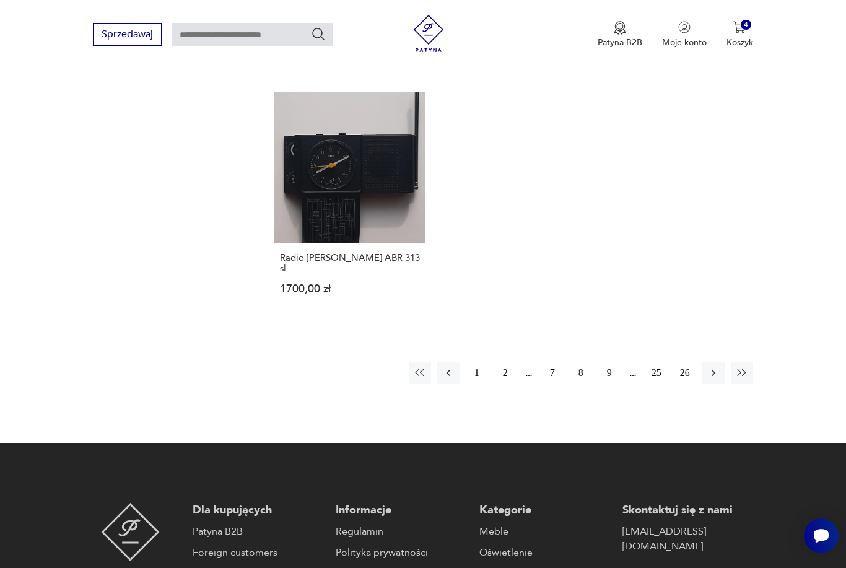
click at [610, 370] on button "9" at bounding box center [609, 373] width 22 height 22
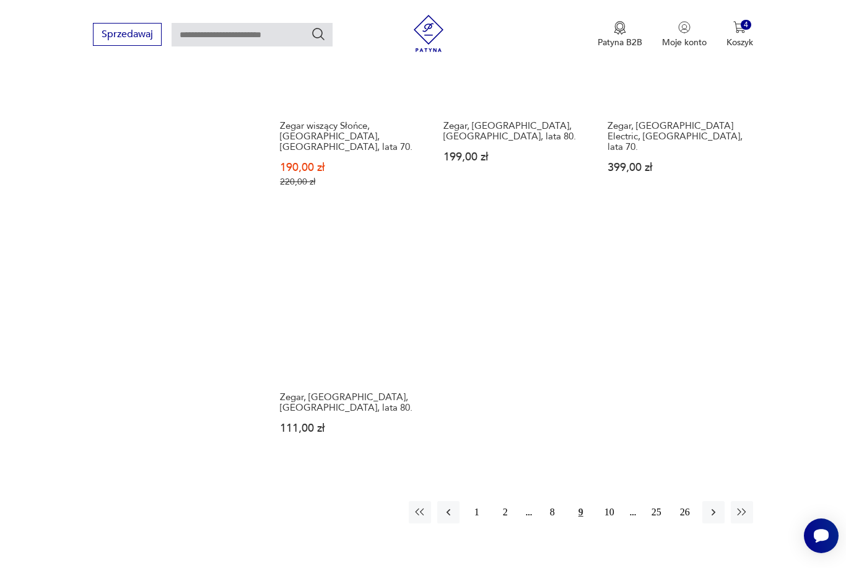
scroll to position [1617, 0]
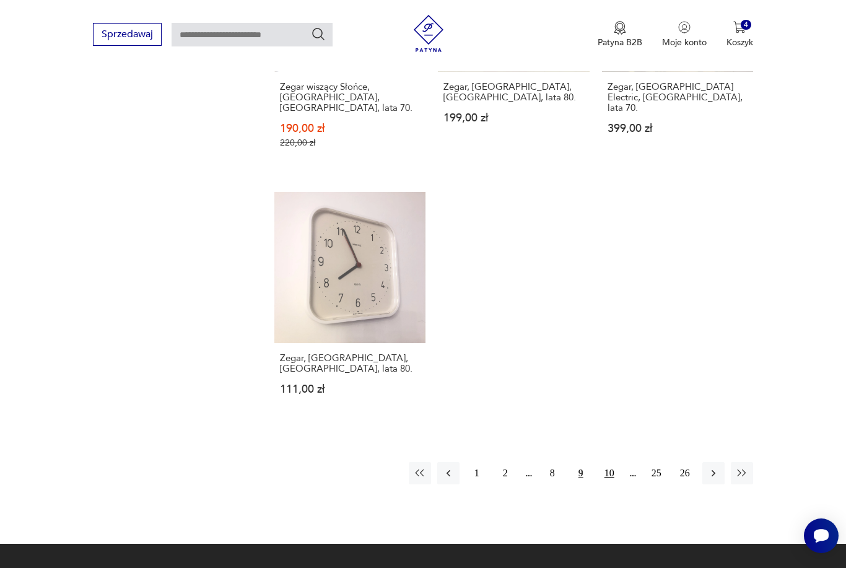
click at [610, 484] on button "10" at bounding box center [609, 473] width 22 height 22
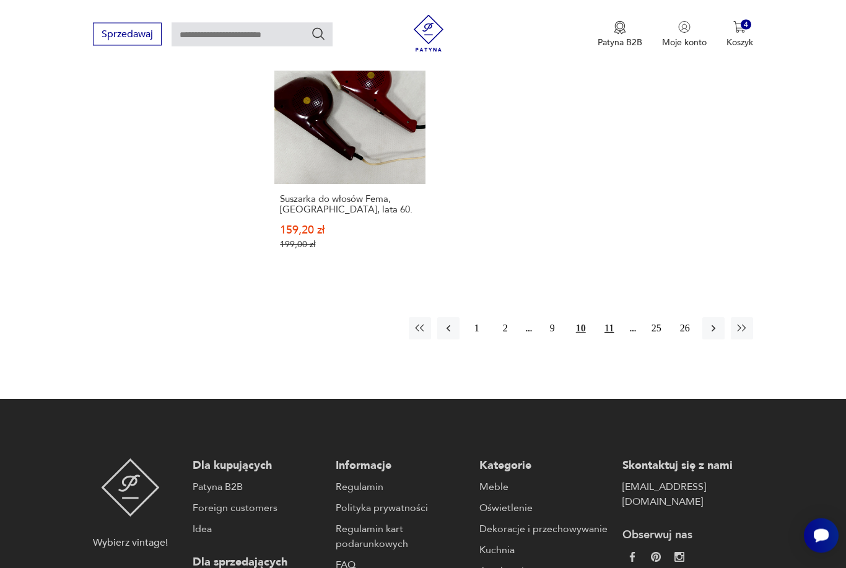
click at [610, 340] on button "11" at bounding box center [609, 329] width 22 height 22
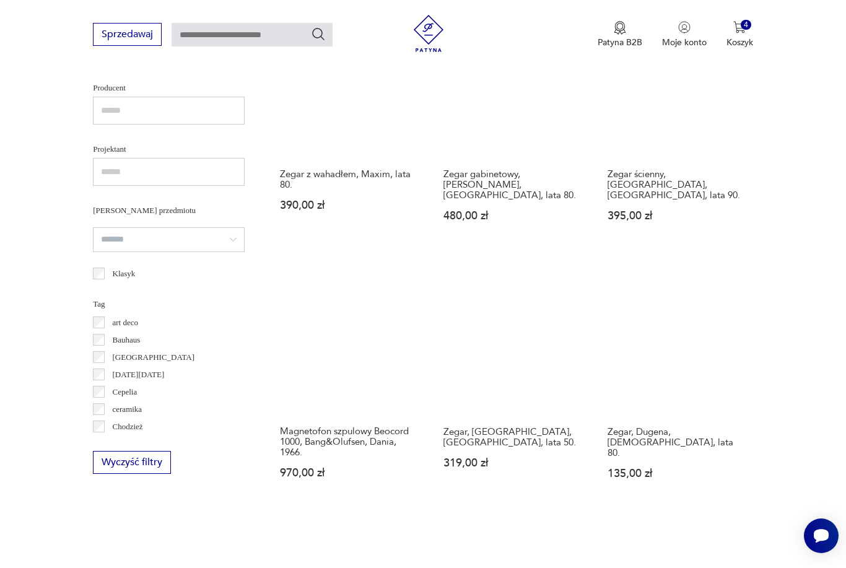
scroll to position [292, 0]
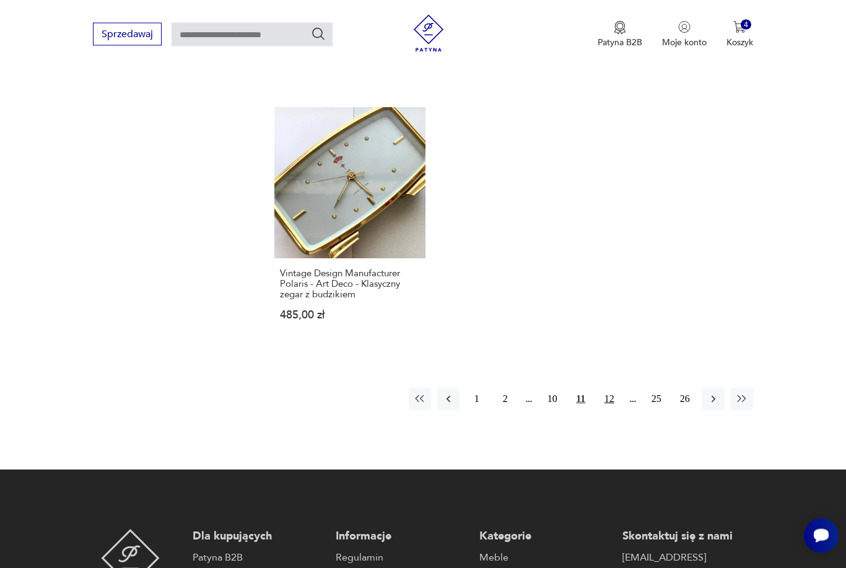
click at [617, 401] on button "12" at bounding box center [609, 399] width 22 height 22
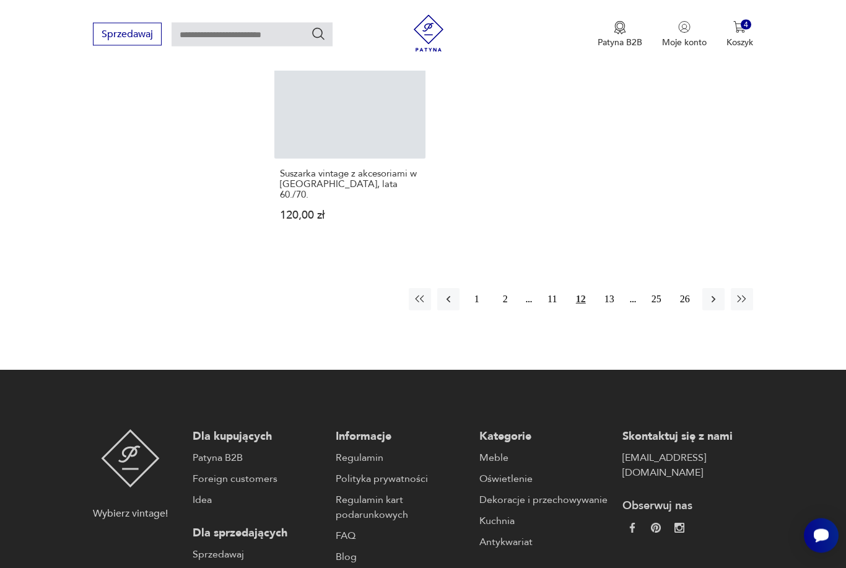
scroll to position [1827, 0]
click at [618, 310] on button "13" at bounding box center [609, 299] width 22 height 22
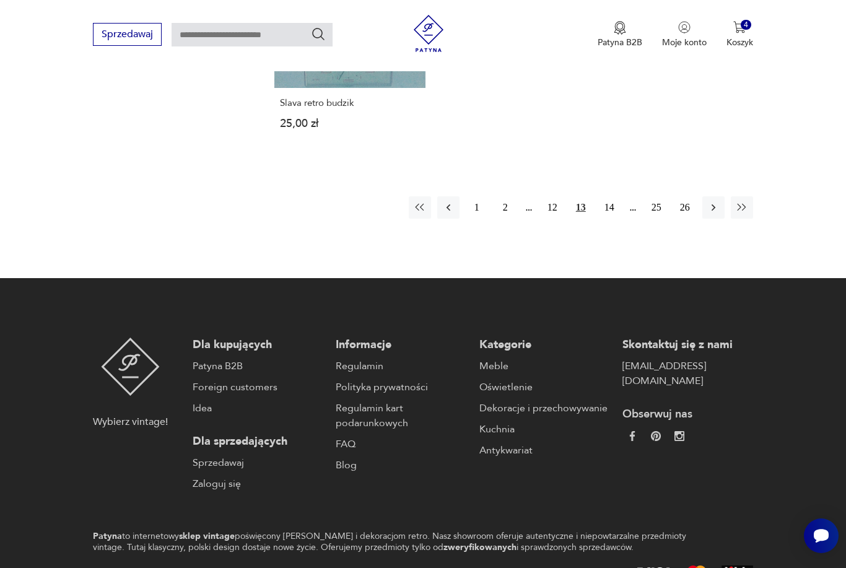
scroll to position [1812, 0]
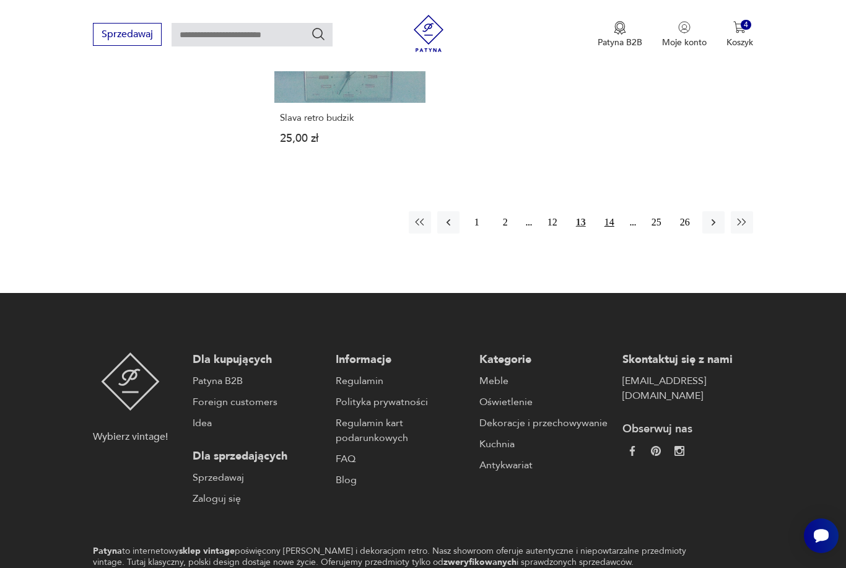
click at [610, 233] on button "14" at bounding box center [609, 222] width 22 height 22
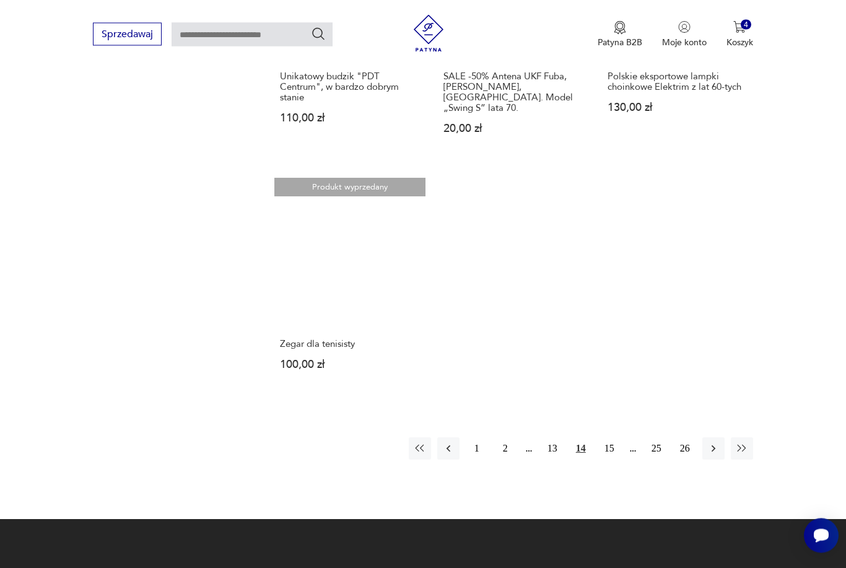
scroll to position [1660, 0]
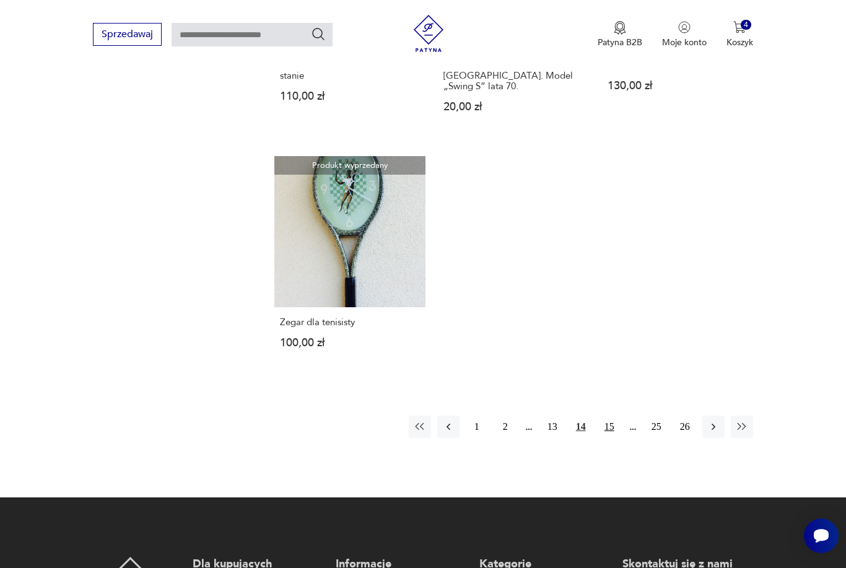
click at [610, 438] on button "15" at bounding box center [609, 426] width 22 height 22
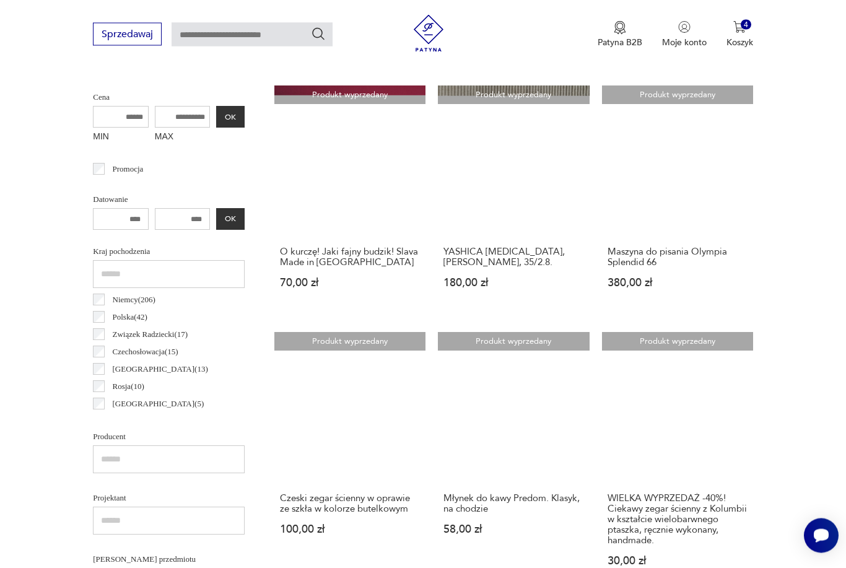
scroll to position [292, 0]
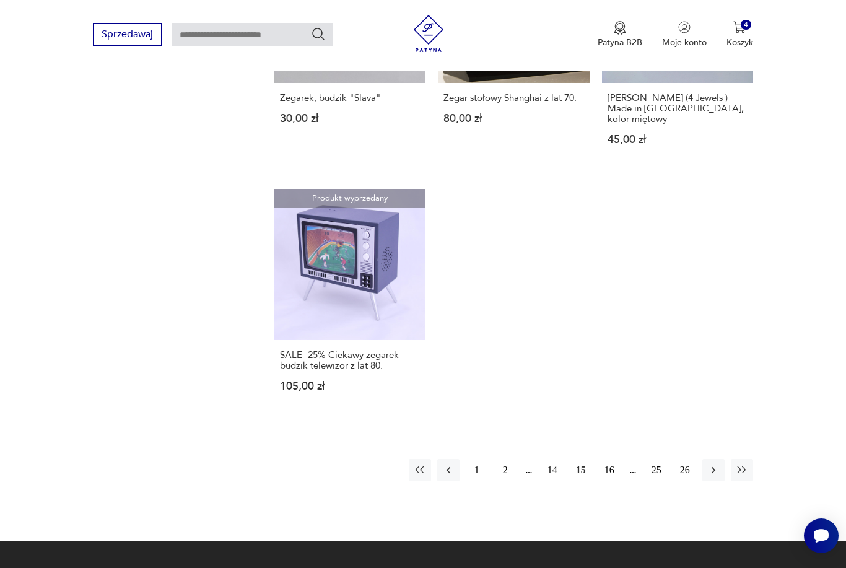
click at [615, 481] on button "16" at bounding box center [609, 470] width 22 height 22
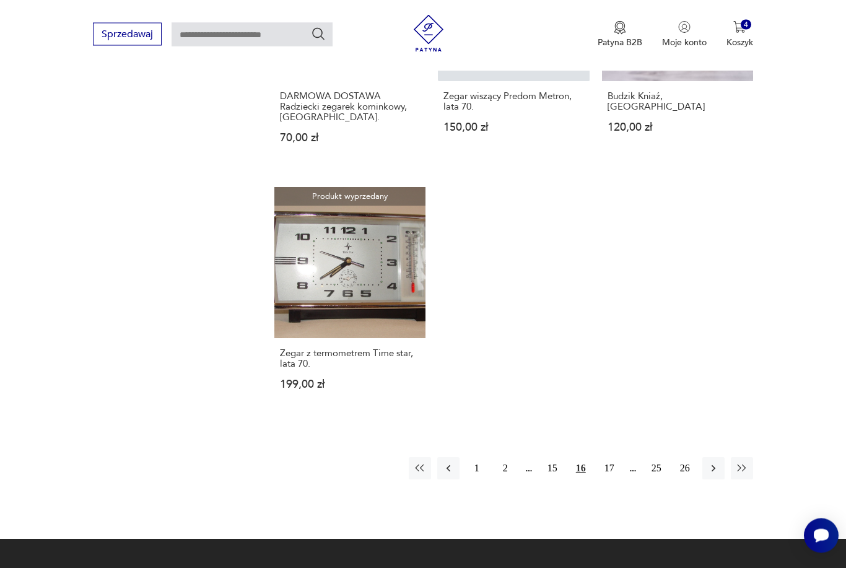
scroll to position [1612, 0]
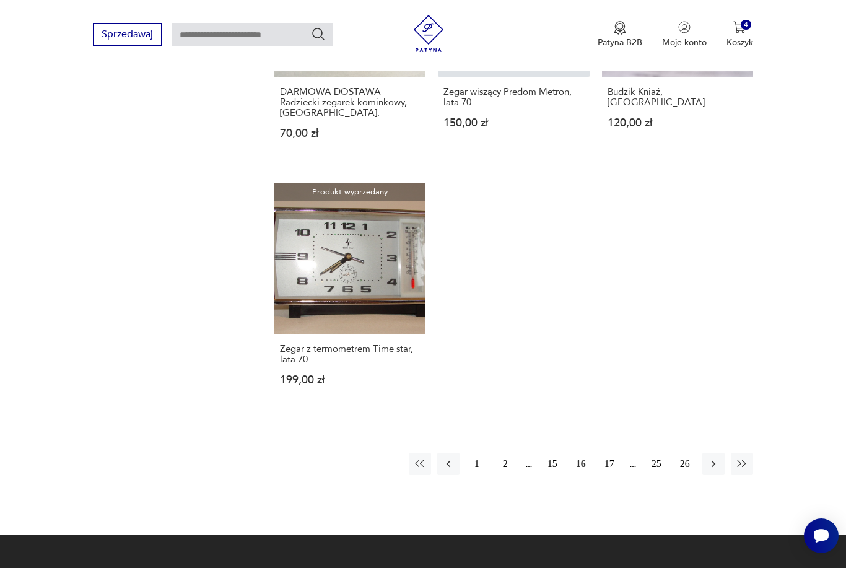
click at [617, 475] on button "17" at bounding box center [609, 464] width 22 height 22
click at [614, 475] on button "18" at bounding box center [609, 464] width 22 height 22
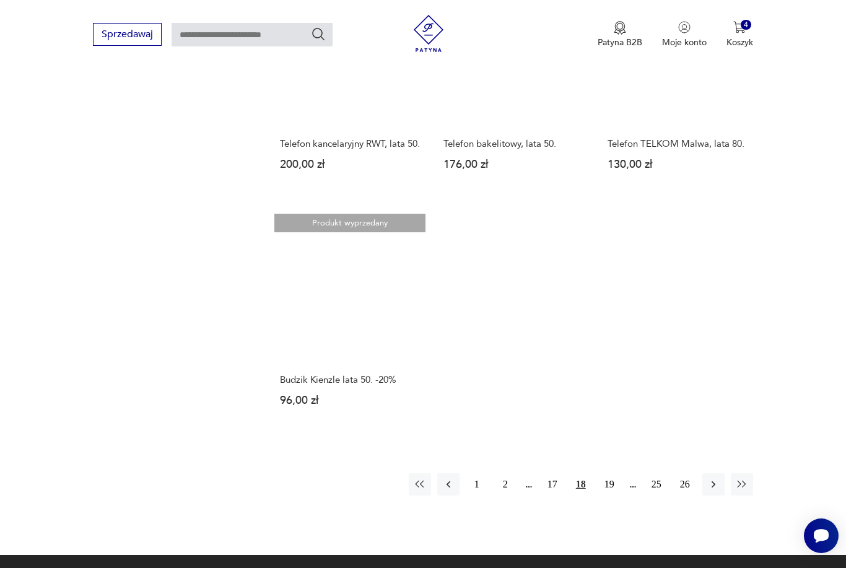
scroll to position [1574, 0]
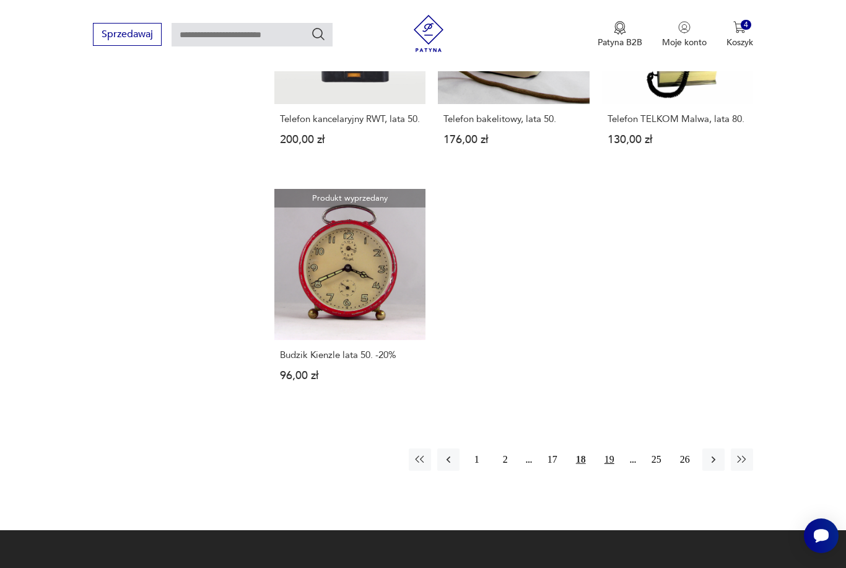
click at [611, 471] on button "19" at bounding box center [609, 459] width 22 height 22
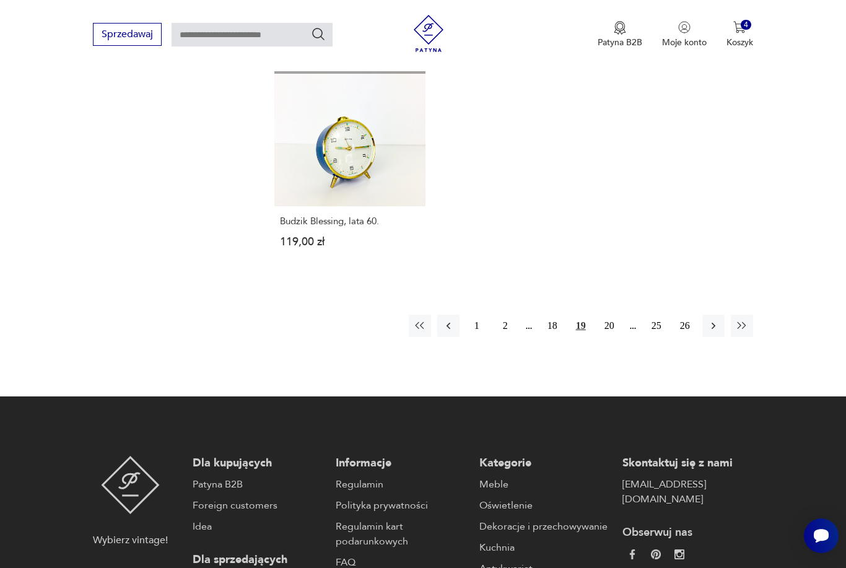
scroll to position [1762, 0]
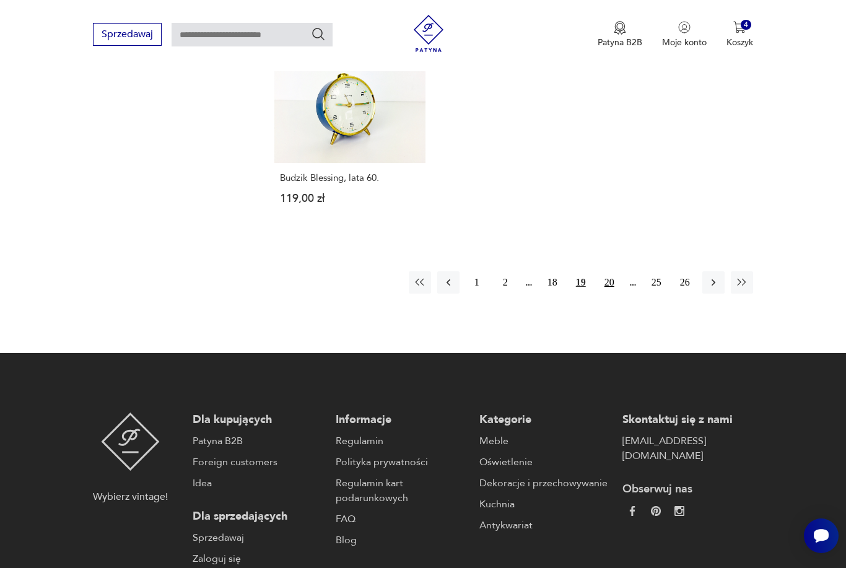
click at [610, 293] on button "20" at bounding box center [609, 282] width 22 height 22
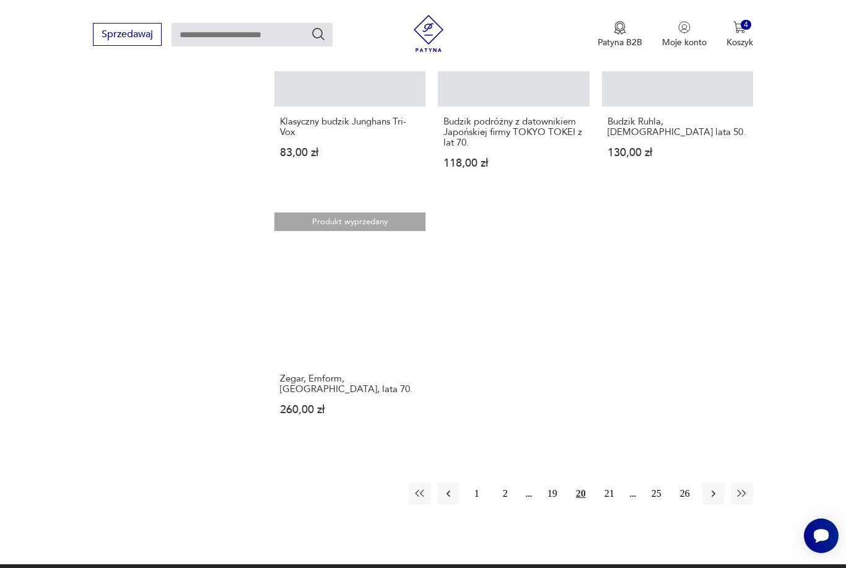
scroll to position [1697, 0]
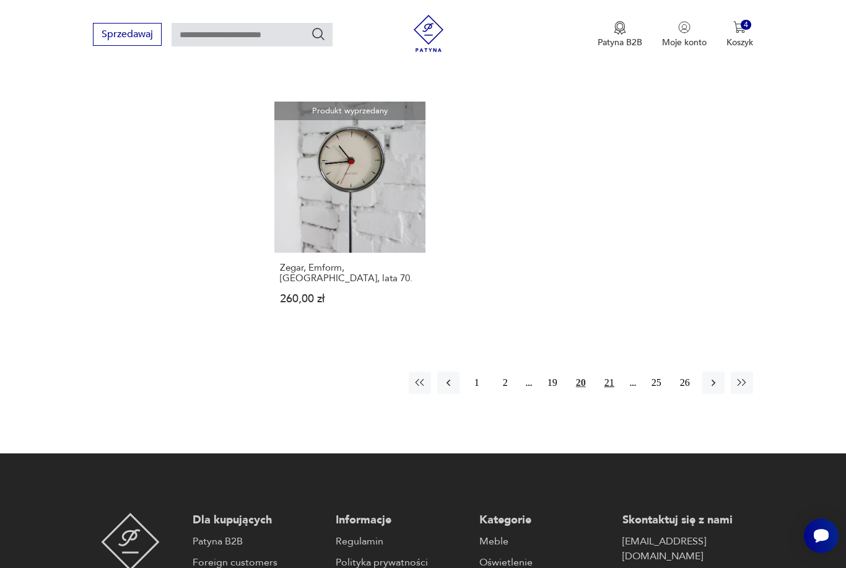
click at [614, 393] on button "21" at bounding box center [609, 382] width 22 height 22
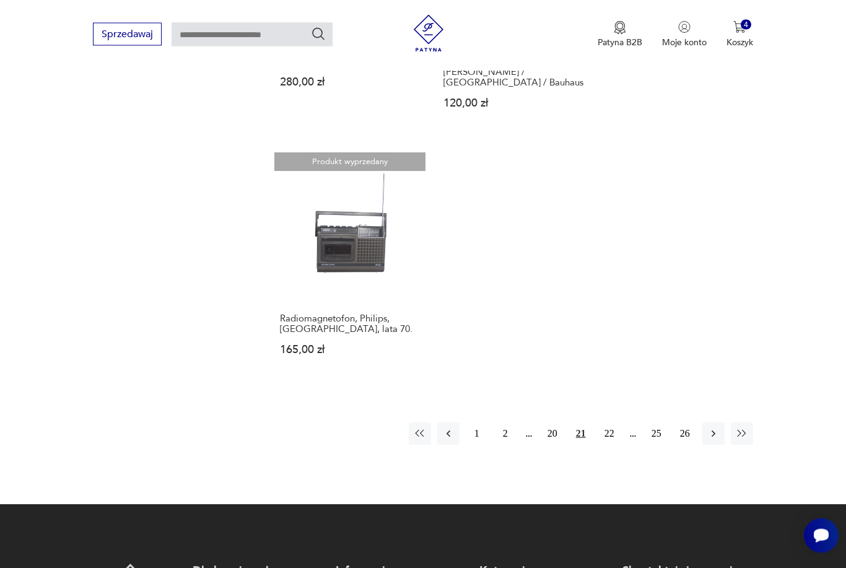
scroll to position [1729, 0]
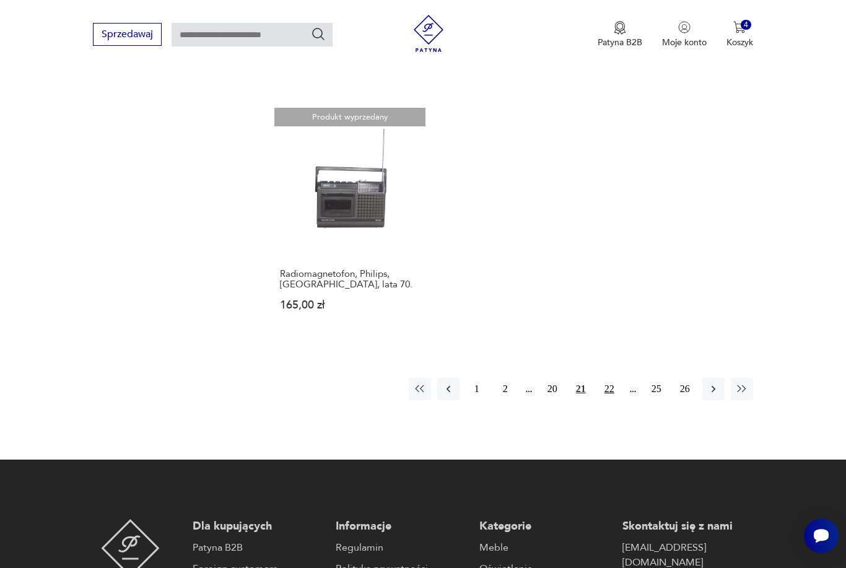
click at [613, 400] on button "22" at bounding box center [609, 389] width 22 height 22
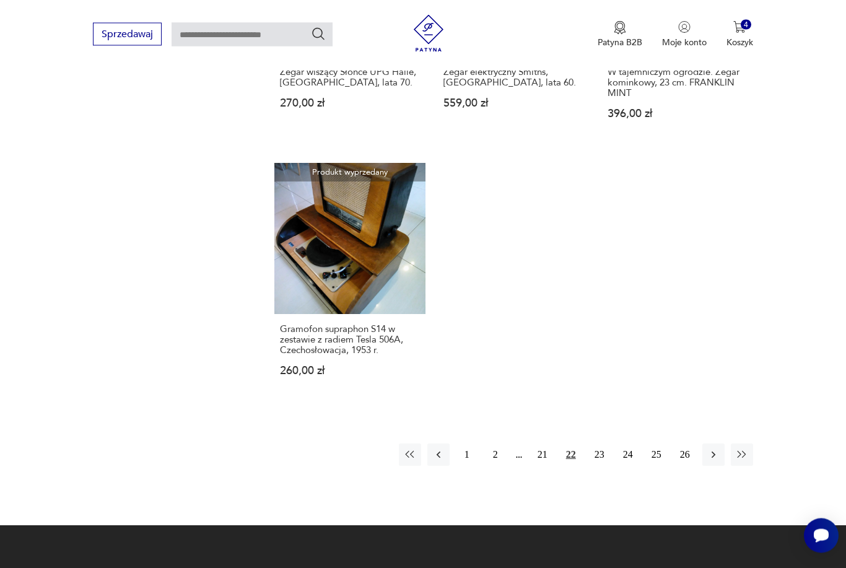
scroll to position [1632, 0]
click at [617, 466] on button "24" at bounding box center [628, 454] width 22 height 22
click at [642, 466] on div "1 2 21 22 23 24 25 26" at bounding box center [576, 454] width 354 height 22
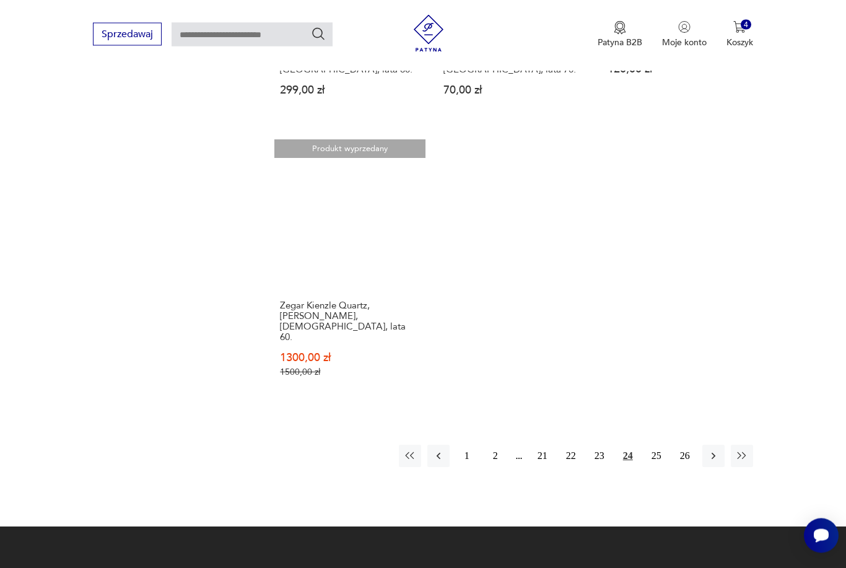
scroll to position [1699, 0]
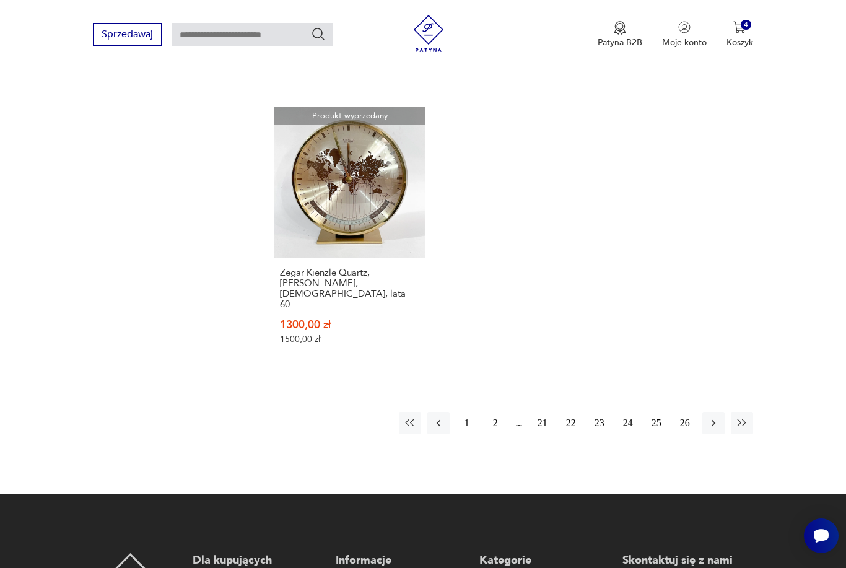
click at [471, 420] on button "1" at bounding box center [467, 423] width 22 height 22
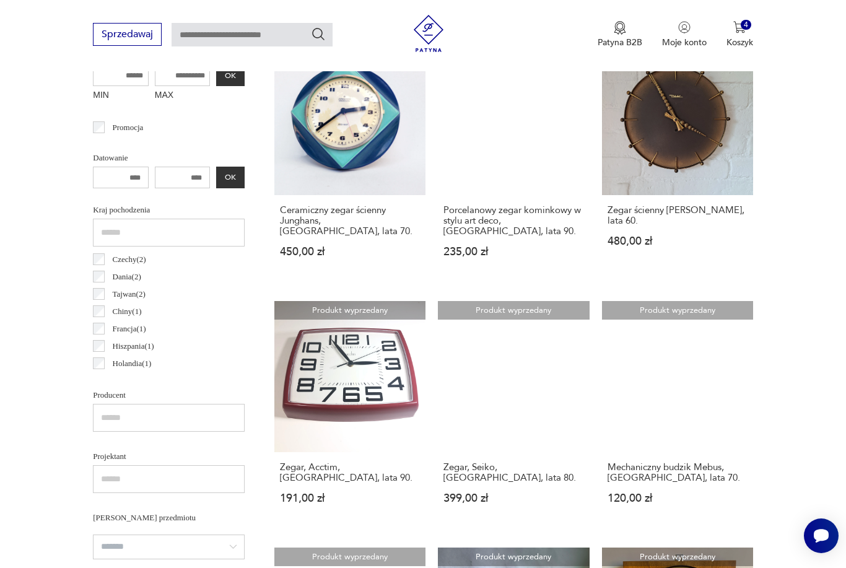
scroll to position [292, 0]
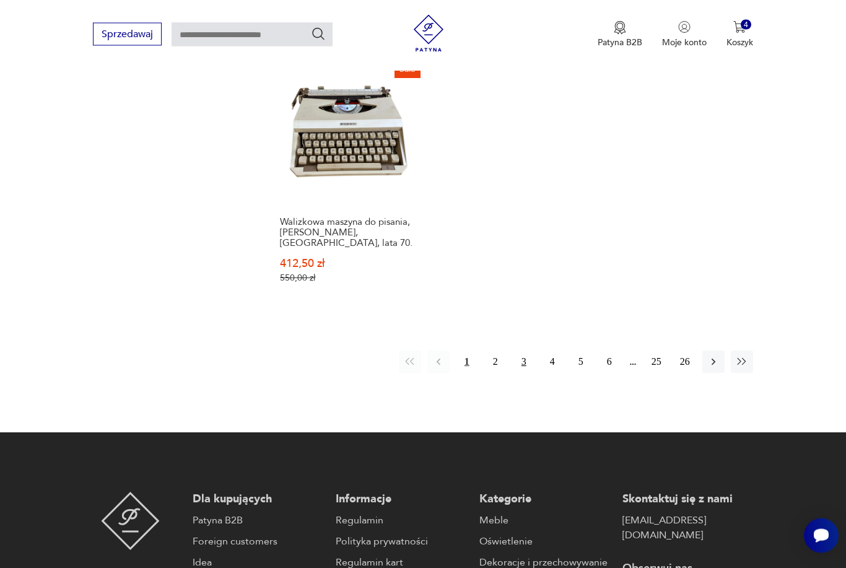
click at [513, 373] on button "3" at bounding box center [524, 362] width 22 height 22
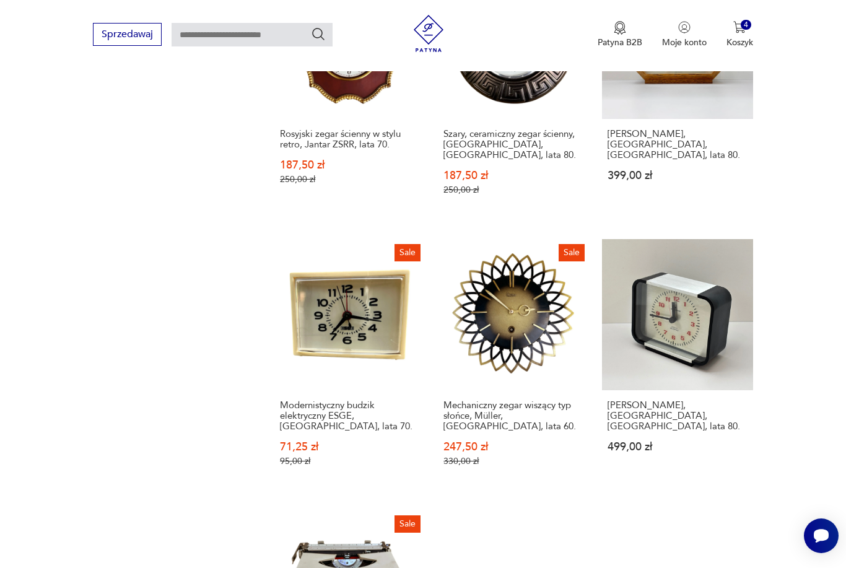
click at [511, 393] on link "Sale Mechaniczny zegar wiszący typ słońce, Müller, Niemcy, lata 60. 247,50 zł 3…" at bounding box center [513, 364] width 151 height 251
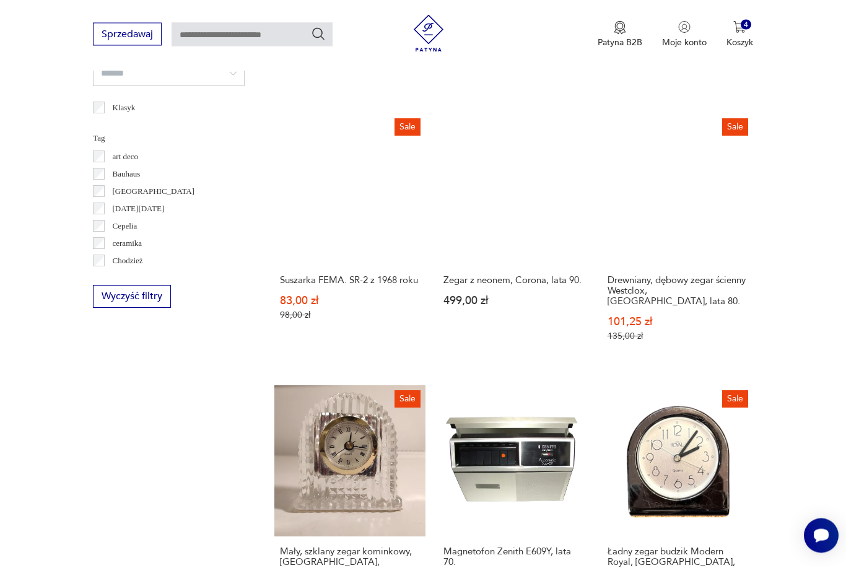
scroll to position [949, 0]
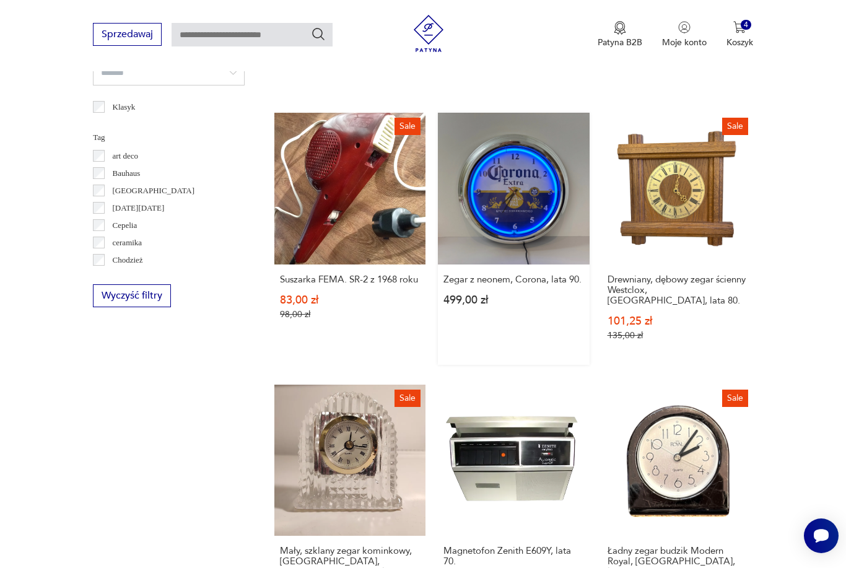
click at [502, 295] on div "Zegar z neonem, Corona, lata 90. 499,00 zł" at bounding box center [513, 296] width 151 height 65
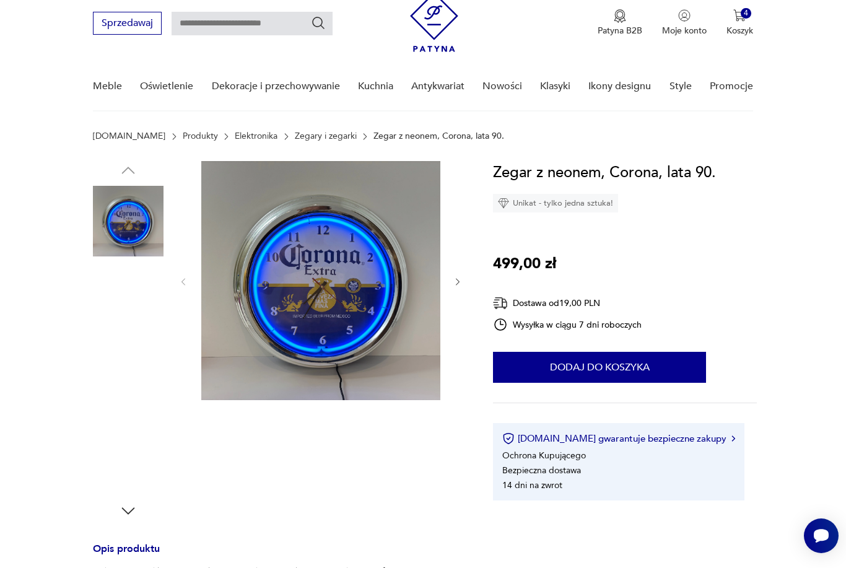
click at [363, 293] on img at bounding box center [320, 280] width 239 height 239
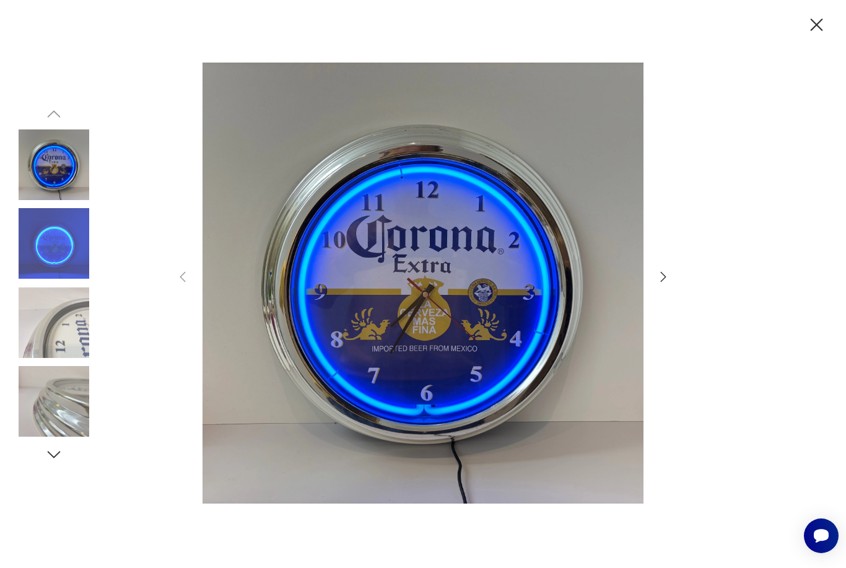
click at [661, 284] on icon "button" at bounding box center [663, 276] width 15 height 15
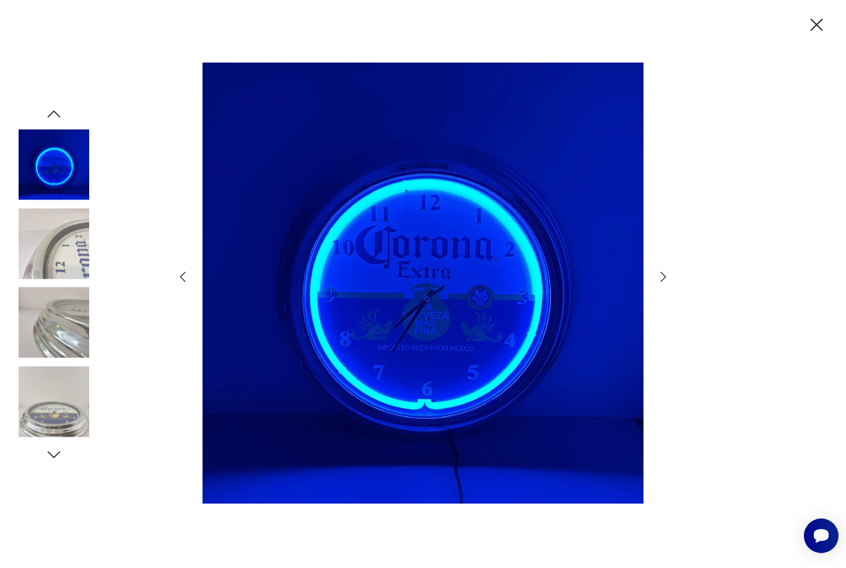
click at [665, 284] on icon "button" at bounding box center [663, 276] width 15 height 15
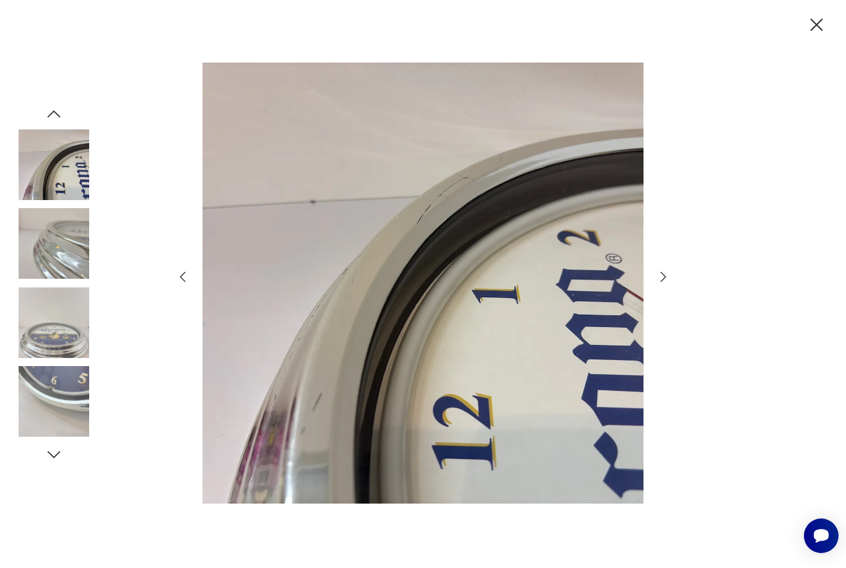
click at [659, 309] on div at bounding box center [422, 284] width 495 height 457
click at [666, 311] on div at bounding box center [422, 284] width 495 height 457
click at [665, 311] on div at bounding box center [422, 284] width 495 height 457
click at [666, 284] on icon "button" at bounding box center [663, 276] width 15 height 15
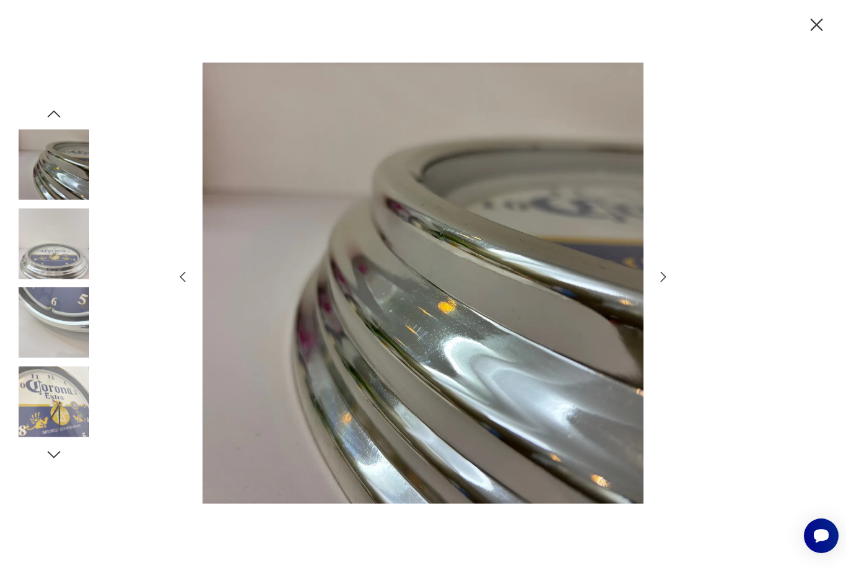
click at [669, 284] on icon "button" at bounding box center [663, 276] width 15 height 15
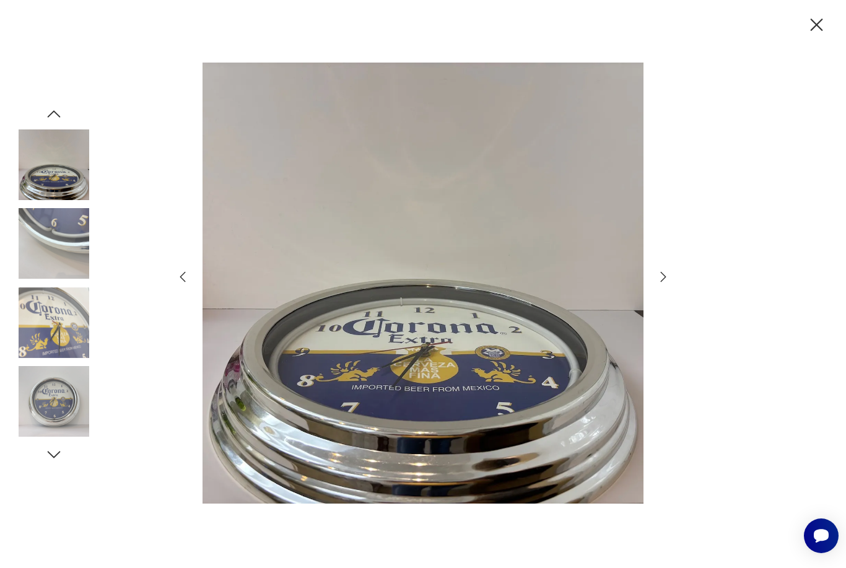
click at [659, 307] on div at bounding box center [422, 284] width 495 height 457
click at [659, 284] on icon "button" at bounding box center [663, 276] width 15 height 15
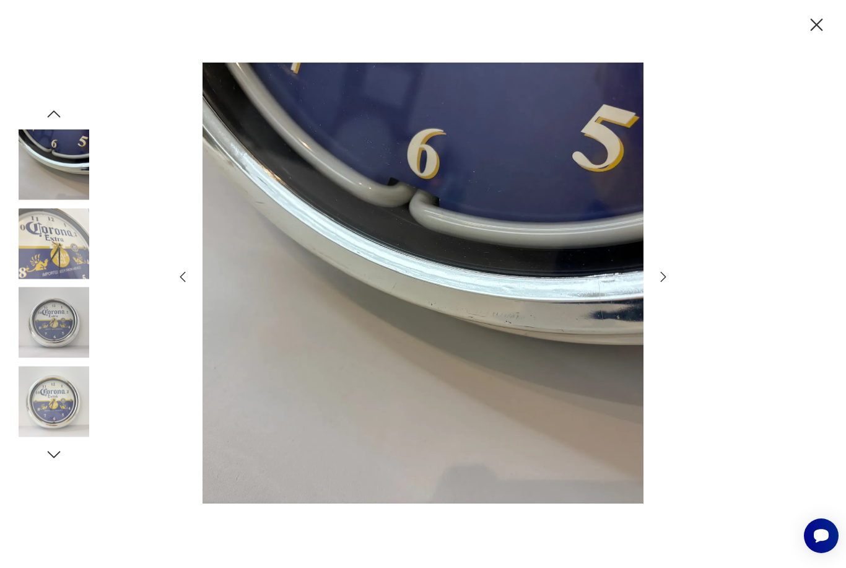
click at [663, 284] on icon "button" at bounding box center [663, 276] width 15 height 15
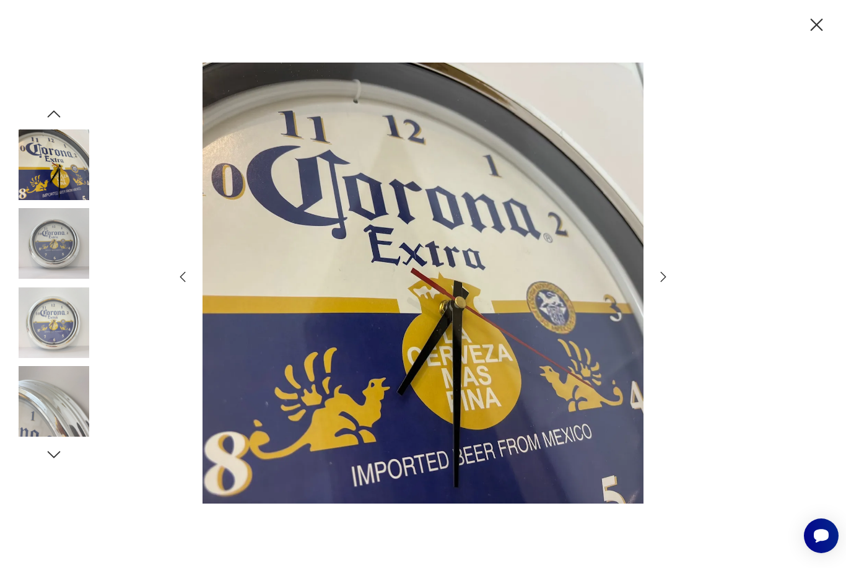
click at [656, 317] on div at bounding box center [422, 284] width 495 height 457
click at [656, 284] on icon "button" at bounding box center [663, 276] width 15 height 15
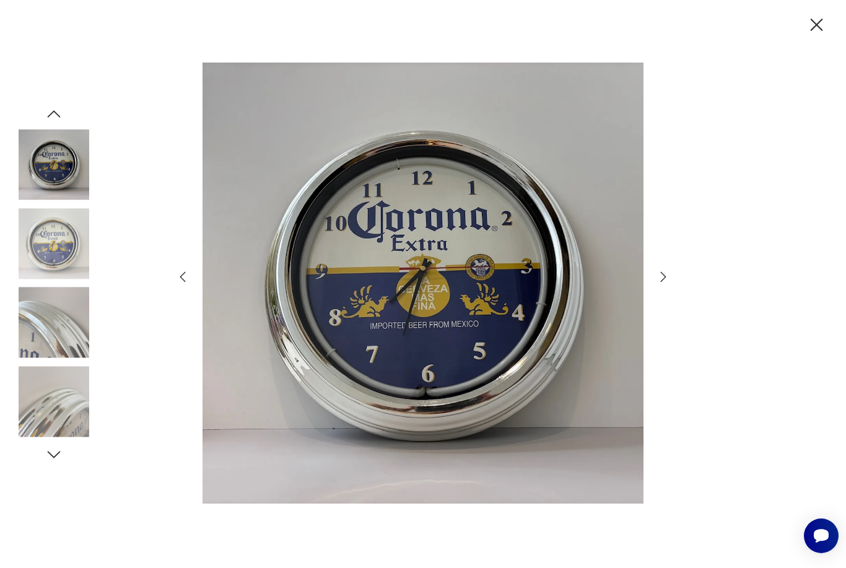
click at [820, 19] on icon "button" at bounding box center [817, 25] width 22 height 22
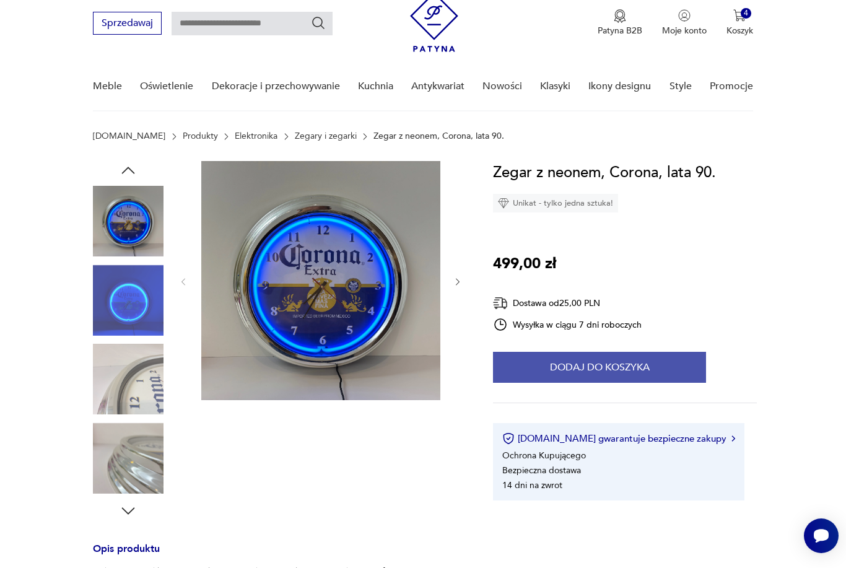
click at [619, 367] on button "Dodaj do koszyka" at bounding box center [599, 367] width 213 height 31
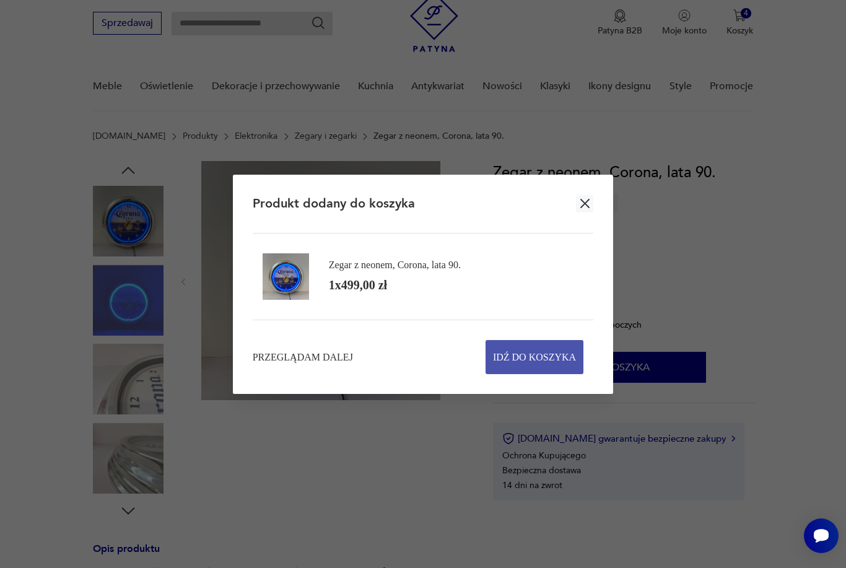
click at [557, 373] on span "Idź do koszyka" at bounding box center [534, 357] width 83 height 33
click at [549, 373] on span "Idź do koszyka" at bounding box center [534, 357] width 83 height 33
click at [548, 373] on span "Idź do koszyka" at bounding box center [534, 357] width 83 height 33
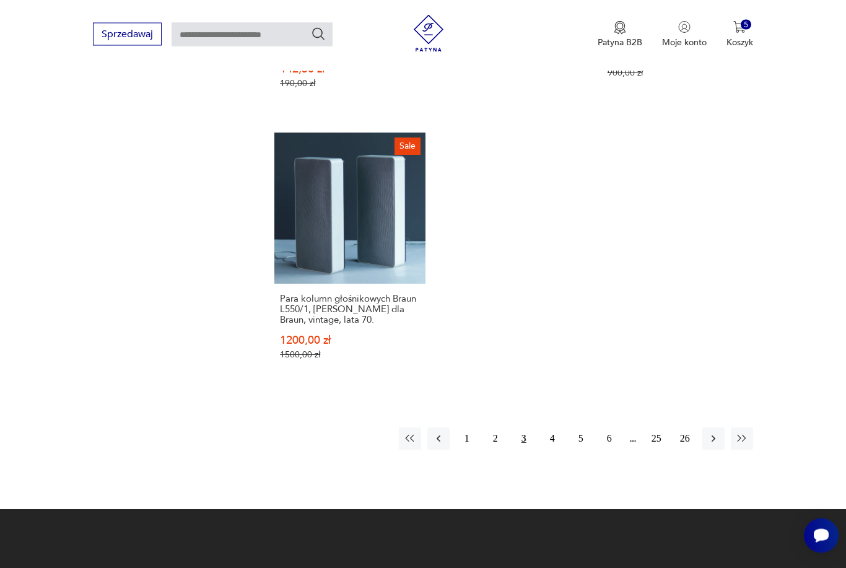
scroll to position [1826, 0]
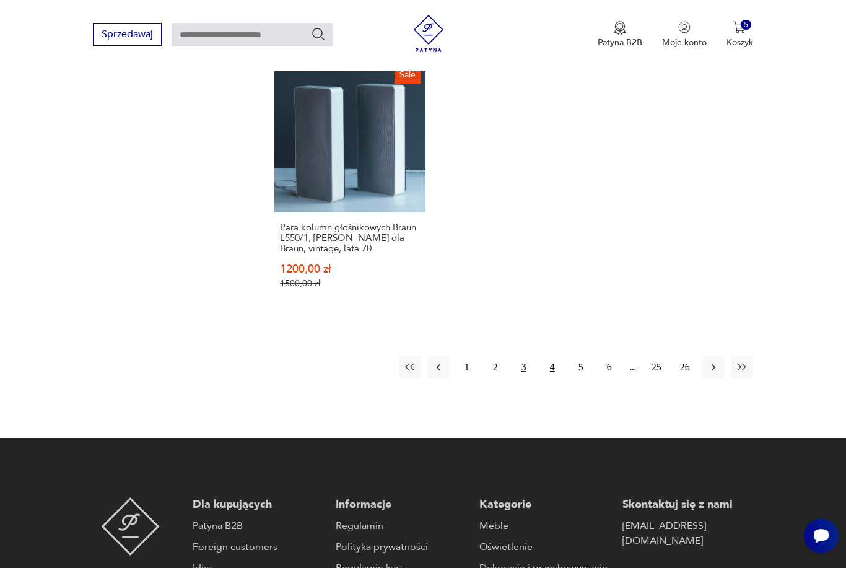
click at [550, 378] on button "4" at bounding box center [552, 367] width 22 height 22
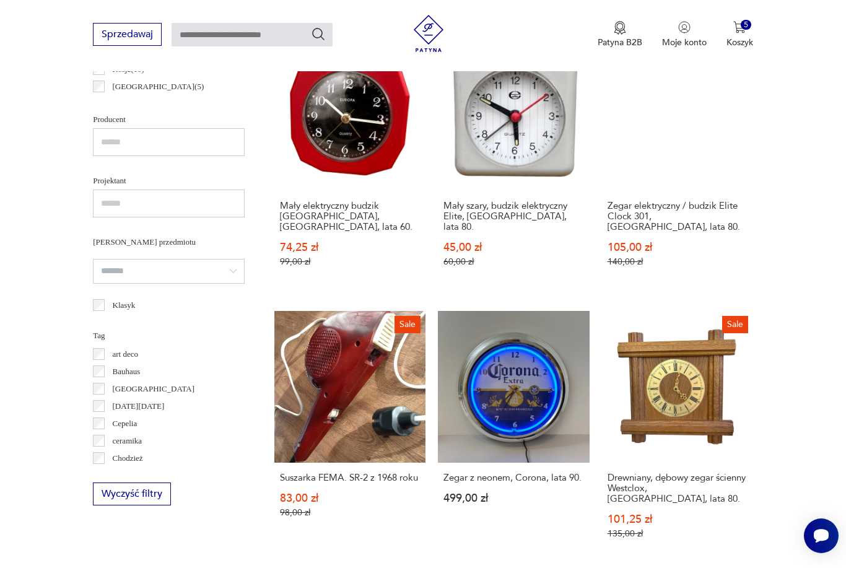
scroll to position [292, 0]
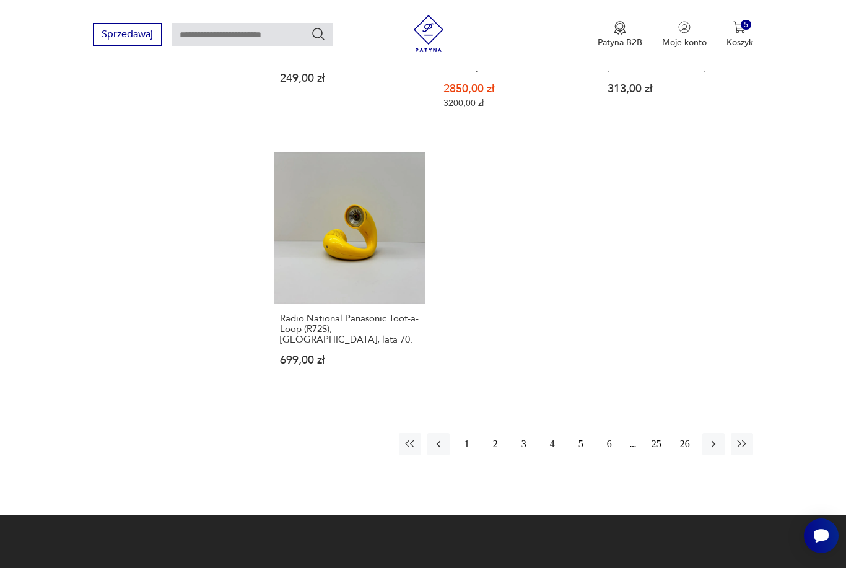
click at [576, 443] on button "5" at bounding box center [581, 444] width 22 height 22
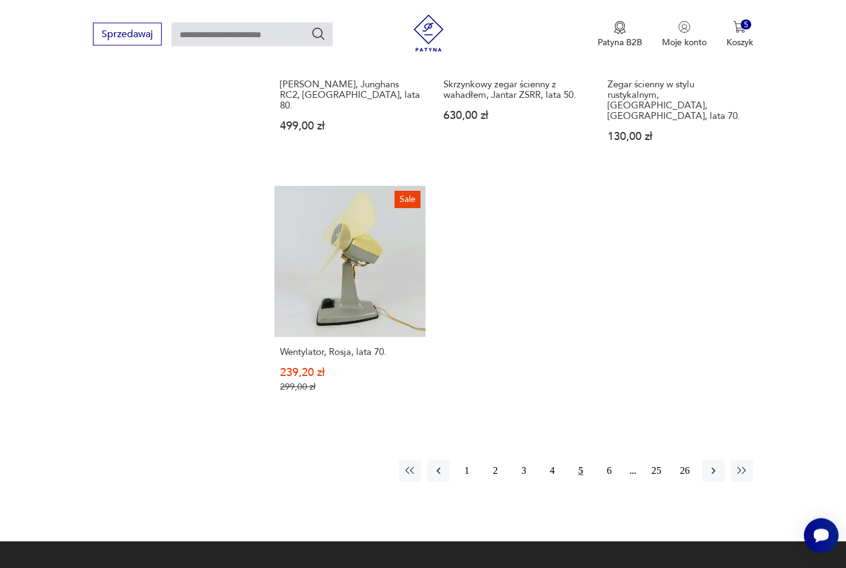
scroll to position [1680, 0]
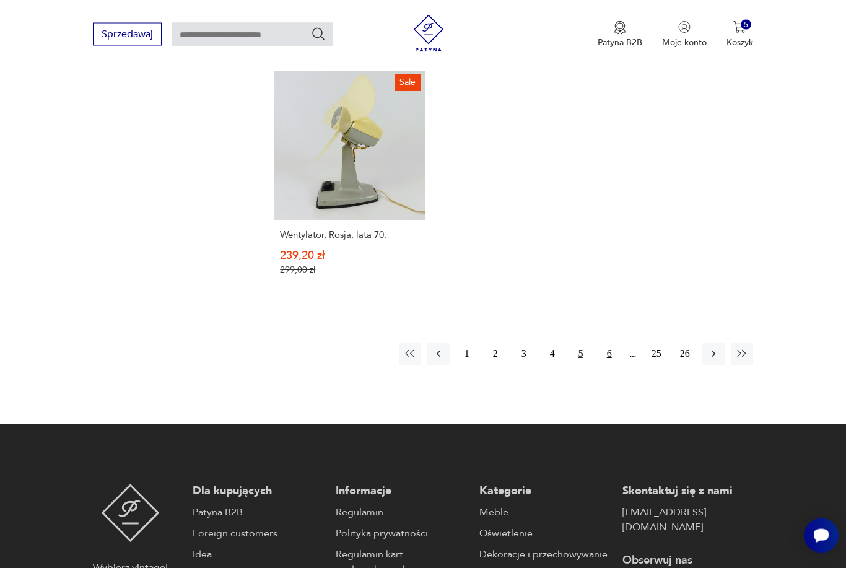
click at [607, 350] on button "6" at bounding box center [609, 354] width 22 height 22
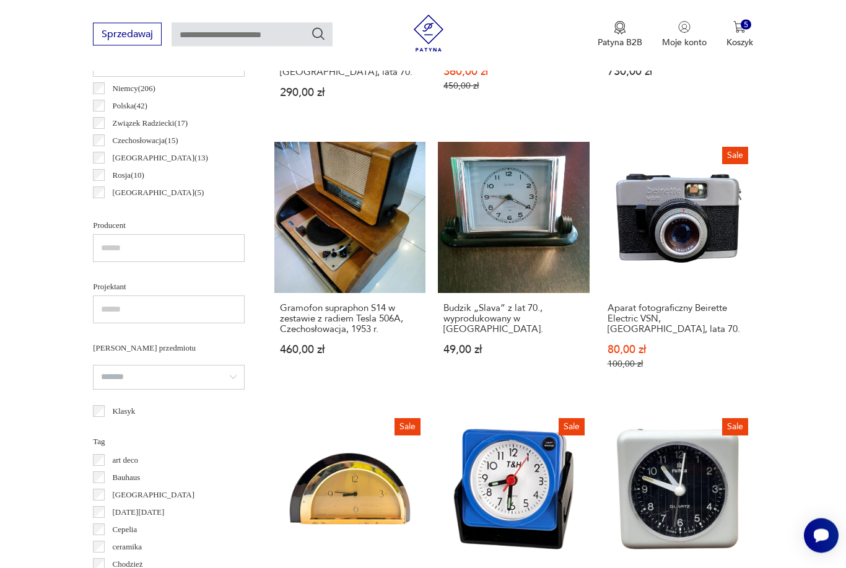
scroll to position [703, 0]
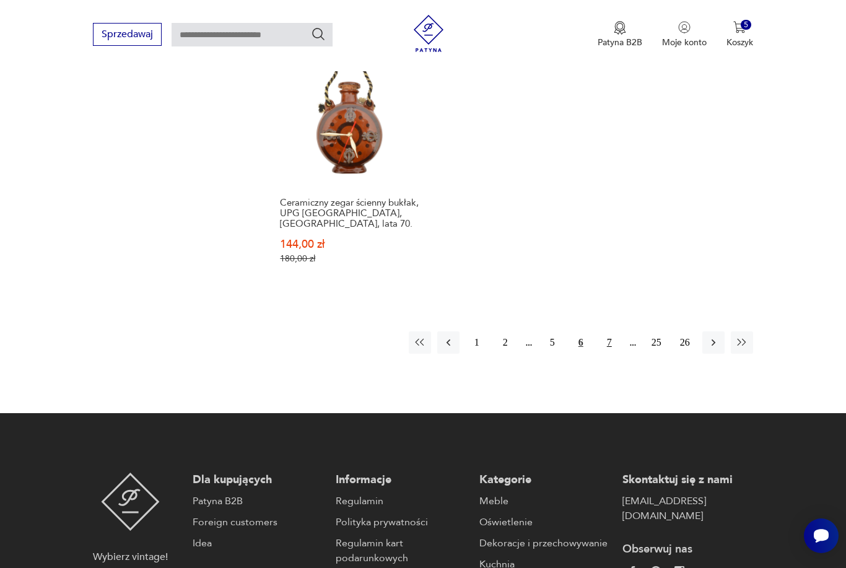
click at [612, 352] on button "7" at bounding box center [609, 342] width 22 height 22
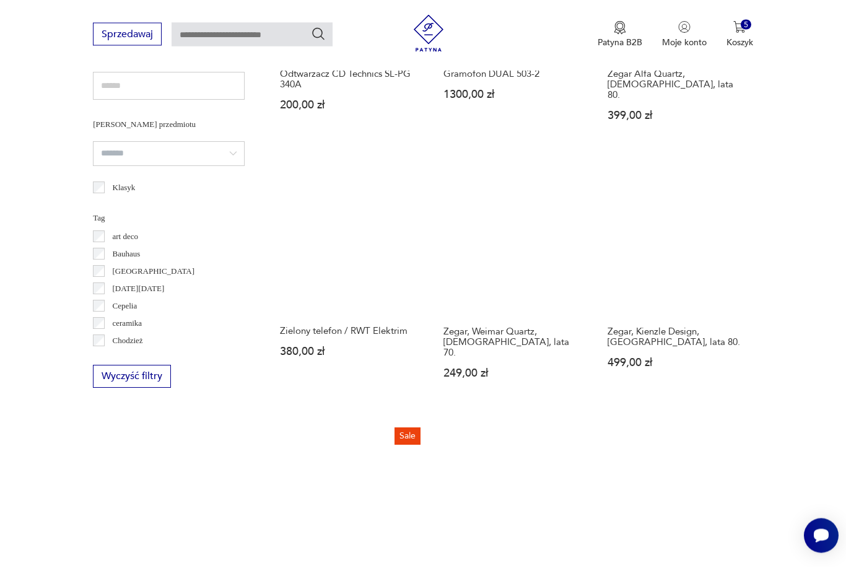
scroll to position [845, 0]
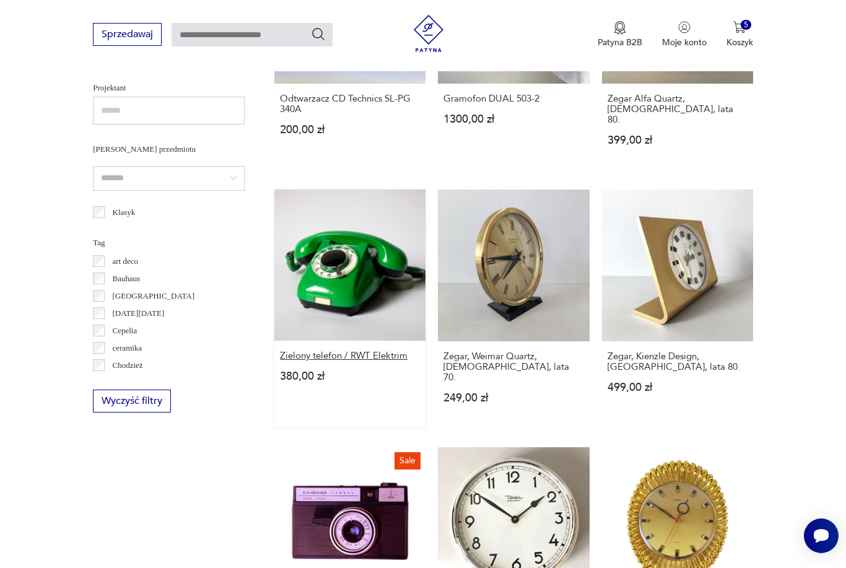
click at [321, 361] on h3 "Zielony telefon / RWT Elektrim" at bounding box center [350, 355] width 140 height 11
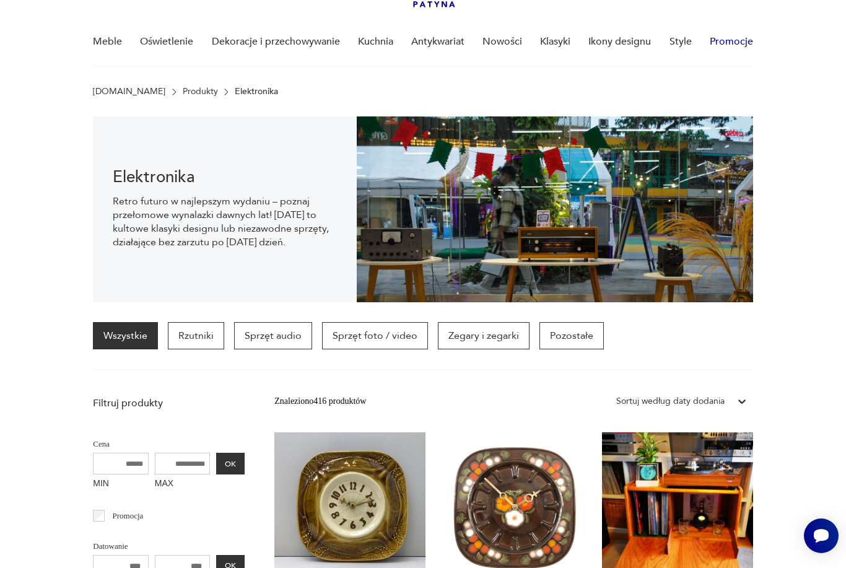
click at [744, 25] on link "Promocje" at bounding box center [731, 42] width 43 height 48
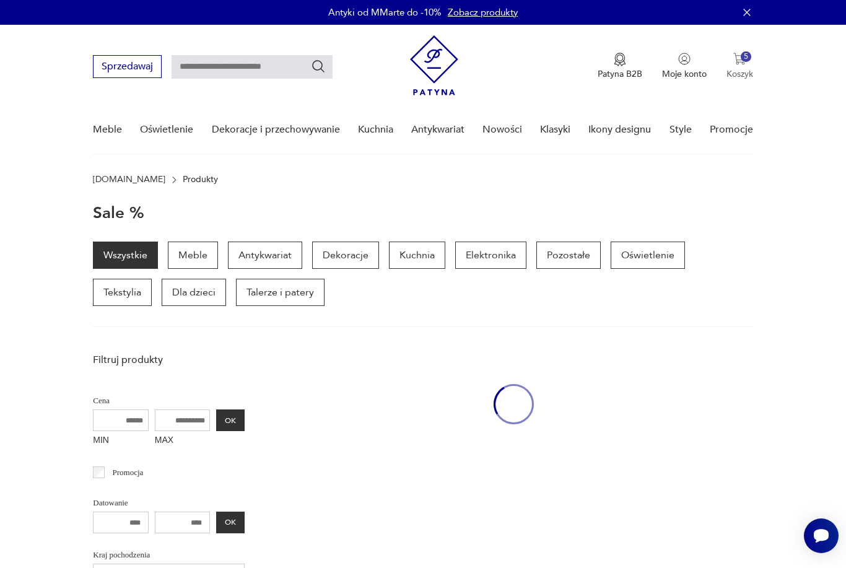
click at [741, 53] on img "button" at bounding box center [739, 59] width 12 height 12
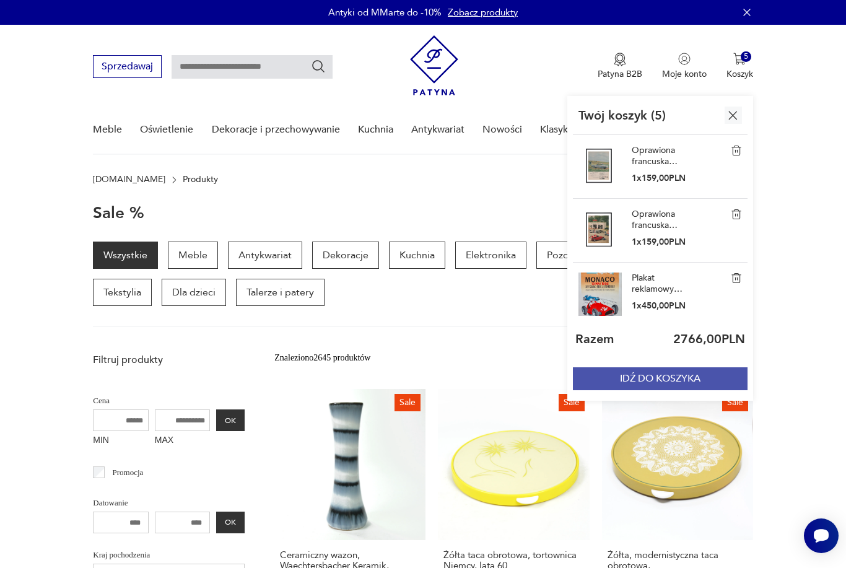
click at [672, 375] on button "IDŹ DO KOSZYKA" at bounding box center [660, 378] width 175 height 23
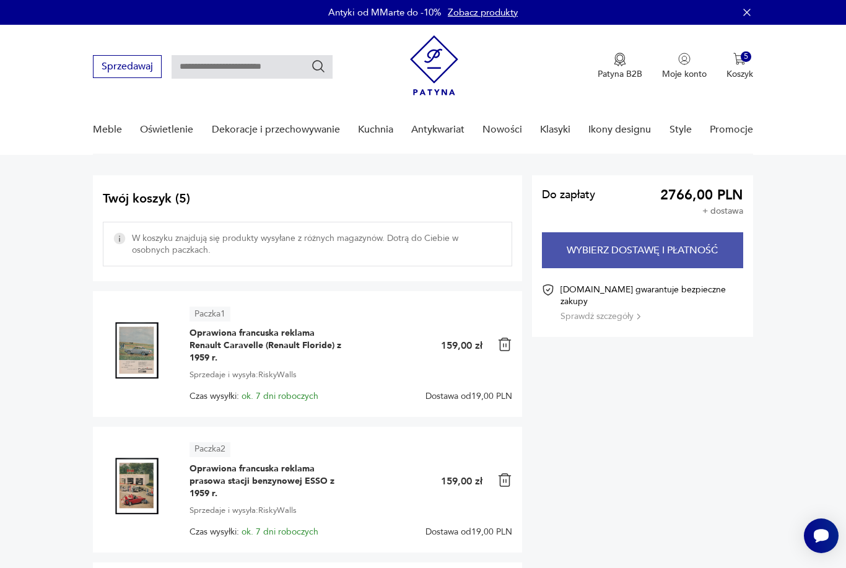
click at [692, 248] on button "Wybierz dostawę i płatność" at bounding box center [642, 250] width 201 height 36
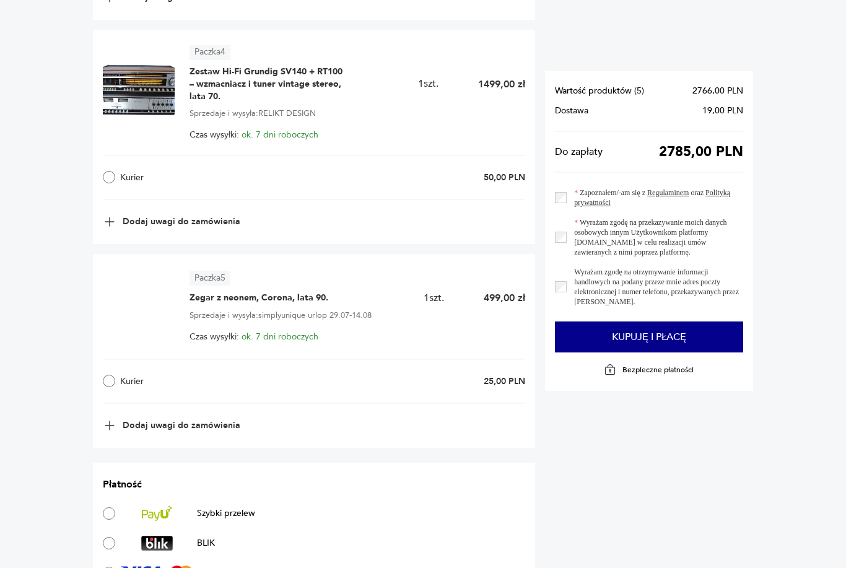
scroll to position [1362, 0]
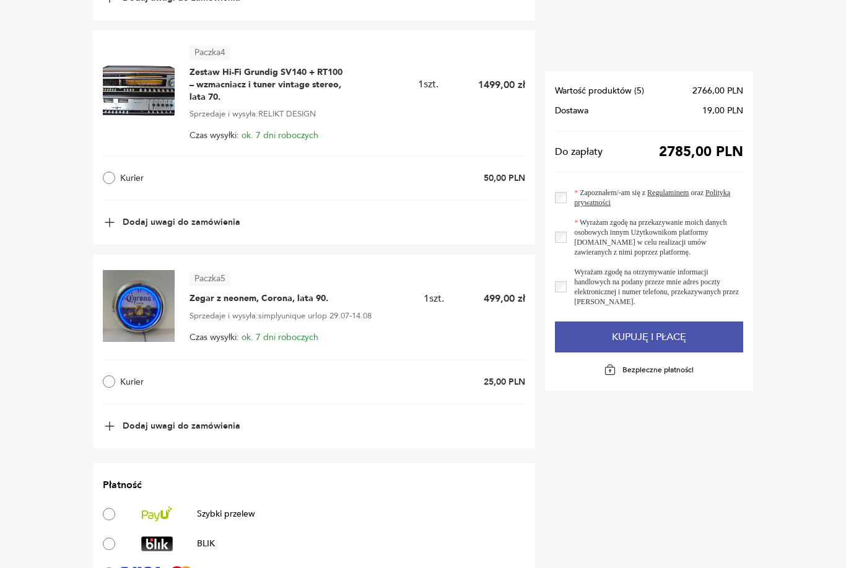
click at [648, 345] on button "Kupuję i płacę" at bounding box center [649, 336] width 188 height 31
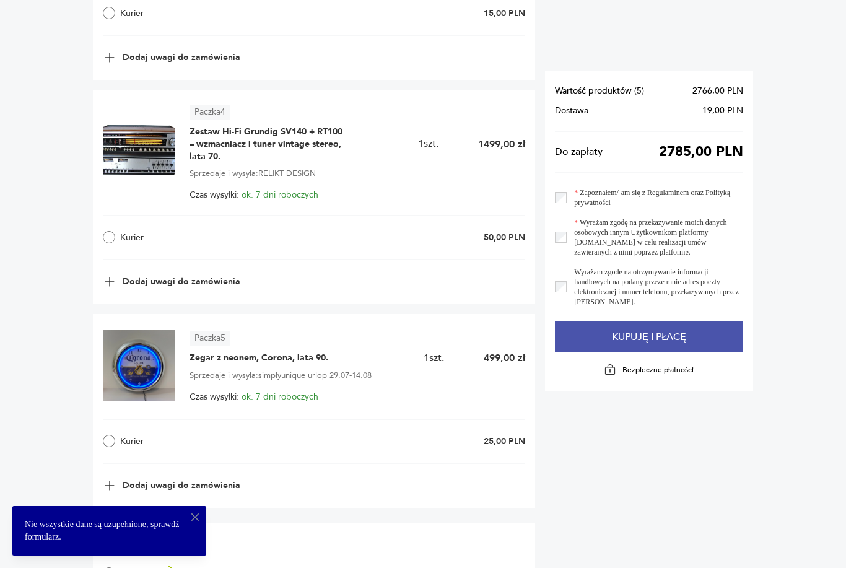
click at [661, 340] on button "Kupuję i płacę" at bounding box center [649, 336] width 188 height 31
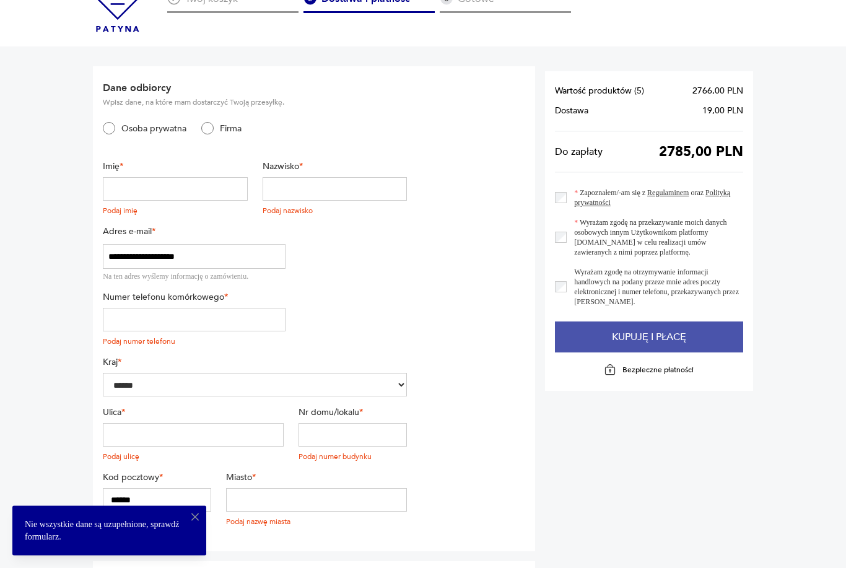
scroll to position [0, 0]
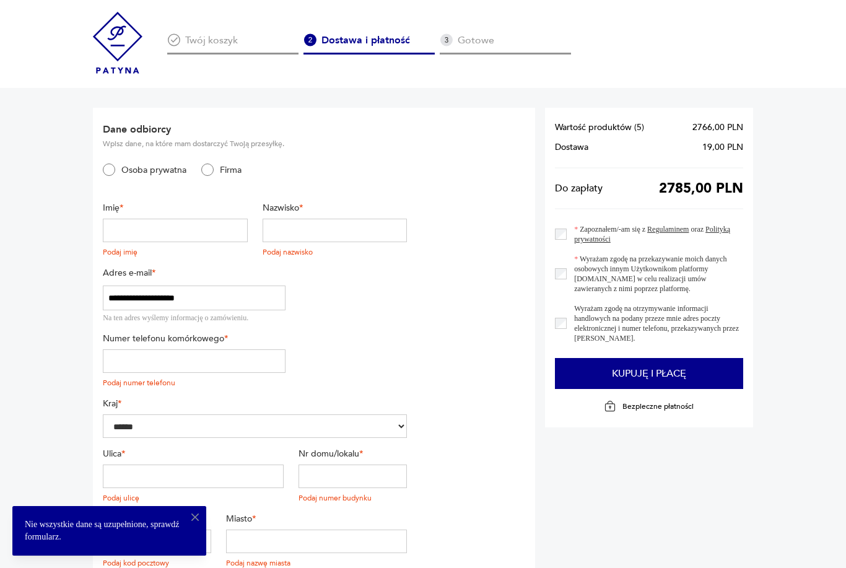
click at [132, 229] on input "text" at bounding box center [175, 231] width 144 height 24
type input "******"
click at [369, 225] on input "text" at bounding box center [335, 231] width 144 height 24
type input "*********"
click at [129, 365] on input "tel" at bounding box center [194, 361] width 182 height 24
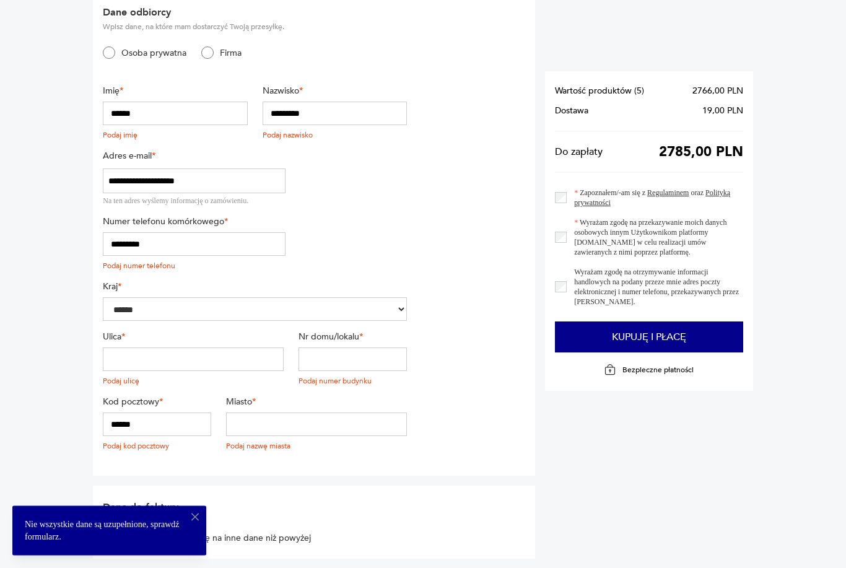
scroll to position [117, 0]
type input "*********"
click at [126, 426] on input "******" at bounding box center [157, 424] width 108 height 24
type input "******"
click at [355, 427] on input "text" at bounding box center [316, 424] width 181 height 24
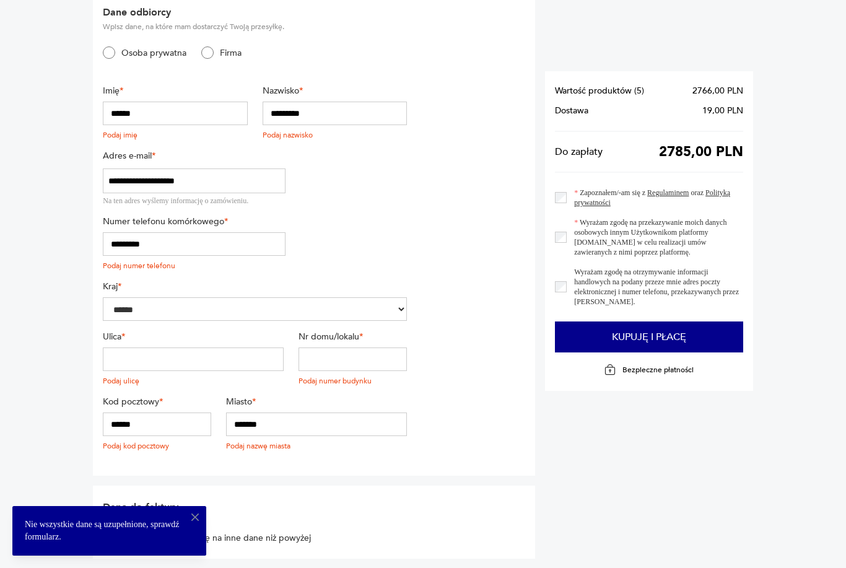
type input "*******"
click at [137, 360] on input "text" at bounding box center [193, 359] width 181 height 24
type input "*****"
click at [372, 359] on input "text" at bounding box center [352, 359] width 108 height 24
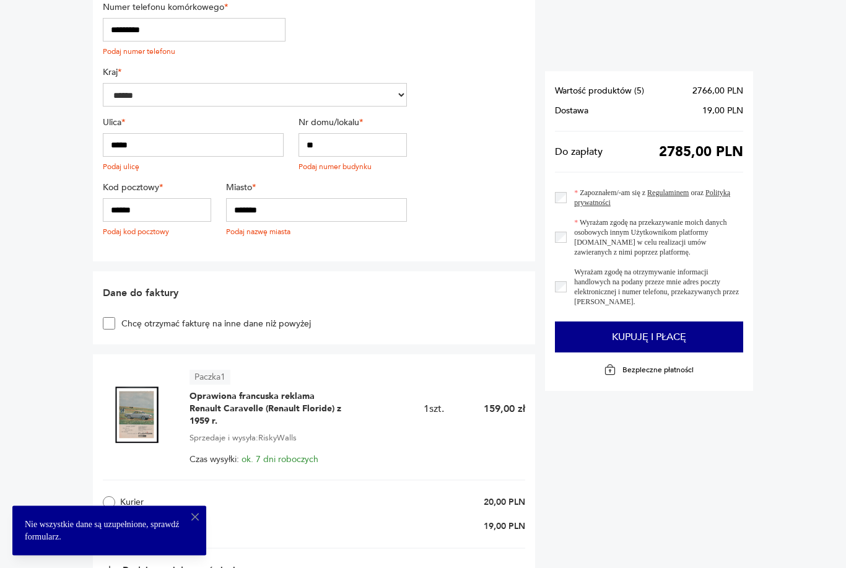
scroll to position [332, 0]
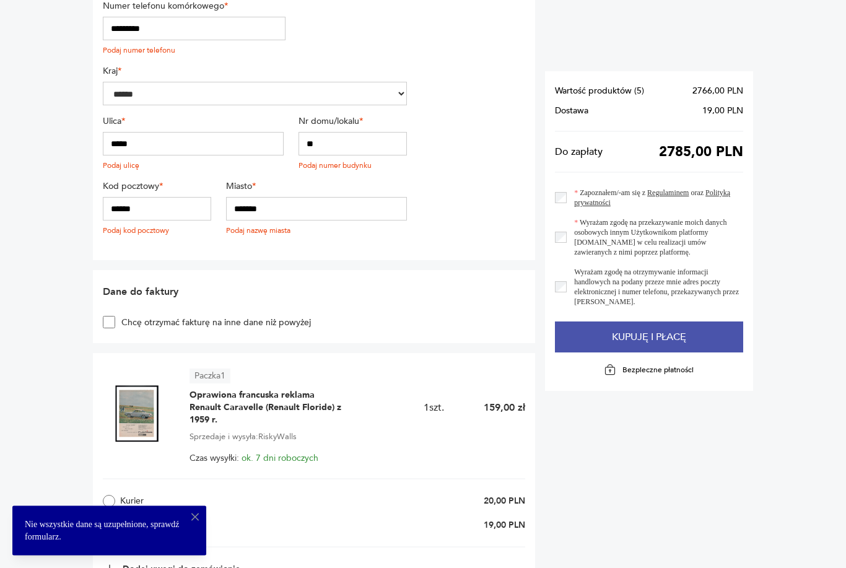
type input "**"
click at [695, 335] on button "Kupuję i płacę" at bounding box center [649, 336] width 188 height 31
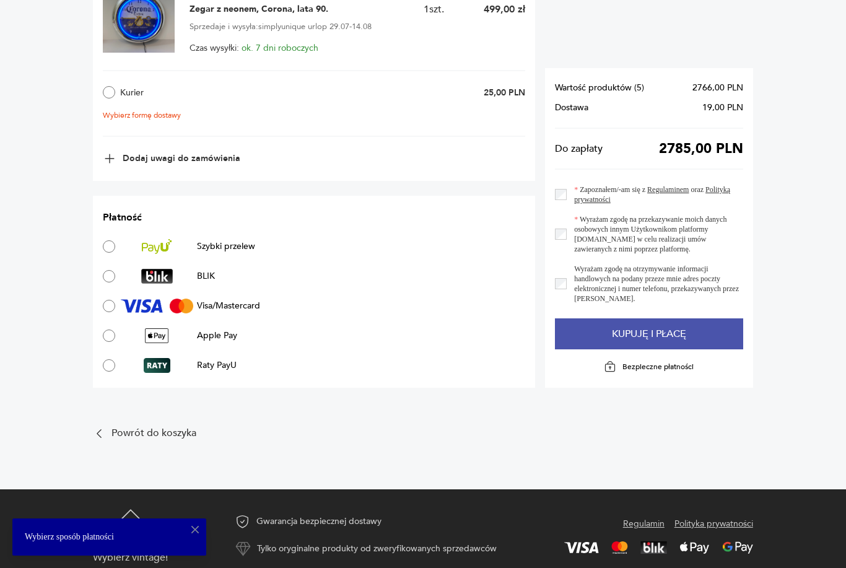
scroll to position [1690, 0]
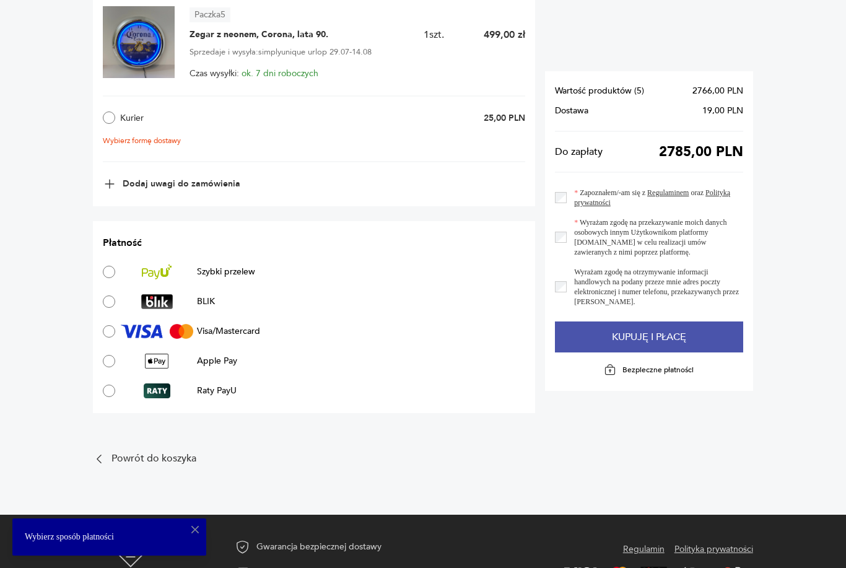
click at [667, 341] on button "Kupuję i płacę" at bounding box center [649, 336] width 188 height 31
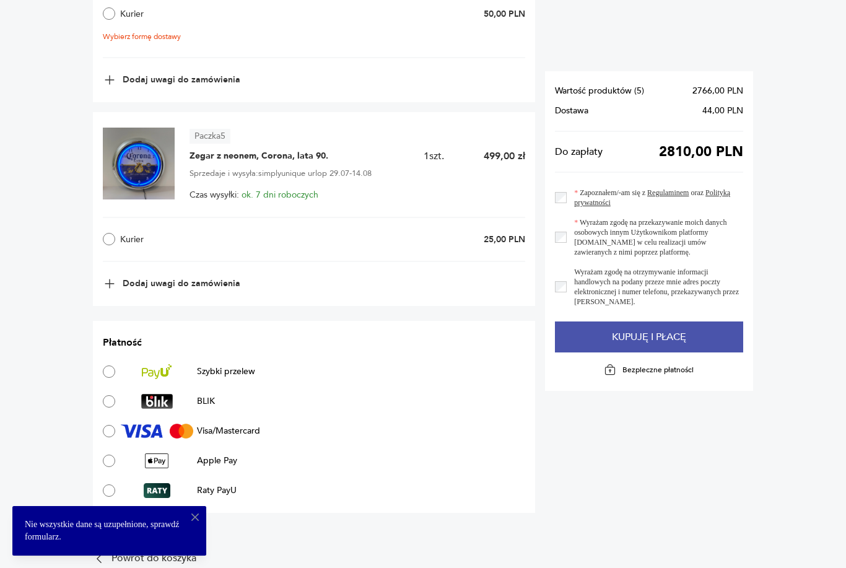
scroll to position [1575, 0]
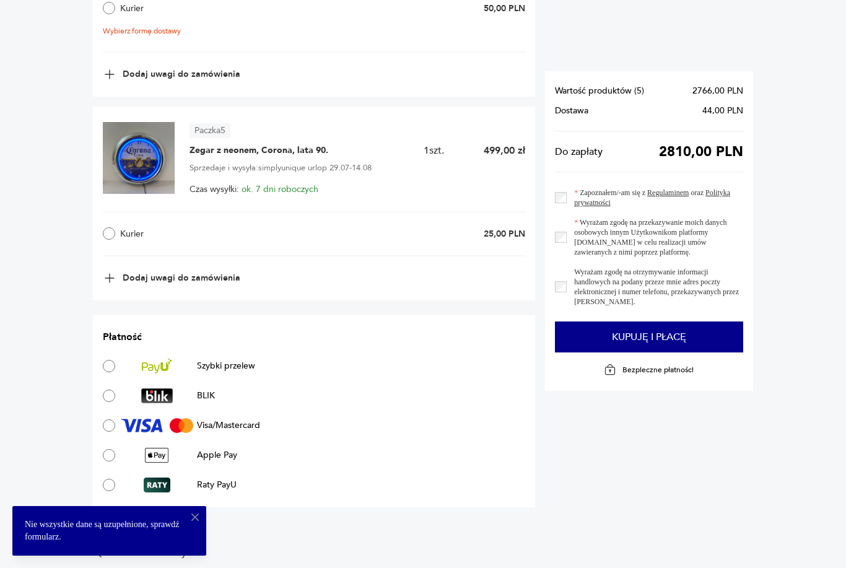
click at [119, 230] on label "Kurier" at bounding box center [193, 233] width 180 height 12
click at [150, 237] on label "Kurier" at bounding box center [193, 233] width 180 height 12
click at [697, 341] on button "Kupuję i płacę" at bounding box center [649, 336] width 188 height 31
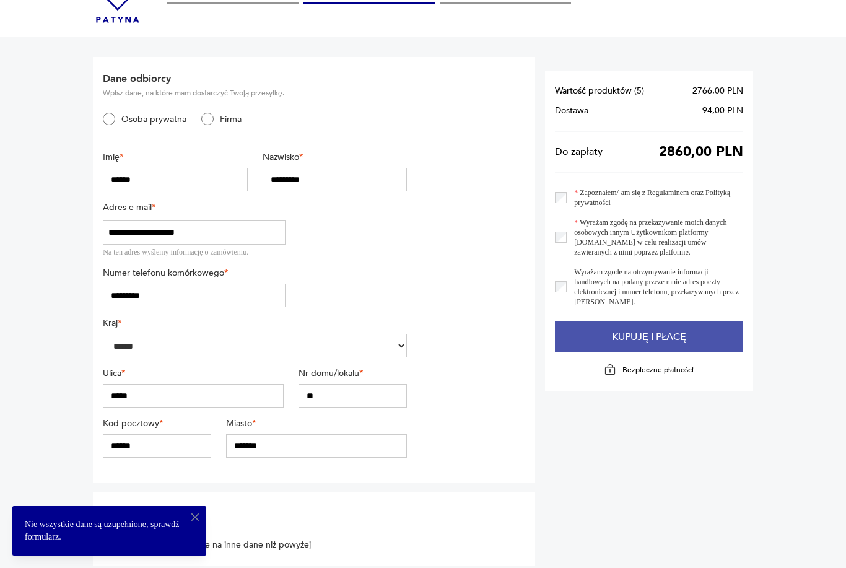
scroll to position [0, 0]
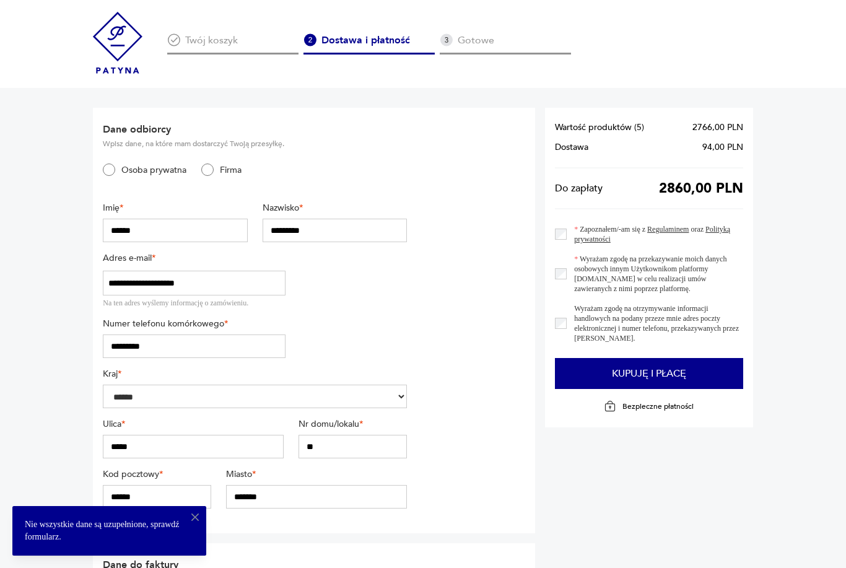
click at [209, 31] on div "Twój koszyk Dostawa i płatność Gotowe" at bounding box center [460, 44] width 586 height 64
click at [205, 49] on div "Twój koszyk" at bounding box center [232, 43] width 131 height 21
click at [205, 48] on div "Twój koszyk" at bounding box center [232, 43] width 131 height 21
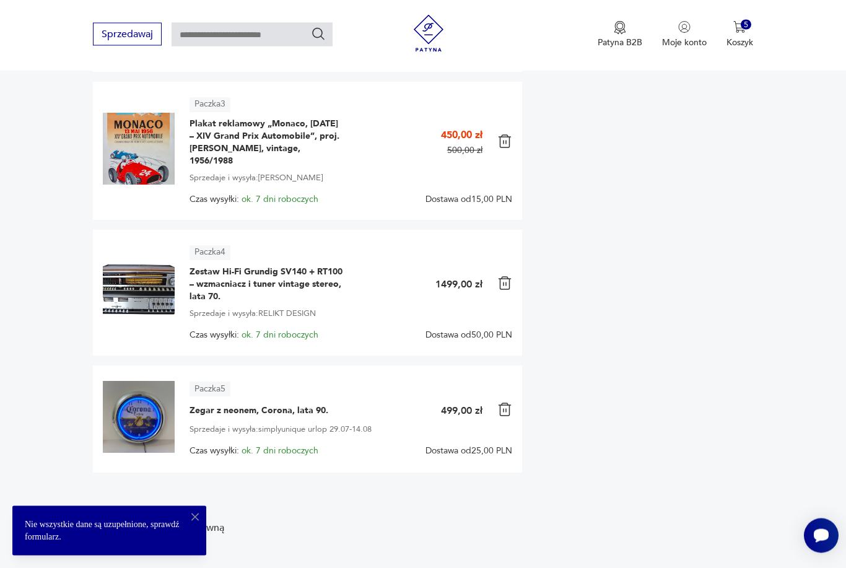
scroll to position [480, 0]
click at [144, 295] on img at bounding box center [139, 290] width 72 height 72
click at [149, 295] on img at bounding box center [139, 290] width 72 height 72
click at [155, 293] on img at bounding box center [139, 290] width 72 height 72
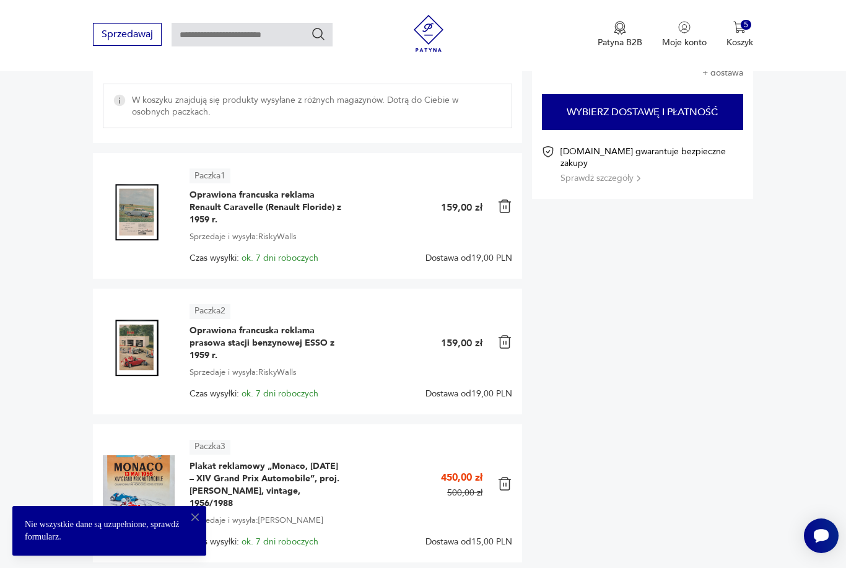
scroll to position [0, 0]
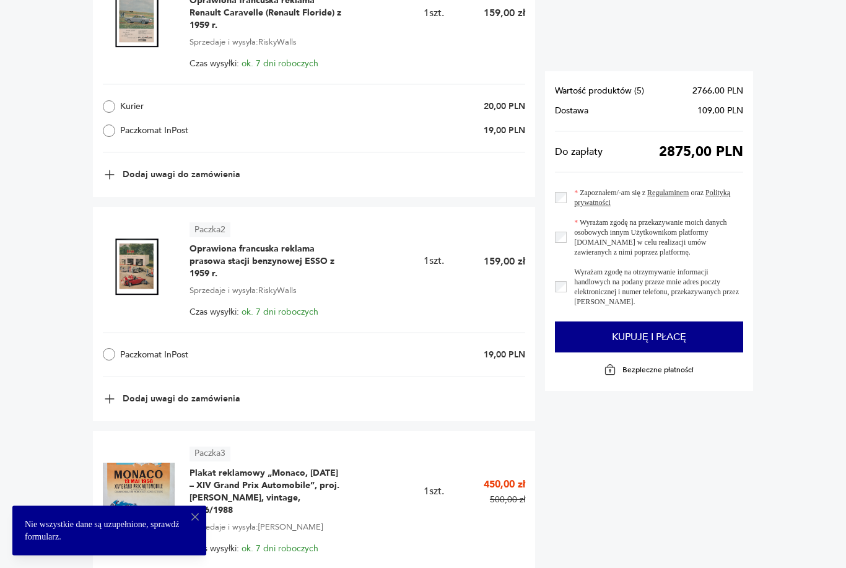
scroll to position [667, 0]
click at [123, 105] on label "Kurier" at bounding box center [193, 107] width 180 height 12
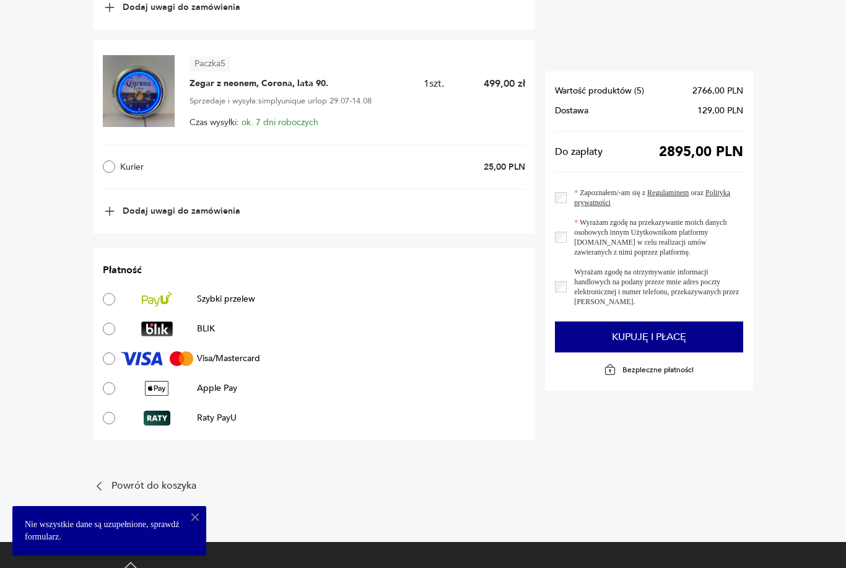
scroll to position [1536, 0]
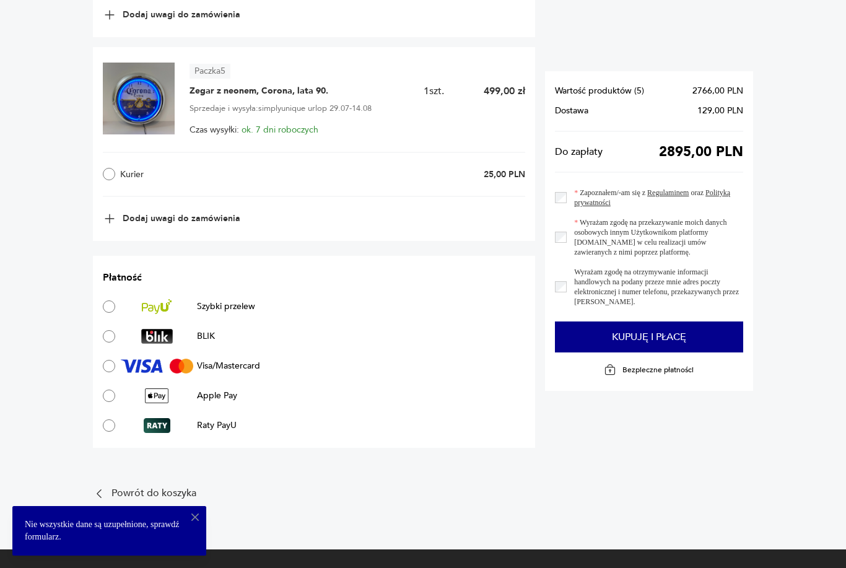
click at [567, 251] on label "Wyrażam zgodę na przekazywanie moich danych osobowych innym Użytkownikom platfo…" at bounding box center [655, 237] width 176 height 40
click at [669, 347] on button "Kupuję i płacę" at bounding box center [649, 336] width 188 height 31
click at [697, 336] on button "Kupuję i płacę" at bounding box center [649, 336] width 188 height 31
click at [678, 339] on button "Kupuję i płacę" at bounding box center [649, 336] width 188 height 31
click at [676, 342] on button "Kupuję i płacę" at bounding box center [649, 336] width 188 height 31
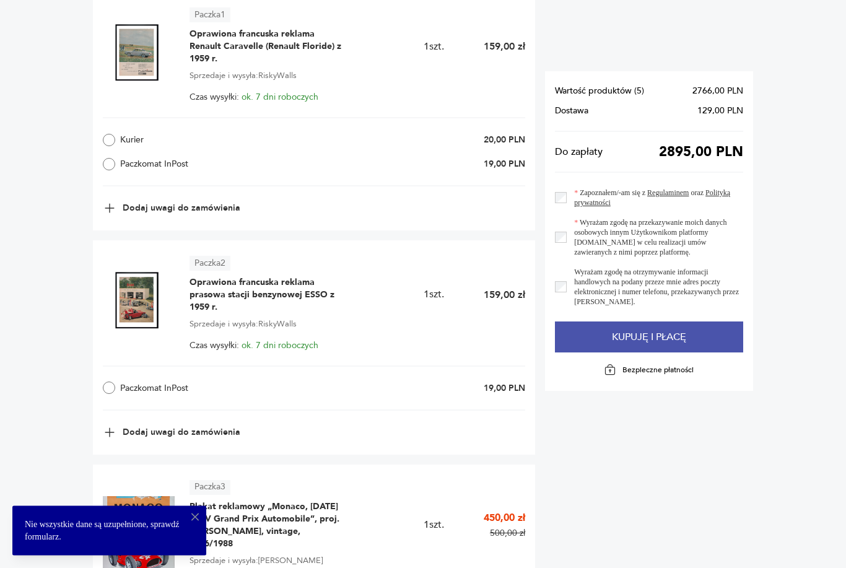
scroll to position [635, 0]
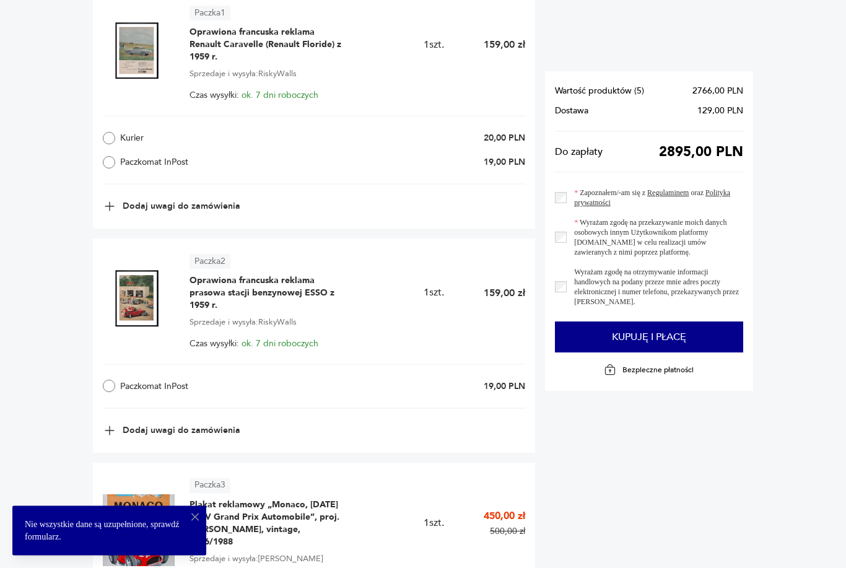
click at [116, 402] on div "Paczkomat InPost 19,00 PLN" at bounding box center [314, 386] width 422 height 45
click at [118, 398] on div "Paczkomat InPost 19,00 PLN" at bounding box center [314, 386] width 422 height 45
click at [652, 336] on button "Kupuję i płacę" at bounding box center [649, 336] width 188 height 31
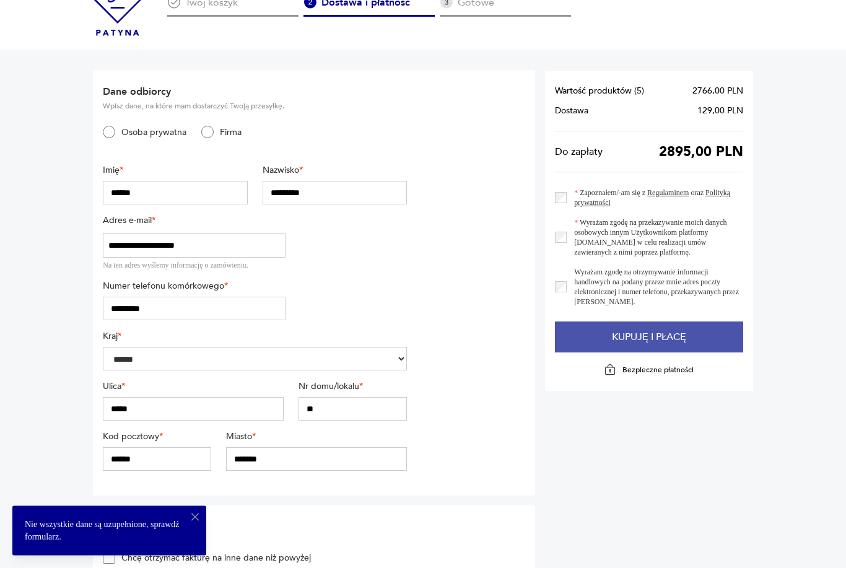
scroll to position [0, 0]
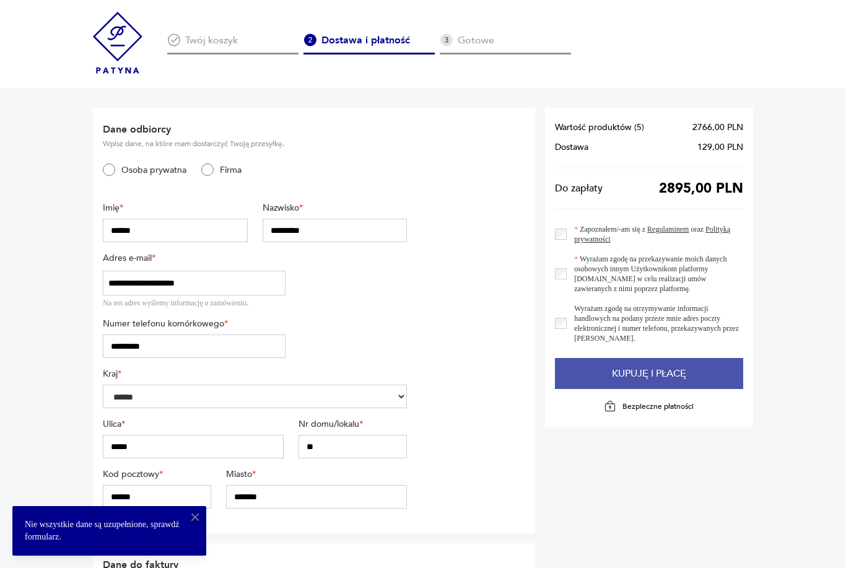
click at [680, 369] on button "Kupuję i płacę" at bounding box center [649, 373] width 188 height 31
click at [693, 368] on button "Kupuję i płacę" at bounding box center [649, 373] width 188 height 31
click at [678, 380] on button "Kupuję i płacę" at bounding box center [649, 373] width 188 height 31
click at [676, 374] on button "Kupuję i płacę" at bounding box center [649, 373] width 188 height 31
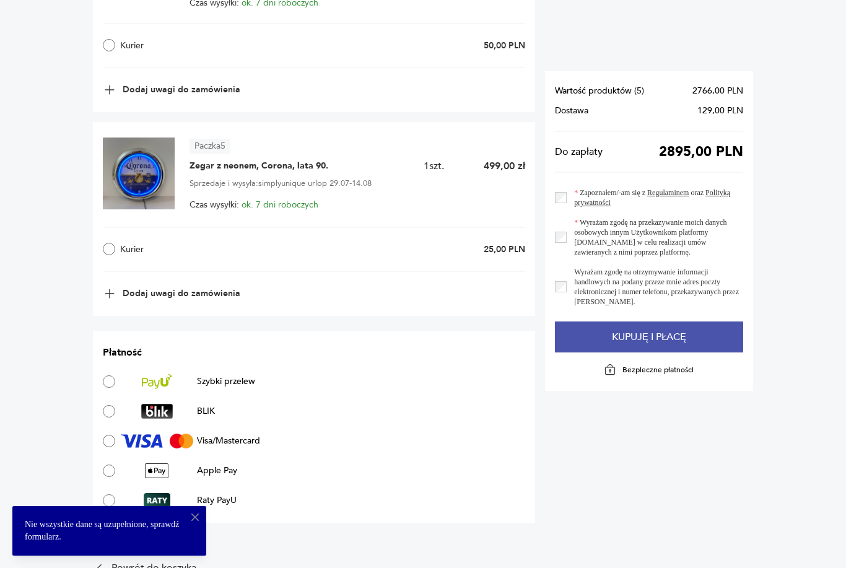
scroll to position [1568, 0]
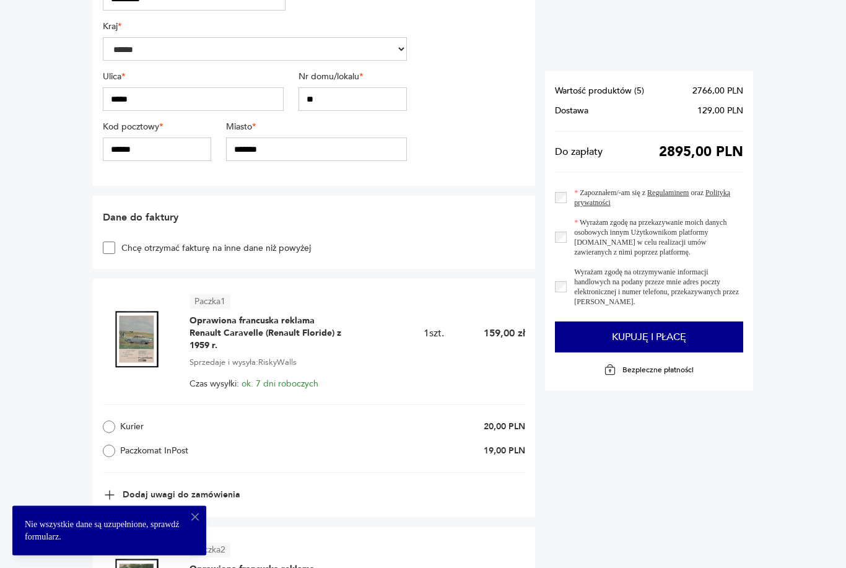
click at [314, 155] on input "*******" at bounding box center [316, 150] width 181 height 24
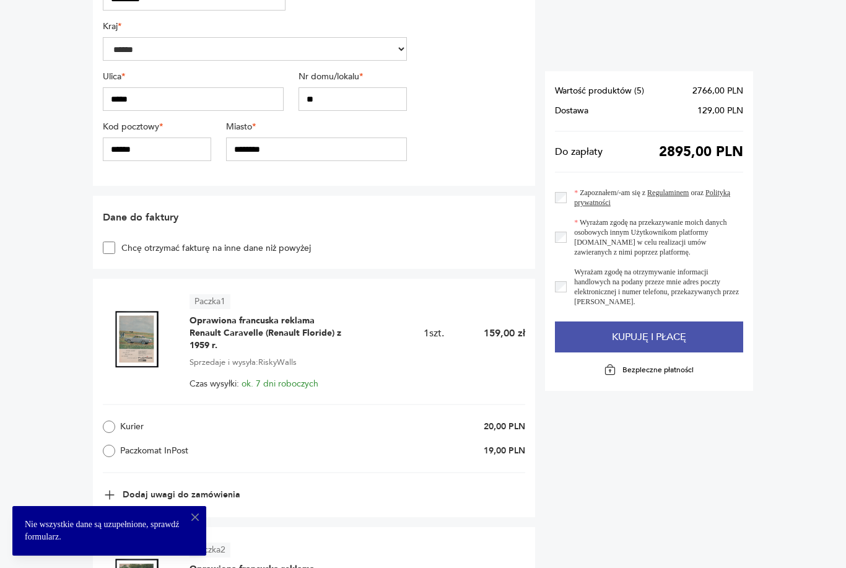
type input "********"
click at [698, 338] on button "Kupuję i płacę" at bounding box center [649, 336] width 188 height 31
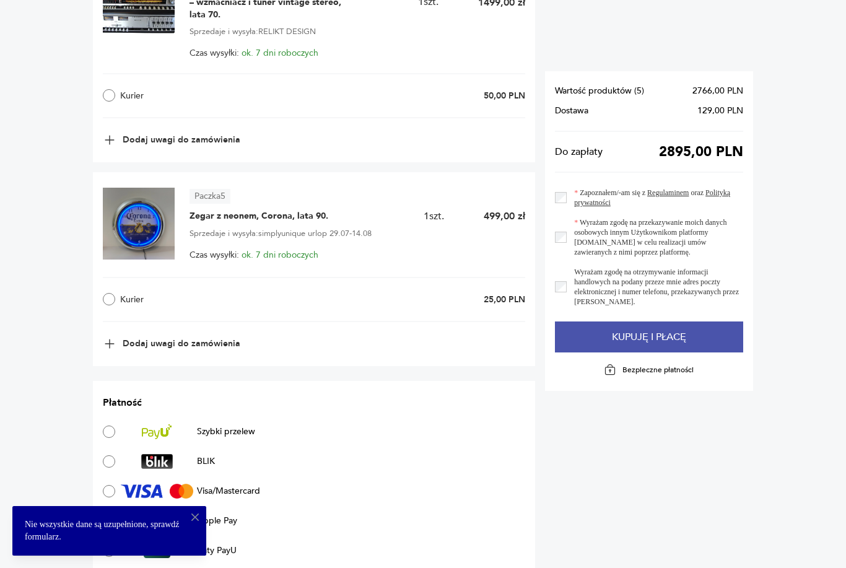
scroll to position [1568, 0]
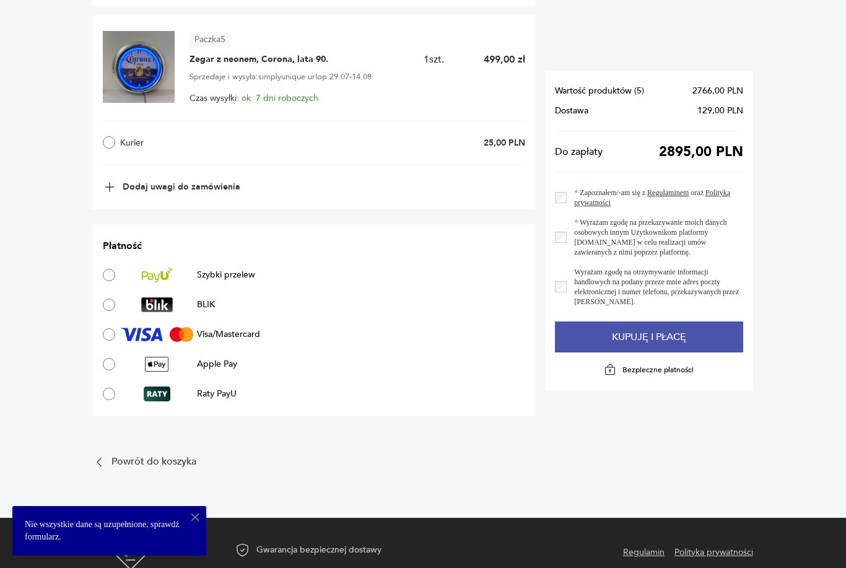
click at [676, 337] on button "Kupuję i płacę" at bounding box center [649, 336] width 188 height 31
click at [672, 339] on button "Kupuję i płacę" at bounding box center [649, 336] width 188 height 31
click at [692, 331] on button "Kupuję i płacę" at bounding box center [649, 336] width 188 height 31
click at [685, 334] on button "Kupuję i płacę" at bounding box center [649, 336] width 188 height 31
click at [674, 341] on button "Kupuję i płacę" at bounding box center [649, 336] width 188 height 31
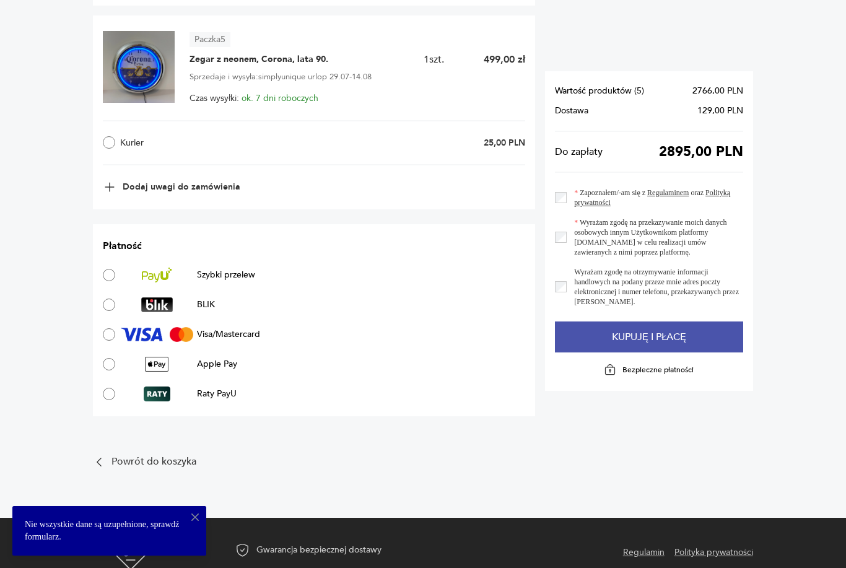
click at [672, 332] on button "Kupuję i płacę" at bounding box center [649, 336] width 188 height 31
click at [680, 333] on button "Kupuję i płacę" at bounding box center [649, 336] width 188 height 31
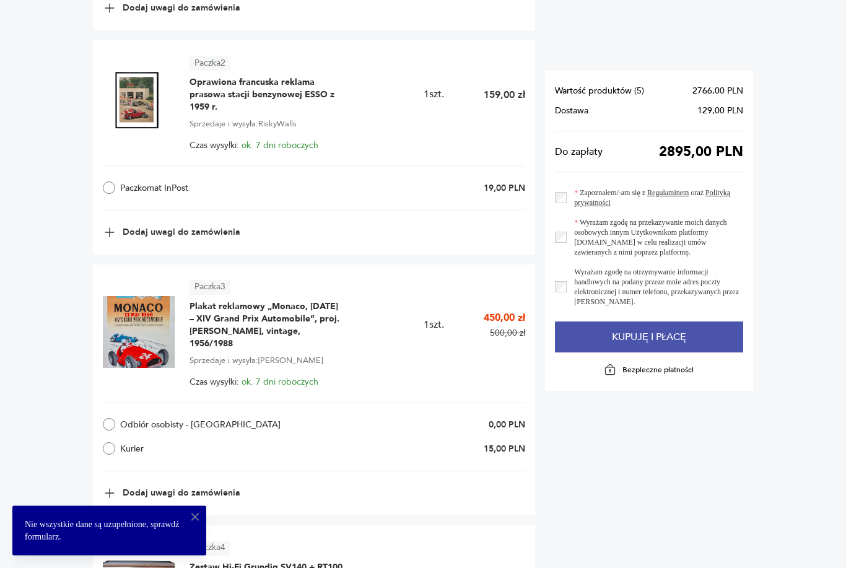
scroll to position [834, 0]
click at [684, 339] on button "Kupuję i płacę" at bounding box center [649, 336] width 188 height 31
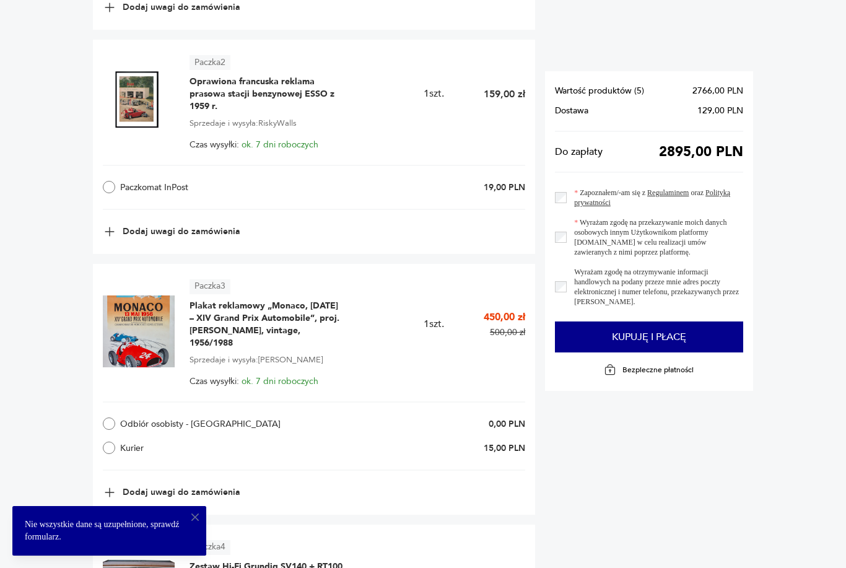
click at [193, 523] on icon "button" at bounding box center [195, 517] width 12 height 12
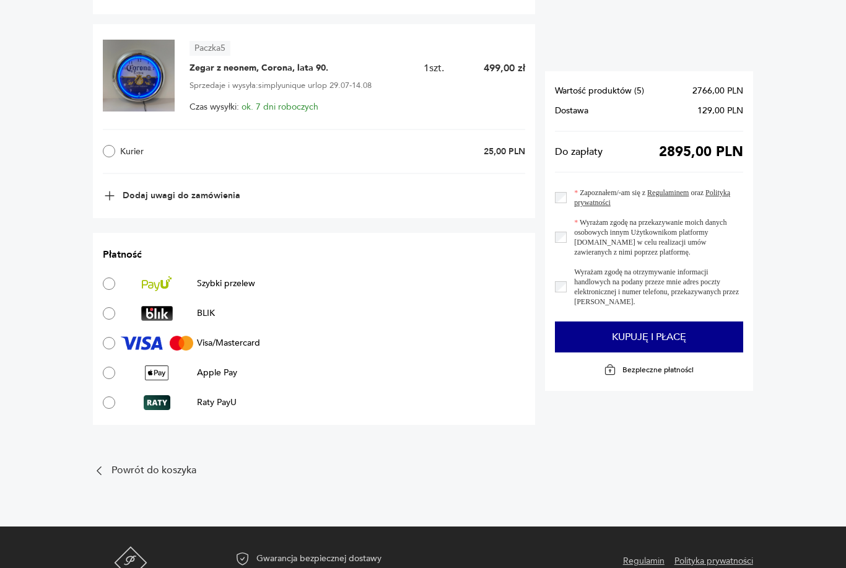
scroll to position [1568, 0]
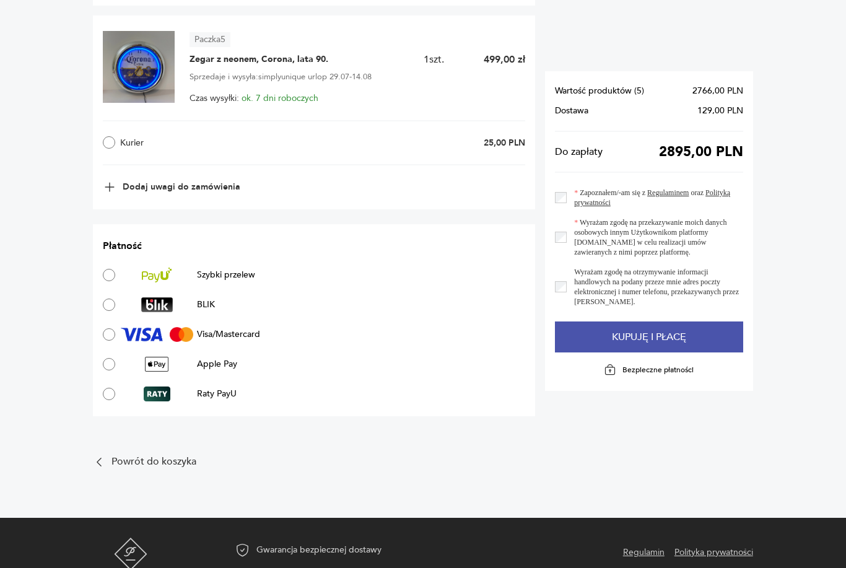
click at [651, 332] on button "Kupuję i płacę" at bounding box center [649, 336] width 188 height 31
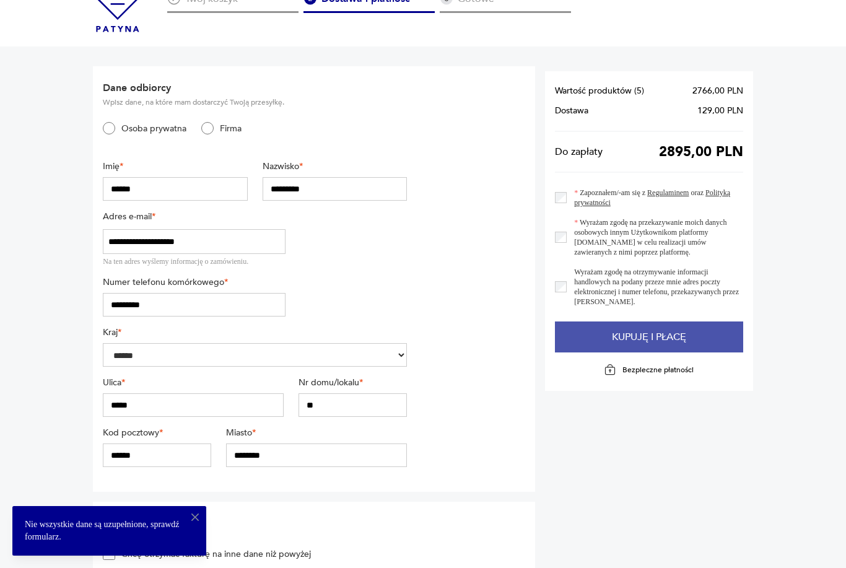
scroll to position [0, 0]
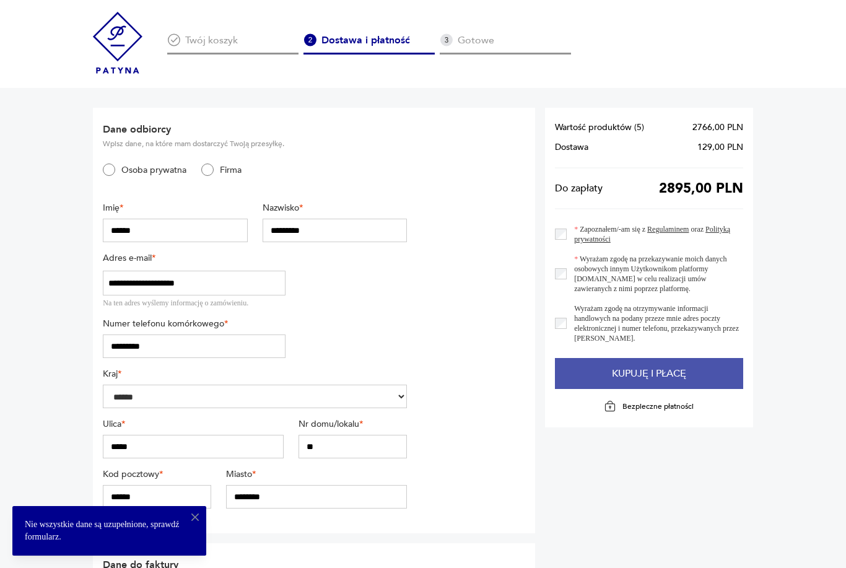
click at [693, 380] on button "Kupuję i płacę" at bounding box center [649, 373] width 188 height 31
click at [686, 373] on button "Kupuję i płacę" at bounding box center [649, 373] width 188 height 31
click at [685, 373] on button "Kupuję i płacę" at bounding box center [649, 373] width 188 height 31
click at [681, 373] on button "Kupuję i płacę" at bounding box center [649, 373] width 188 height 31
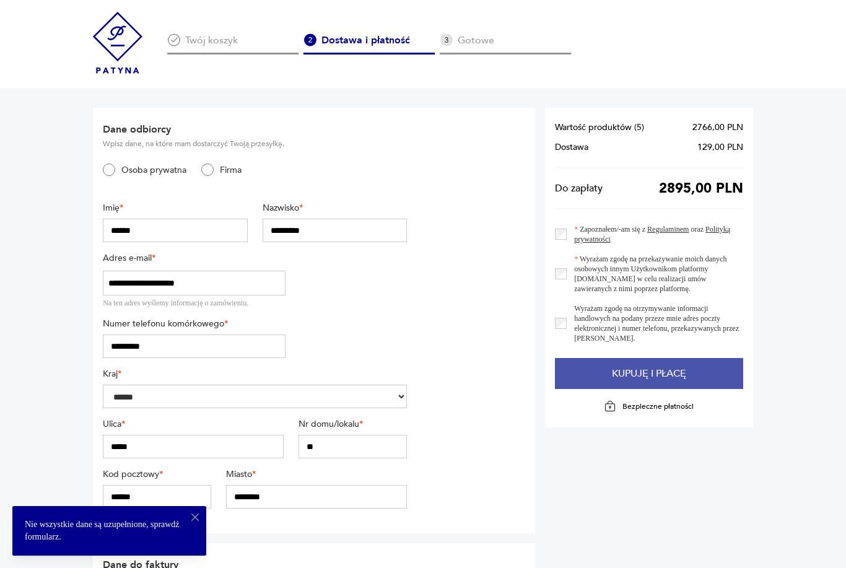
click at [681, 373] on button "Kupuję i płacę" at bounding box center [649, 373] width 188 height 31
click at [684, 371] on button "Kupuję i płacę" at bounding box center [649, 373] width 188 height 31
click at [683, 371] on button "Kupuję i płacę" at bounding box center [649, 373] width 188 height 31
click at [689, 367] on button "Kupuję i płacę" at bounding box center [649, 373] width 188 height 31
click at [688, 367] on button "Kupuję i płacę" at bounding box center [649, 373] width 188 height 31
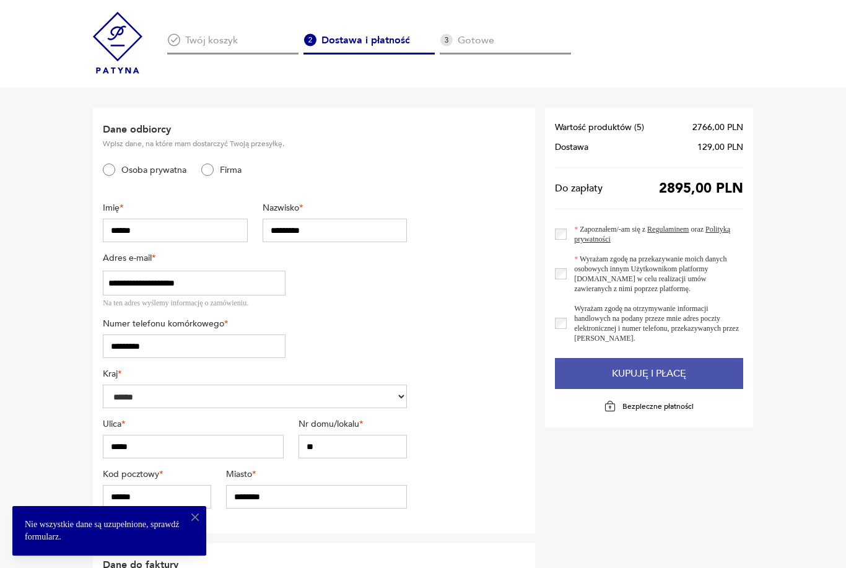
click at [687, 363] on button "Kupuję i płacę" at bounding box center [649, 373] width 188 height 31
click at [681, 367] on button "Kupuję i płacę" at bounding box center [649, 373] width 188 height 31
click at [680, 369] on button "Kupuję i płacę" at bounding box center [649, 373] width 188 height 31
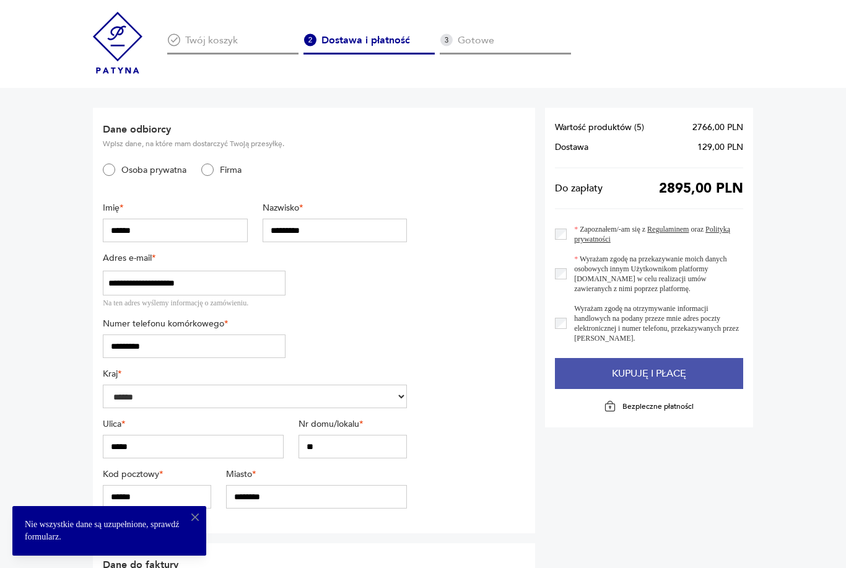
click at [679, 369] on button "Kupuję i płacę" at bounding box center [649, 373] width 188 height 31
click at [679, 376] on button "Kupuję i płacę" at bounding box center [649, 373] width 188 height 31
click at [679, 375] on button "Kupuję i płacę" at bounding box center [649, 373] width 188 height 31
click at [680, 381] on button "Kupuję i płacę" at bounding box center [649, 373] width 188 height 31
click at [680, 380] on button "Kupuję i płacę" at bounding box center [649, 373] width 188 height 31
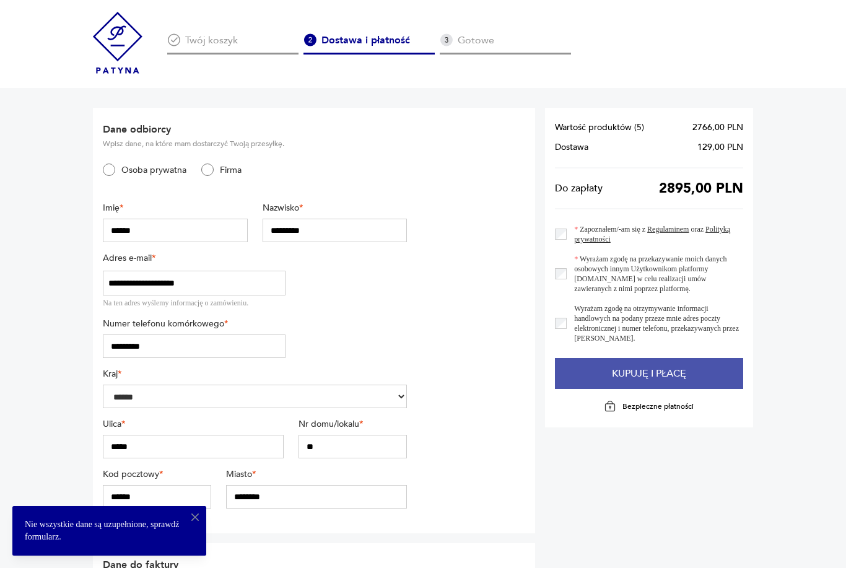
click at [682, 381] on button "Kupuję i płacę" at bounding box center [649, 373] width 188 height 31
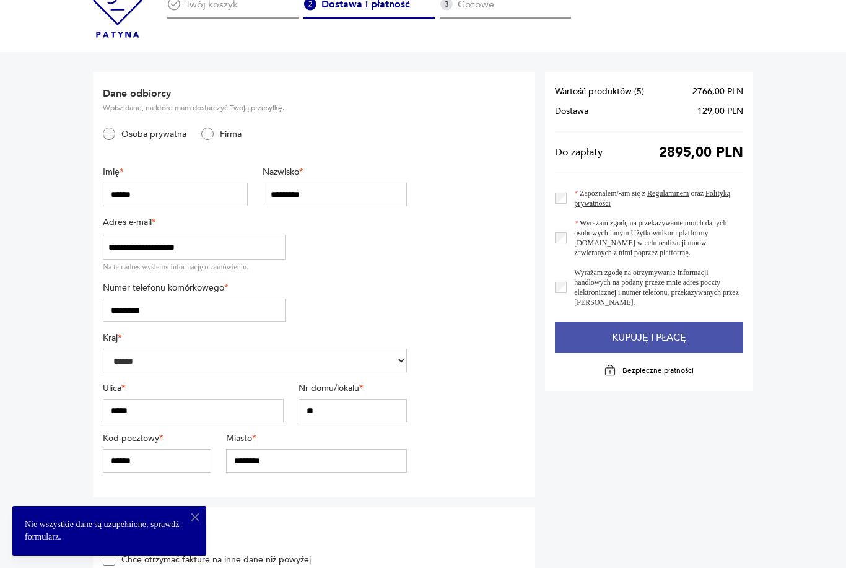
scroll to position [32, 0]
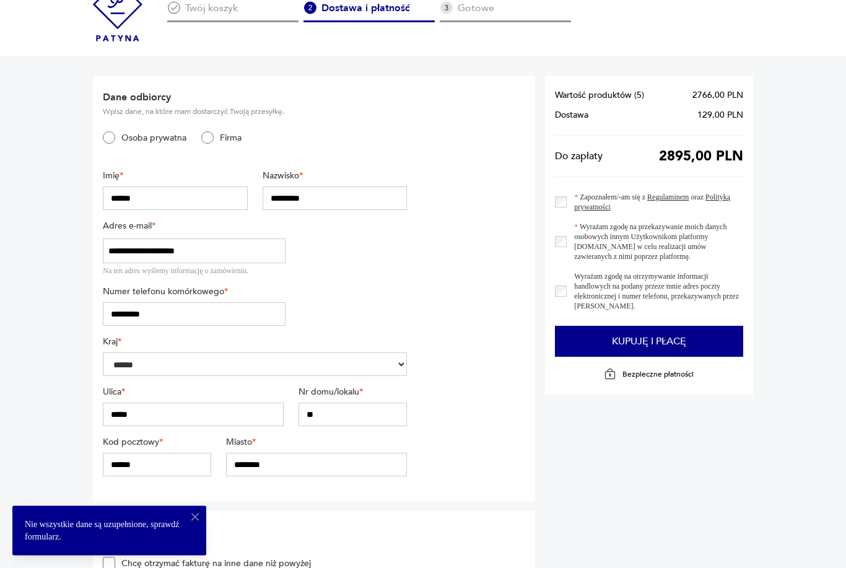
click at [217, 138] on label "Firma" at bounding box center [228, 139] width 28 height 12
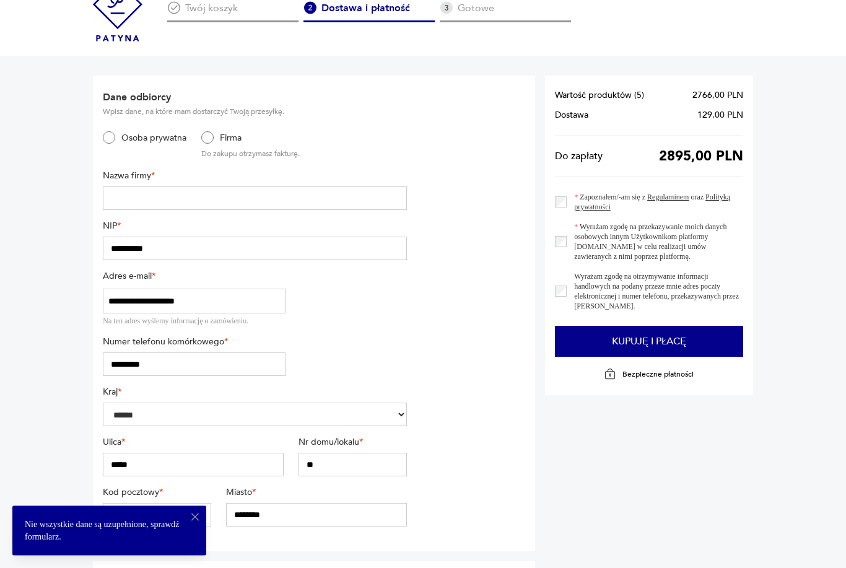
scroll to position [32, 0]
click at [117, 134] on label "Osoba prywatna" at bounding box center [150, 138] width 71 height 12
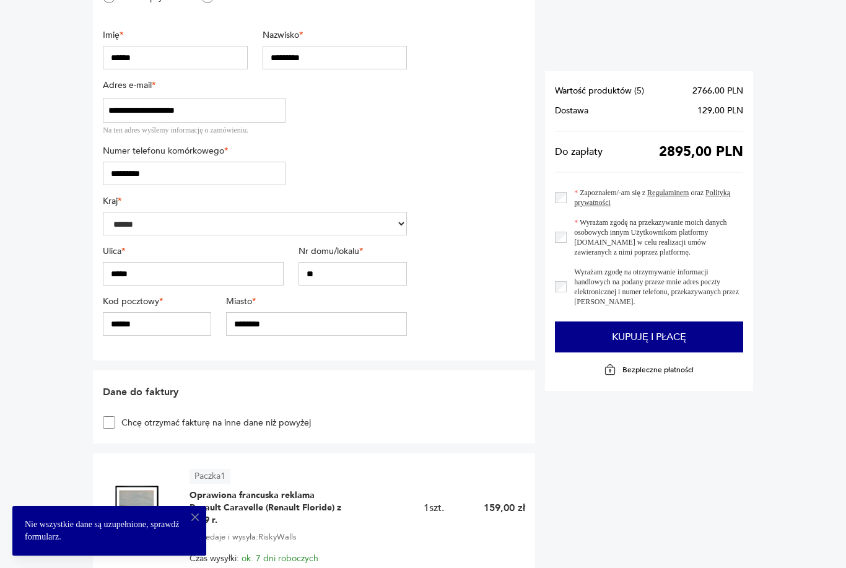
scroll to position [378, 0]
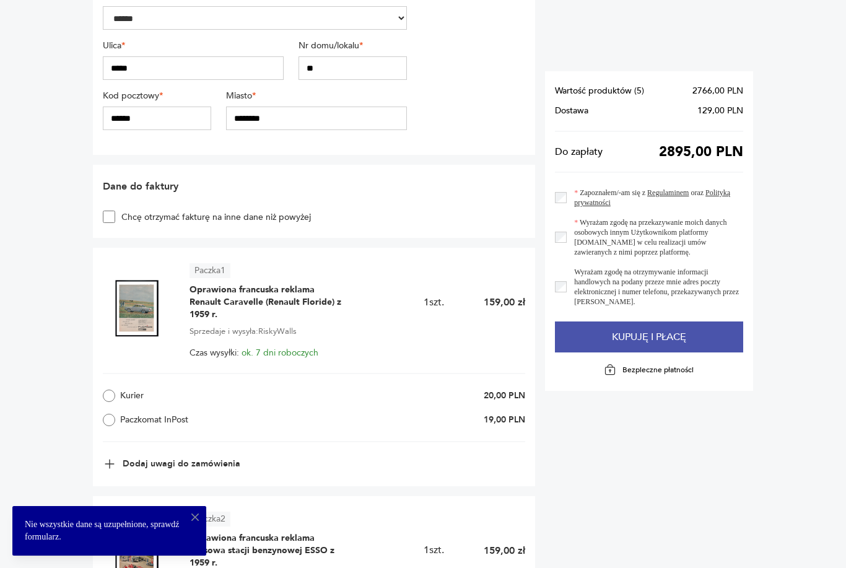
click at [685, 345] on button "Kupuję i płacę" at bounding box center [649, 336] width 188 height 31
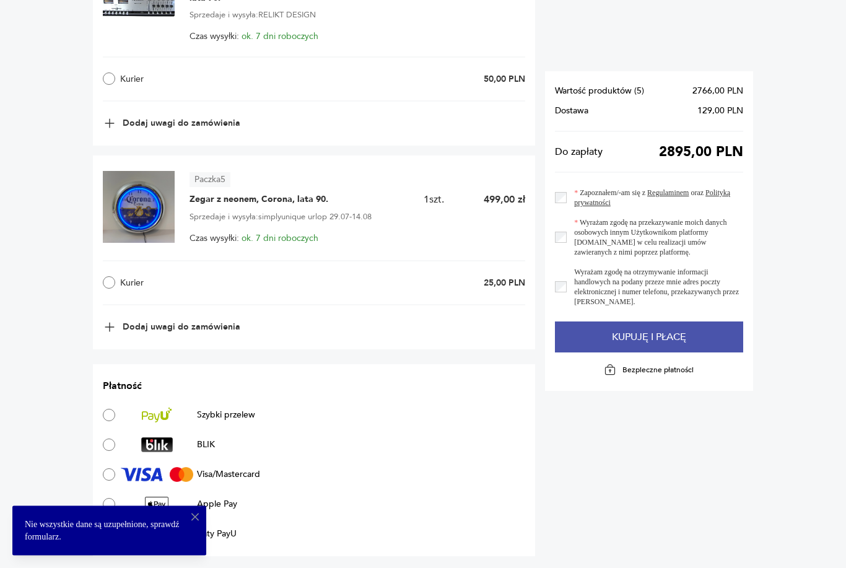
scroll to position [1428, 0]
click at [640, 338] on button "Kupuję i płacę" at bounding box center [649, 336] width 188 height 31
click at [640, 337] on button "Kupuję i płacę" at bounding box center [649, 336] width 188 height 31
click at [658, 334] on button "Kupuję i płacę" at bounding box center [649, 336] width 188 height 31
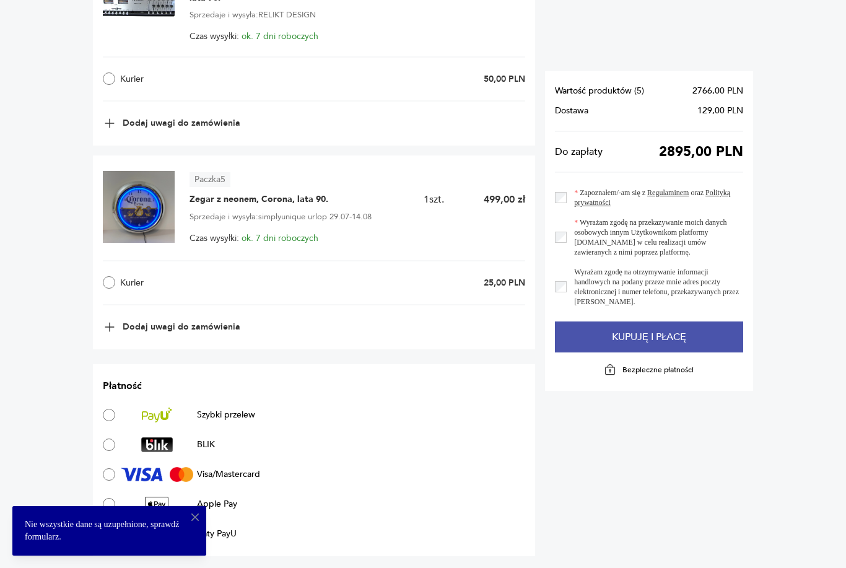
click at [658, 339] on button "Kupuję i płacę" at bounding box center [649, 336] width 188 height 31
click at [652, 343] on button "Kupuję i płacę" at bounding box center [649, 336] width 188 height 31
click at [651, 342] on button "Kupuję i płacę" at bounding box center [649, 336] width 188 height 31
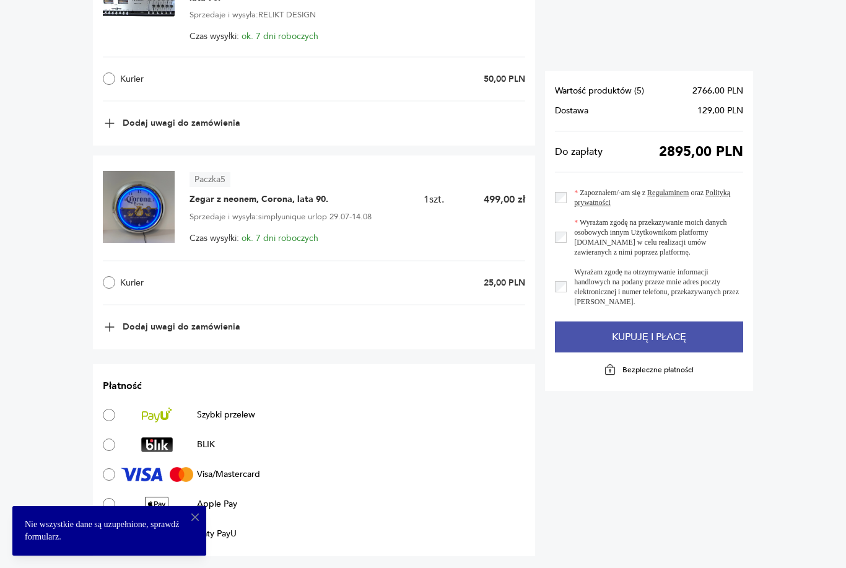
click at [651, 341] on button "Kupuję i płacę" at bounding box center [649, 336] width 188 height 31
click at [654, 339] on button "Kupuję i płacę" at bounding box center [649, 336] width 188 height 31
click at [653, 339] on button "Kupuję i płacę" at bounding box center [649, 336] width 188 height 31
click at [649, 346] on button "Kupuję i płacę" at bounding box center [649, 336] width 188 height 31
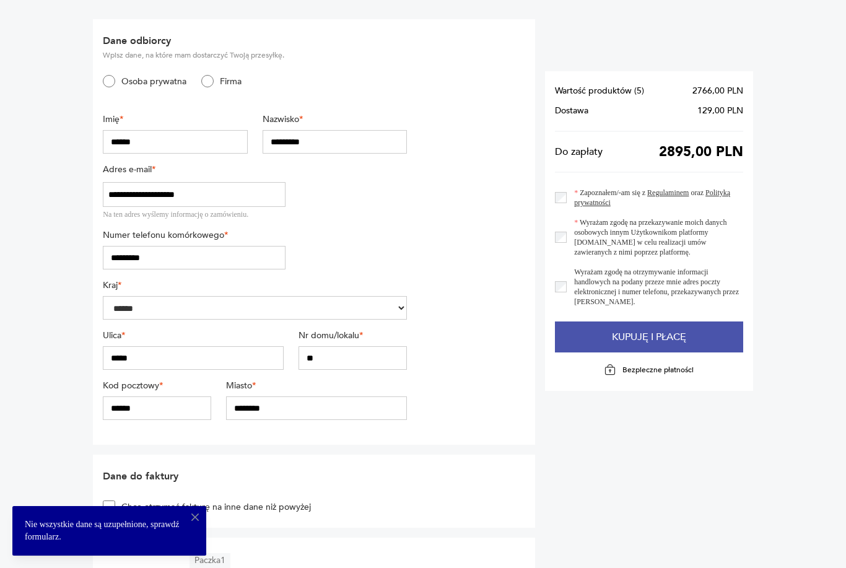
scroll to position [0, 0]
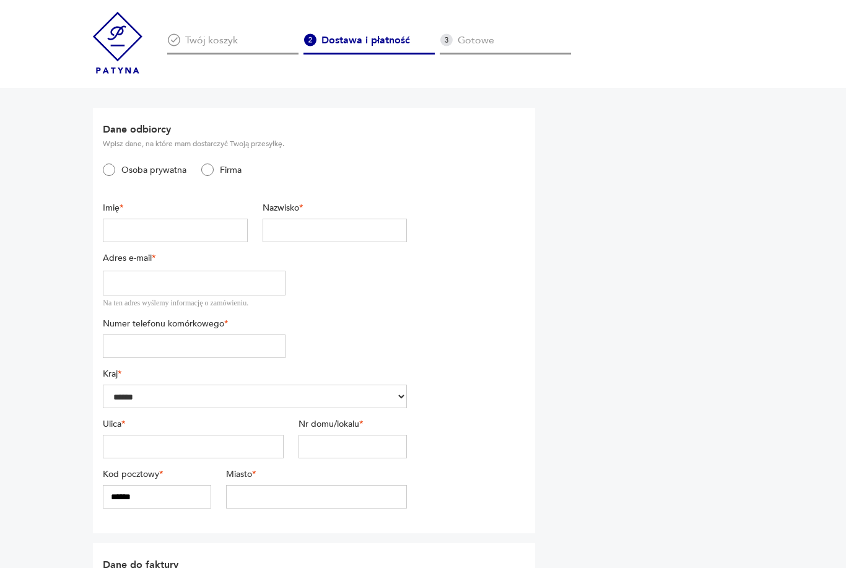
type input "**********"
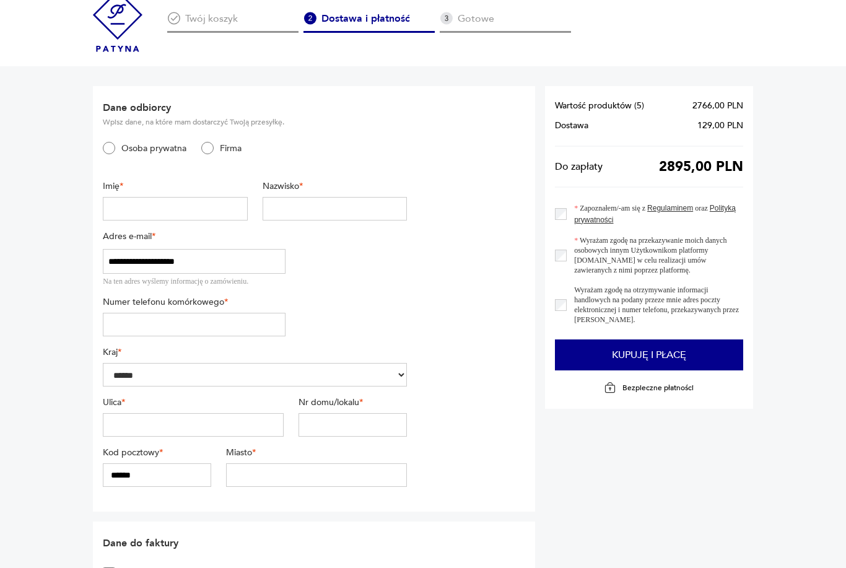
scroll to position [11, 0]
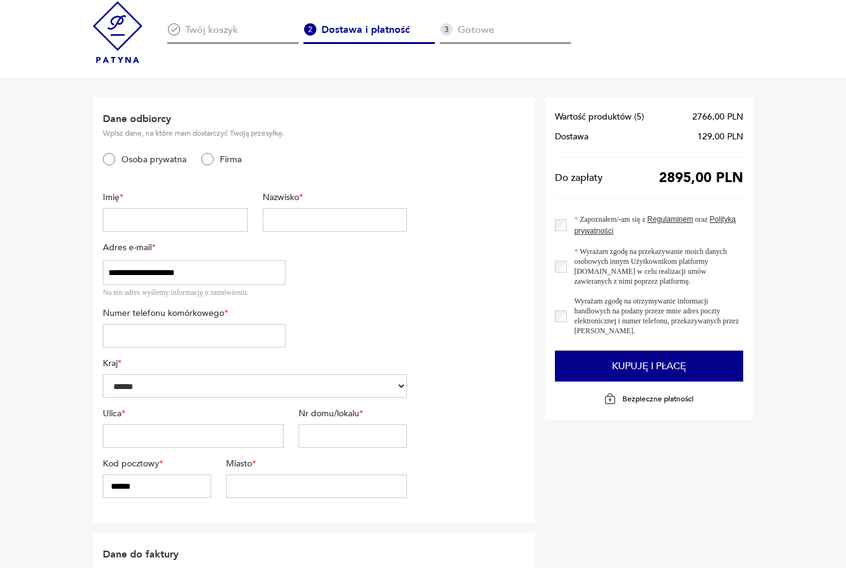
click at [159, 231] on input "text" at bounding box center [175, 220] width 144 height 24
type input "******"
click at [365, 217] on input "text" at bounding box center [335, 220] width 144 height 24
type input "*********"
click at [259, 332] on input "tel" at bounding box center [194, 336] width 182 height 24
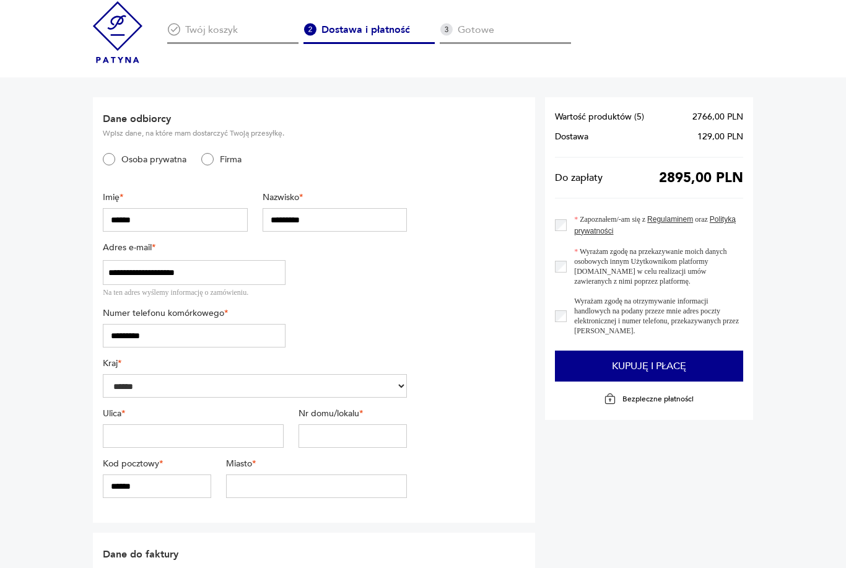
type input "*********"
click at [288, 380] on select "******" at bounding box center [255, 386] width 304 height 24
click at [258, 431] on input "text" at bounding box center [193, 436] width 181 height 24
type input "*****"
click at [337, 441] on input "text" at bounding box center [352, 436] width 108 height 24
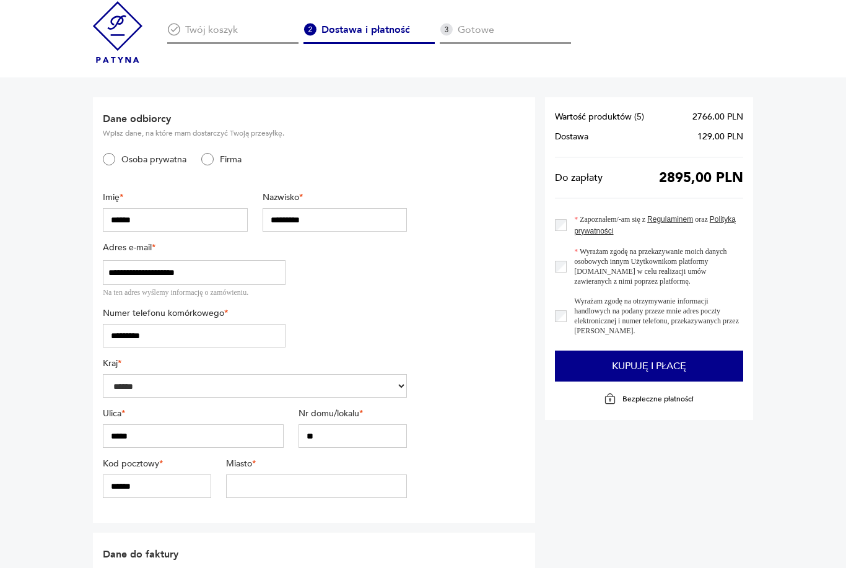
type input "**"
click at [191, 487] on input "******" at bounding box center [157, 486] width 108 height 24
type input "******"
click at [324, 488] on input "text" at bounding box center [316, 486] width 181 height 24
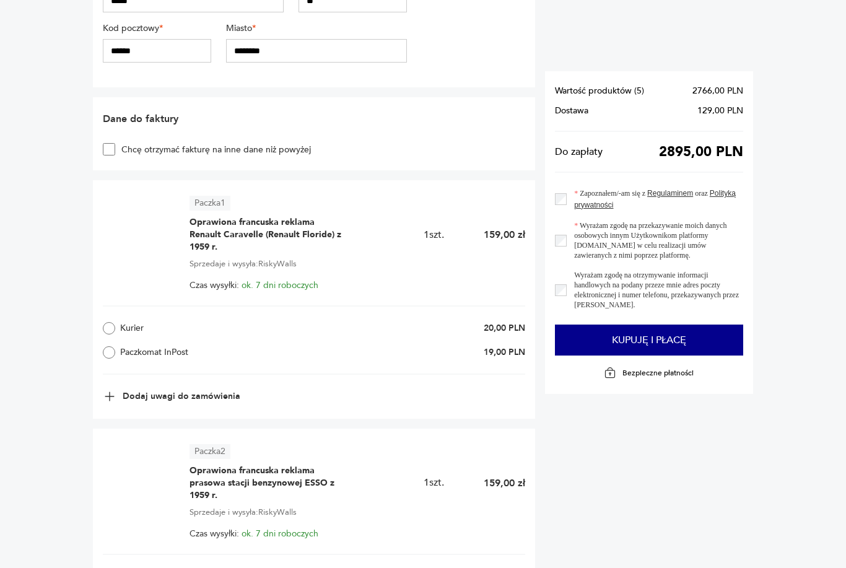
scroll to position [448, 0]
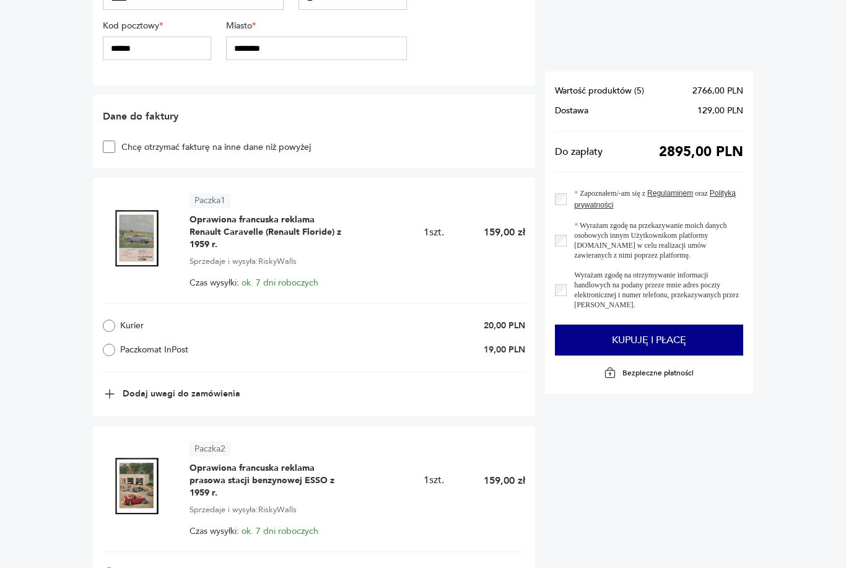
type input "********"
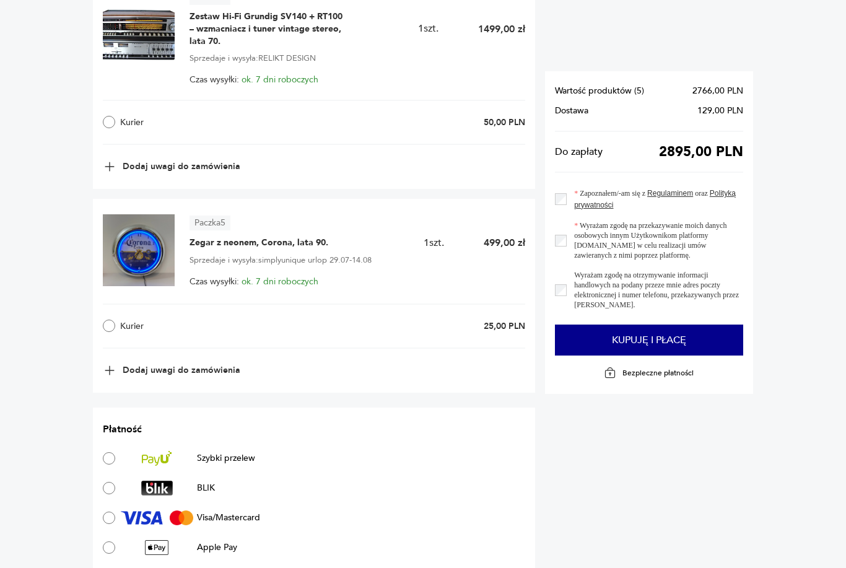
scroll to position [1384, 0]
click at [102, 335] on div "Paczka 5 Zegar z neonem, Corona, lata 90. 1 szt. 499,00 zł Sprzedaje i wysyła: …" at bounding box center [314, 296] width 442 height 194
click at [103, 329] on label "Kurier" at bounding box center [193, 325] width 180 height 12
click at [104, 491] on label "BLIK" at bounding box center [159, 487] width 112 height 15
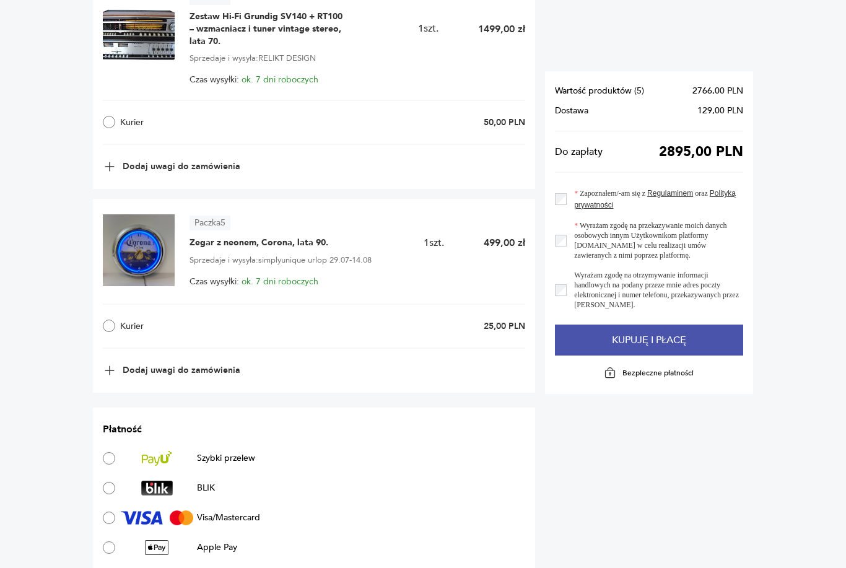
click at [677, 348] on button "Kupuję i płacę" at bounding box center [649, 339] width 188 height 31
click at [659, 349] on button "Kupuję i płacę" at bounding box center [649, 339] width 188 height 31
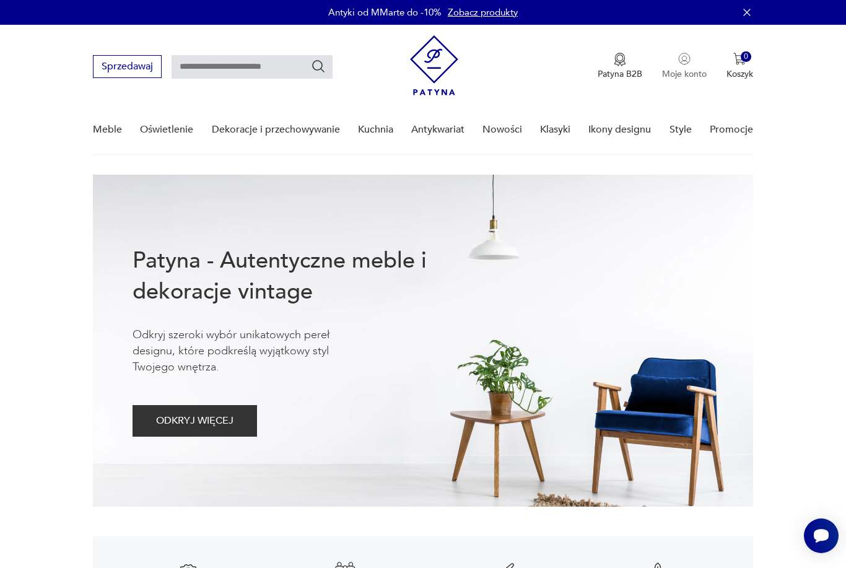
click at [682, 63] on img "button" at bounding box center [684, 59] width 12 height 12
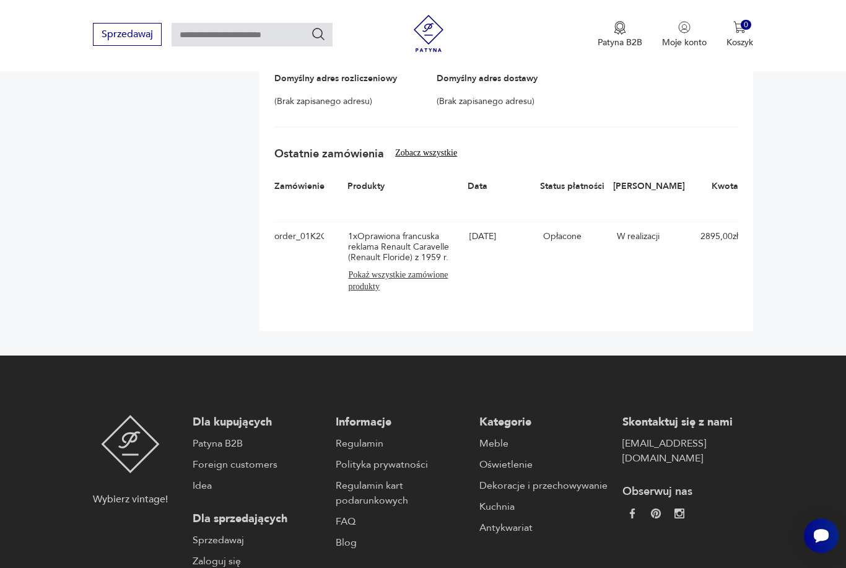
scroll to position [302, 0]
click at [407, 276] on button "Pokaż wszystkie zamówione produkty" at bounding box center [405, 281] width 115 height 24
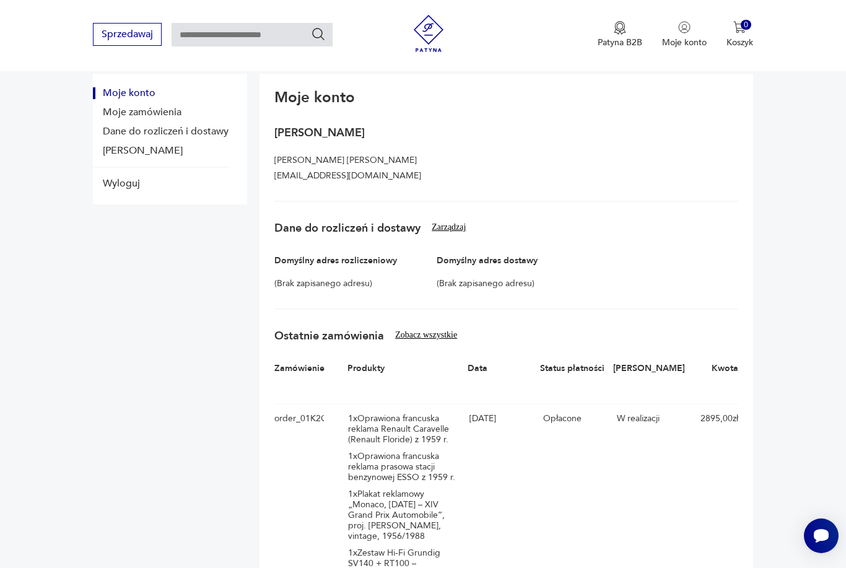
scroll to position [0, 0]
